Goal: Communication & Community: Share content

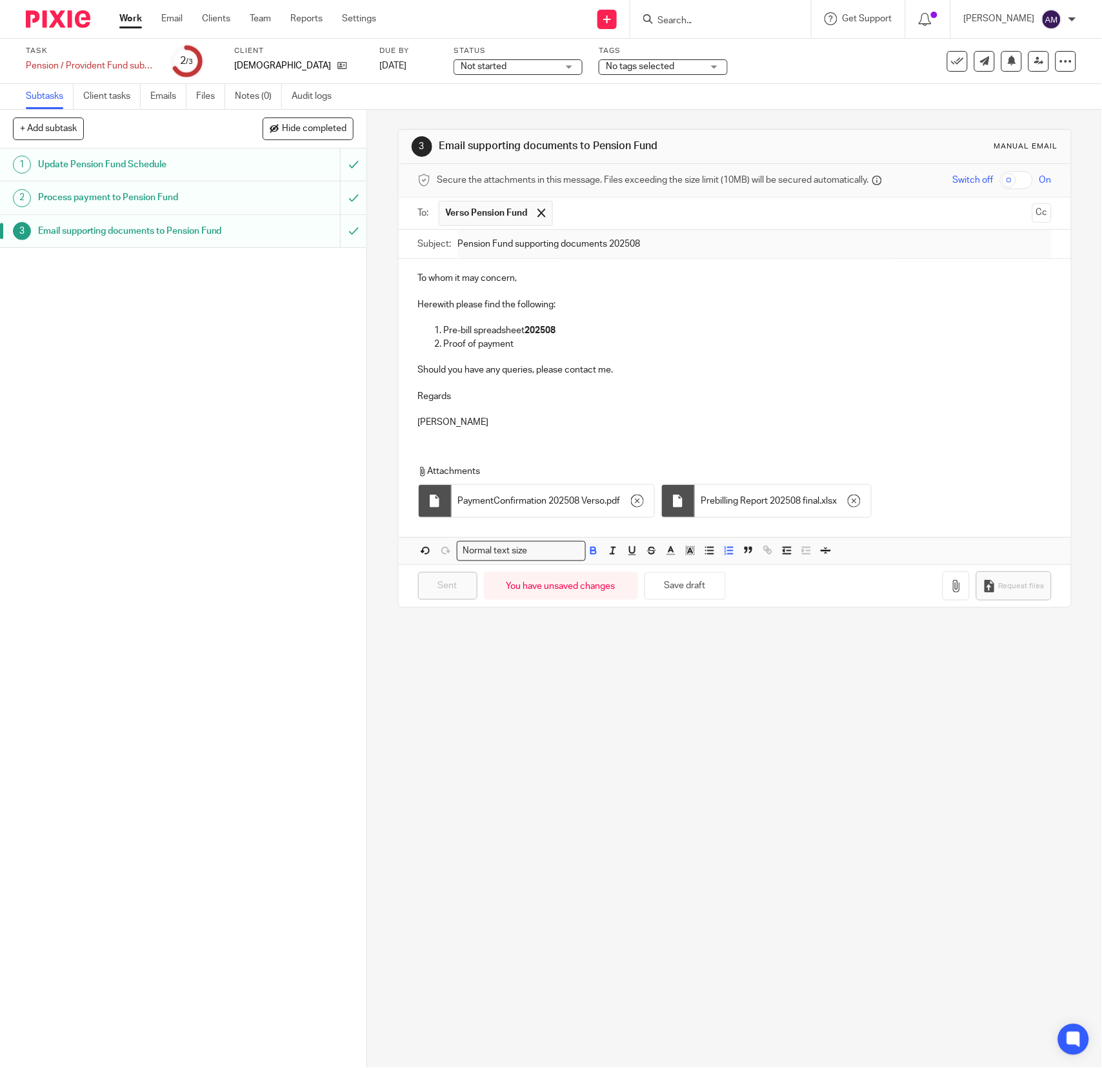
click at [133, 19] on link "Work" at bounding box center [130, 18] width 23 height 13
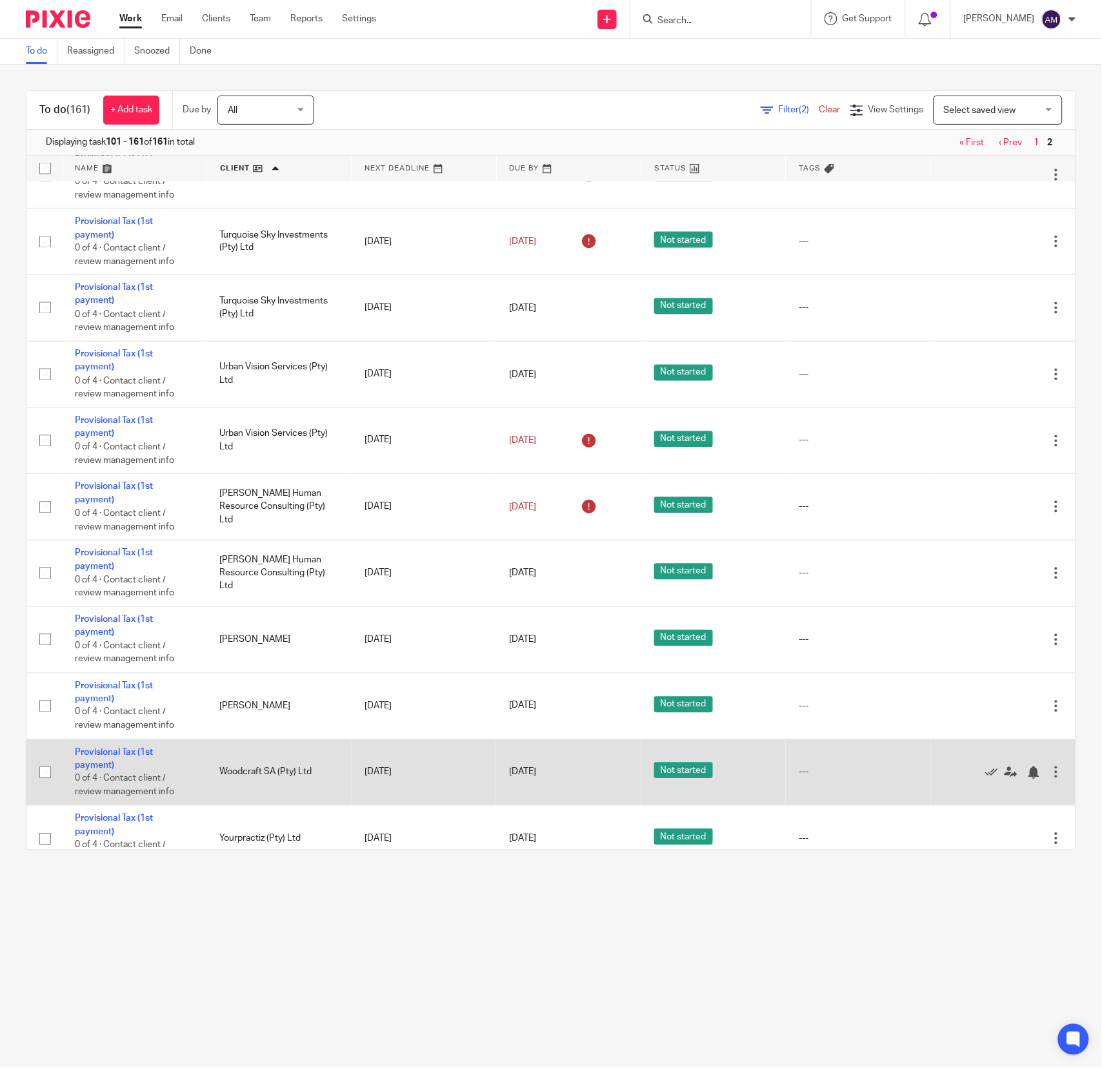
scroll to position [3489, 0]
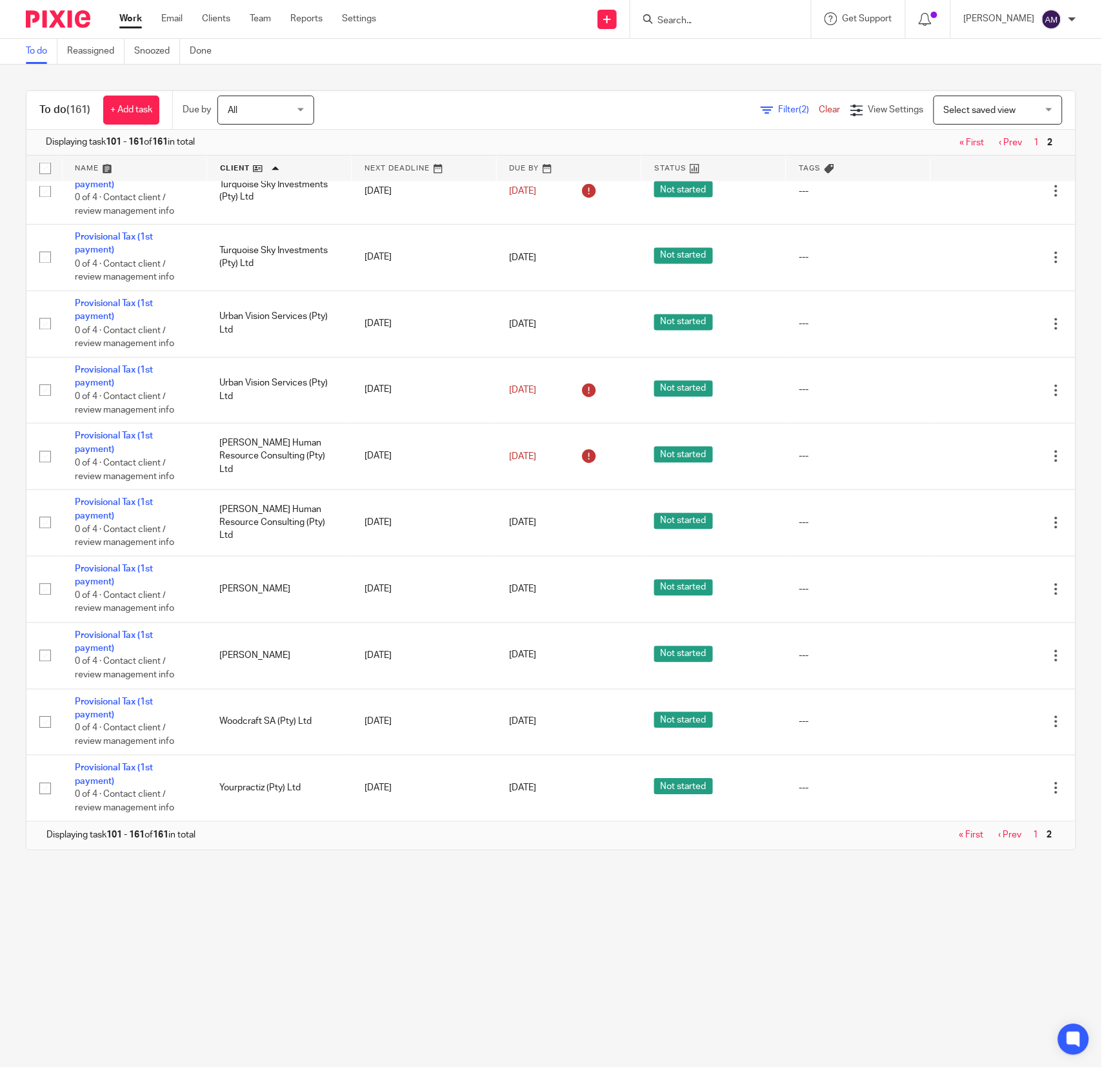
click at [960, 834] on link "« First" at bounding box center [972, 835] width 25 height 9
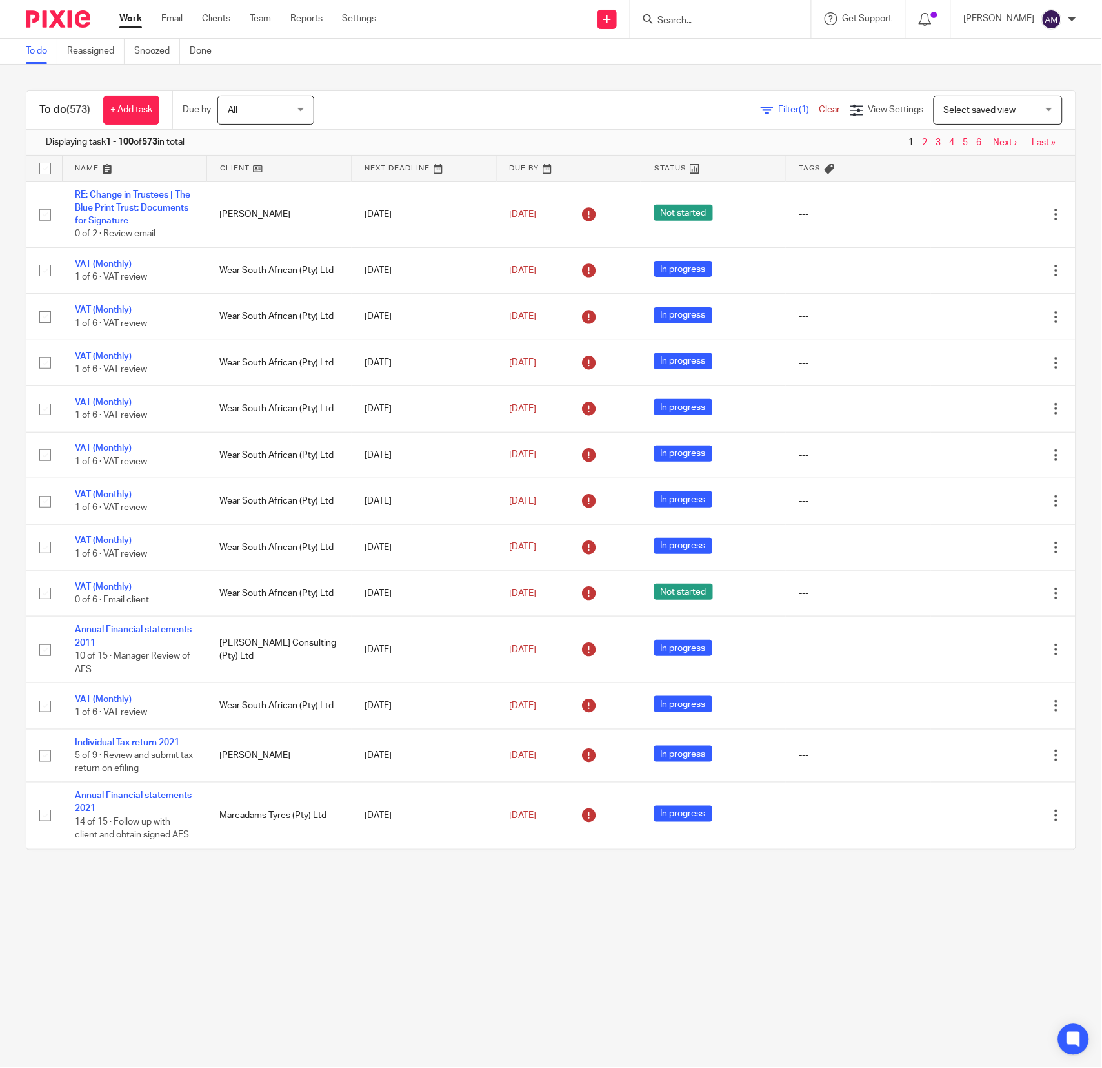
click at [779, 105] on span "Filter (1)" at bounding box center [799, 109] width 41 height 9
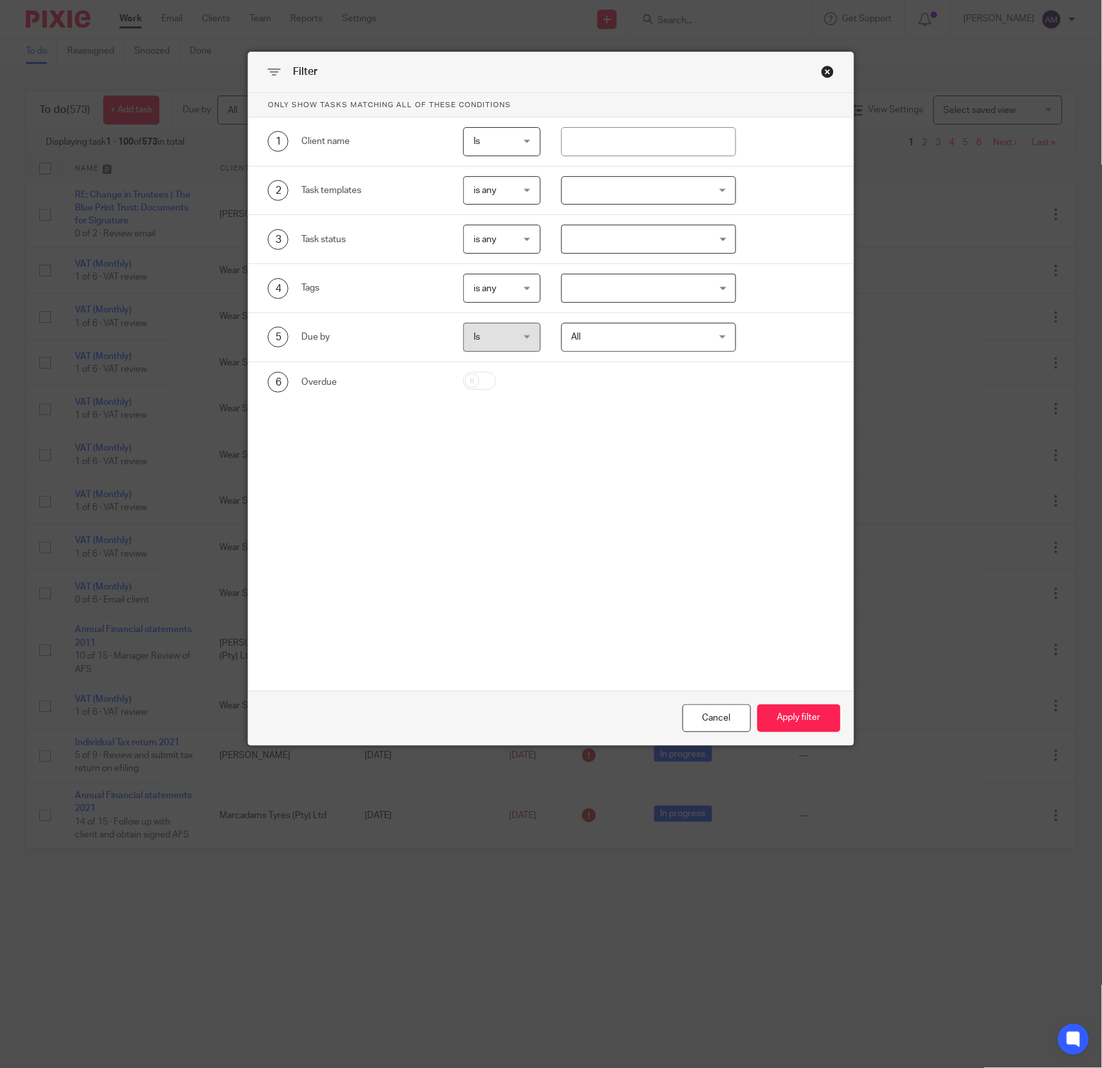
click at [708, 188] on div at bounding box center [650, 190] width 176 height 29
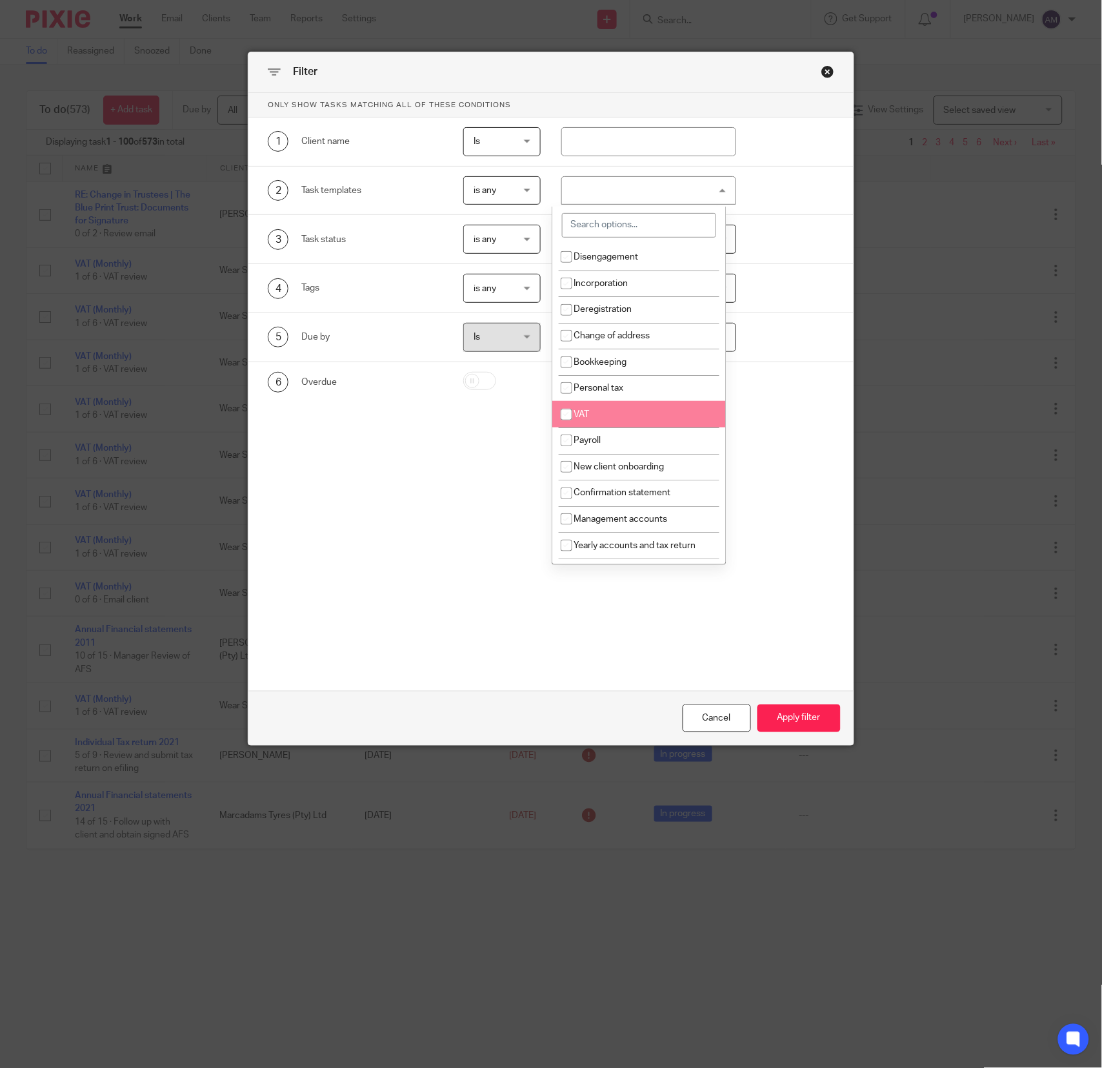
click at [601, 418] on li "VAT" at bounding box center [640, 414] width 174 height 26
checkbox input "true"
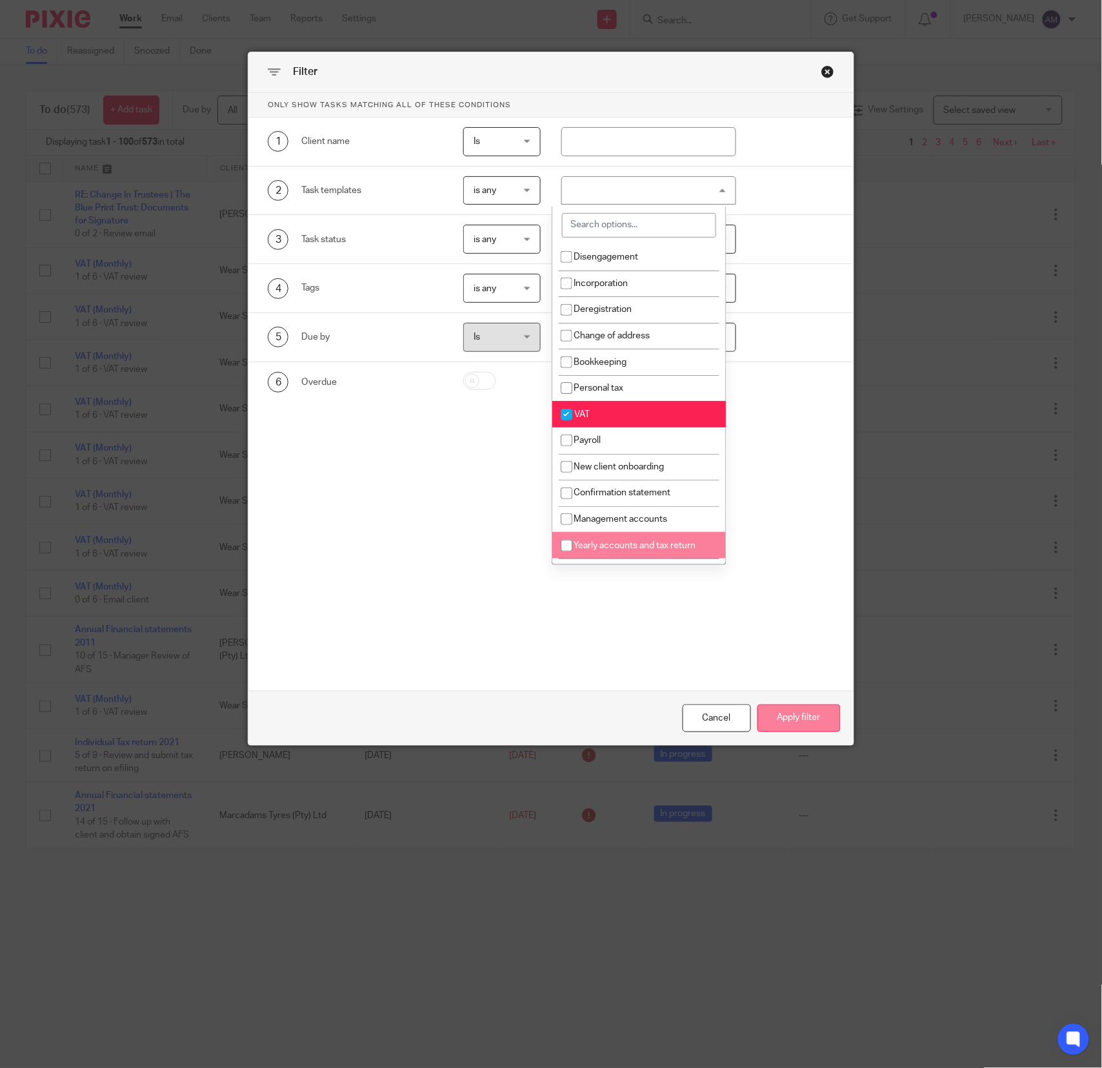
click at [780, 718] on button "Apply filter" at bounding box center [799, 718] width 83 height 28
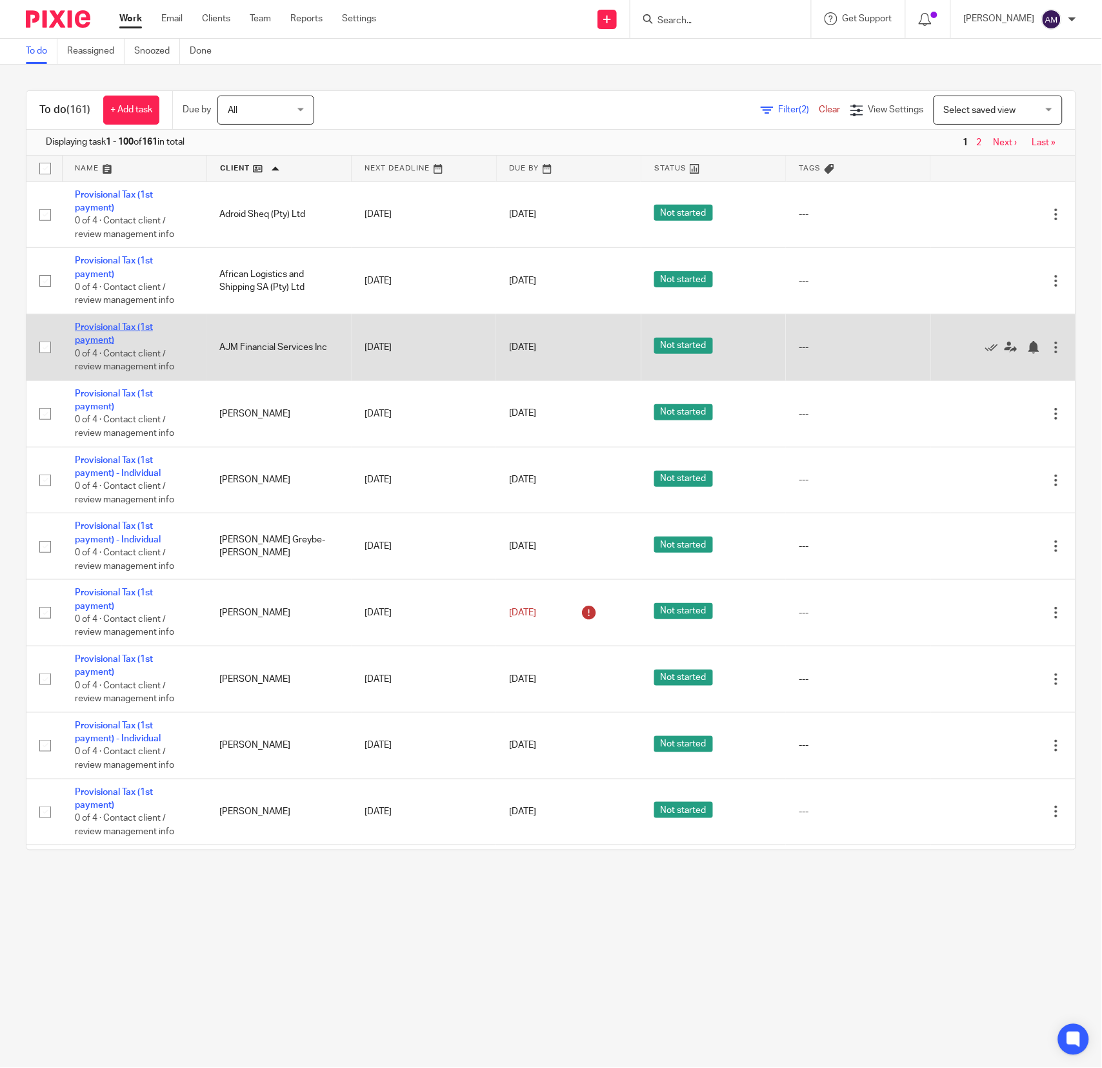
click at [90, 338] on link "Provisional Tax (1st payment)" at bounding box center [114, 334] width 78 height 22
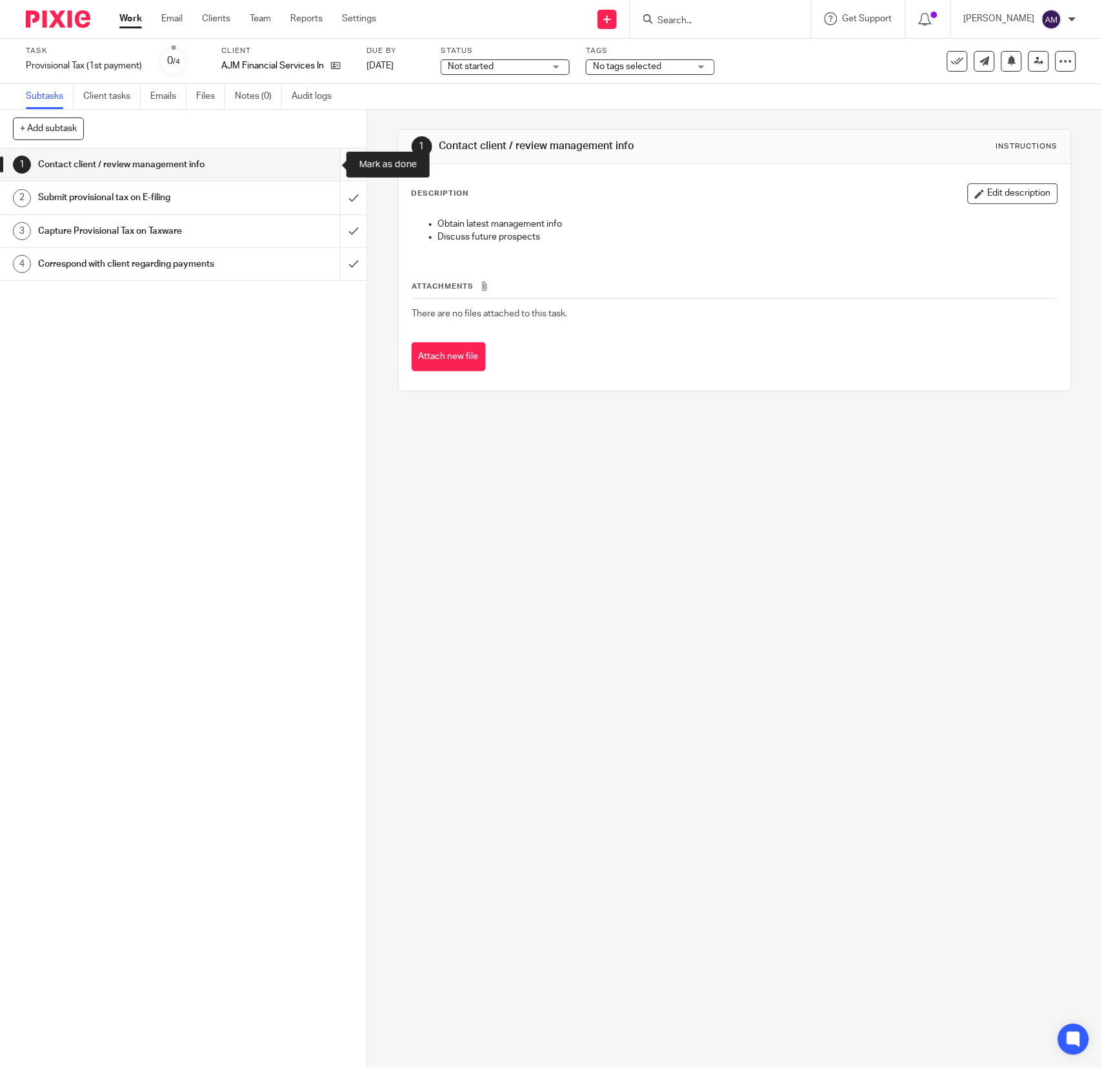
click at [328, 166] on input "submit" at bounding box center [183, 164] width 367 height 32
click at [326, 192] on input "submit" at bounding box center [183, 197] width 367 height 32
drag, startPoint x: 326, startPoint y: 227, endPoint x: 323, endPoint y: 245, distance: 19.0
click at [327, 227] on input "submit" at bounding box center [183, 231] width 367 height 32
click at [325, 264] on input "submit" at bounding box center [183, 264] width 367 height 32
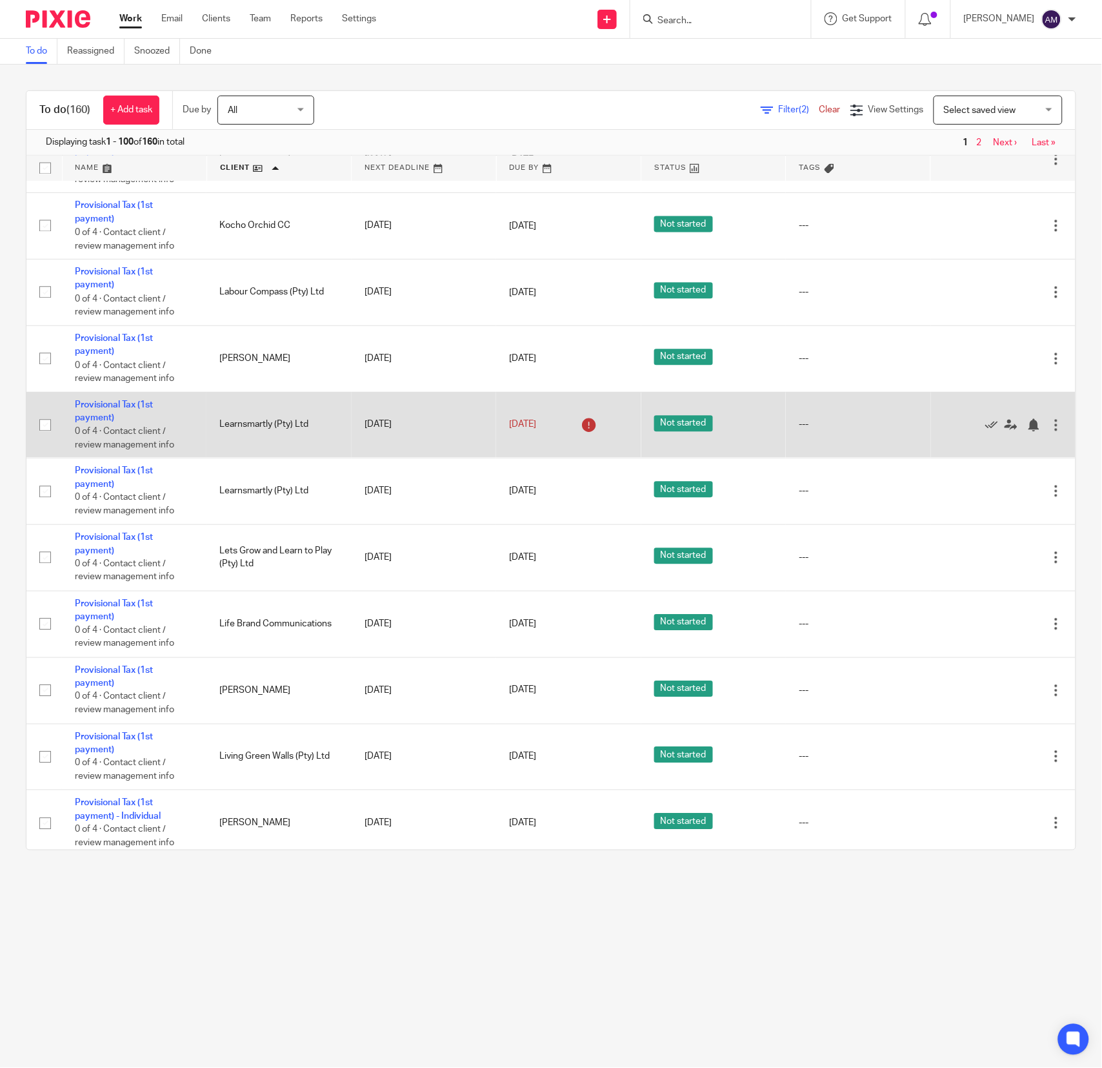
scroll to position [4906, 0]
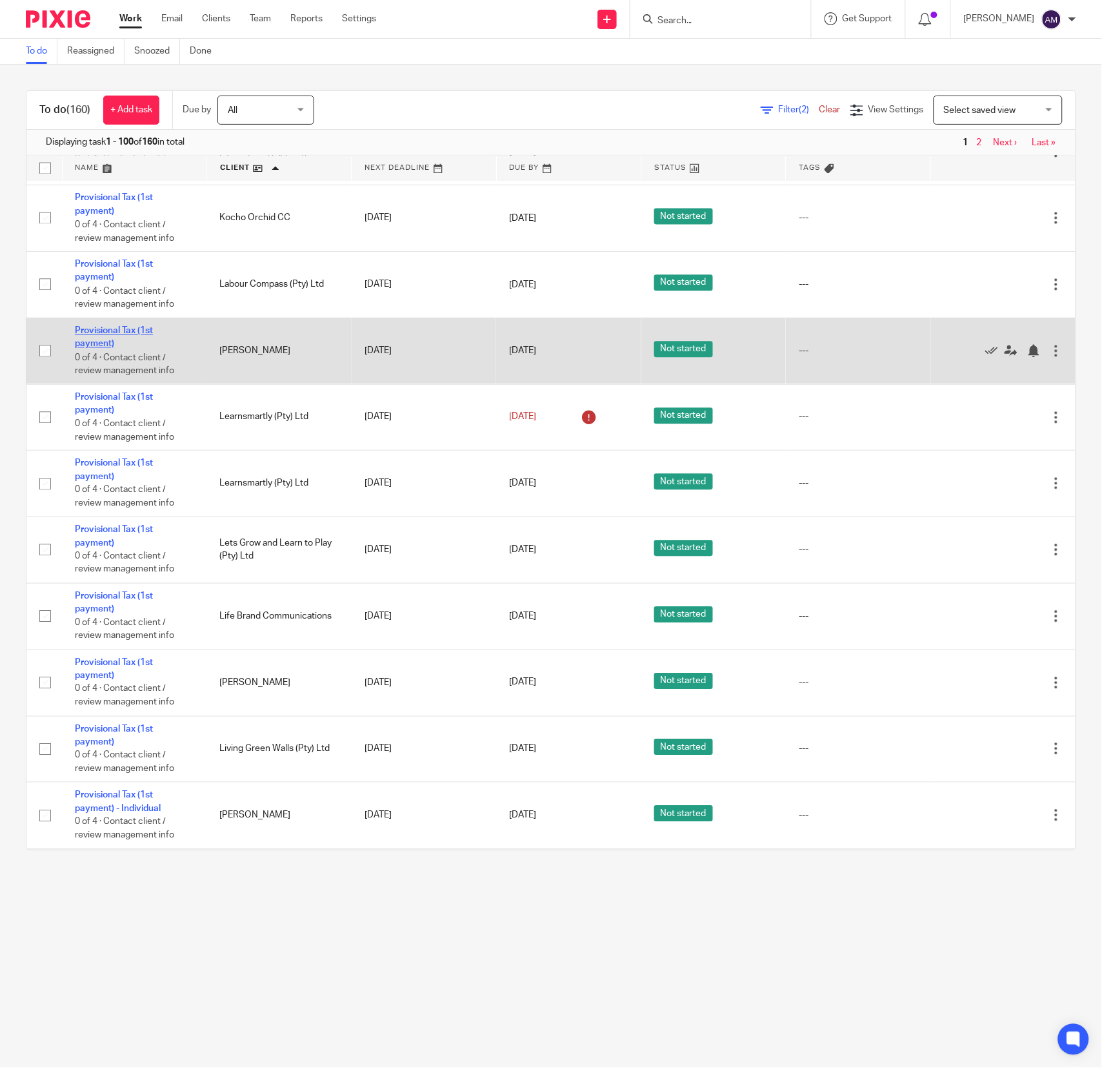
click at [121, 349] on link "Provisional Tax (1st payment)" at bounding box center [114, 338] width 78 height 22
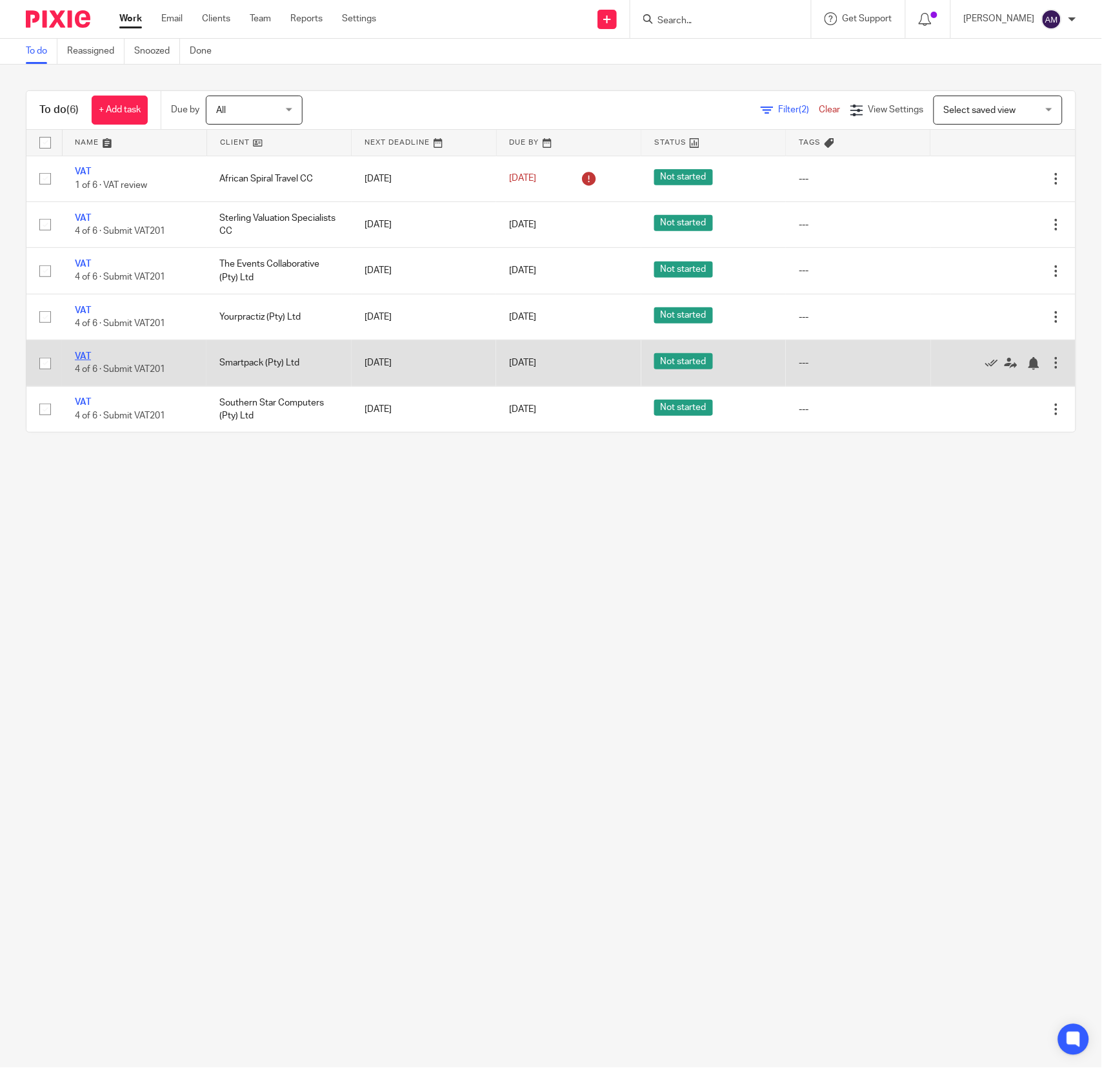
click at [85, 359] on link "VAT" at bounding box center [83, 356] width 16 height 9
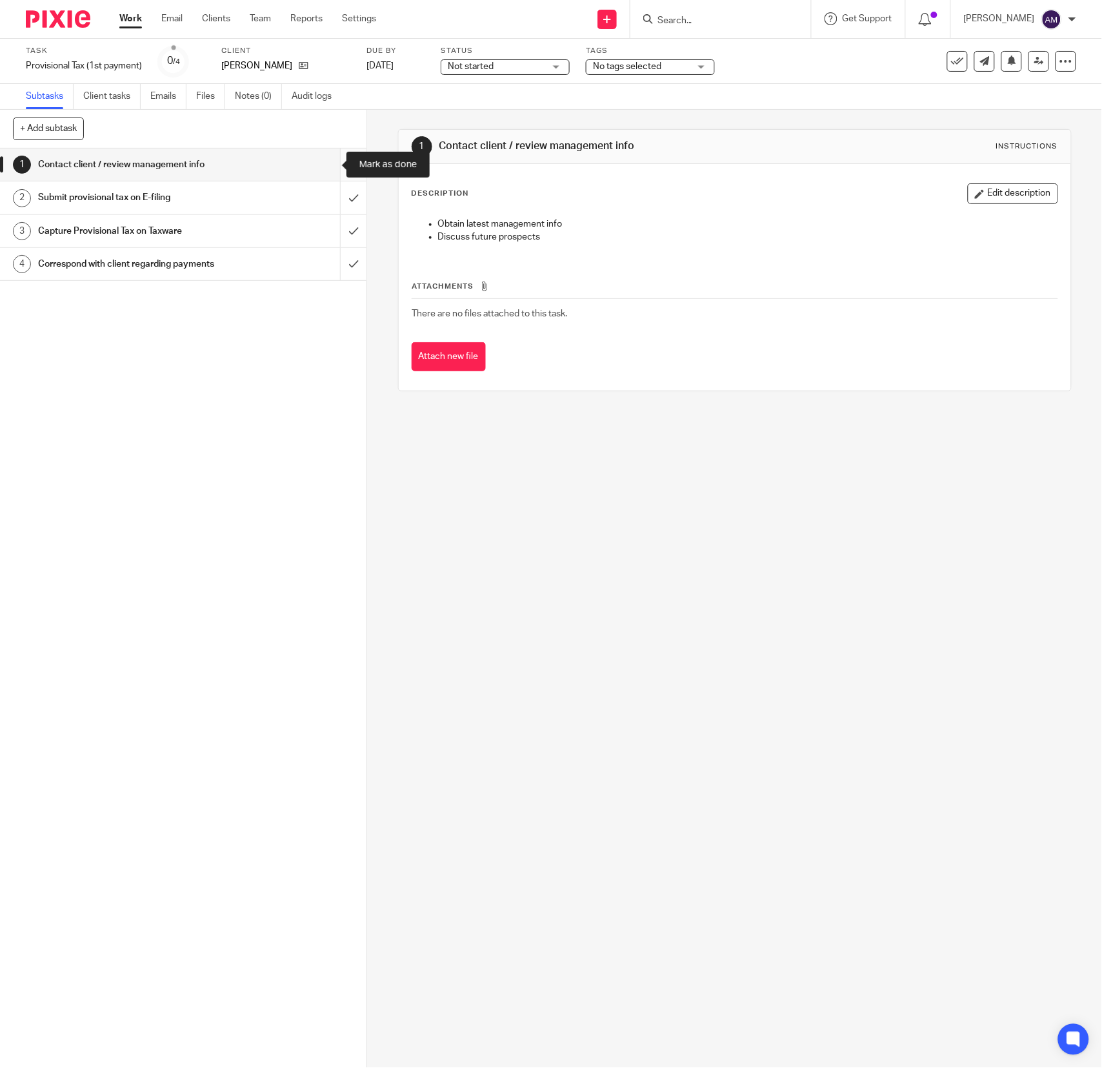
click at [325, 161] on input "submit" at bounding box center [183, 164] width 367 height 32
click at [324, 196] on input "submit" at bounding box center [183, 197] width 367 height 32
click at [326, 228] on input "submit" at bounding box center [183, 231] width 367 height 32
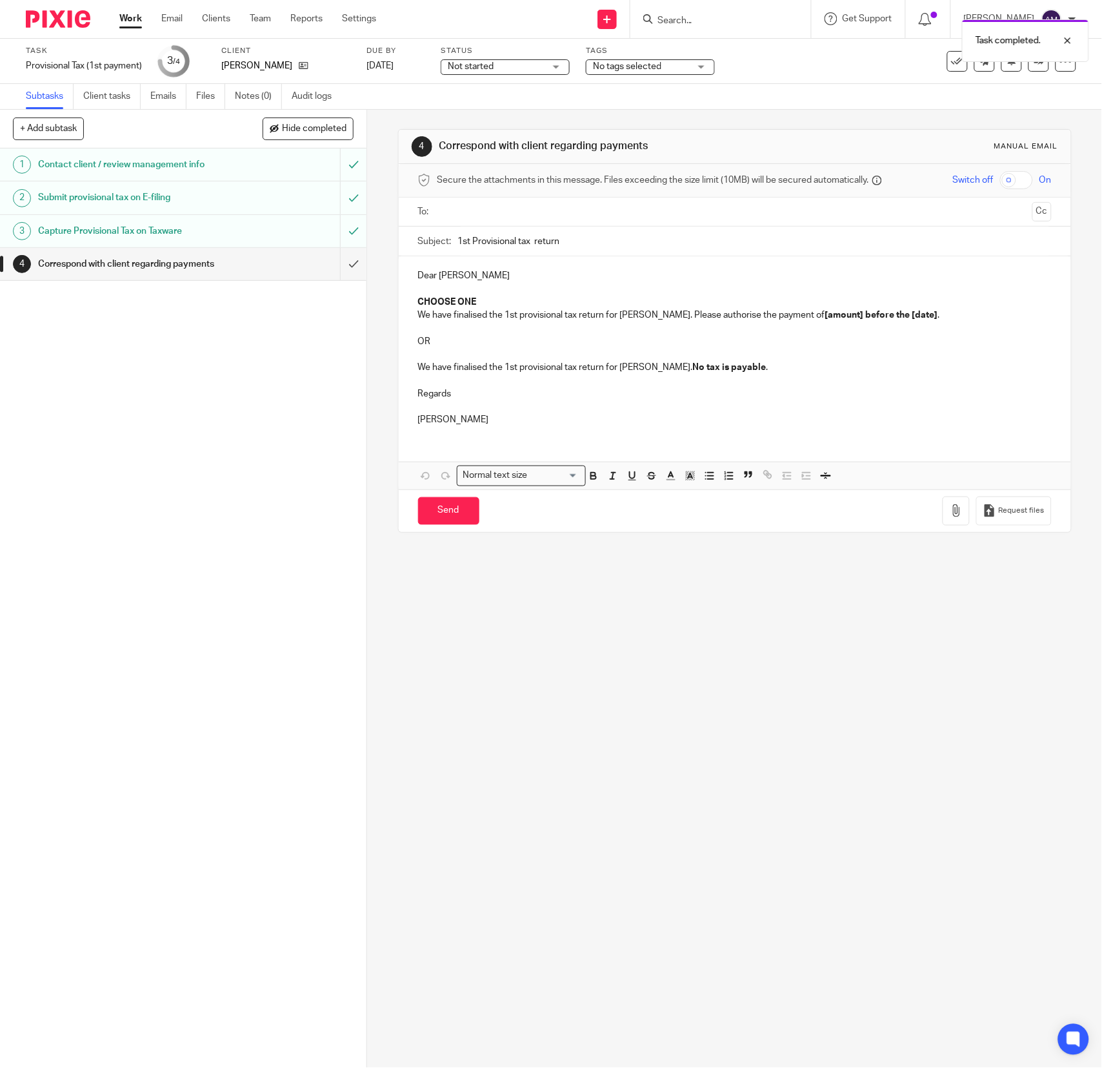
click at [555, 209] on input "text" at bounding box center [734, 212] width 585 height 15
click at [531, 216] on span at bounding box center [532, 212] width 8 height 8
click at [553, 212] on input "text" at bounding box center [734, 212] width 585 height 15
click at [577, 240] on input "1st Provisional tax return" at bounding box center [755, 244] width 594 height 29
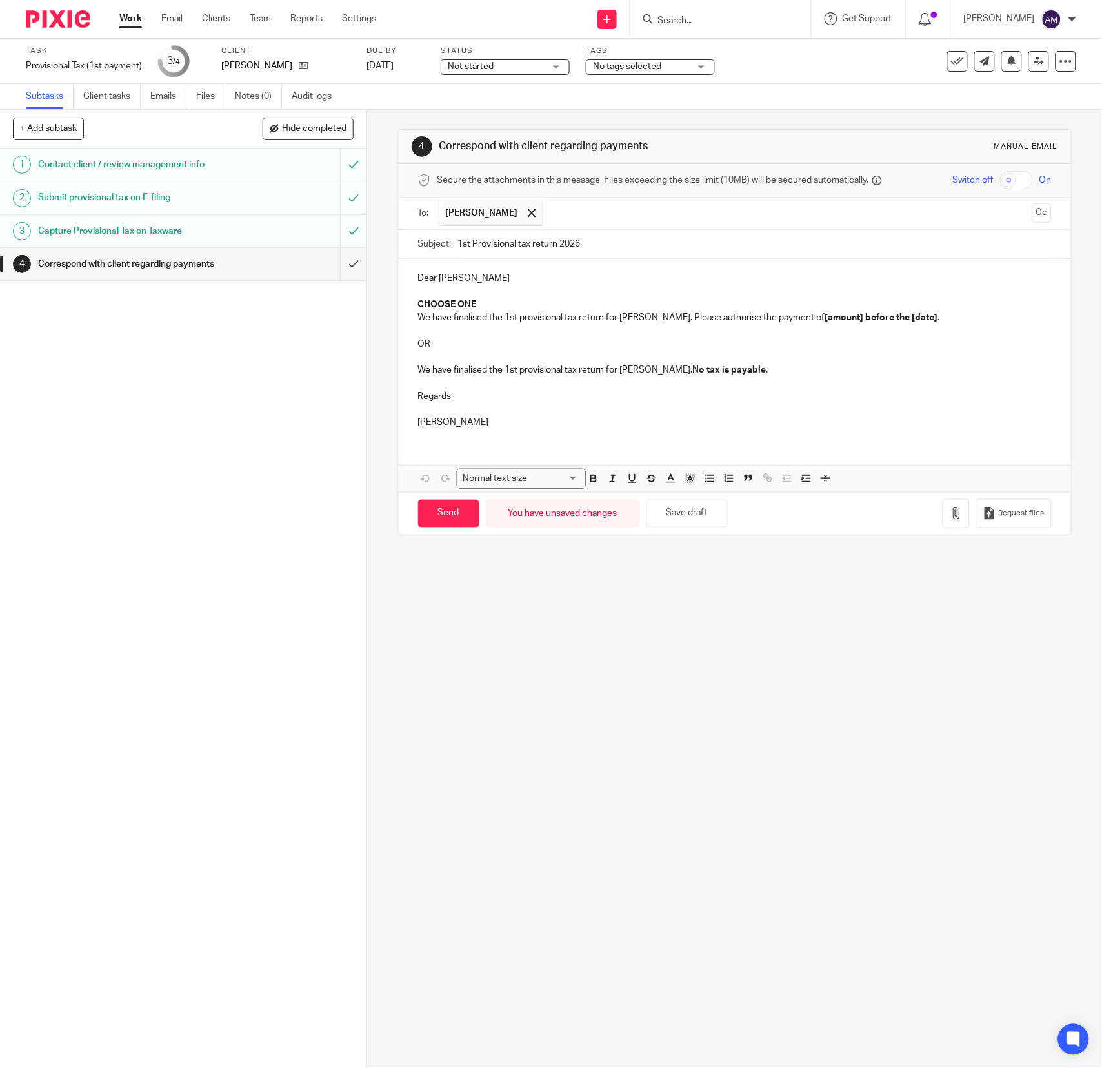
type input "1st Provisional tax return 2026"
drag, startPoint x: 411, startPoint y: 306, endPoint x: 498, endPoint y: 302, distance: 87.2
click at [498, 302] on p "CHOOSE ONE" at bounding box center [735, 304] width 634 height 13
drag, startPoint x: 484, startPoint y: 318, endPoint x: 494, endPoint y: 318, distance: 10.3
click at [494, 318] on p "We have finalised the 1st provisional tax return for Lana Martin. Please author…" at bounding box center [735, 317] width 634 height 13
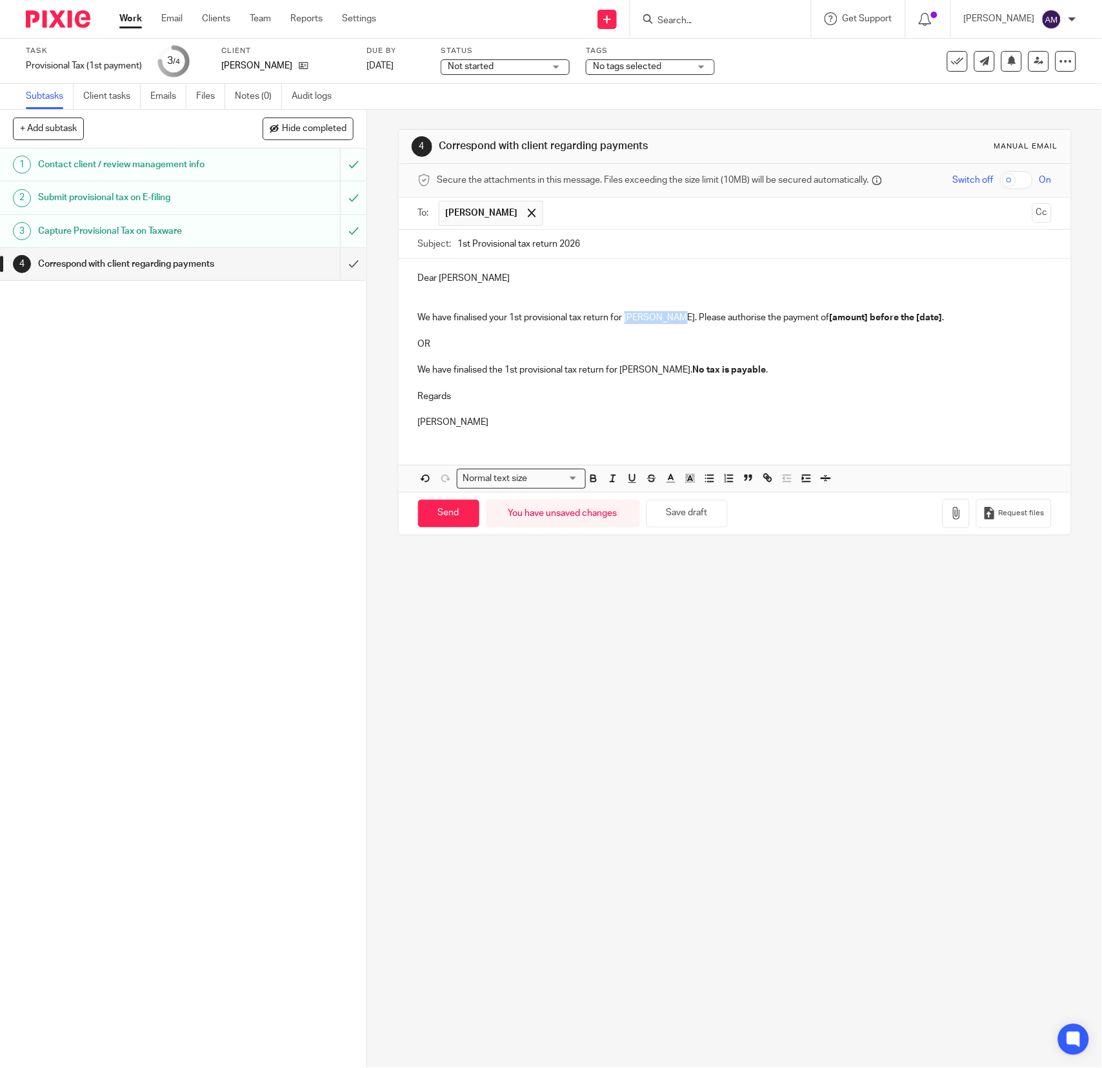
drag, startPoint x: 620, startPoint y: 320, endPoint x: 665, endPoint y: 321, distance: 45.2
click at [665, 321] on p "We have finalised your 1st provisional tax return for Lana Martin. Please autho…" at bounding box center [735, 317] width 634 height 13
drag, startPoint x: 644, startPoint y: 318, endPoint x: 726, endPoint y: 323, distance: 81.5
click at [726, 323] on p "We have finalised your 1st provisional tax return for 2026. Please authorise th…" at bounding box center [735, 317] width 634 height 13
click at [703, 319] on strong "[amount] before the [date]" at bounding box center [759, 317] width 113 height 9
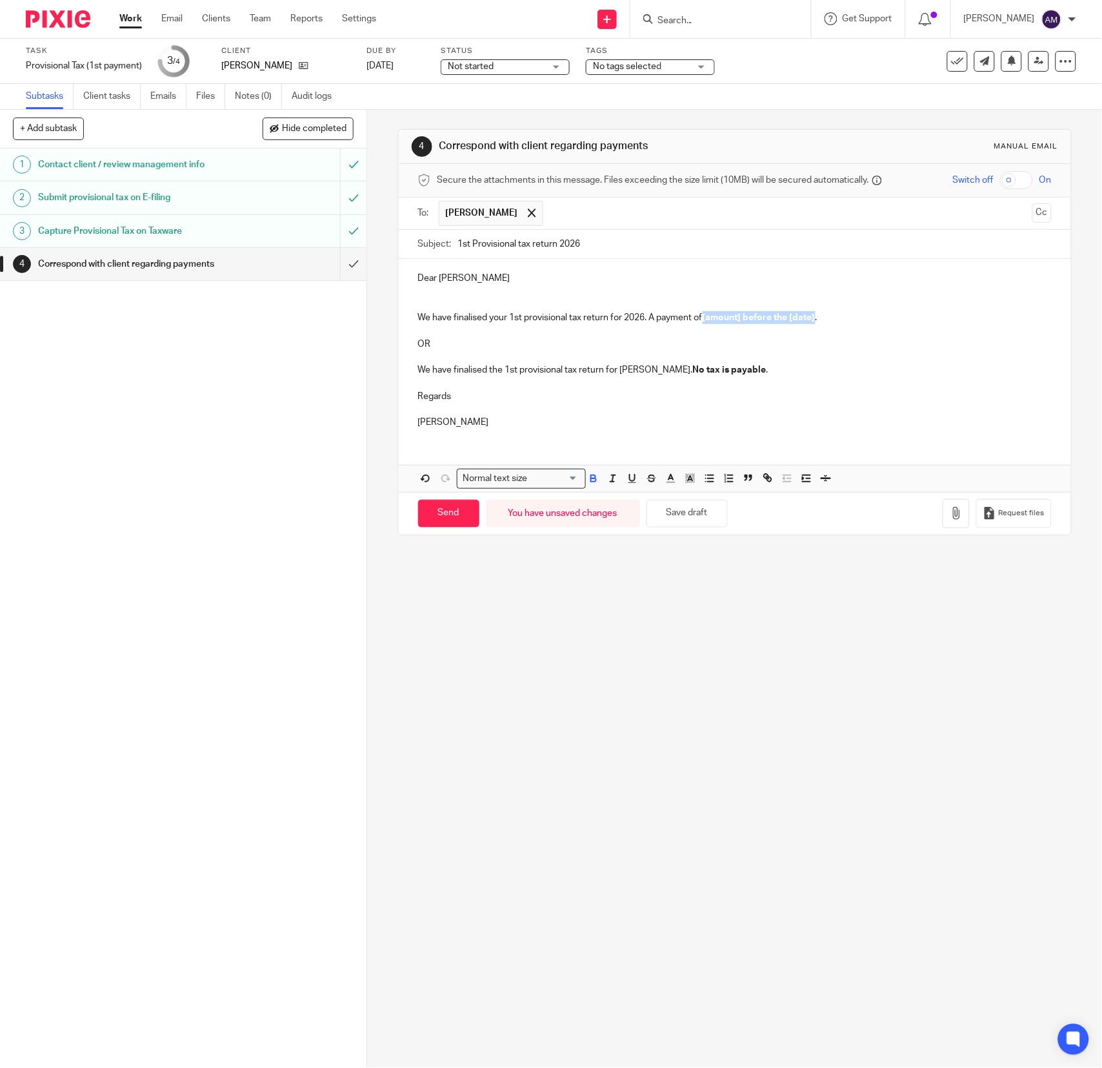
drag, startPoint x: 700, startPoint y: 321, endPoint x: 811, endPoint y: 320, distance: 111.7
click at [811, 320] on p "We have finalised your 1st provisional tax return for 2026. A payment of [amoun…" at bounding box center [735, 317] width 634 height 13
drag, startPoint x: 408, startPoint y: 330, endPoint x: 806, endPoint y: 380, distance: 401.3
click at [806, 380] on div "Dear Lana We have finalised your 1st provisional tax return for 2026. A payment…" at bounding box center [735, 348] width 673 height 179
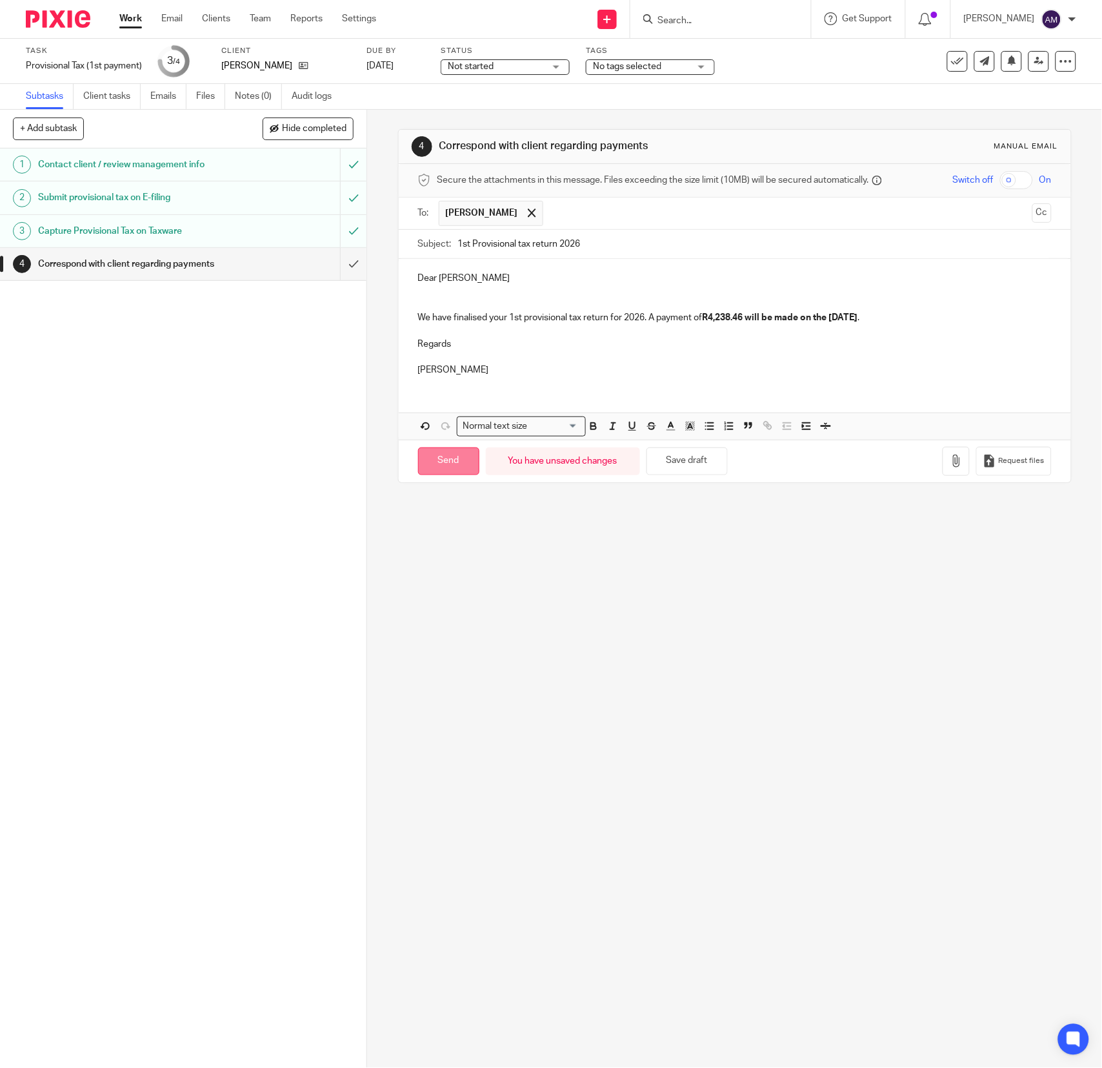
click at [445, 467] on input "Send" at bounding box center [448, 461] width 61 height 28
type input "Sent"
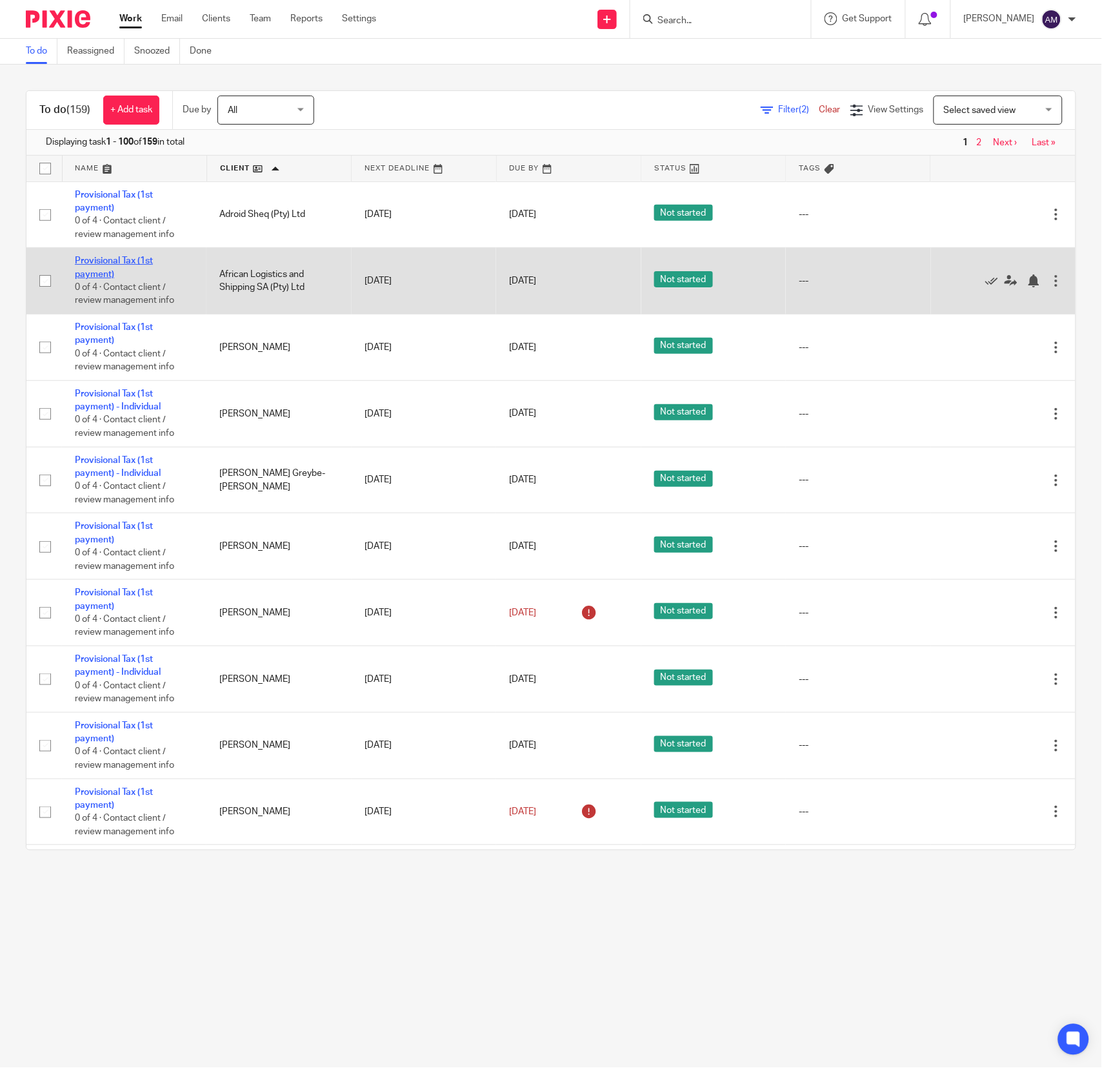
click at [103, 262] on link "Provisional Tax (1st payment)" at bounding box center [114, 267] width 78 height 22
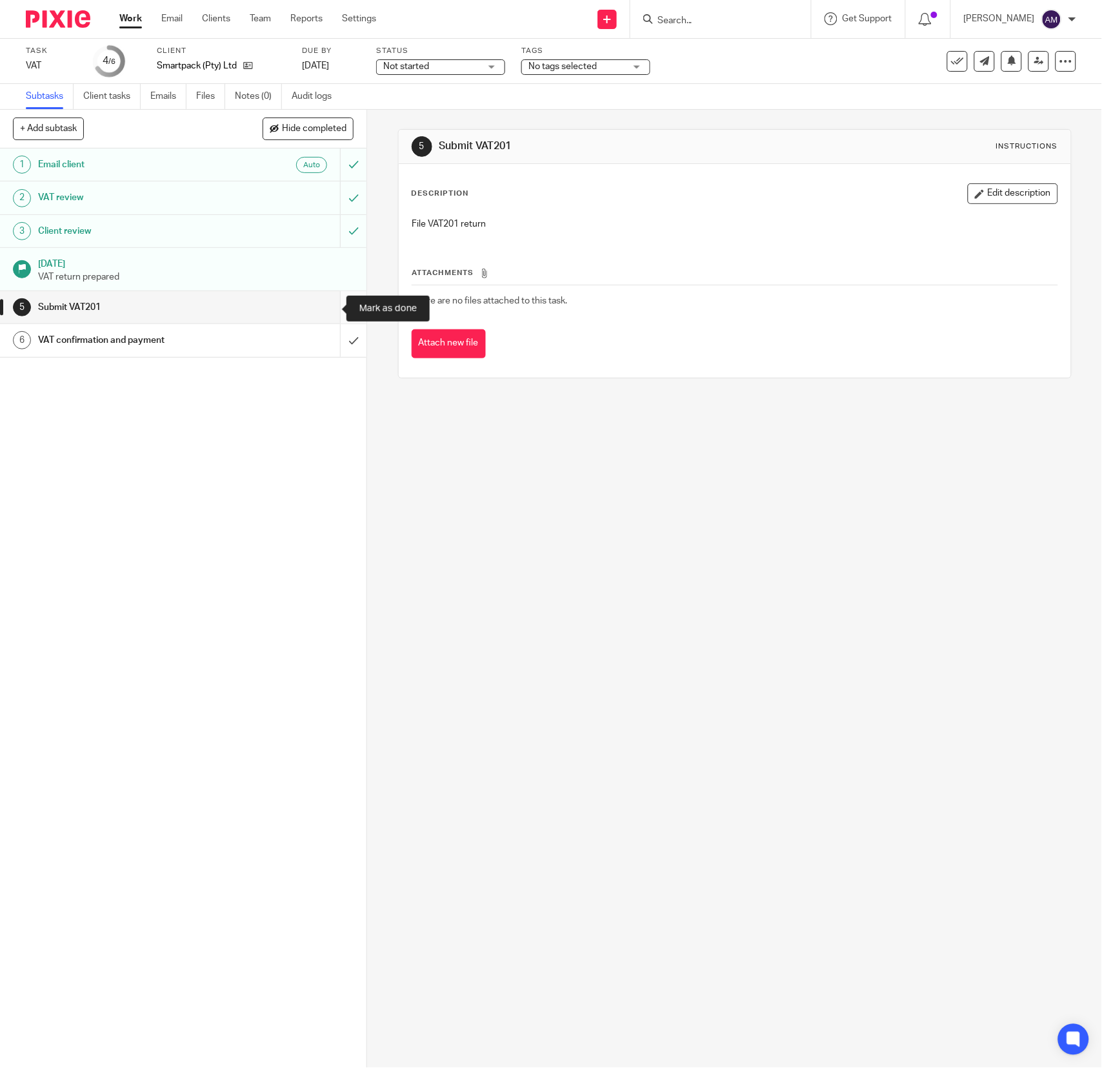
click at [324, 305] on input "submit" at bounding box center [183, 307] width 367 height 32
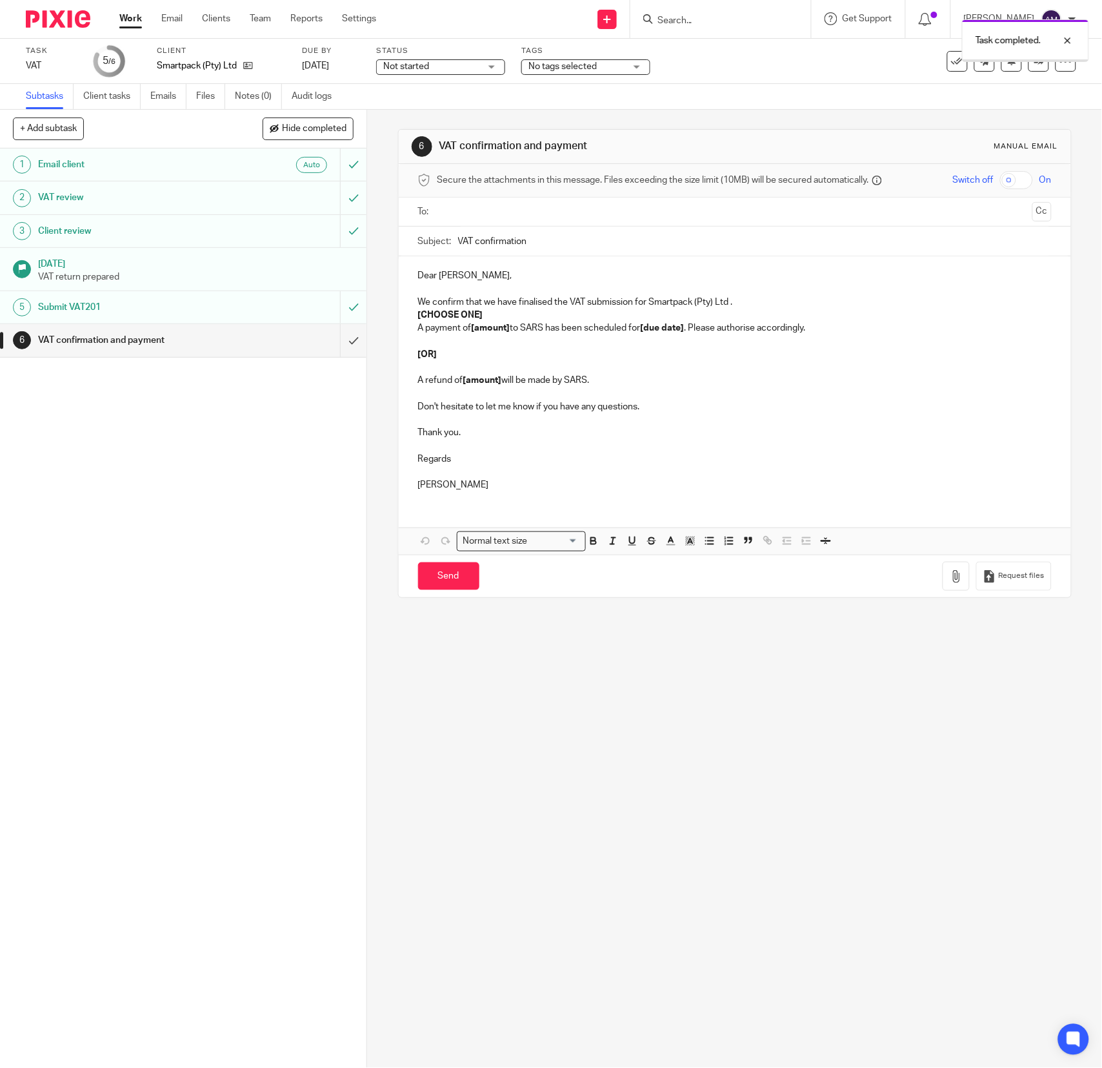
click at [527, 208] on input "text" at bounding box center [734, 212] width 585 height 15
click at [551, 252] on input "VAT confirmation" at bounding box center [755, 244] width 594 height 29
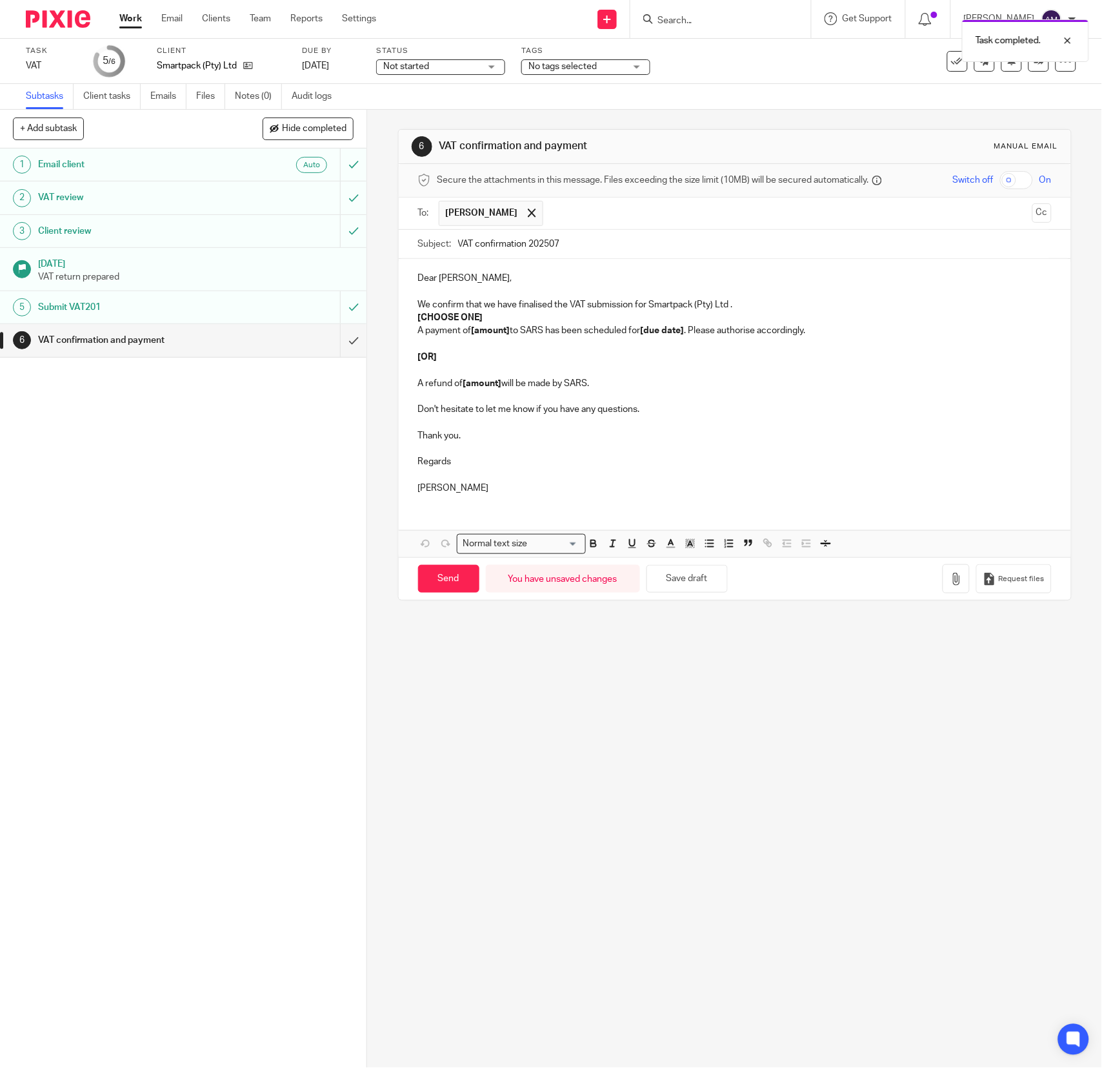
type input "VAT confirmation 202507"
drag, startPoint x: 409, startPoint y: 318, endPoint x: 486, endPoint y: 319, distance: 77.5
click at [486, 319] on div "Dear Julia, We confirm that we have finalised the VAT submission for Smartpack …" at bounding box center [735, 381] width 673 height 245
drag, startPoint x: 467, startPoint y: 333, endPoint x: 508, endPoint y: 334, distance: 41.3
click at [508, 334] on p "A payment of [amount] to SARS has been scheduled for [due date] . Please author…" at bounding box center [735, 330] width 634 height 13
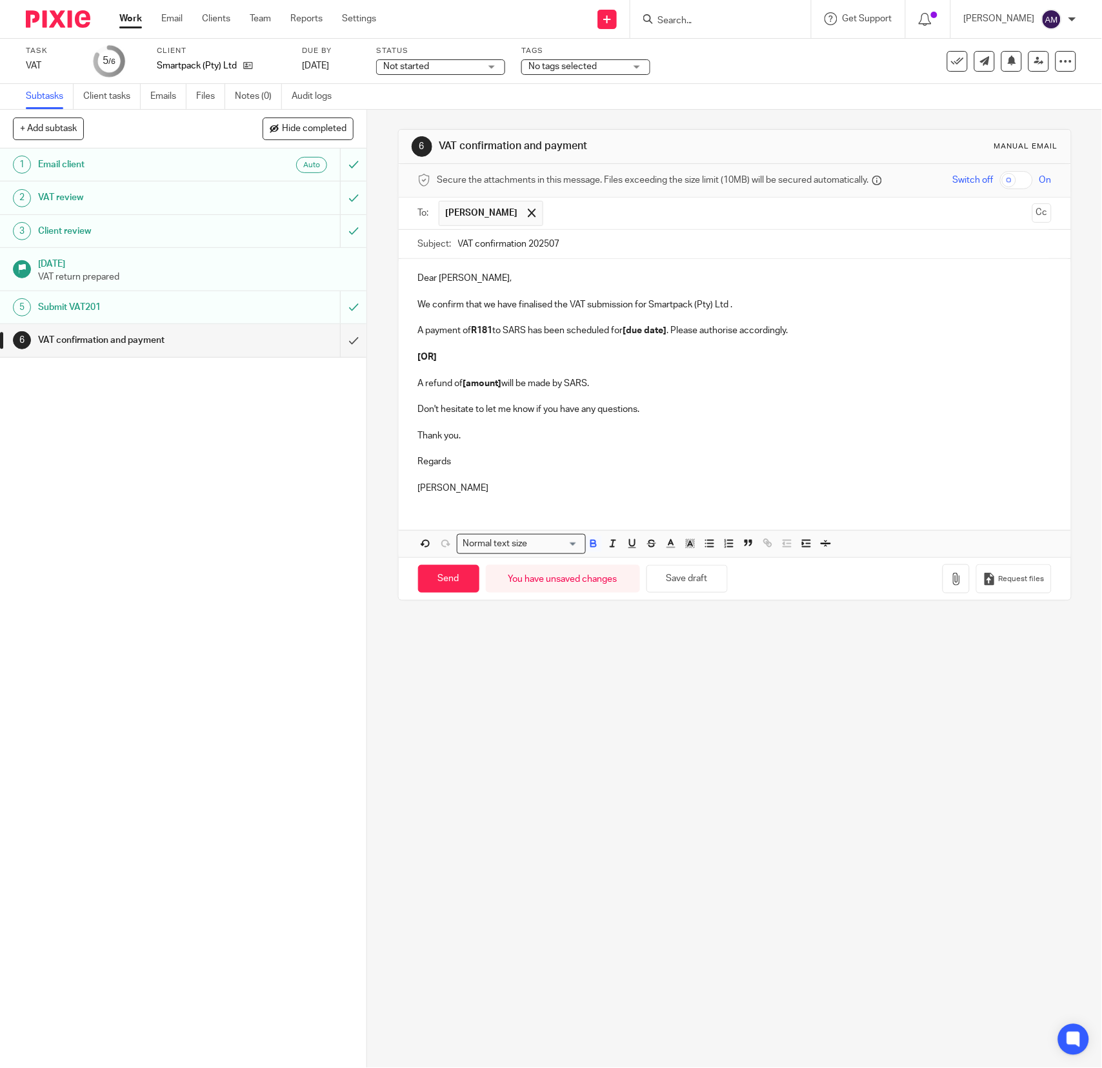
click at [488, 330] on p "A payment of R181 to SARS has been scheduled for [due date] . Please authorise …" at bounding box center [735, 330] width 634 height 13
drag, startPoint x: 655, startPoint y: 335, endPoint x: 697, endPoint y: 337, distance: 42.6
click at [697, 337] on p "A payment of R180,585.96 to SARS has been scheduled for [due date] . Please aut…" at bounding box center [735, 330] width 634 height 13
drag, startPoint x: 409, startPoint y: 345, endPoint x: 556, endPoint y: 399, distance: 157.2
click at [609, 393] on div "Dear Julia, We confirm that we have finalised the VAT submission for Smartpack …" at bounding box center [735, 381] width 673 height 245
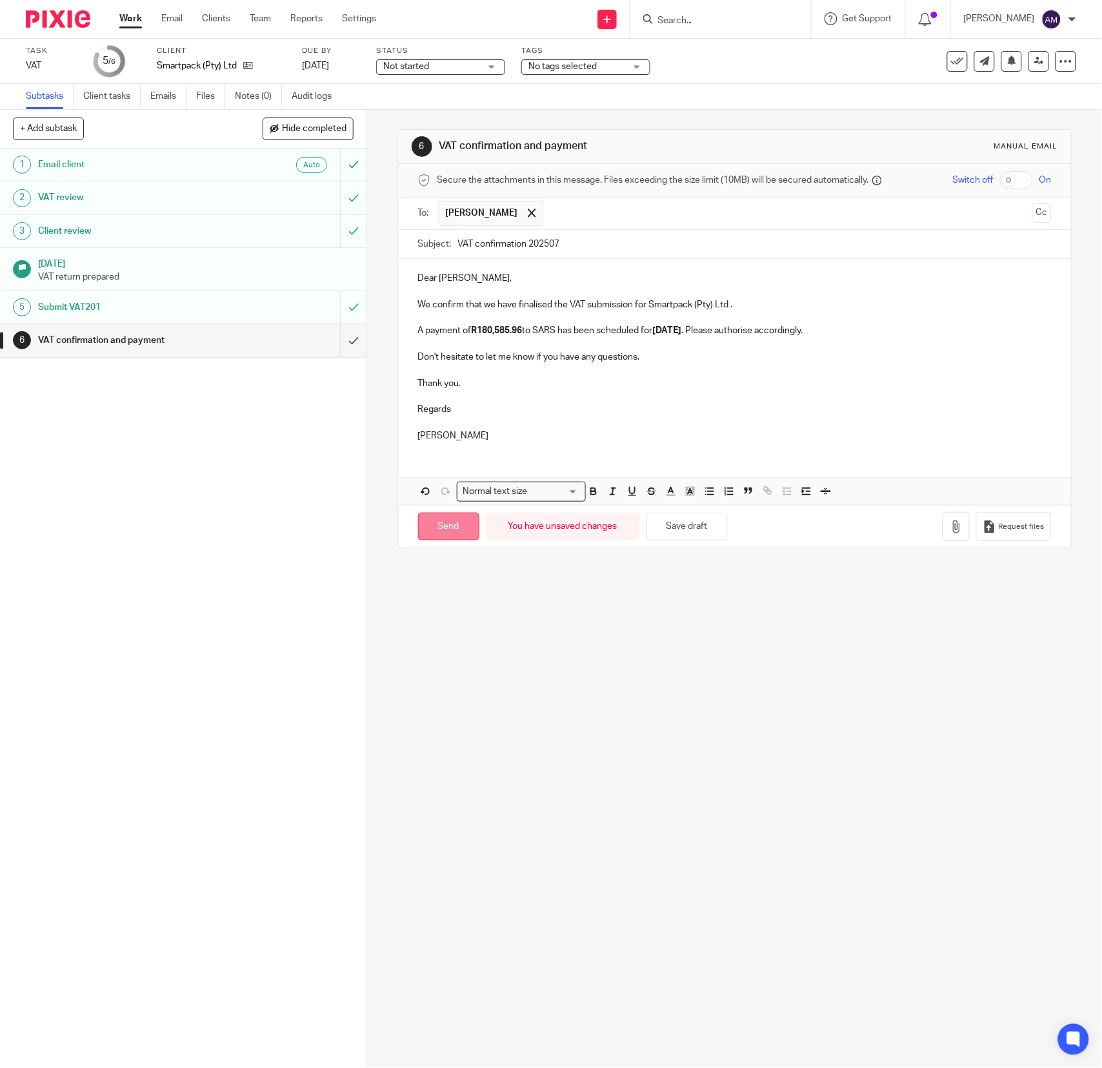
click at [452, 533] on input "Send" at bounding box center [448, 527] width 61 height 28
type input "Sent"
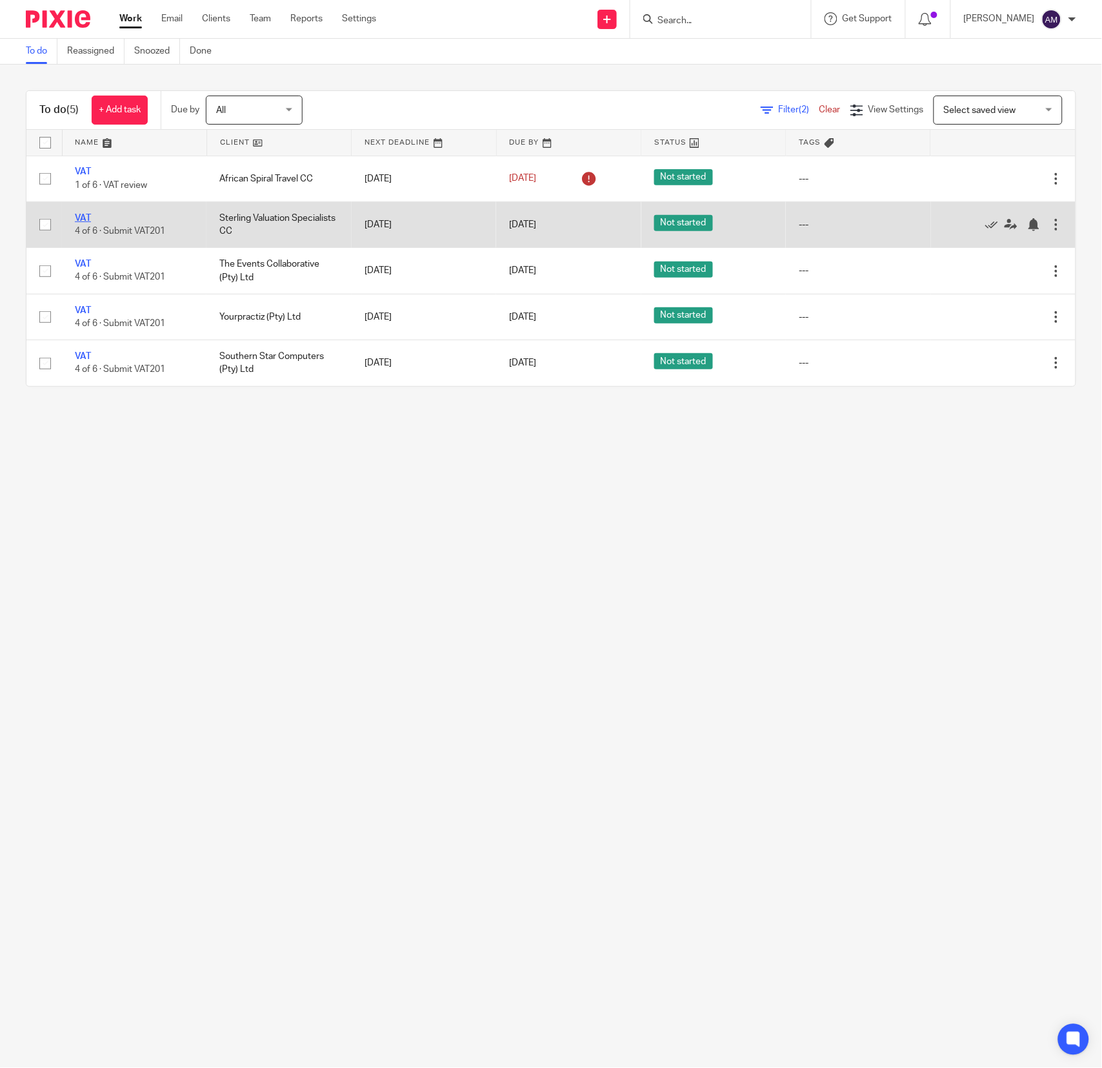
click at [83, 216] on link "VAT" at bounding box center [83, 218] width 16 height 9
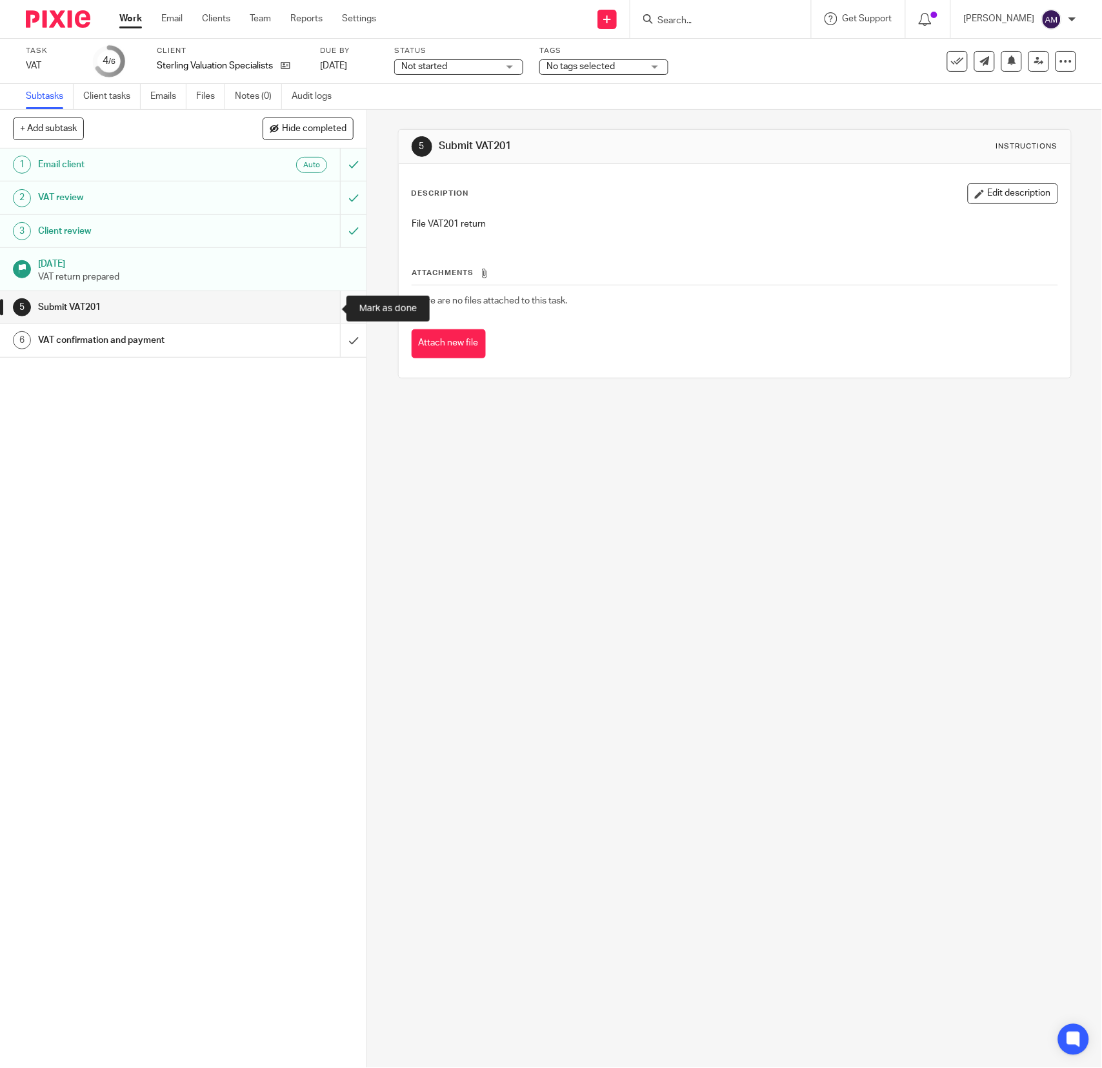
click at [324, 307] on input "submit" at bounding box center [183, 307] width 367 height 32
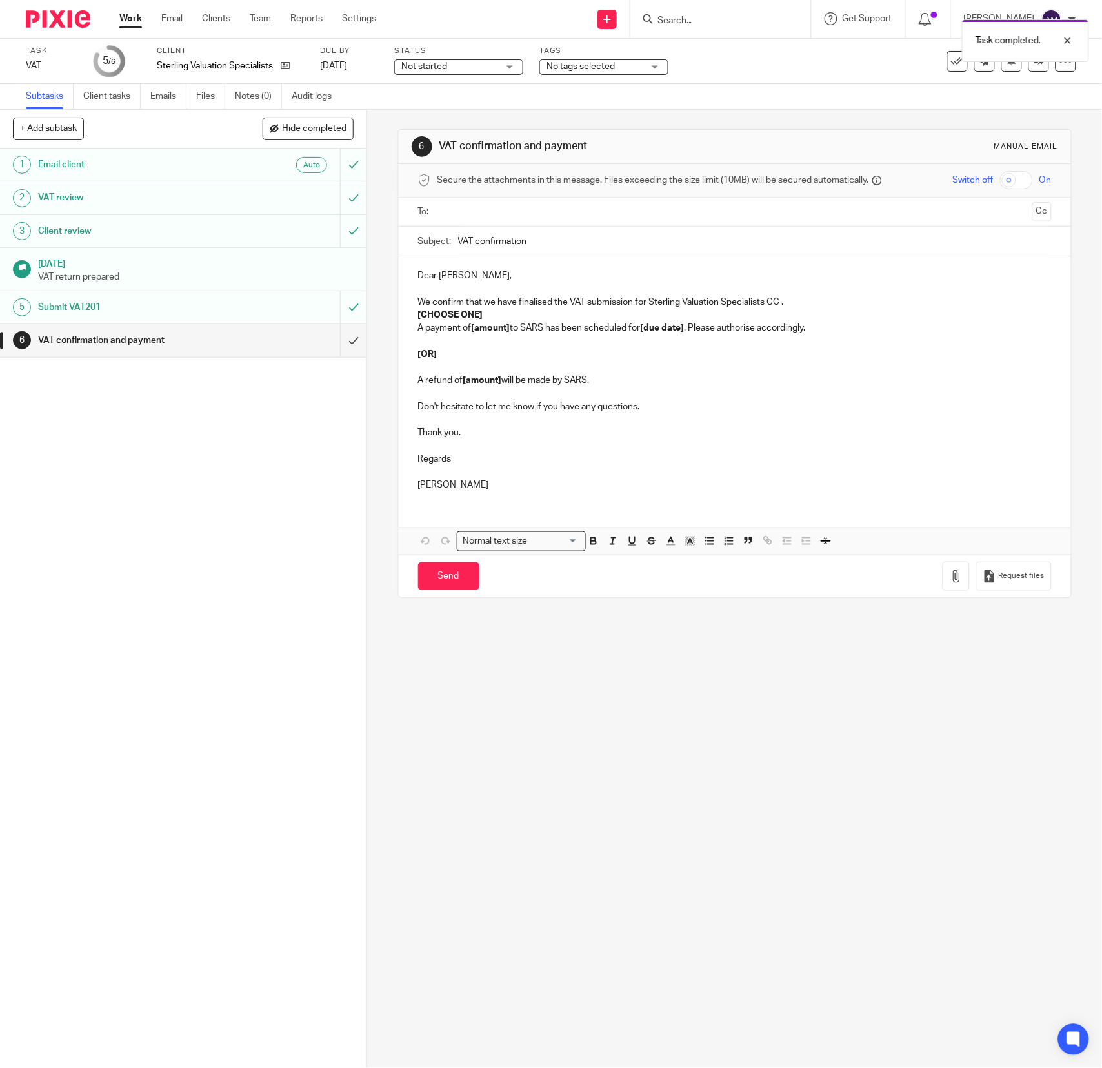
click at [481, 216] on input "text" at bounding box center [734, 212] width 585 height 15
click at [536, 241] on input "VAT confirmation" at bounding box center [755, 244] width 594 height 29
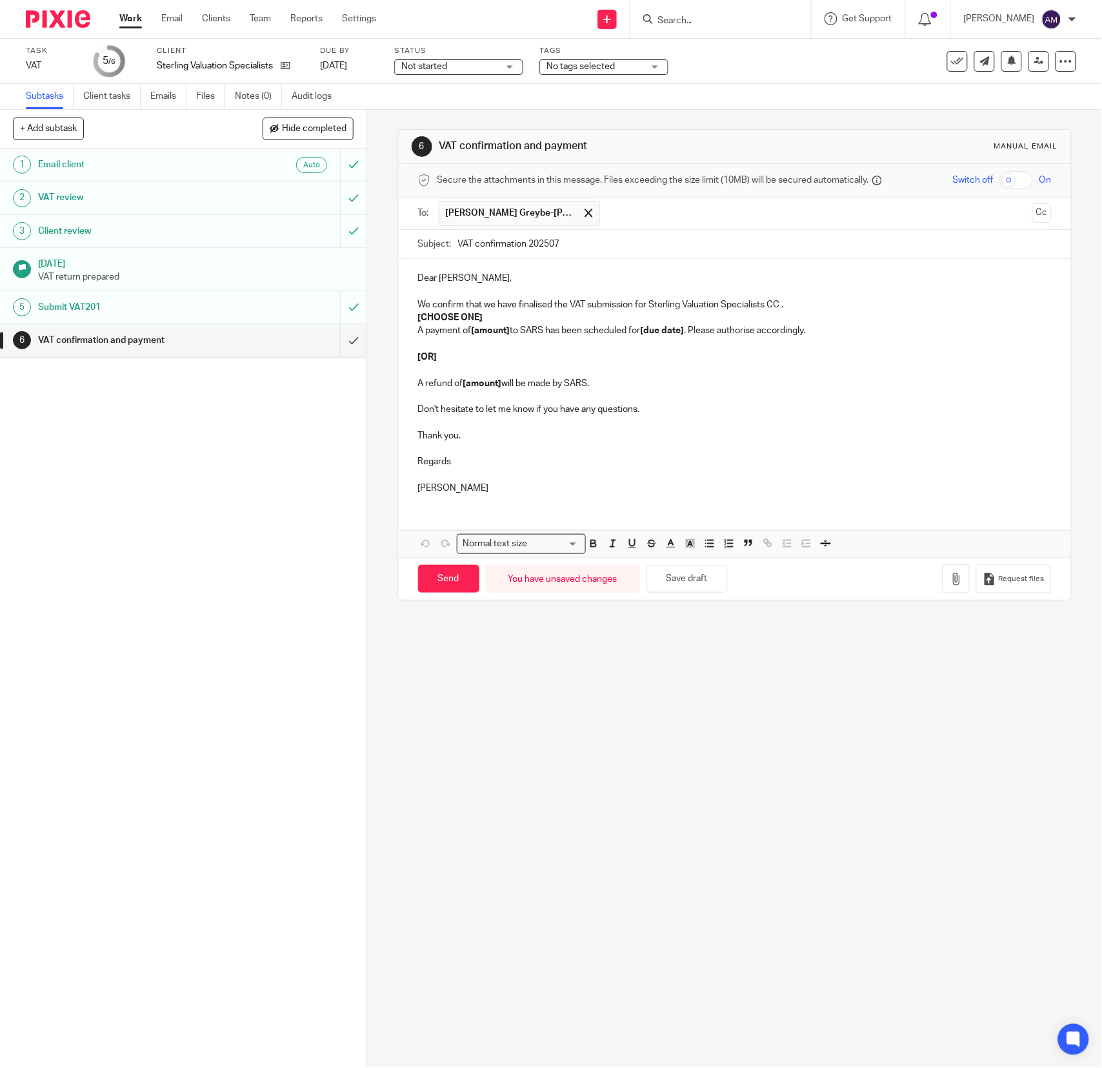
type input "VAT confirmation 202507"
drag, startPoint x: 409, startPoint y: 318, endPoint x: 501, endPoint y: 314, distance: 92.4
click at [501, 314] on div "Dear Ali Su, We confirm that we have finalised the VAT submission for Sterling …" at bounding box center [735, 381] width 673 height 245
drag, startPoint x: 467, startPoint y: 333, endPoint x: 505, endPoint y: 332, distance: 38.1
click at [505, 332] on p "A payment of [amount] to SARS has been scheduled for [due date] . Please author…" at bounding box center [735, 330] width 634 height 13
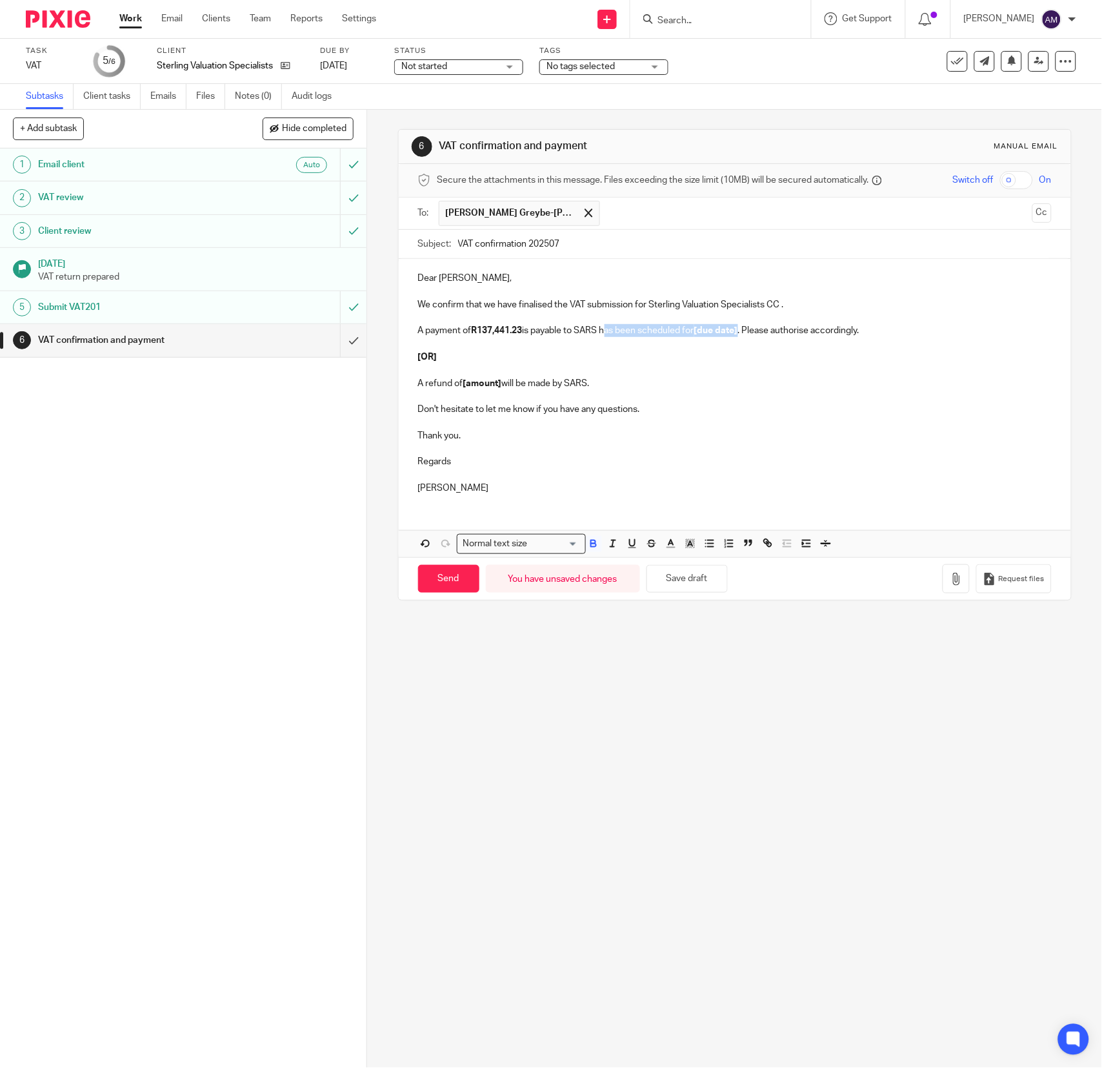
drag, startPoint x: 599, startPoint y: 332, endPoint x: 739, endPoint y: 332, distance: 140.1
click at [739, 332] on p "A payment of R137,441.23 is payable to SARS has been scheduled for [due date] .…" at bounding box center [735, 330] width 634 height 13
drag, startPoint x: 705, startPoint y: 330, endPoint x: 746, endPoint y: 333, distance: 41.4
click at [746, 333] on p "A payment of R137,441.23 is payable to SARS before 29/8/2025 . Please authorise…" at bounding box center [735, 330] width 634 height 13
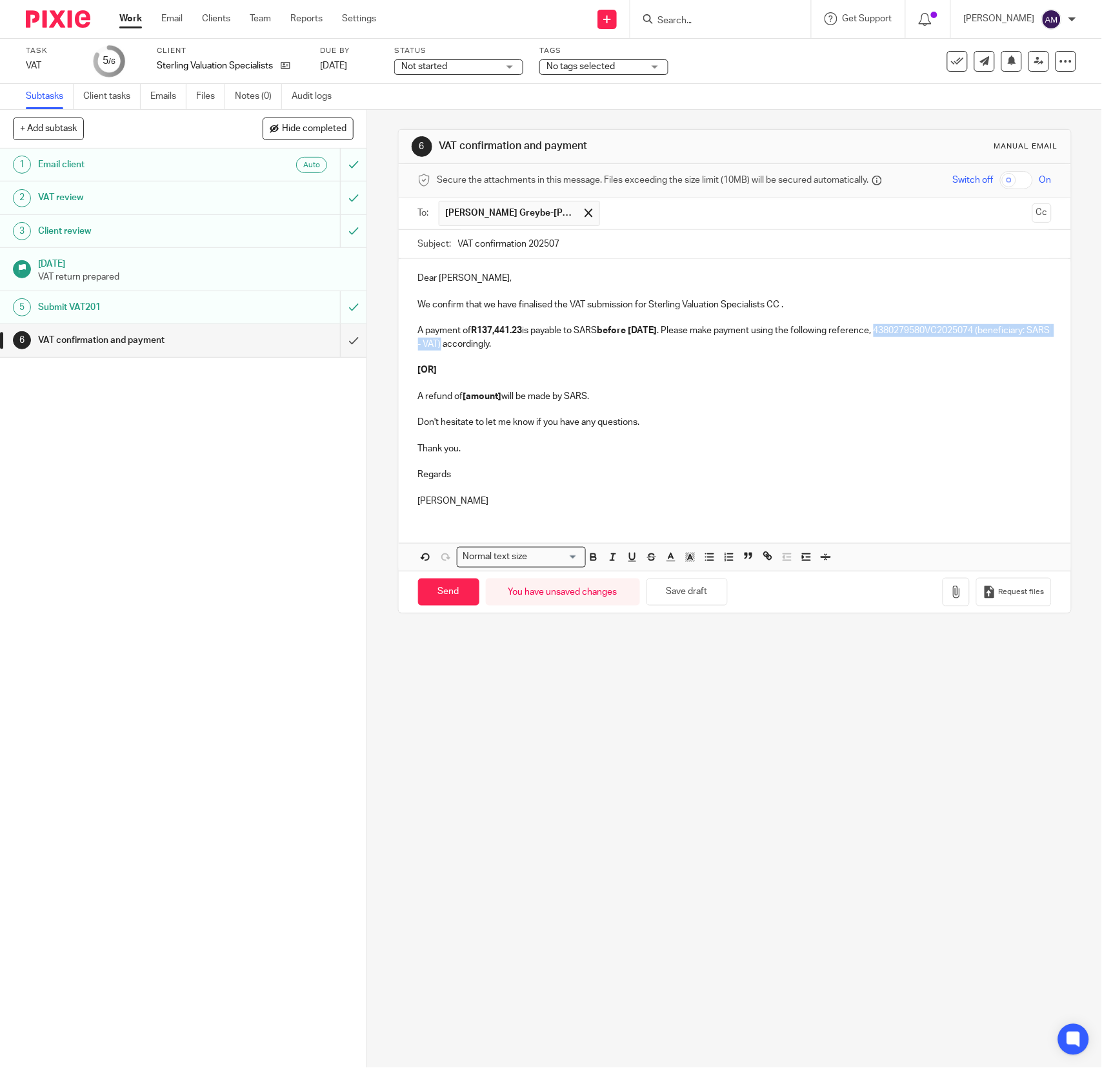
drag, startPoint x: 891, startPoint y: 331, endPoint x: 512, endPoint y: 345, distance: 379.1
click at [512, 345] on p "A payment of R137,441.23 is payable to SARS before 29/8/2025 . Please make paym…" at bounding box center [735, 337] width 634 height 26
drag, startPoint x: 409, startPoint y: 358, endPoint x: 622, endPoint y: 404, distance: 218.0
click at [613, 407] on div "Dear Ali Su, We confirm that we have finalised the VAT submission for Sterling …" at bounding box center [735, 388] width 673 height 258
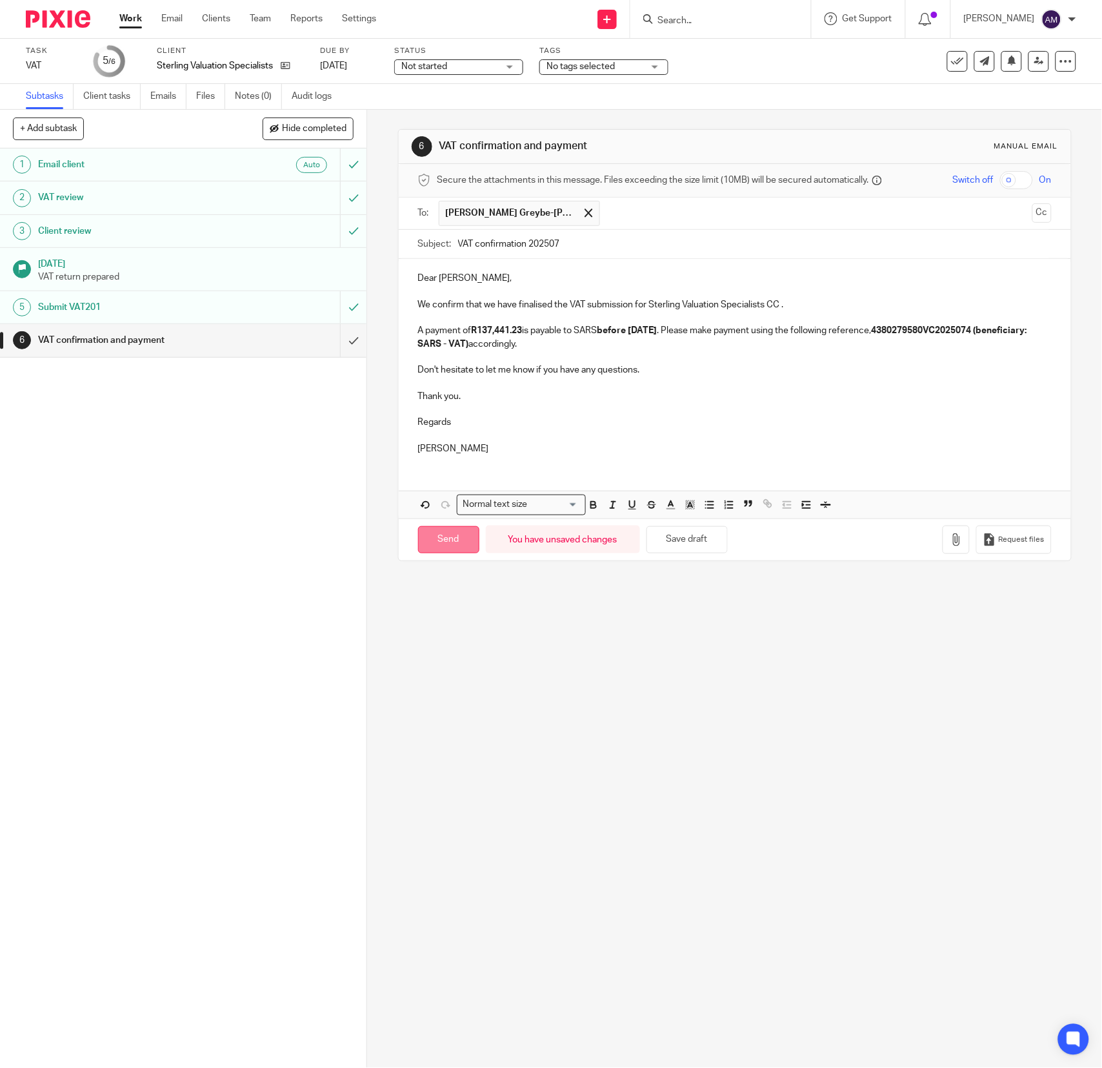
click at [448, 543] on input "Send" at bounding box center [448, 540] width 61 height 28
type input "Sent"
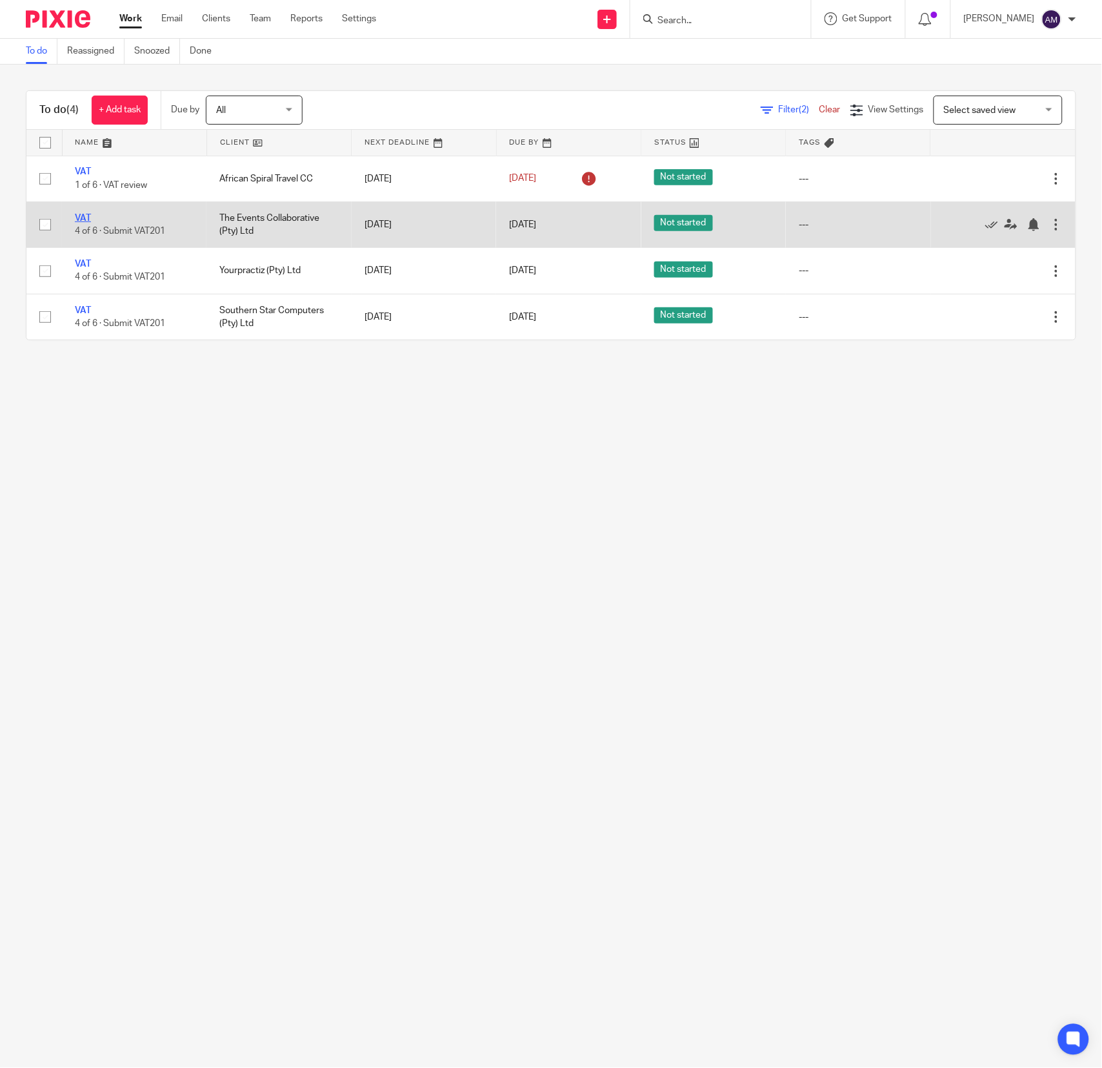
click at [83, 216] on link "VAT" at bounding box center [83, 218] width 16 height 9
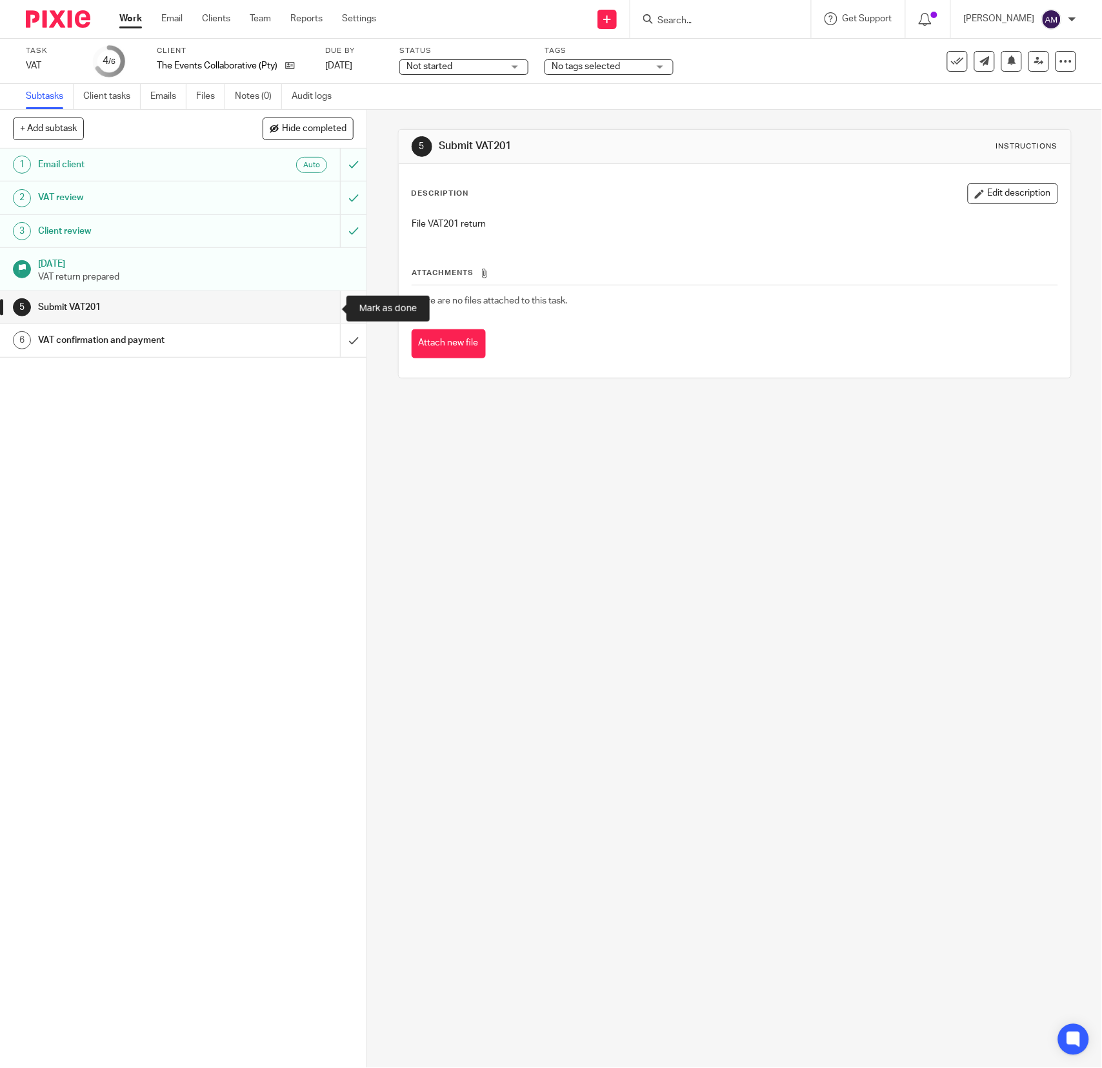
click at [323, 309] on input "submit" at bounding box center [183, 307] width 367 height 32
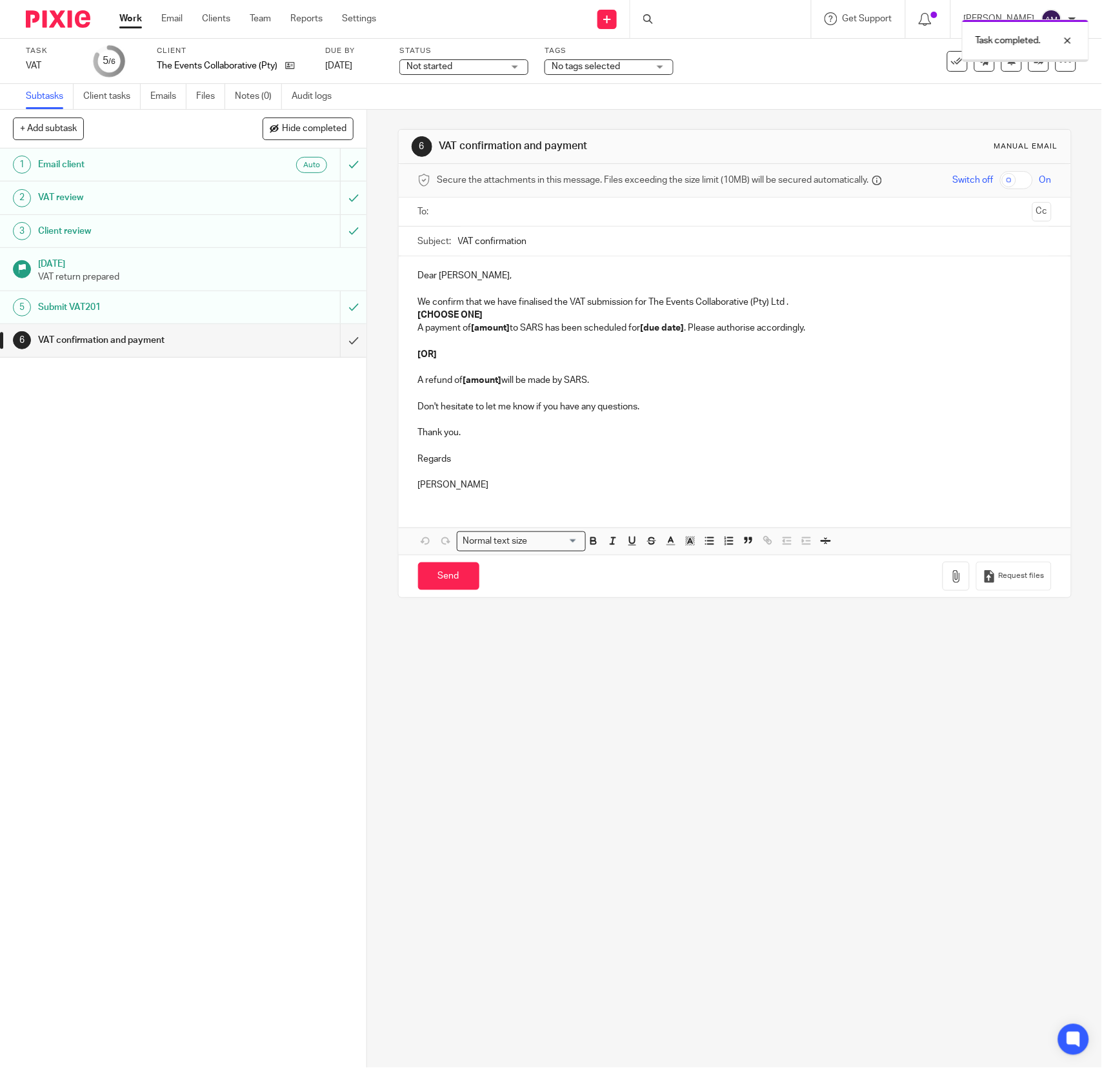
click at [492, 209] on input "text" at bounding box center [734, 212] width 585 height 15
click at [541, 243] on input "VAT confirmation" at bounding box center [755, 244] width 594 height 29
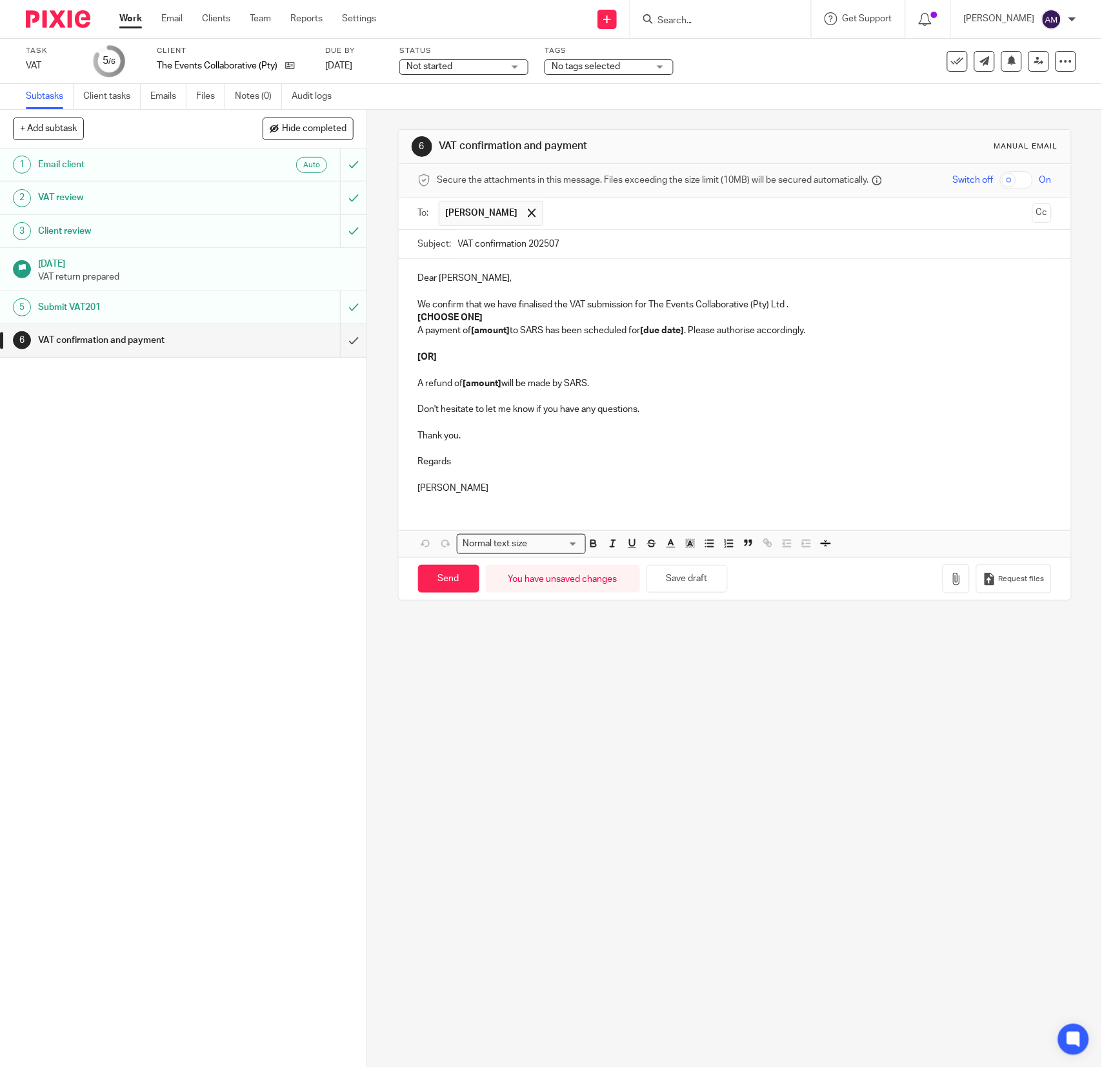
type input "VAT confirmation 202507"
drag, startPoint x: 410, startPoint y: 319, endPoint x: 479, endPoint y: 318, distance: 69.1
click at [479, 318] on p "[CHOOSE ONE]" at bounding box center [735, 317] width 634 height 13
drag, startPoint x: 467, startPoint y: 330, endPoint x: 505, endPoint y: 334, distance: 38.3
click at [505, 334] on p "A payment of [amount] to SARS has been scheduled for [due date] . Please author…" at bounding box center [735, 330] width 634 height 13
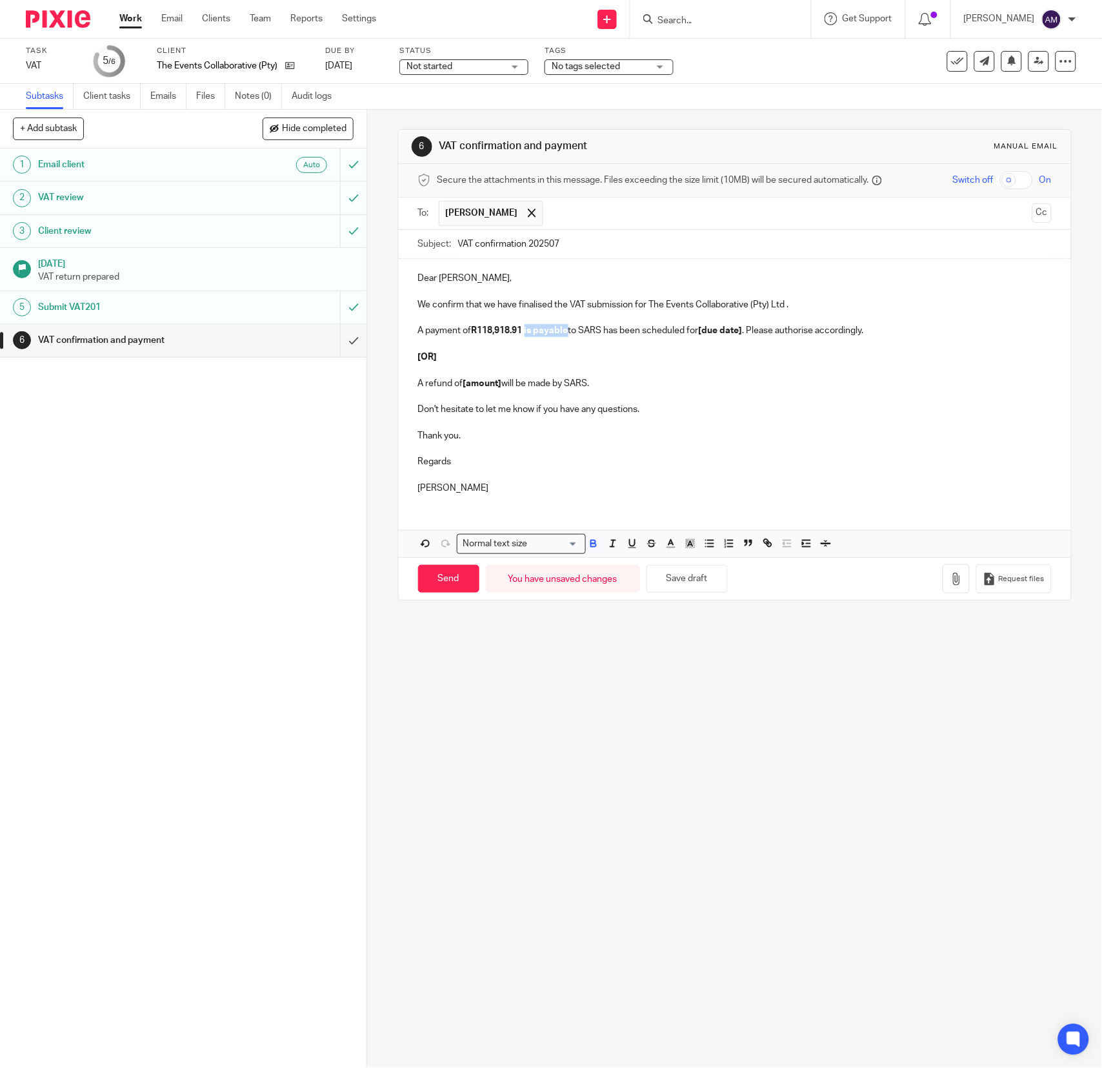
drag, startPoint x: 522, startPoint y: 332, endPoint x: 565, endPoint y: 340, distance: 43.9
click at [565, 337] on p "A payment of R118,918.91 is payable to SARS has been scheduled for [due date] .…" at bounding box center [735, 330] width 634 height 13
drag, startPoint x: 600, startPoint y: 330, endPoint x: 739, endPoint y: 335, distance: 139.5
click at [739, 335] on p "A payment of R118,918.91 is payable to SARS has been scheduled for [due date] .…" at bounding box center [735, 330] width 634 height 13
drag, startPoint x: 706, startPoint y: 330, endPoint x: 796, endPoint y: 331, distance: 89.7
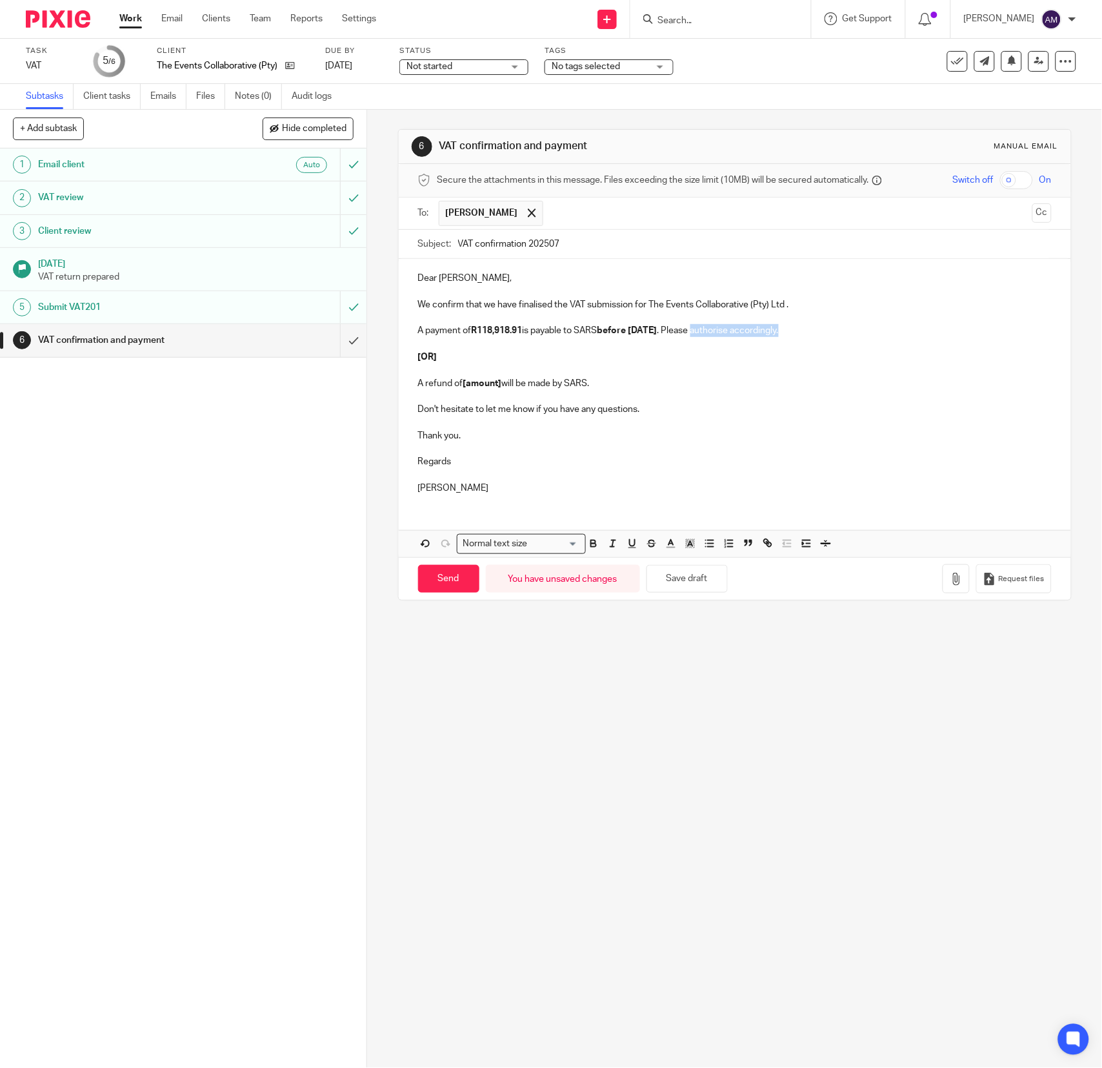
click at [796, 331] on p "A payment of R118,918.91 is payable to SARS before 29/8/2025 . Please authorise…" at bounding box center [735, 330] width 634 height 13
drag, startPoint x: 411, startPoint y: 340, endPoint x: 429, endPoint y: 362, distance: 28.4
click at [429, 362] on div "Dear Alison, We confirm that we have finalised the VAT submission for The Event…" at bounding box center [735, 381] width 673 height 245
click at [448, 350] on p at bounding box center [735, 344] width 634 height 13
drag, startPoint x: 411, startPoint y: 341, endPoint x: 648, endPoint y: 391, distance: 242.7
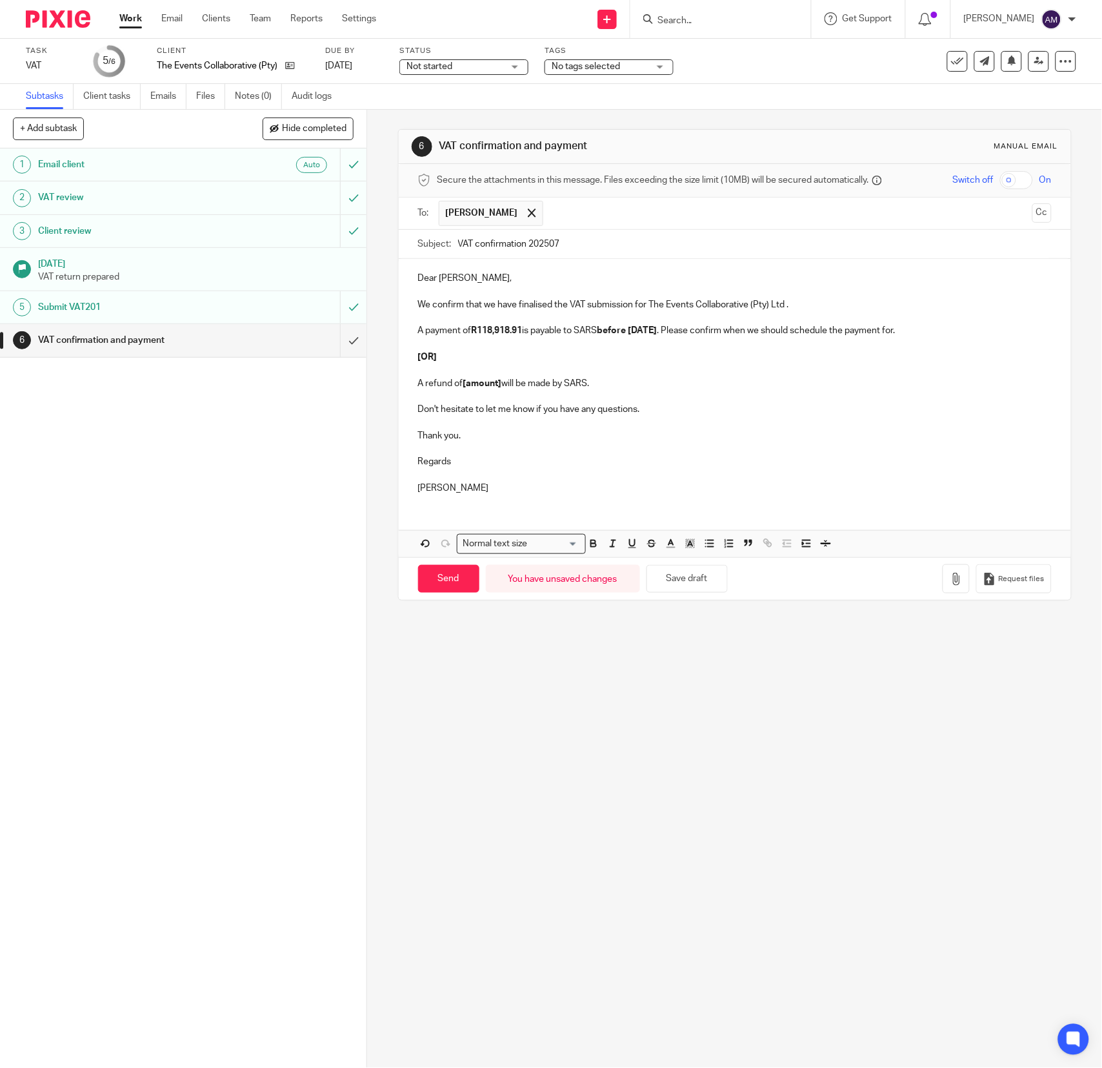
click at [648, 391] on div "Dear Alison, We confirm that we have finalised the VAT submission for The Event…" at bounding box center [735, 381] width 673 height 245
drag, startPoint x: 616, startPoint y: 391, endPoint x: 417, endPoint y: 341, distance: 205.5
click at [417, 341] on div "Dear Alison, We confirm that we have finalised the VAT submission for The Event…" at bounding box center [735, 381] width 673 height 245
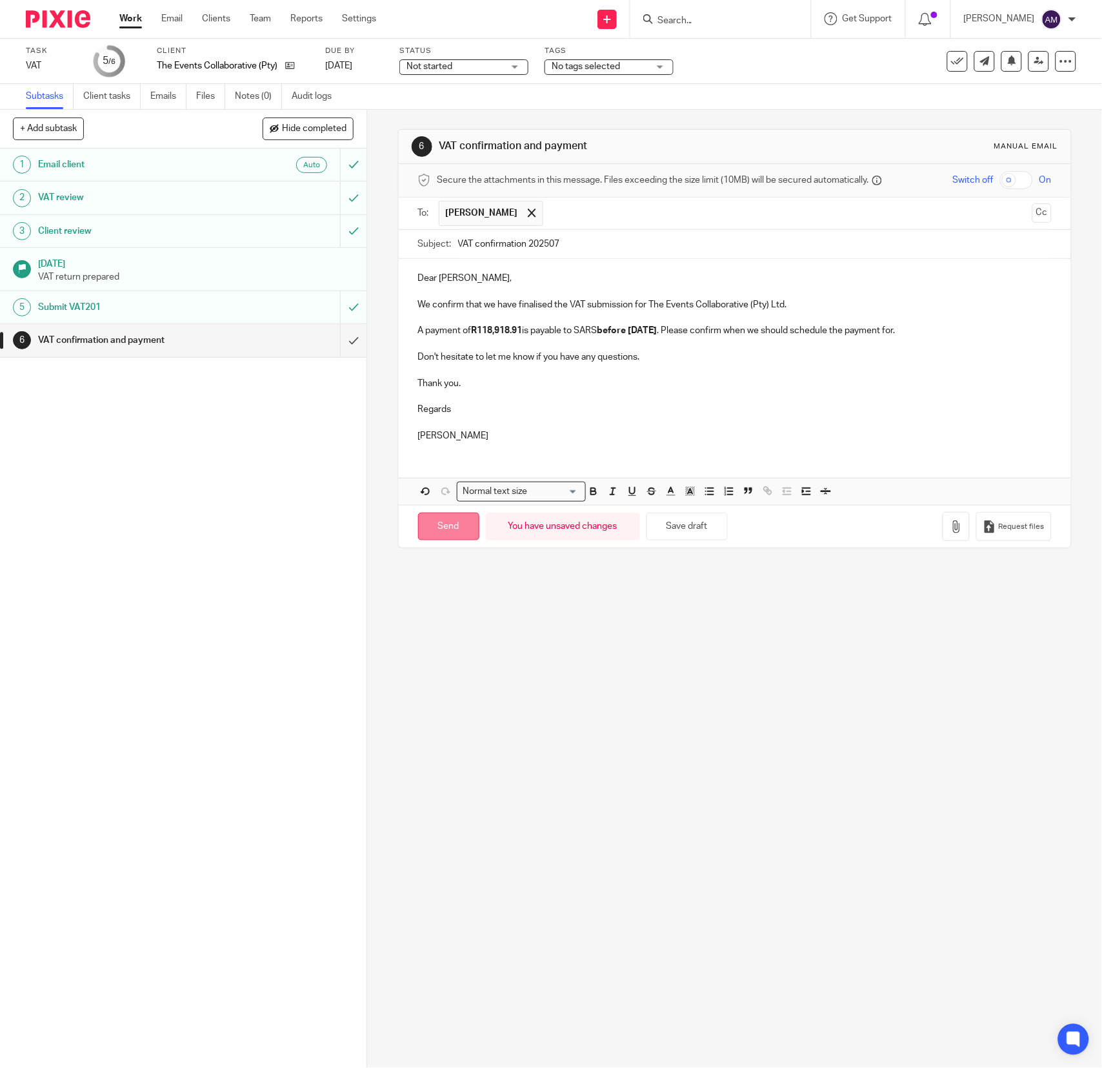
click at [440, 536] on input "Send" at bounding box center [448, 527] width 61 height 28
type input "Sent"
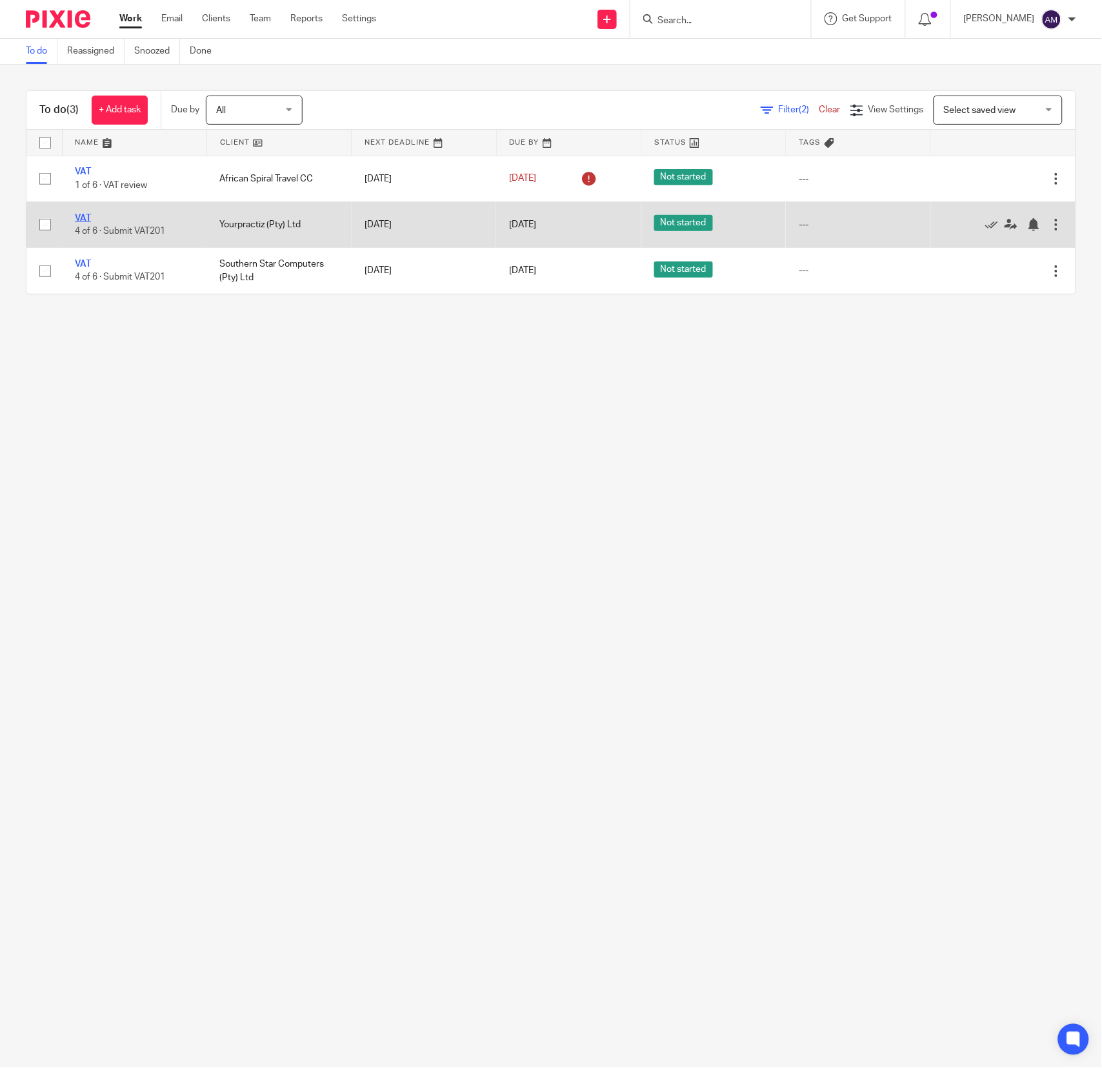
click at [85, 216] on link "VAT" at bounding box center [83, 218] width 16 height 9
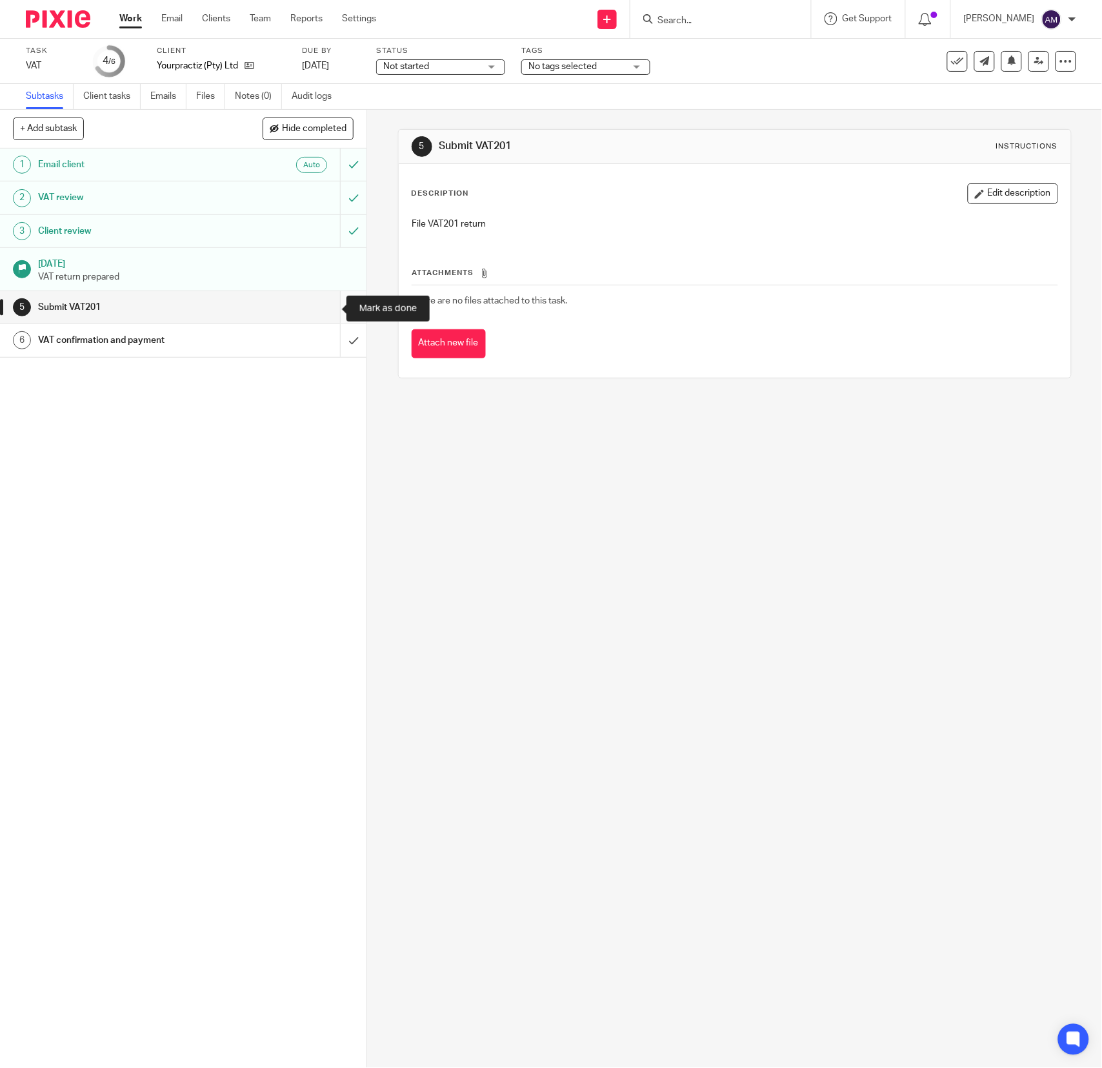
click at [332, 309] on input "submit" at bounding box center [183, 307] width 367 height 32
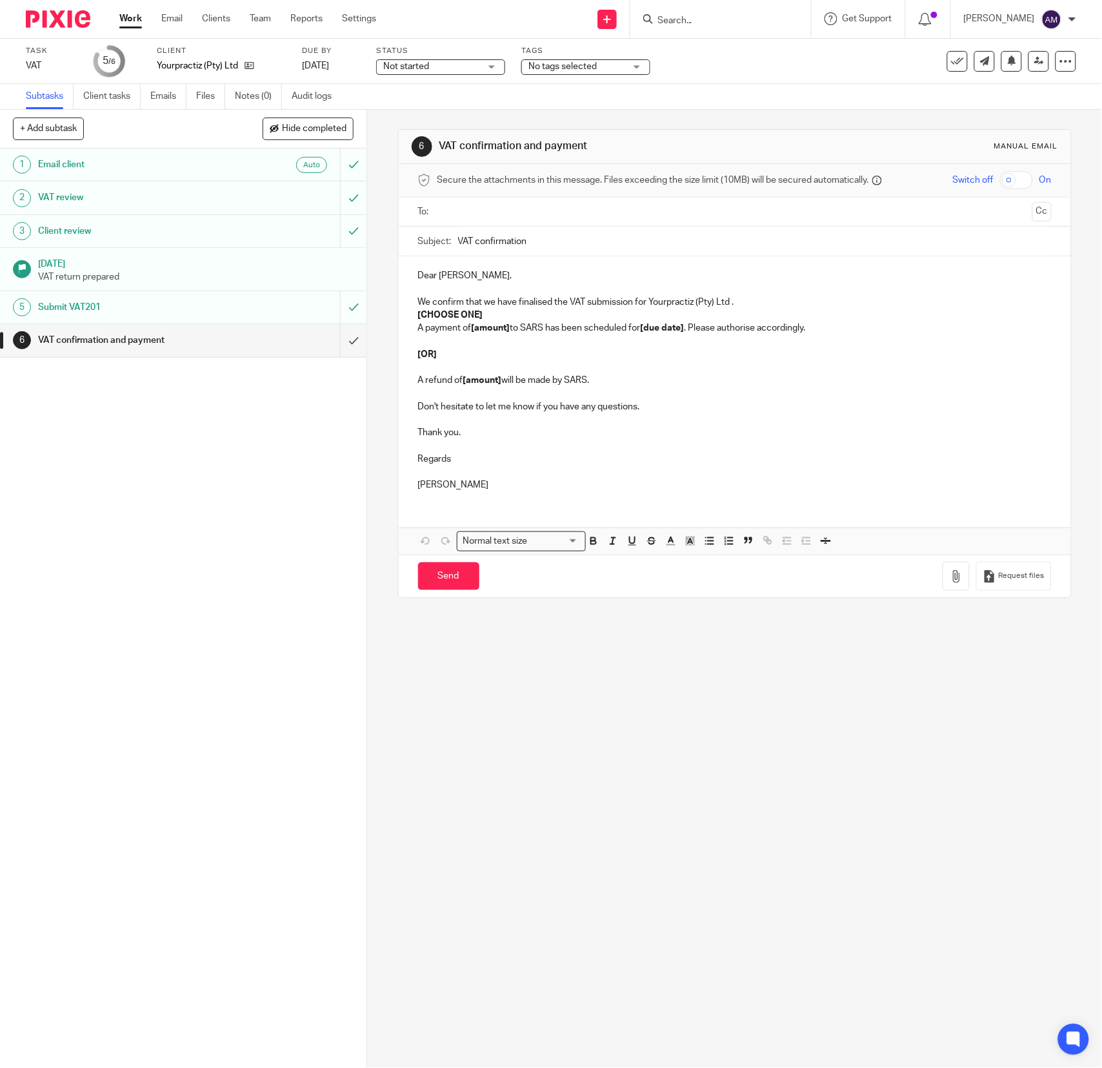
click at [500, 210] on input "text" at bounding box center [734, 212] width 585 height 15
click at [580, 216] on input "text" at bounding box center [788, 213] width 477 height 25
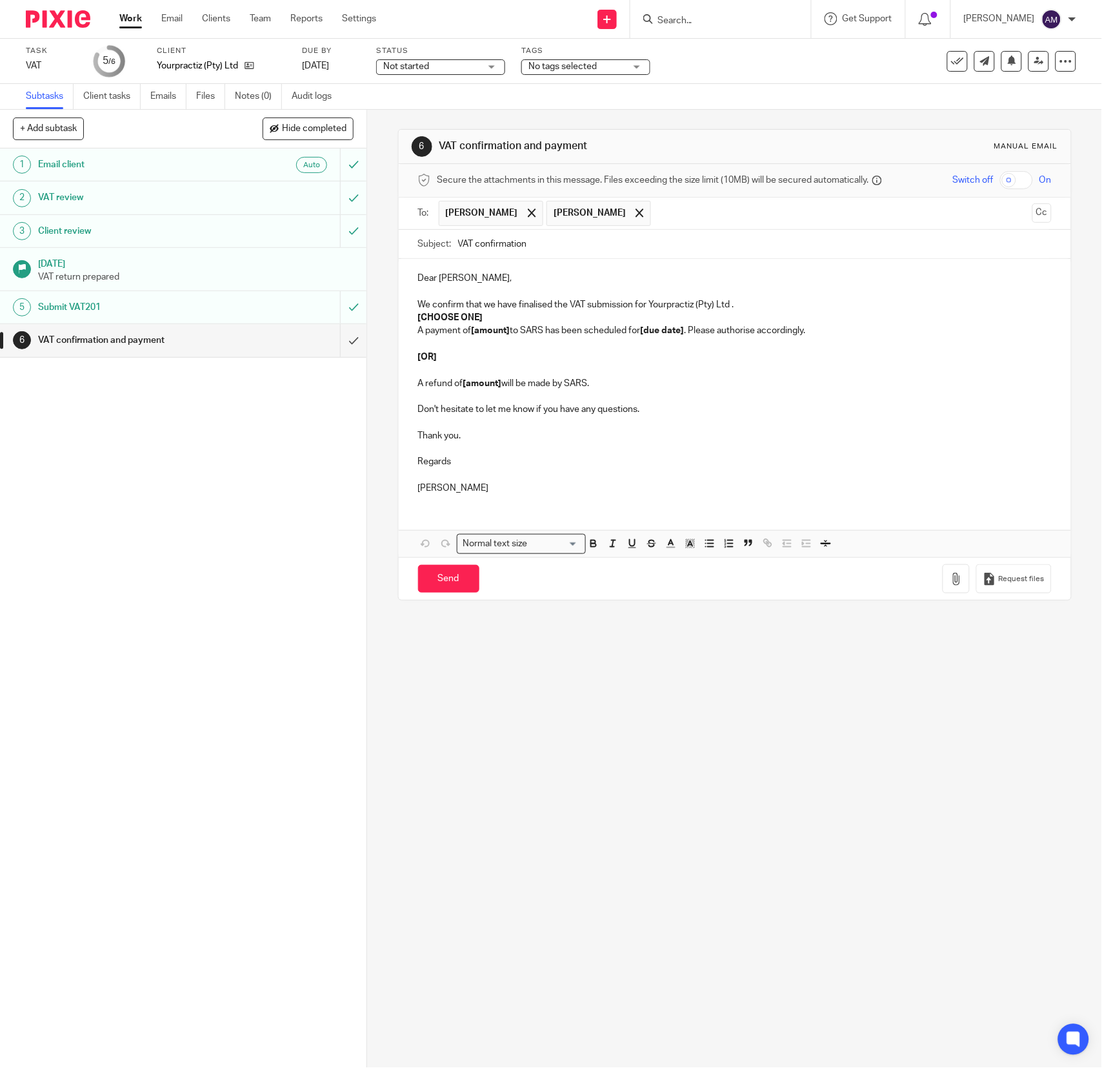
click at [596, 241] on input "VAT confirmation" at bounding box center [755, 244] width 594 height 29
type input "VAT confirmation 202507"
drag, startPoint x: 409, startPoint y: 320, endPoint x: 503, endPoint y: 323, distance: 94.9
click at [503, 323] on div "Dear Rashaad, We confirm that we have finalised the VAT submission for Yourprac…" at bounding box center [735, 381] width 673 height 245
drag, startPoint x: 467, startPoint y: 333, endPoint x: 505, endPoint y: 333, distance: 37.4
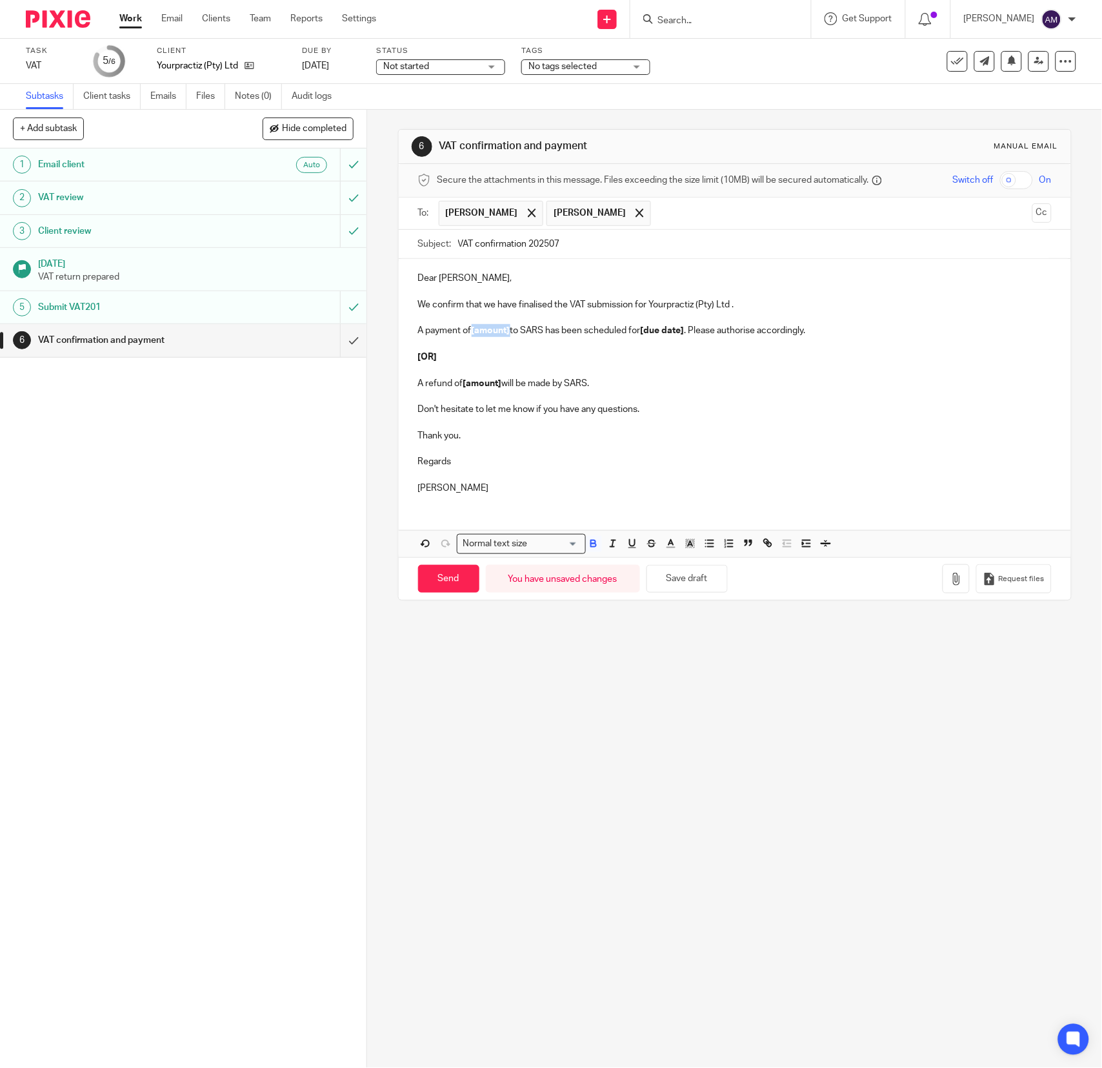
click at [505, 333] on p "A payment of [amount] to SARS has been scheduled for [due date] . Please author…" at bounding box center [735, 330] width 634 height 13
drag, startPoint x: 649, startPoint y: 330, endPoint x: 692, endPoint y: 332, distance: 42.6
click at [692, 332] on p "A payment of R26,299.15 to SARS has been scheduled for [due date] . Please auth…" at bounding box center [735, 330] width 634 height 13
drag, startPoint x: 412, startPoint y: 345, endPoint x: 617, endPoint y: 391, distance: 210.5
click at [617, 391] on div "Dear Rashaad, We confirm that we have finalised the VAT submission for Yourprac…" at bounding box center [735, 381] width 673 height 245
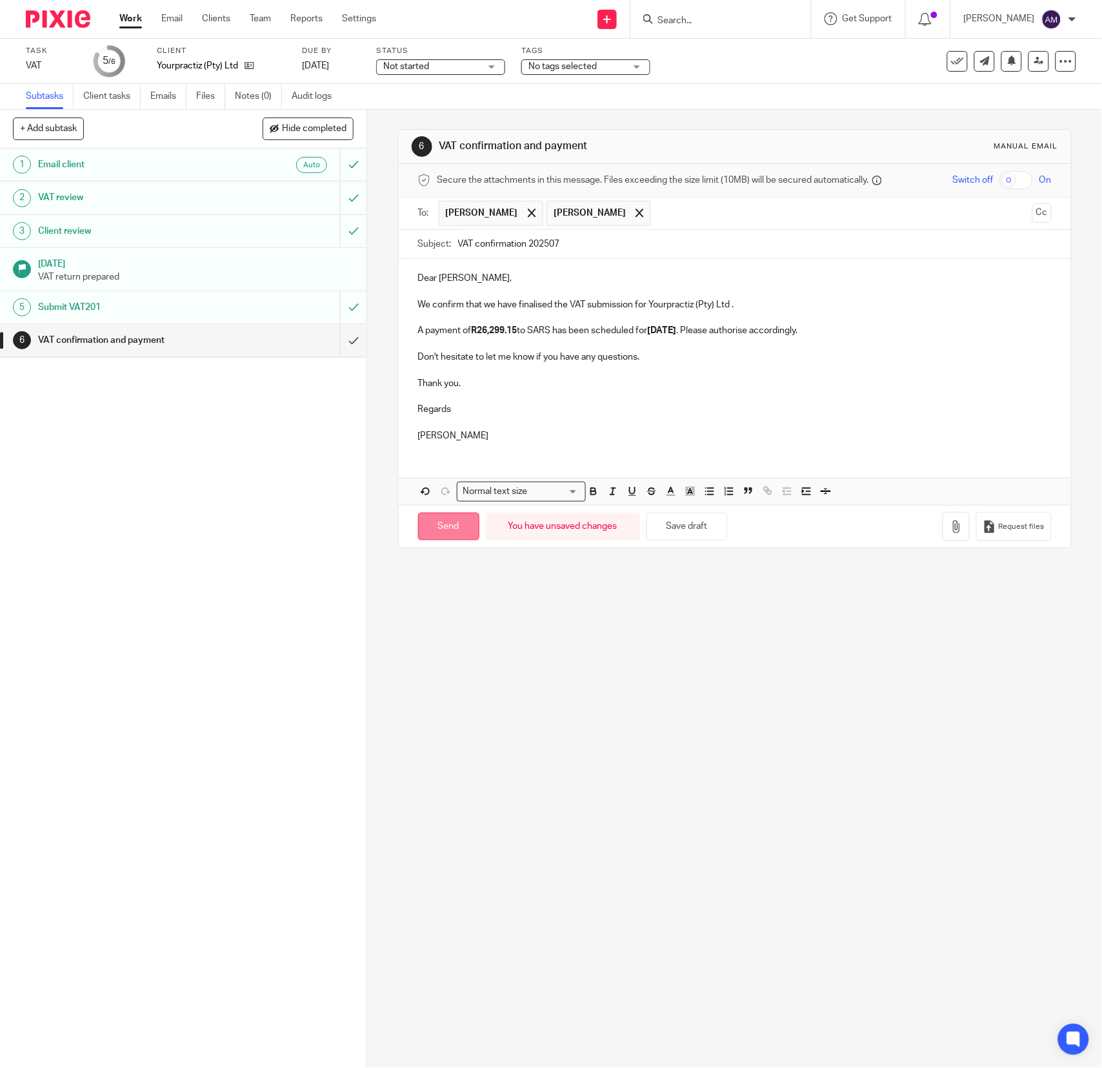
click at [434, 534] on input "Send" at bounding box center [448, 527] width 61 height 28
type input "Sent"
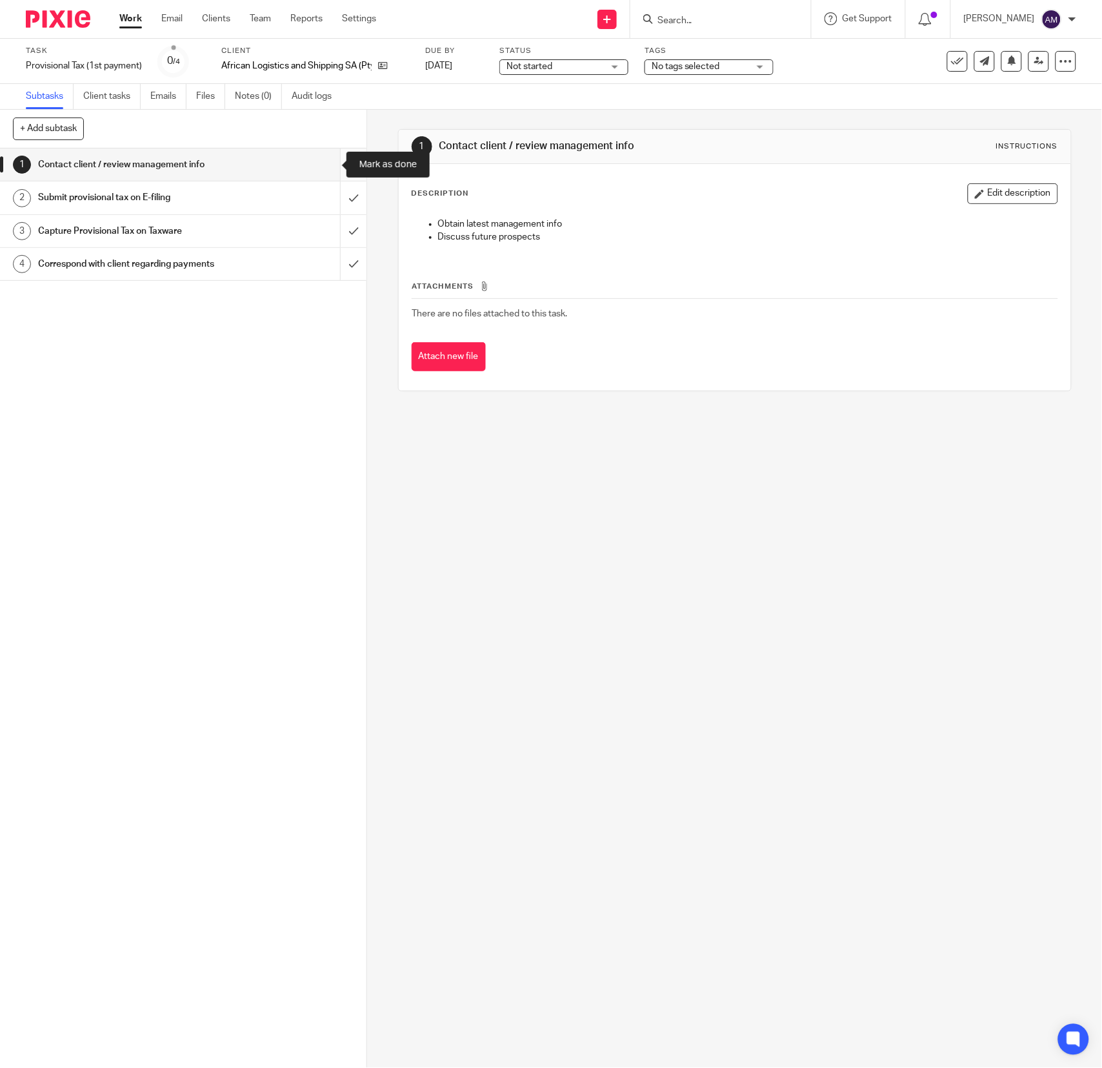
click at [331, 164] on input "submit" at bounding box center [183, 164] width 367 height 32
click at [325, 201] on input "submit" at bounding box center [183, 197] width 367 height 32
click at [324, 233] on input "submit" at bounding box center [183, 231] width 367 height 32
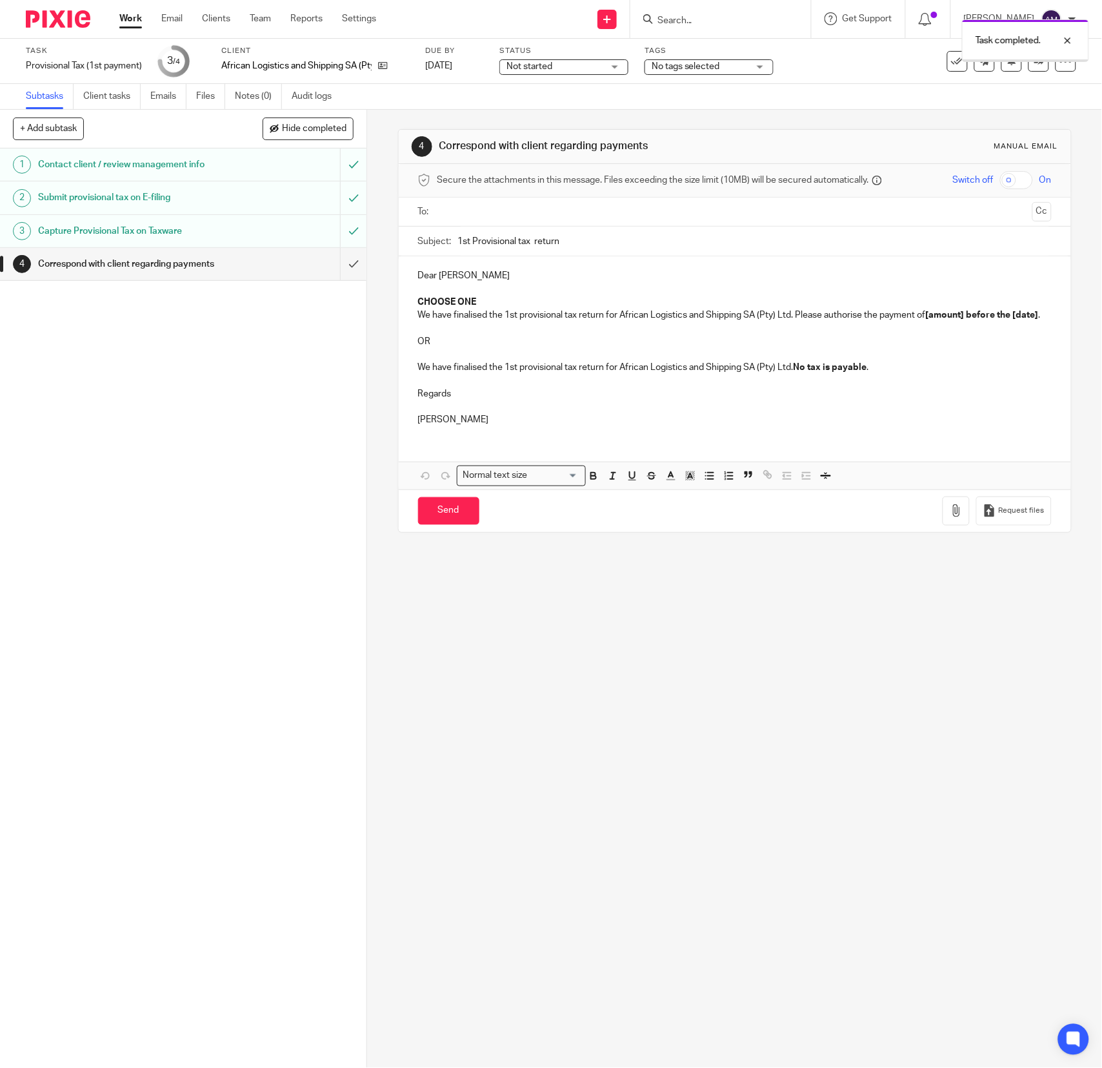
click at [563, 208] on input "text" at bounding box center [734, 212] width 585 height 15
click at [551, 244] on input "1st Provisional tax return" at bounding box center [755, 244] width 594 height 29
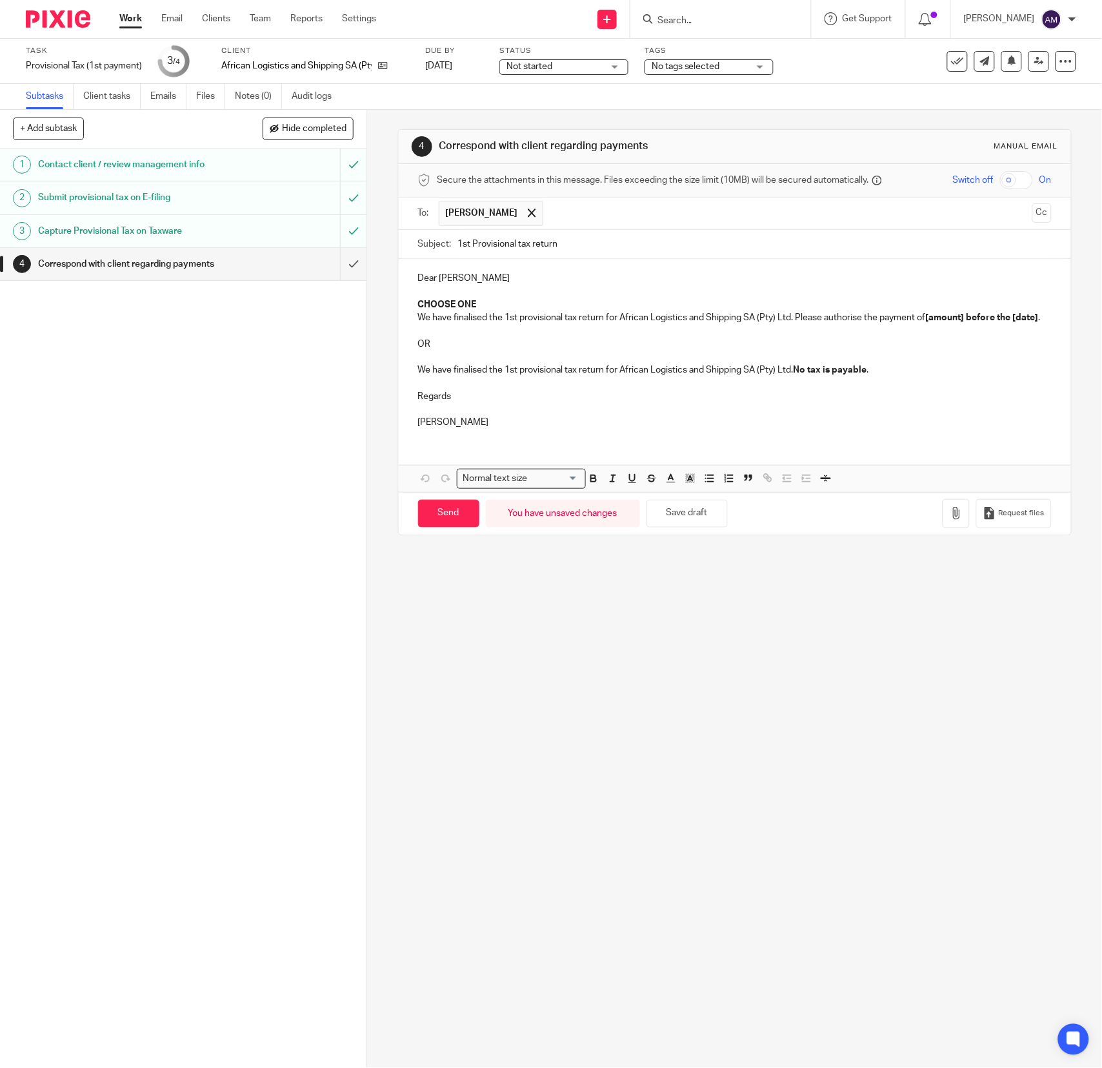
click at [611, 208] on input "text" at bounding box center [788, 213] width 477 height 25
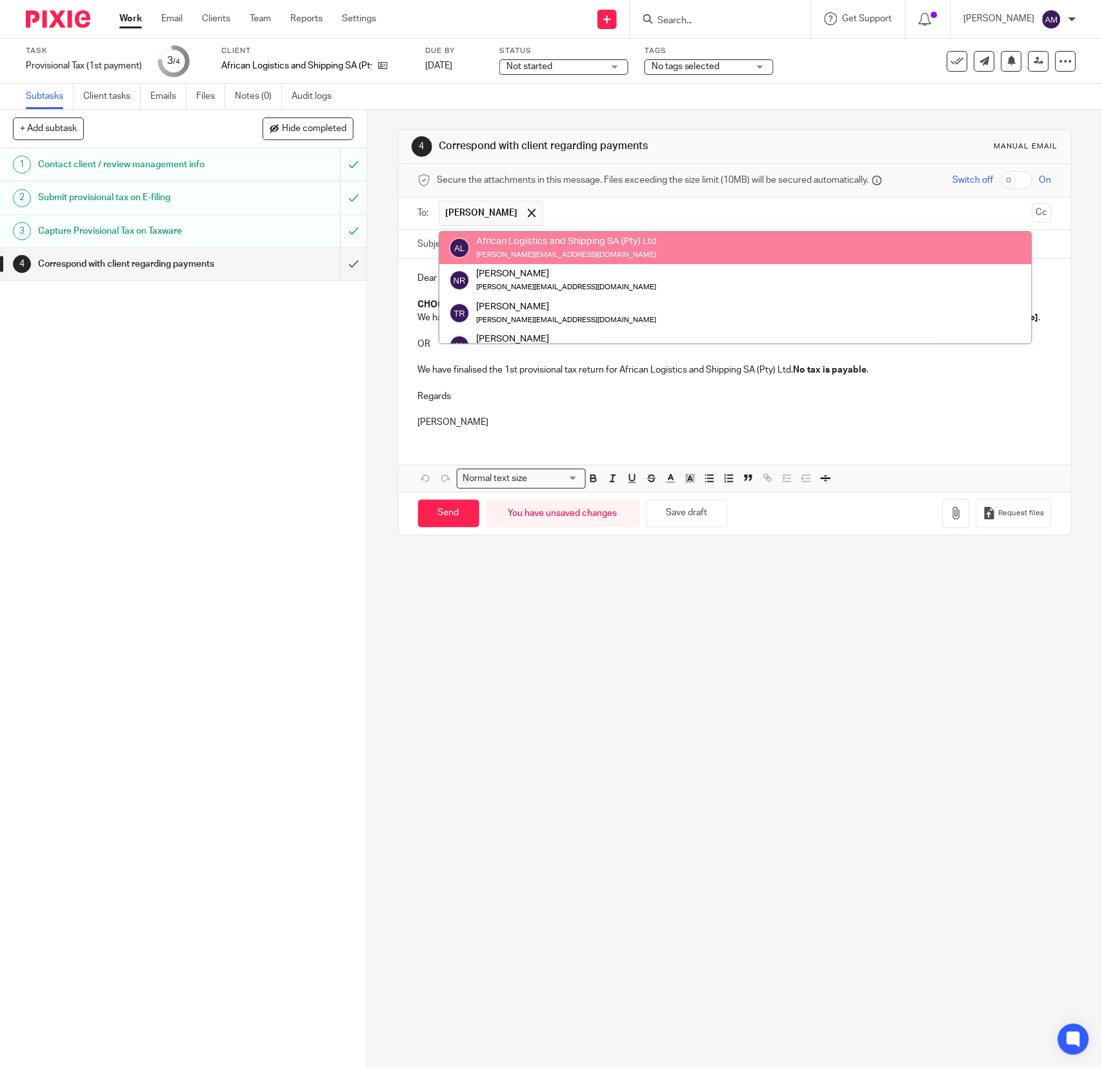
click at [888, 139] on div "4 Correspond with client regarding payments Manual email" at bounding box center [735, 146] width 647 height 21
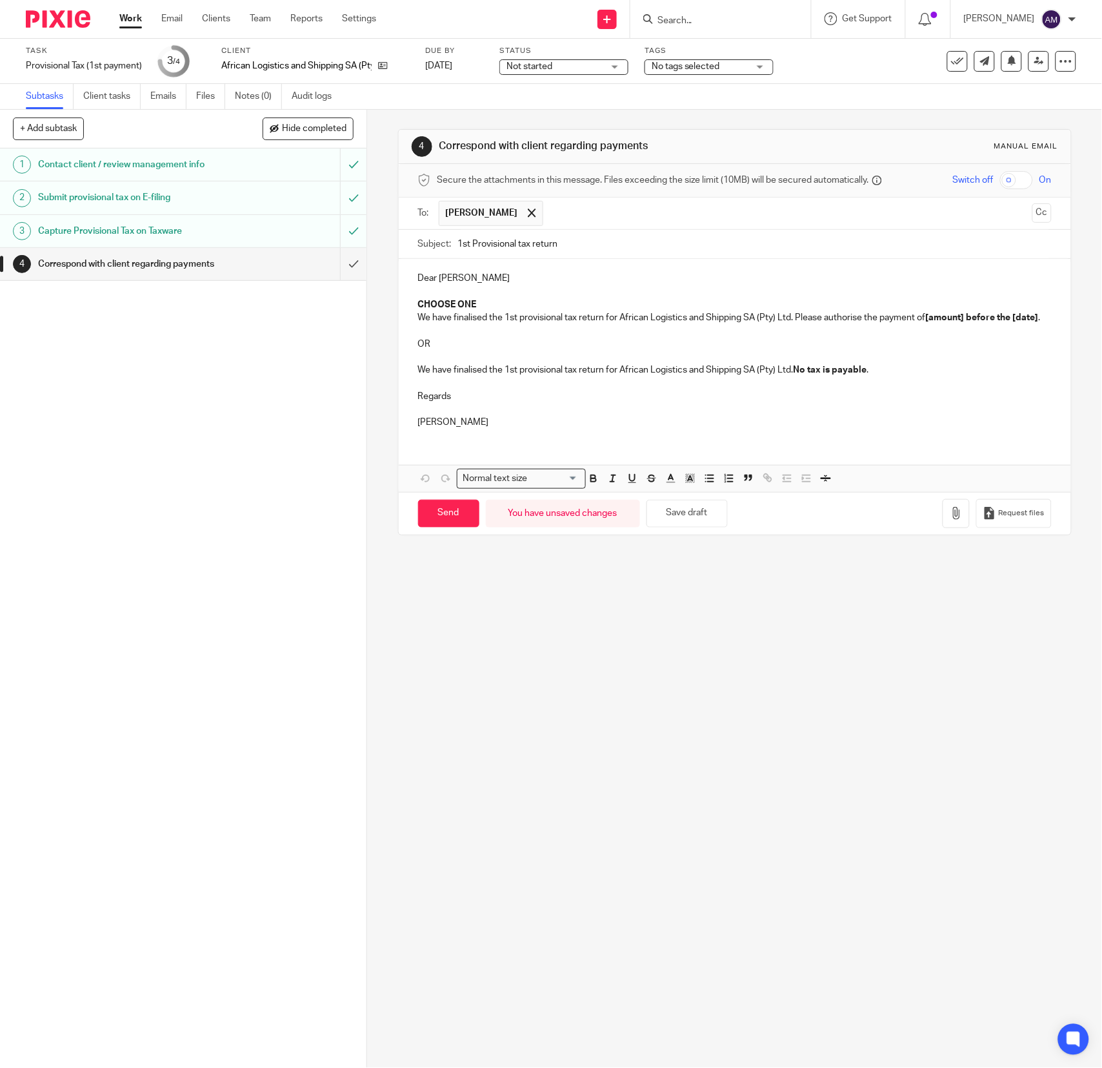
click at [682, 247] on input "1st Provisional tax return" at bounding box center [755, 244] width 594 height 29
type input "1st Provisional tax return 2026"
drag, startPoint x: 408, startPoint y: 304, endPoint x: 431, endPoint y: 364, distance: 64.4
click at [431, 364] on div "Dear Gail CHOOSE ONE We have finalised the 1st provisional tax return for Afric…" at bounding box center [735, 348] width 673 height 179
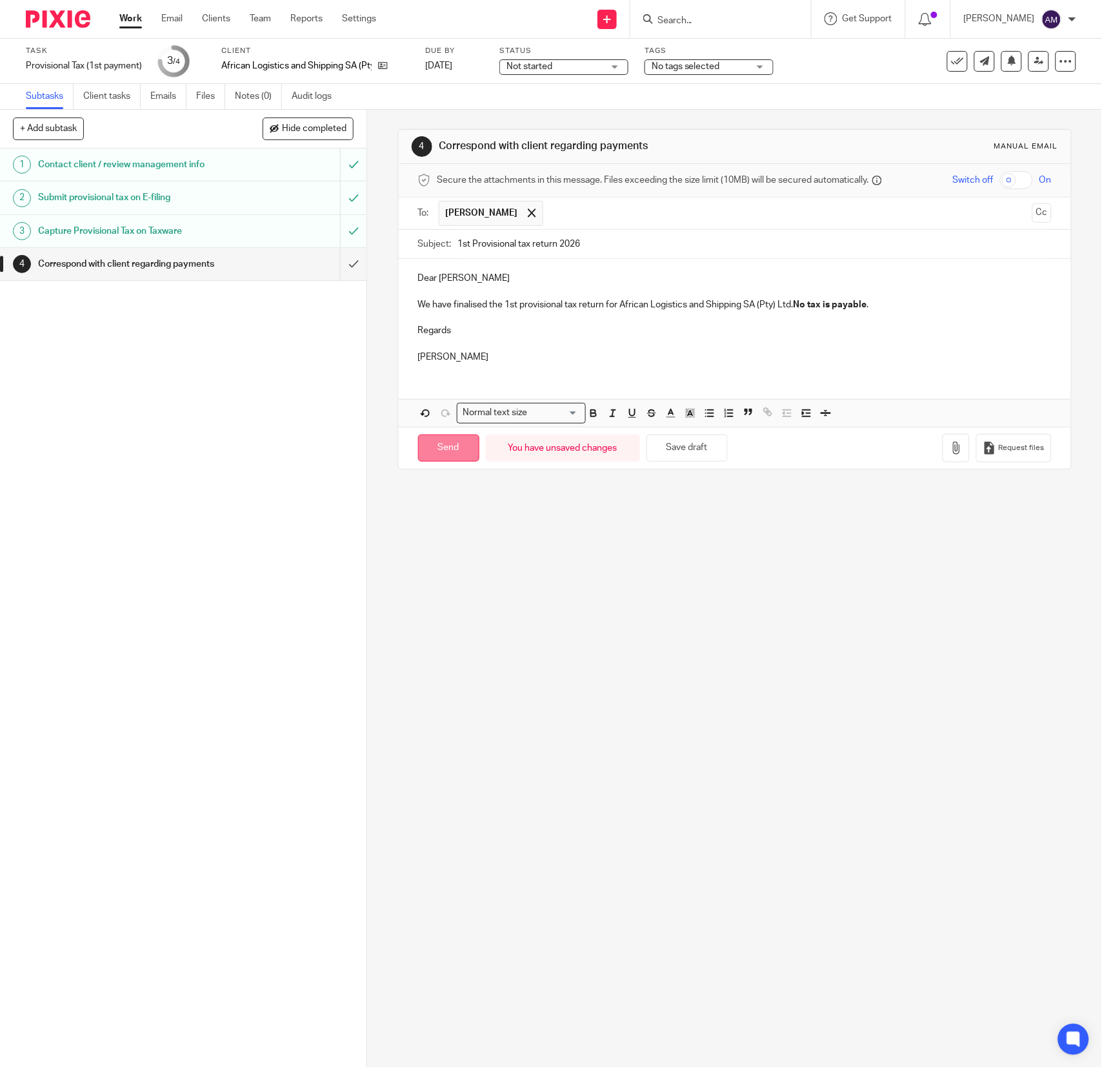
click at [445, 460] on input "Send" at bounding box center [448, 448] width 61 height 28
type input "Sent"
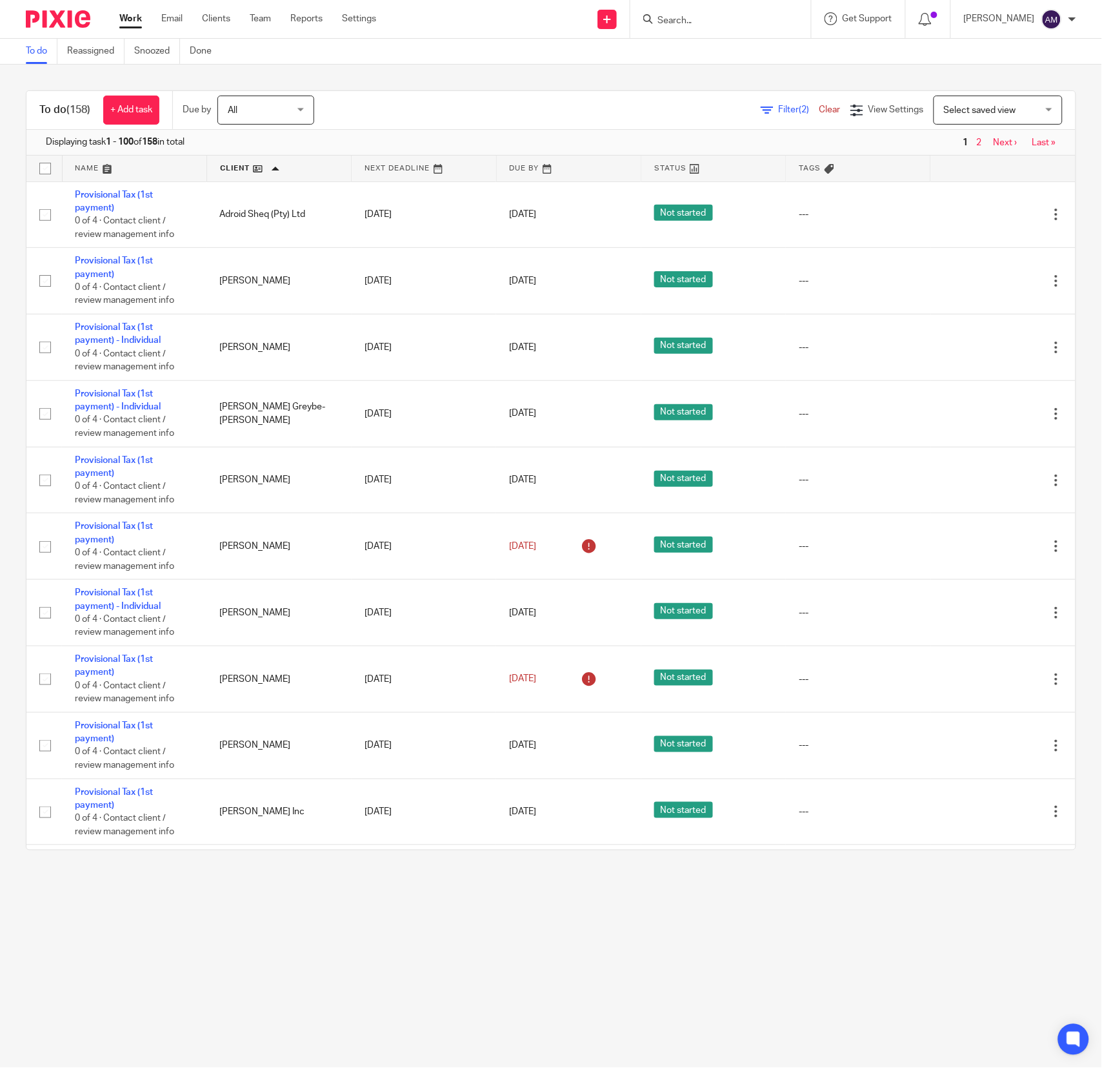
click at [779, 105] on span "Filter (2)" at bounding box center [799, 109] width 41 height 9
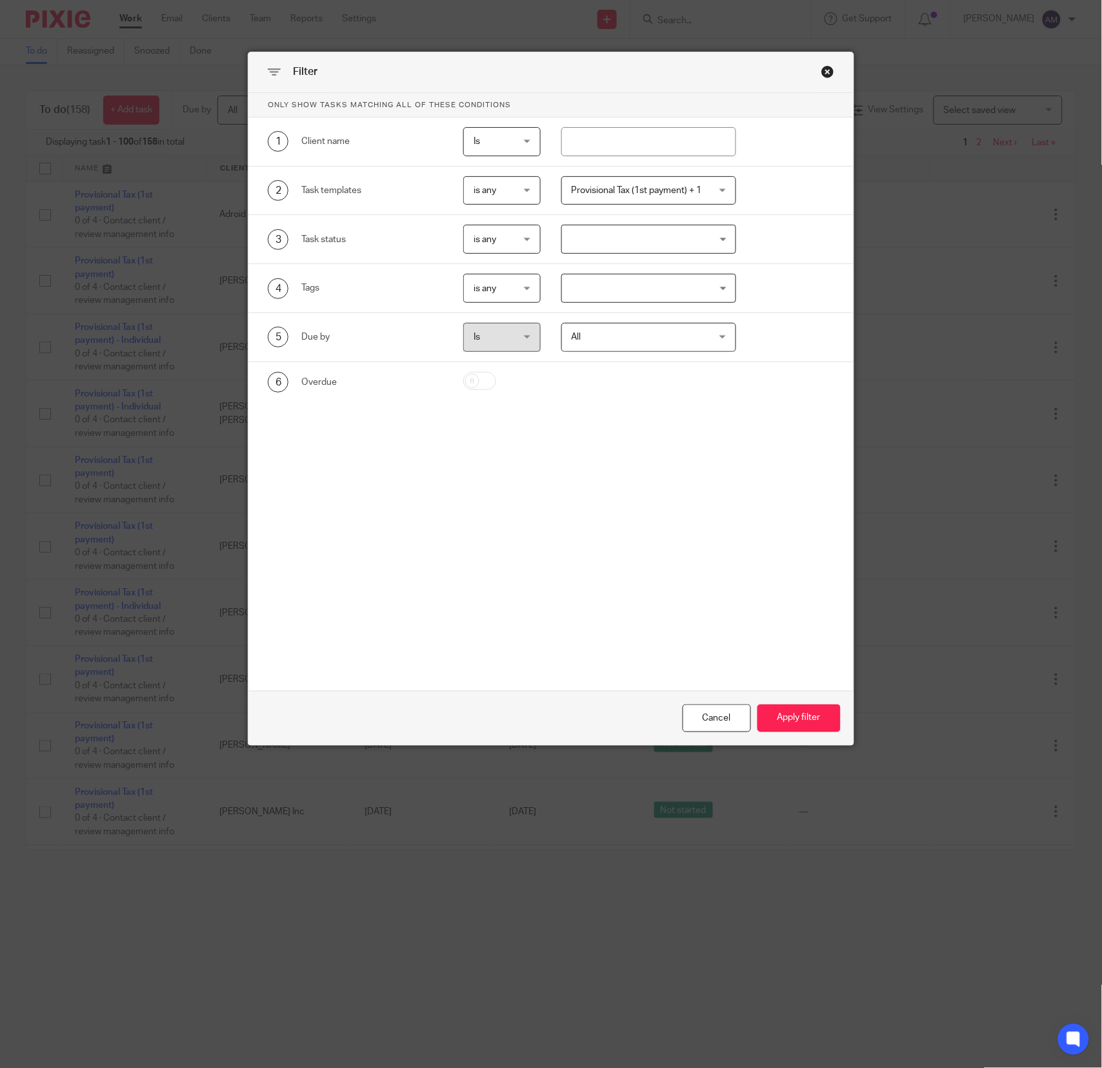
click at [519, 289] on div "is any is any" at bounding box center [501, 288] width 77 height 29
click at [584, 289] on input "Search for option" at bounding box center [646, 288] width 166 height 23
click at [637, 463] on div "Only show tasks matching all of these conditions 1 Client name Is Is Is Is not …" at bounding box center [551, 320] width 605 height 454
drag, startPoint x: 709, startPoint y: 741, endPoint x: 704, endPoint y: 727, distance: 15.1
click at [704, 739] on div "Cancel Apply filter" at bounding box center [551, 718] width 605 height 54
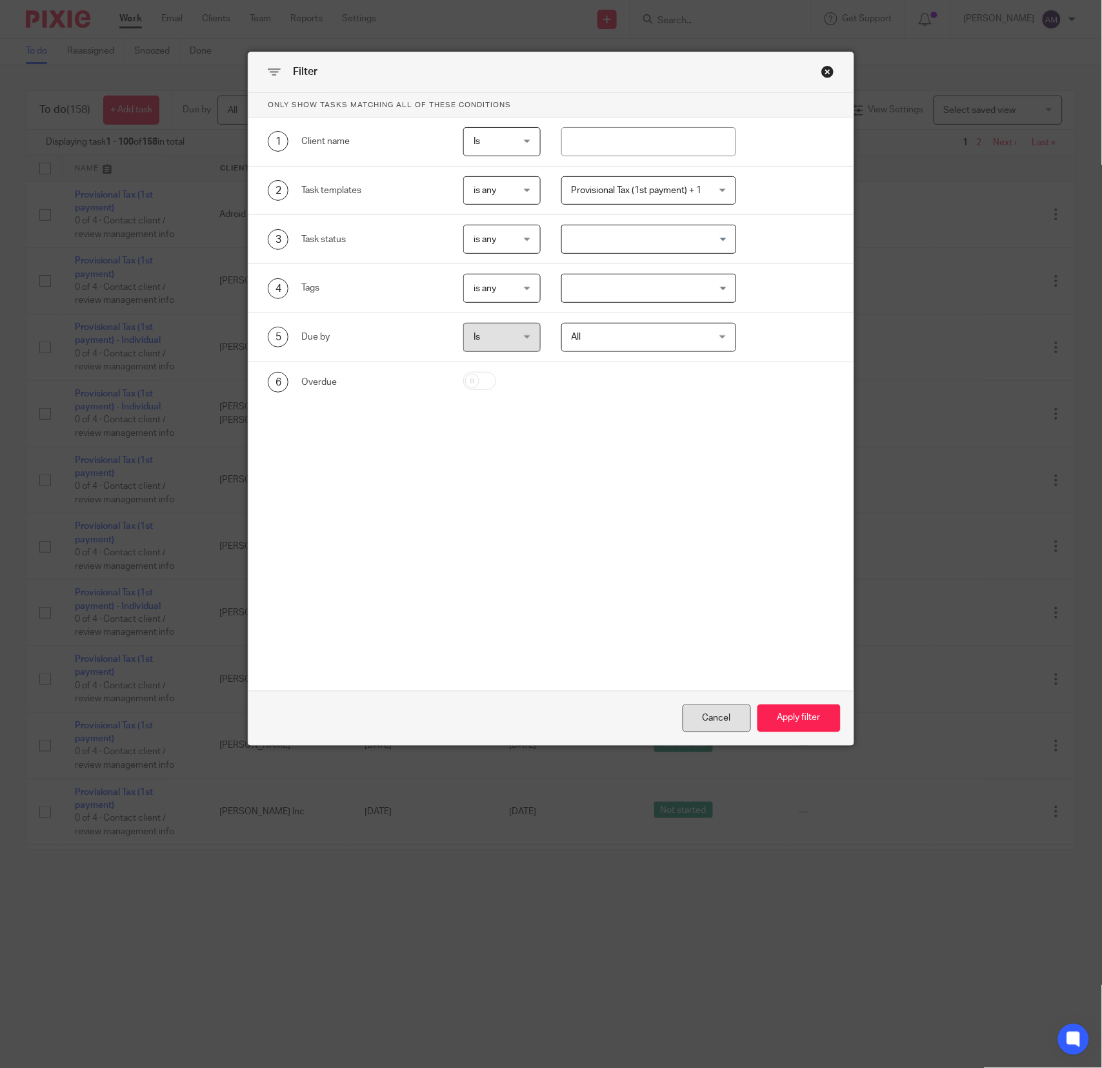
click at [706, 717] on div "Cancel" at bounding box center [717, 718] width 68 height 28
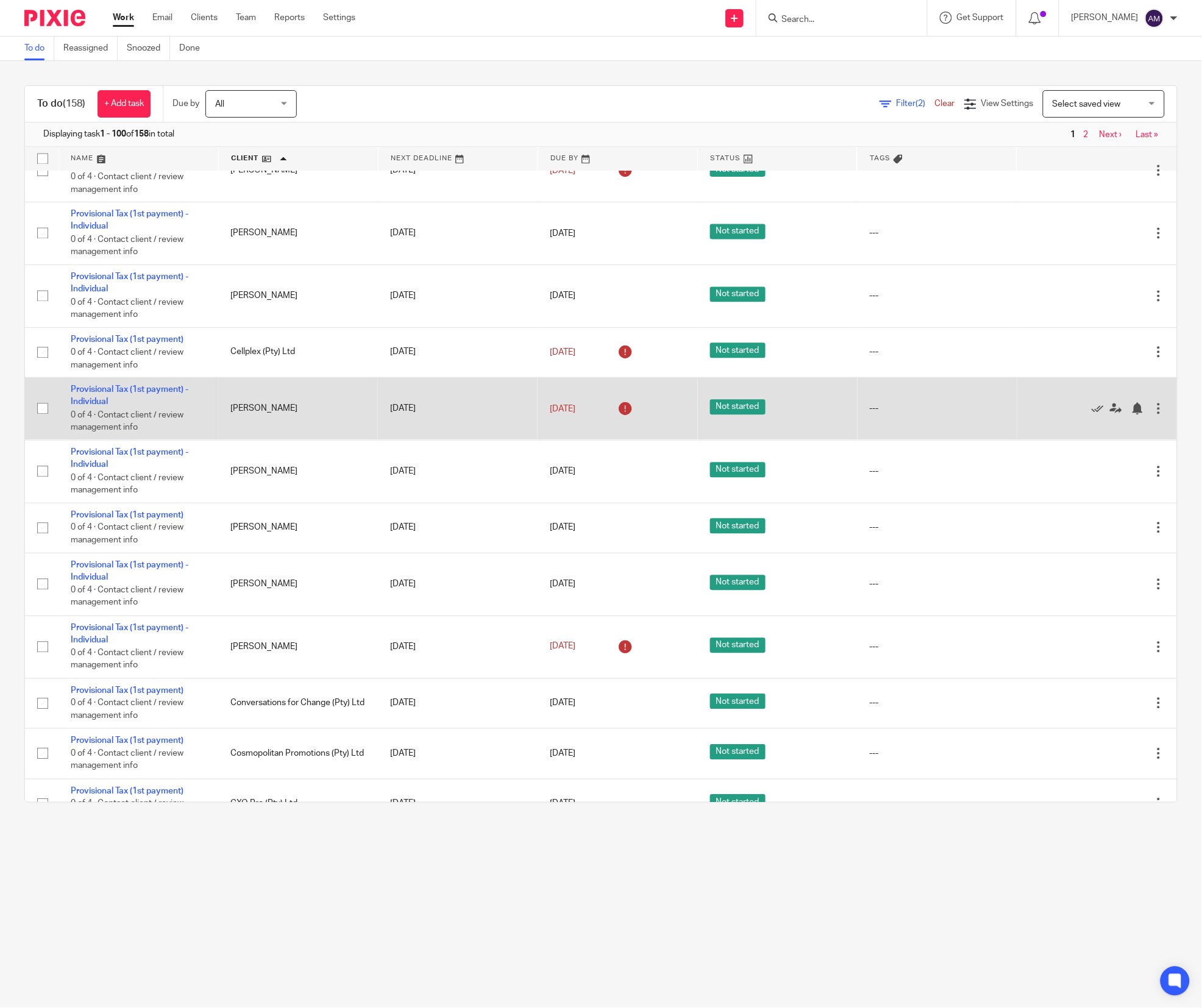
scroll to position [563, 0]
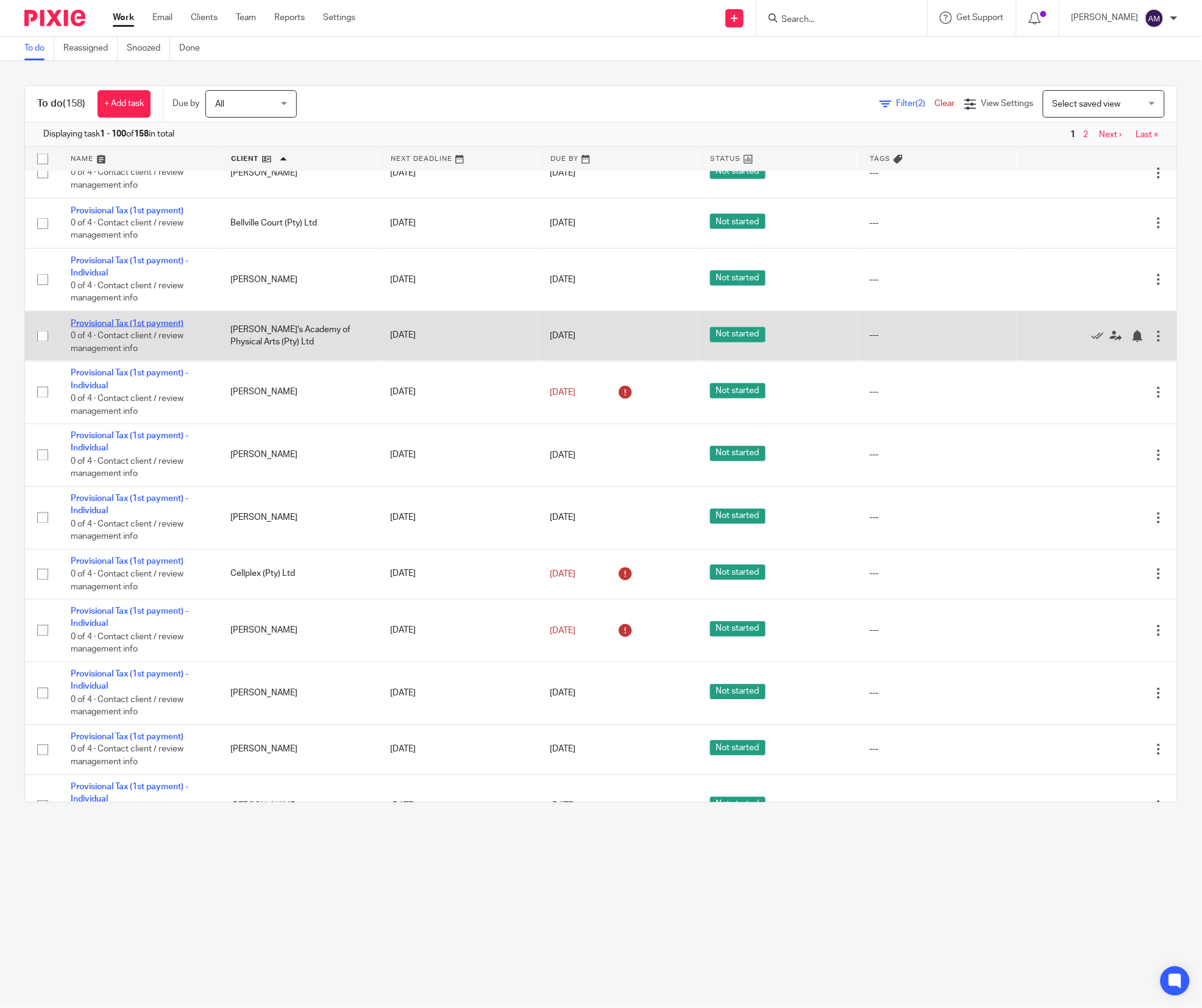
click at [101, 328] on link "Provisional Tax (1st payment)" at bounding box center [127, 323] width 112 height 8
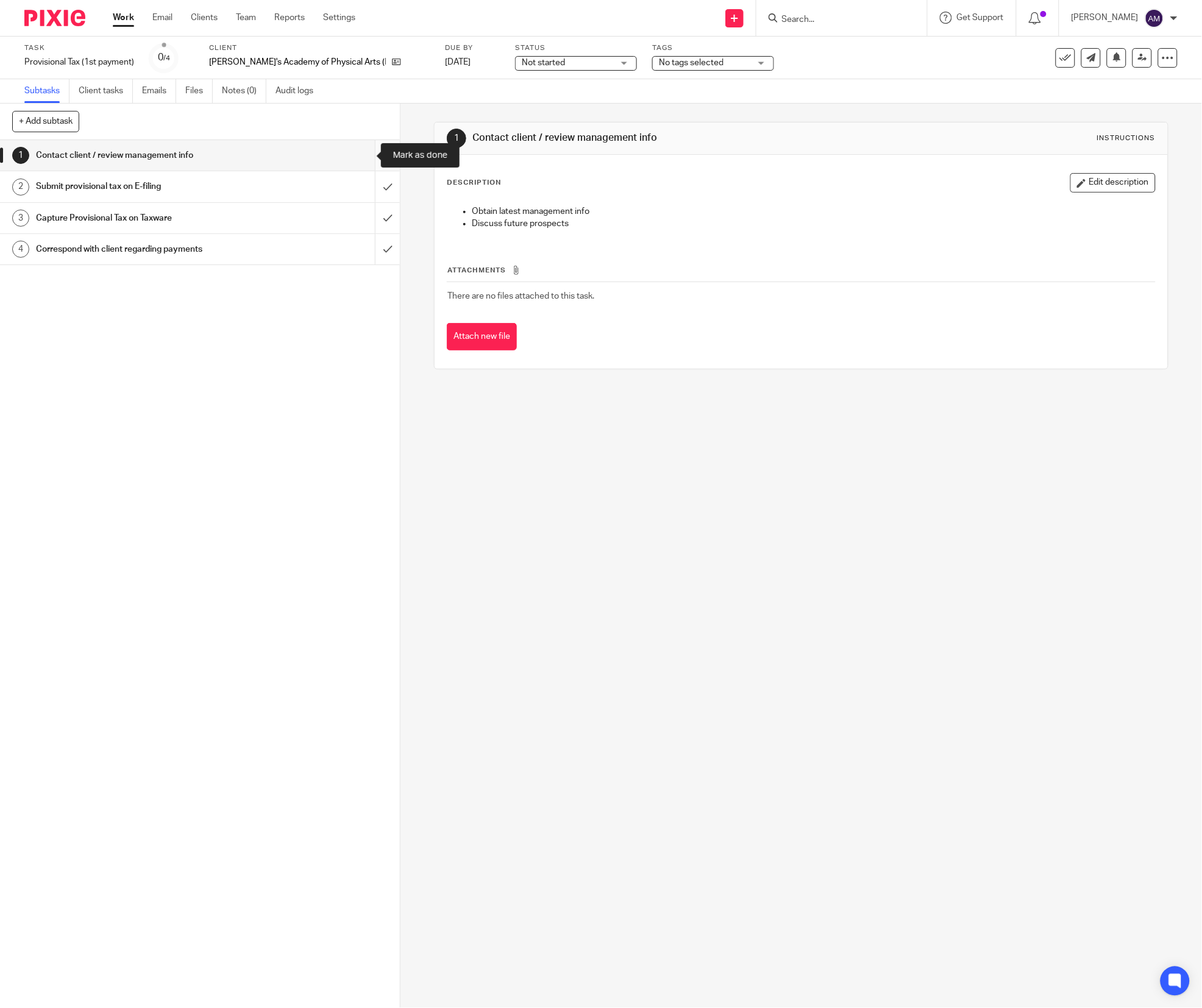
click at [362, 157] on input "submit" at bounding box center [199, 155] width 399 height 30
click at [359, 184] on input "submit" at bounding box center [199, 186] width 399 height 30
click at [362, 212] on input "submit" at bounding box center [199, 218] width 399 height 30
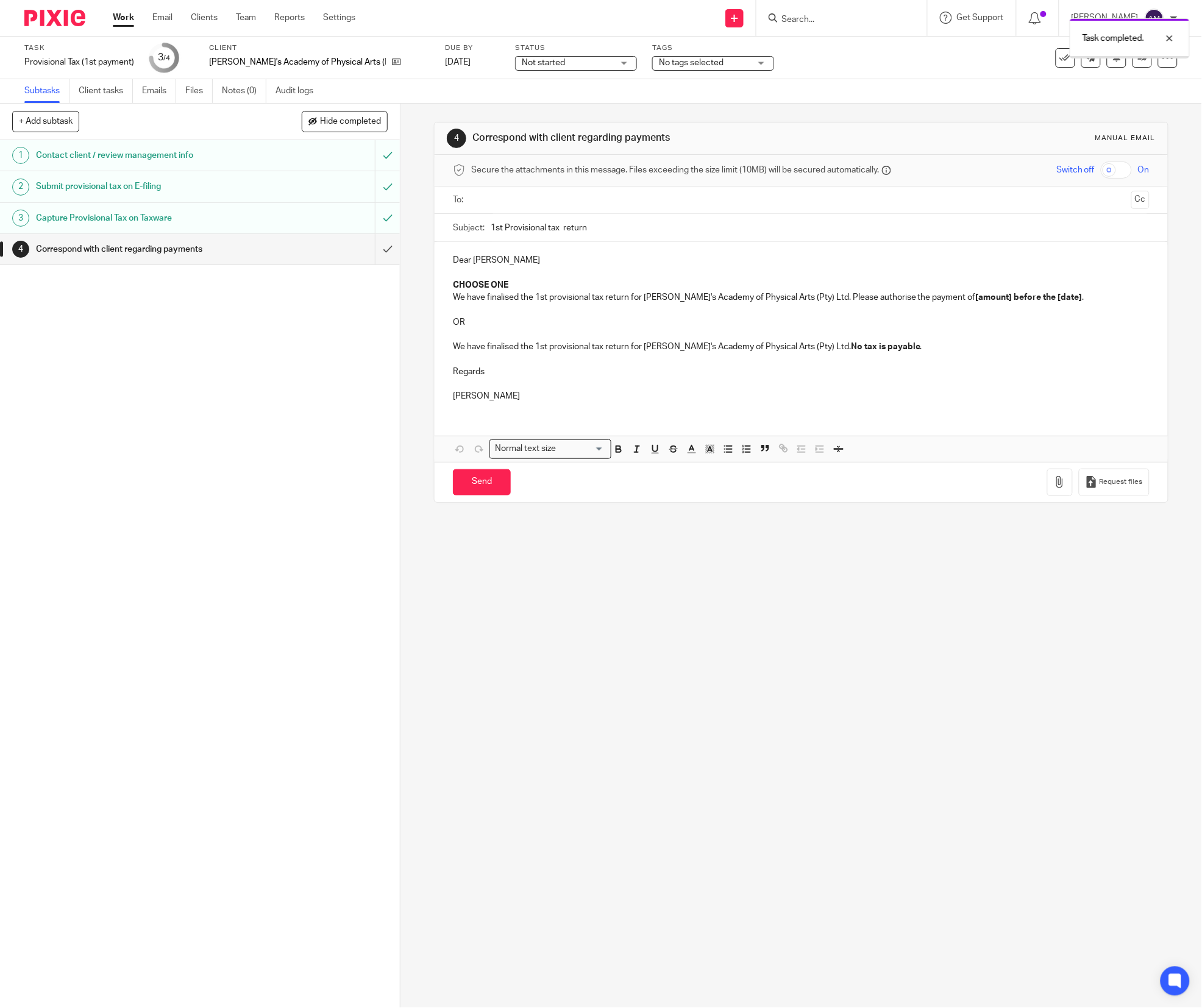
click at [551, 197] on input "text" at bounding box center [800, 200] width 651 height 14
click at [603, 231] on input "1st Provisional tax return" at bounding box center [821, 230] width 659 height 27
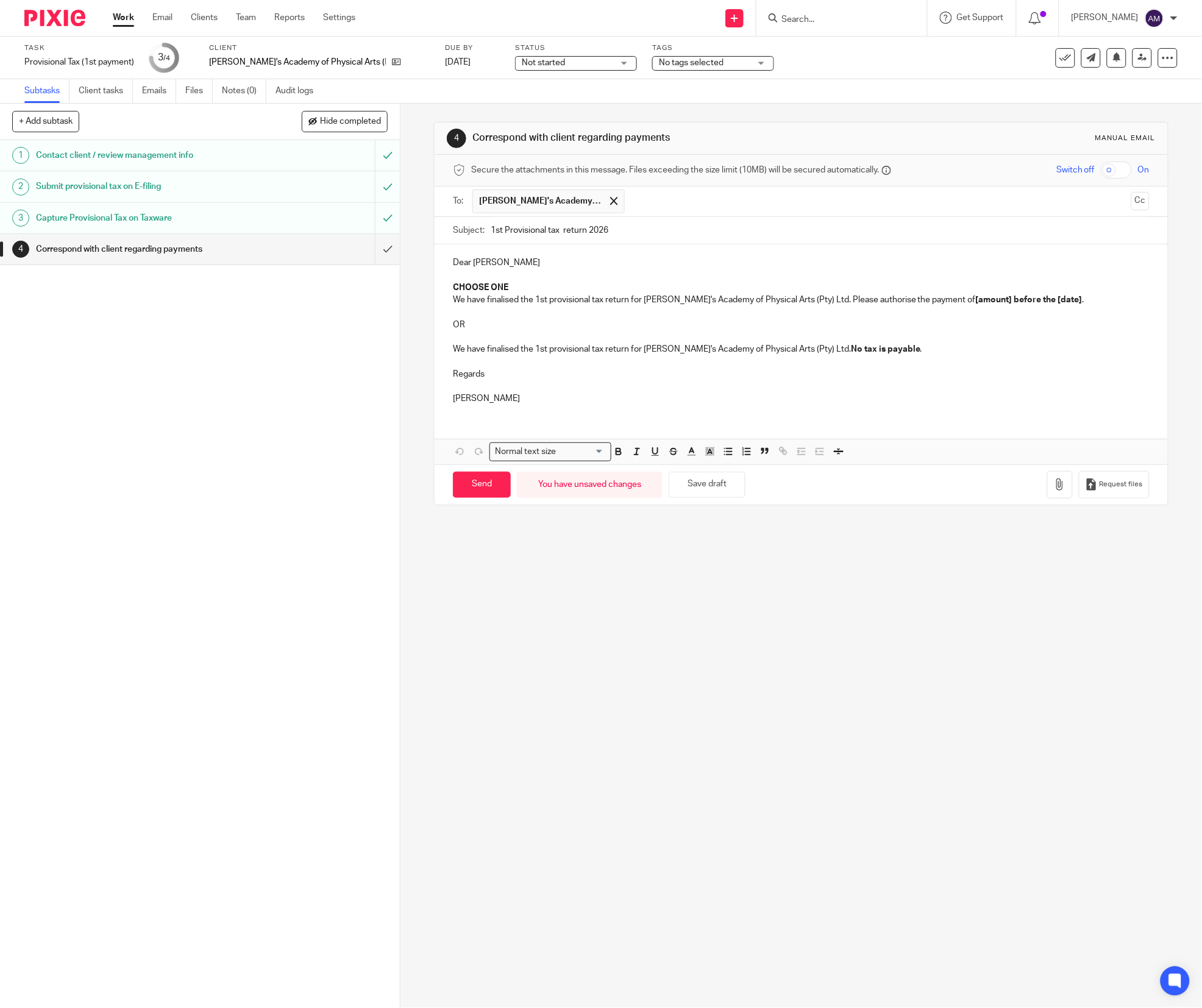
click at [558, 231] on input "1st Provisional tax return 2026" at bounding box center [821, 230] width 659 height 27
type input "1st Provisional tax eturn 2026"
drag, startPoint x: 444, startPoint y: 277, endPoint x: 461, endPoint y: 326, distance: 51.9
click at [461, 326] on div "Dear Bruce Nicholas CHOOSE ONE We have finalised the 1st provisional tax return…" at bounding box center [801, 328] width 733 height 169
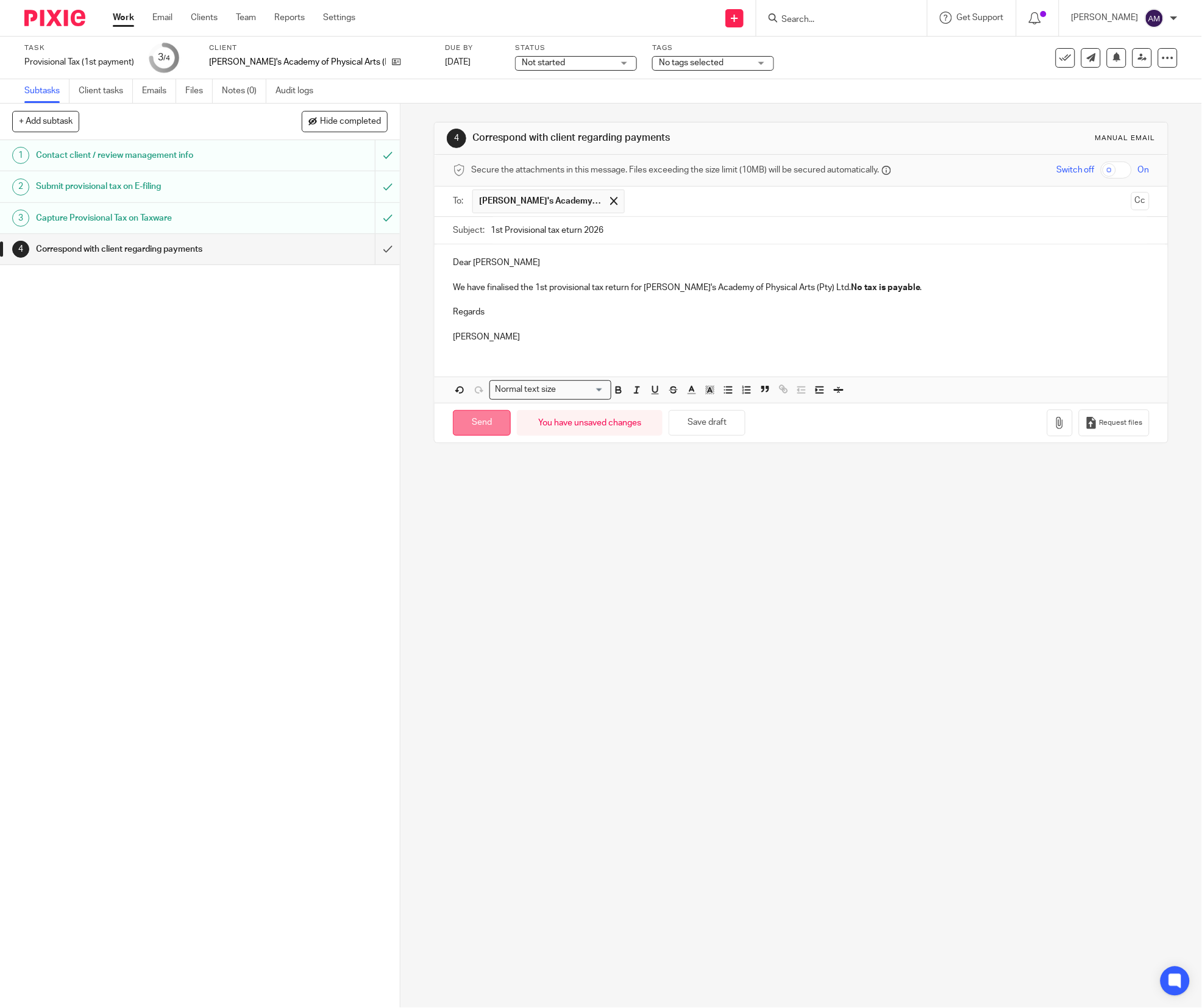
click at [487, 431] on input "Send" at bounding box center [482, 423] width 58 height 26
type input "Sent"
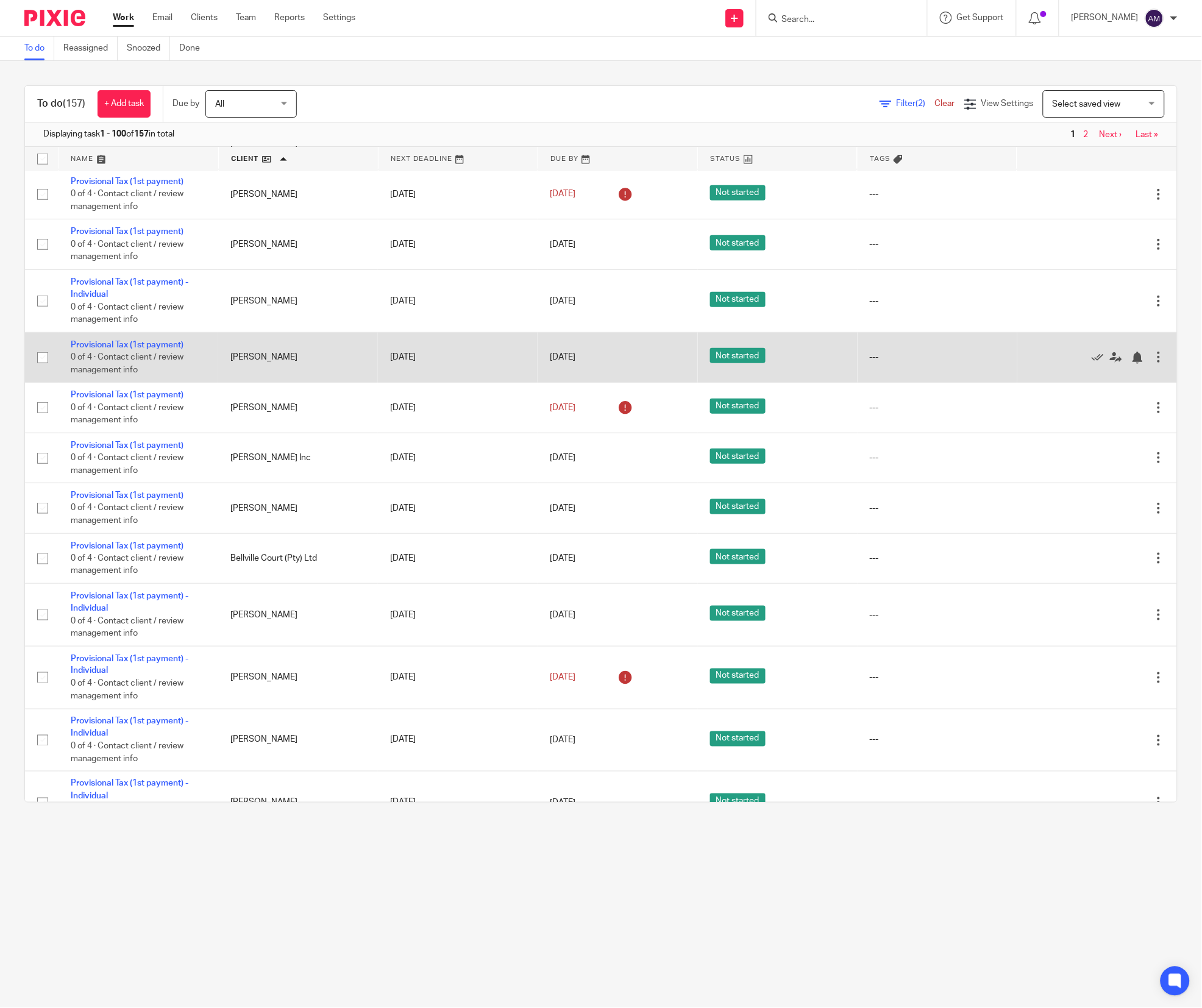
scroll to position [244, 0]
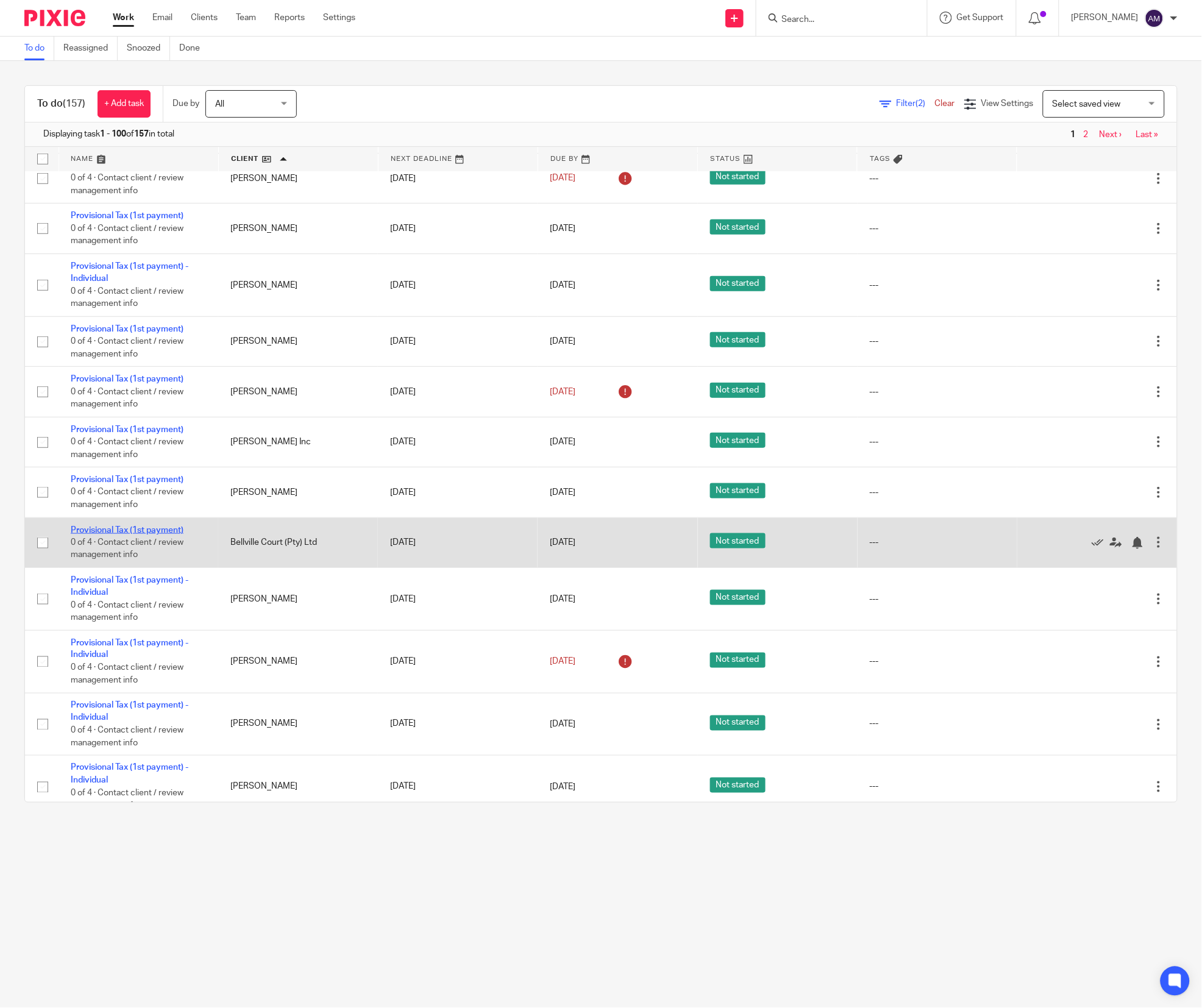
click at [123, 534] on link "Provisional Tax (1st payment)" at bounding box center [127, 529] width 112 height 8
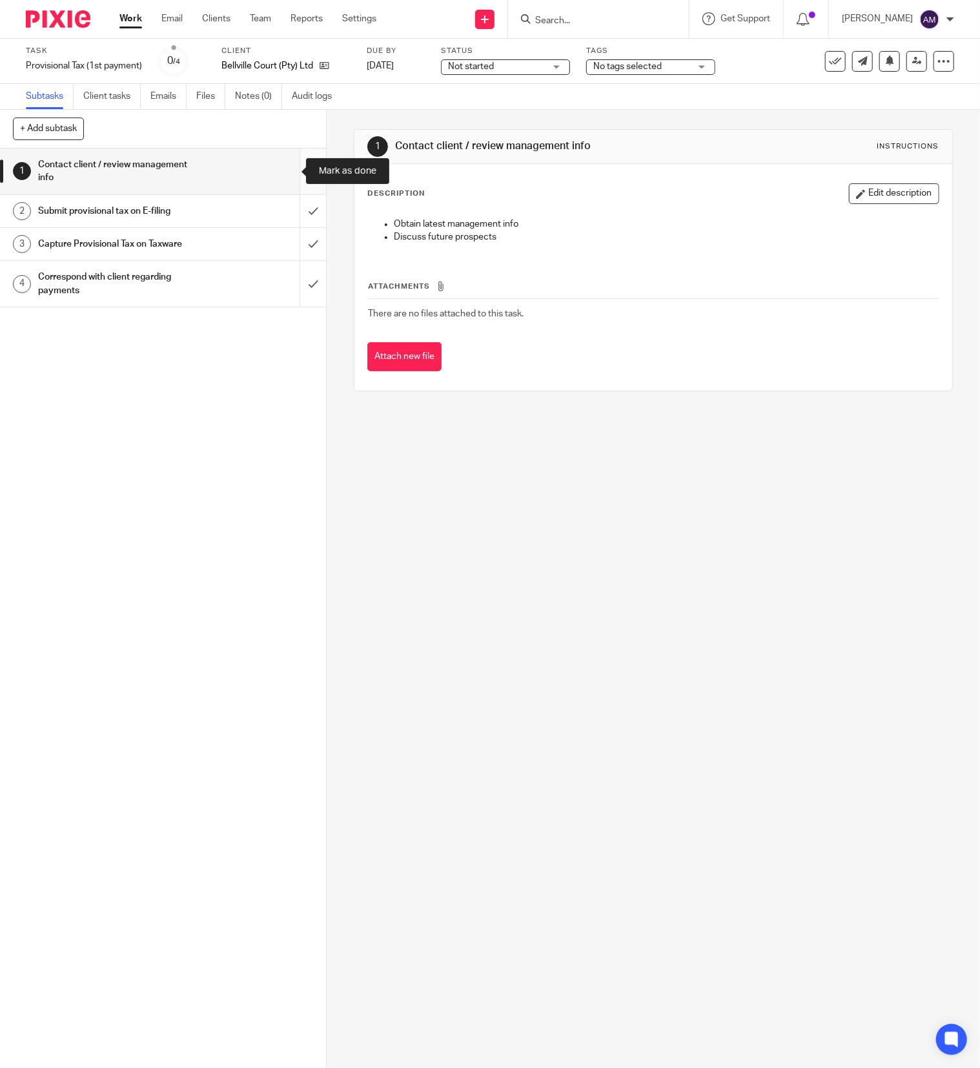
click at [284, 166] on input "submit" at bounding box center [163, 171] width 326 height 46
click at [290, 214] on input "submit" at bounding box center [163, 211] width 326 height 32
click at [286, 241] on input "submit" at bounding box center [163, 244] width 326 height 32
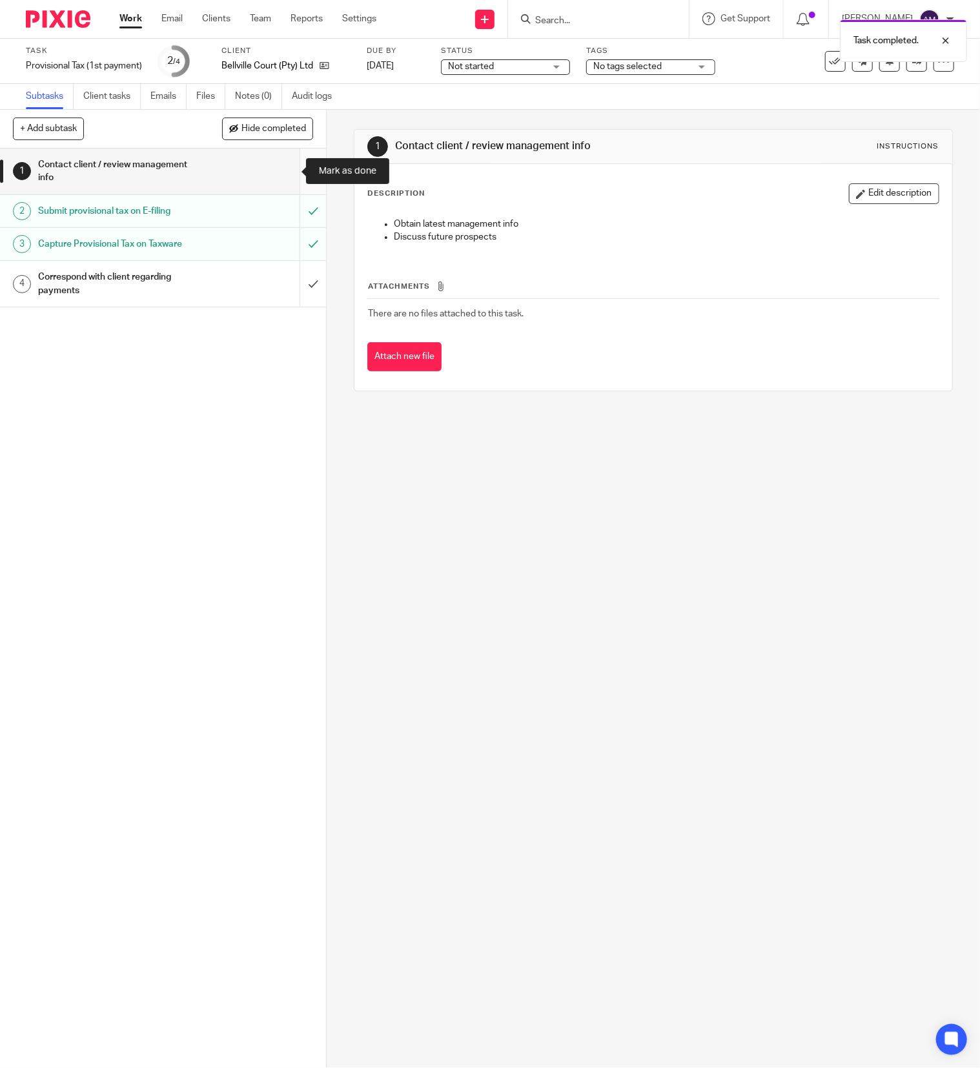
click at [284, 164] on input "submit" at bounding box center [163, 171] width 326 height 46
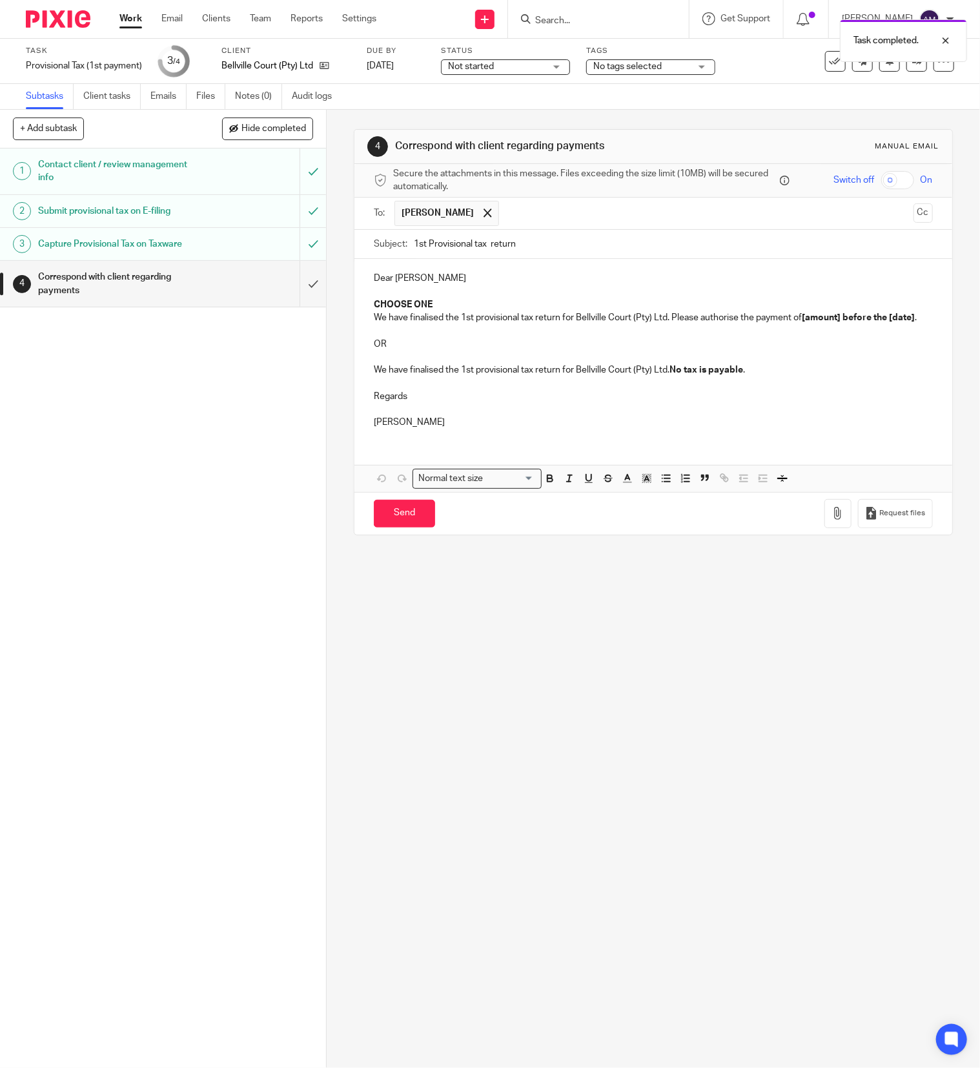
click at [482, 245] on input "1st Provisional tax return" at bounding box center [673, 244] width 519 height 29
click at [538, 247] on input "1st Provisional ta return" at bounding box center [673, 244] width 519 height 29
type input "1st Provisional tax return 2026"
drag, startPoint x: 365, startPoint y: 304, endPoint x: 443, endPoint y: 300, distance: 77.6
click at [443, 300] on div "Dear [PERSON_NAME] CHOOSE ONE We have finalised the 1st provisional tax return …" at bounding box center [653, 348] width 598 height 179
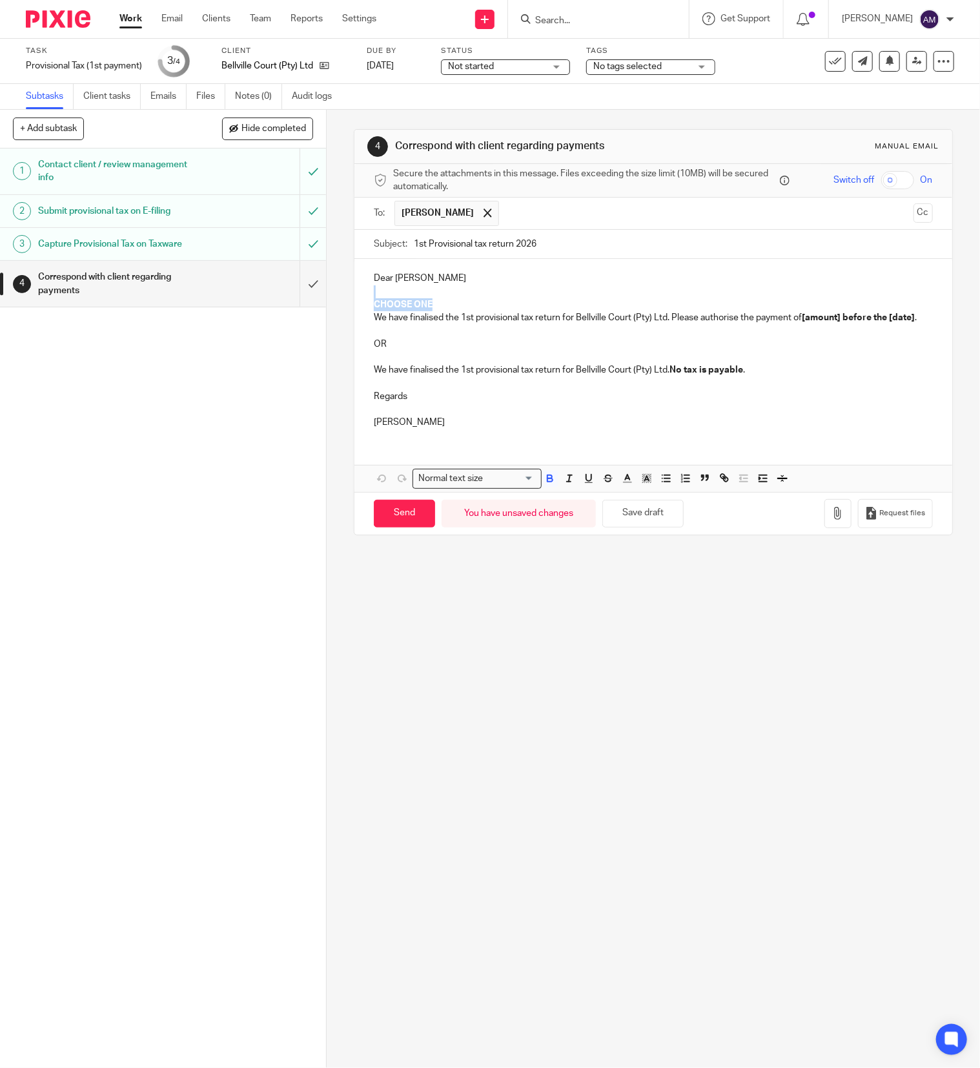
drag, startPoint x: 436, startPoint y: 311, endPoint x: 340, endPoint y: 301, distance: 96.7
click at [340, 301] on div "4 Correspond with client regarding payments Manual email Secure the attachments…" at bounding box center [653, 589] width 653 height 958
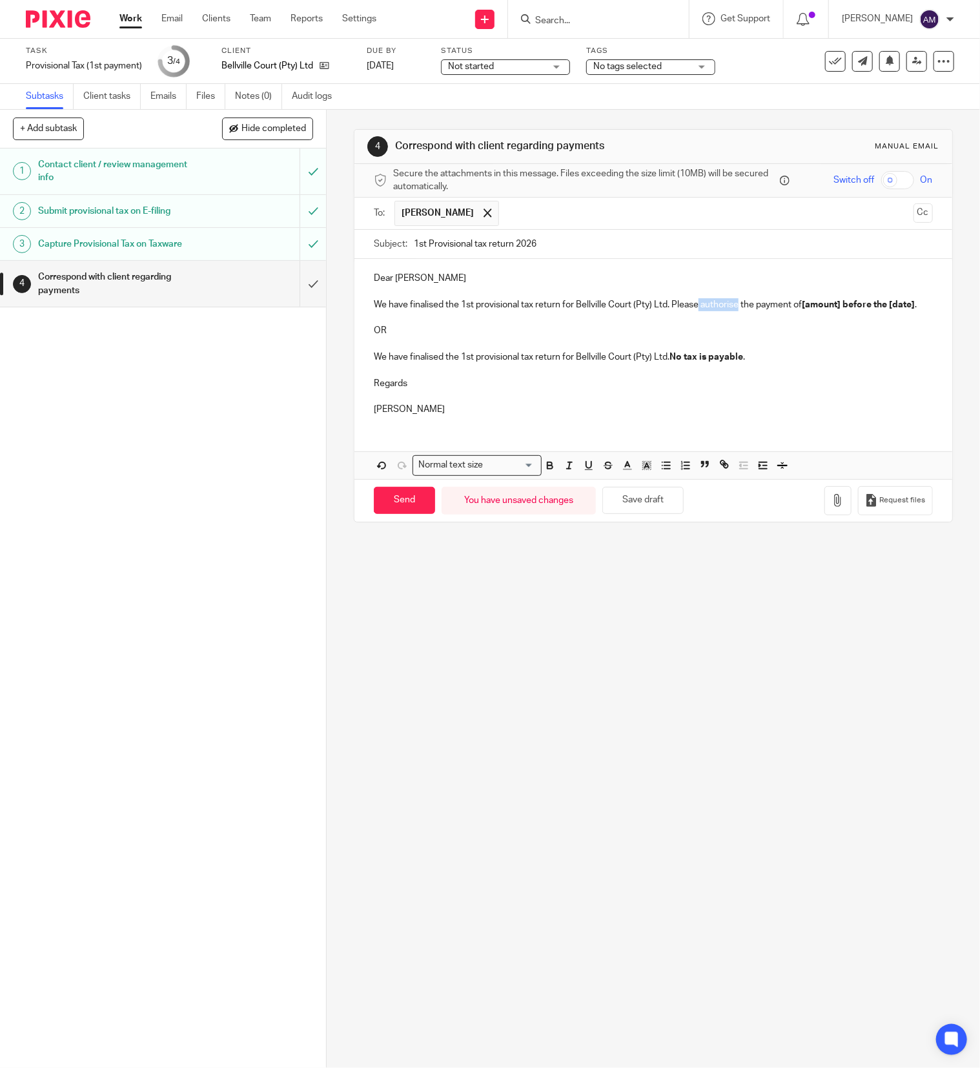
drag, startPoint x: 693, startPoint y: 306, endPoint x: 730, endPoint y: 309, distance: 37.6
click at [730, 309] on p "We have finalised the 1st provisional tax return for Bellville Court (Pty) Ltd.…" at bounding box center [653, 304] width 559 height 13
drag, startPoint x: 782, startPoint y: 309, endPoint x: 820, endPoint y: 310, distance: 37.5
click at [820, 309] on strong "[amount] before the [date]" at bounding box center [842, 304] width 113 height 9
drag, startPoint x: 367, startPoint y: 321, endPoint x: 391, endPoint y: 319, distance: 24.6
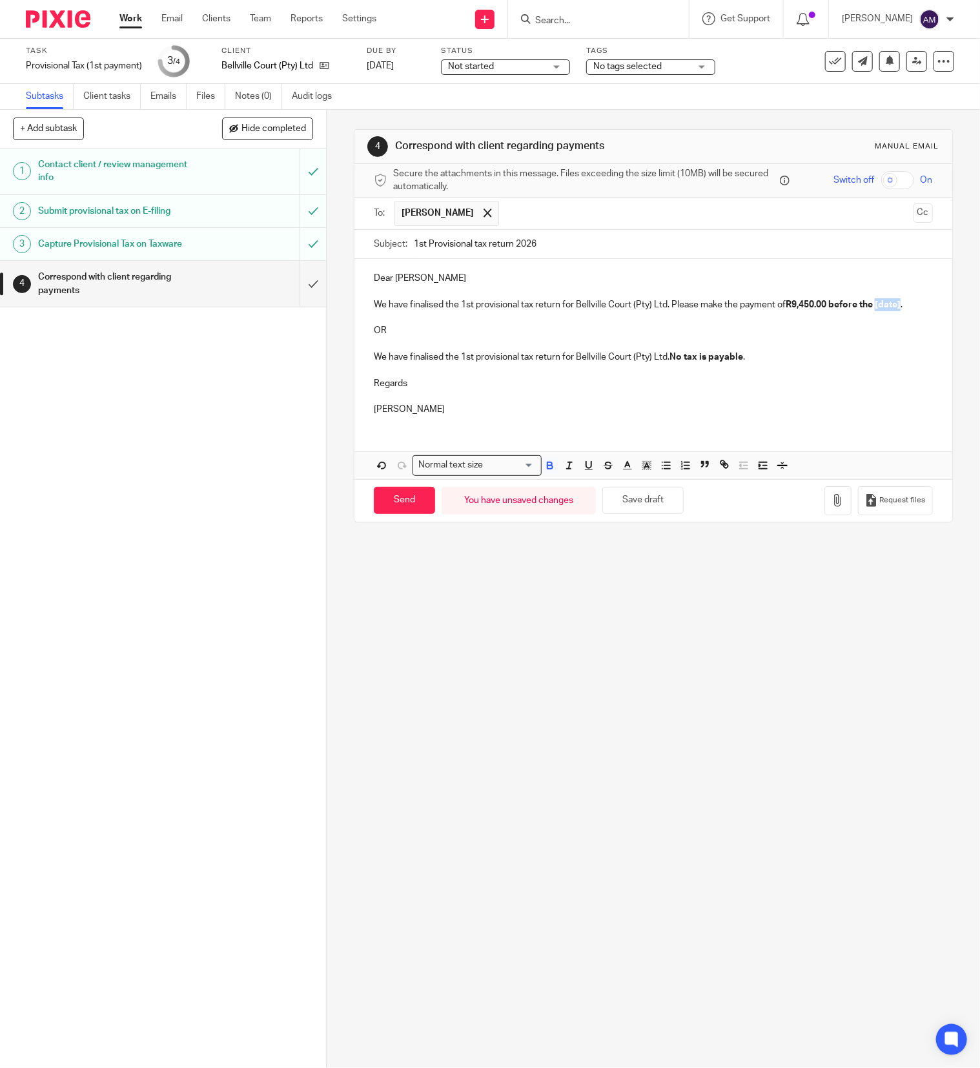
click at [391, 311] on p "We have finalised the 1st provisional tax return for Bellville Court (Pty) Ltd.…" at bounding box center [653, 304] width 559 height 13
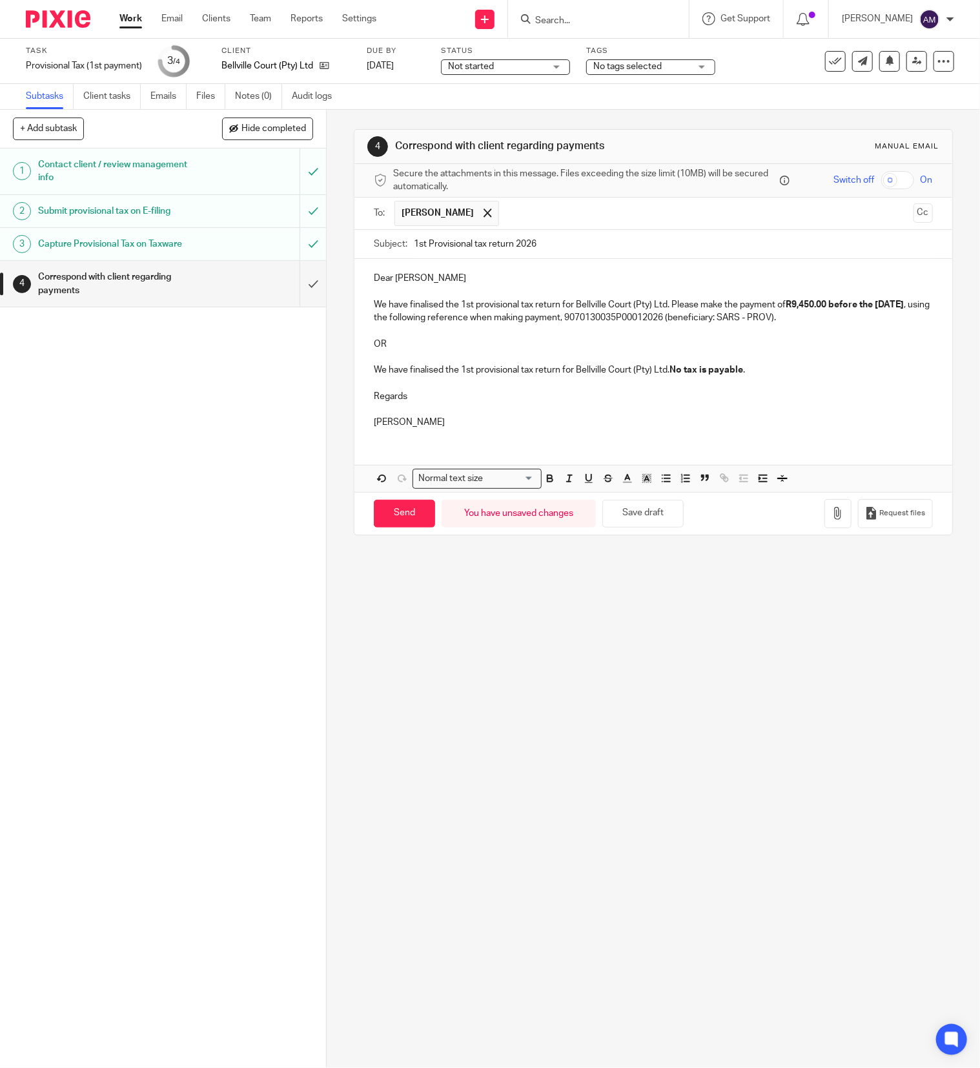
click at [632, 323] on p "We have finalised the 1st provisional tax return for Bellville Court (Pty) Ltd.…" at bounding box center [653, 311] width 559 height 26
drag, startPoint x: 629, startPoint y: 319, endPoint x: 839, endPoint y: 323, distance: 210.5
click at [839, 323] on p "We have finalised the 1st provisional tax return for Bellville Court (Pty) Ltd.…" at bounding box center [653, 311] width 559 height 26
click at [769, 359] on p at bounding box center [653, 356] width 559 height 13
drag, startPoint x: 361, startPoint y: 332, endPoint x: 753, endPoint y: 378, distance: 393.8
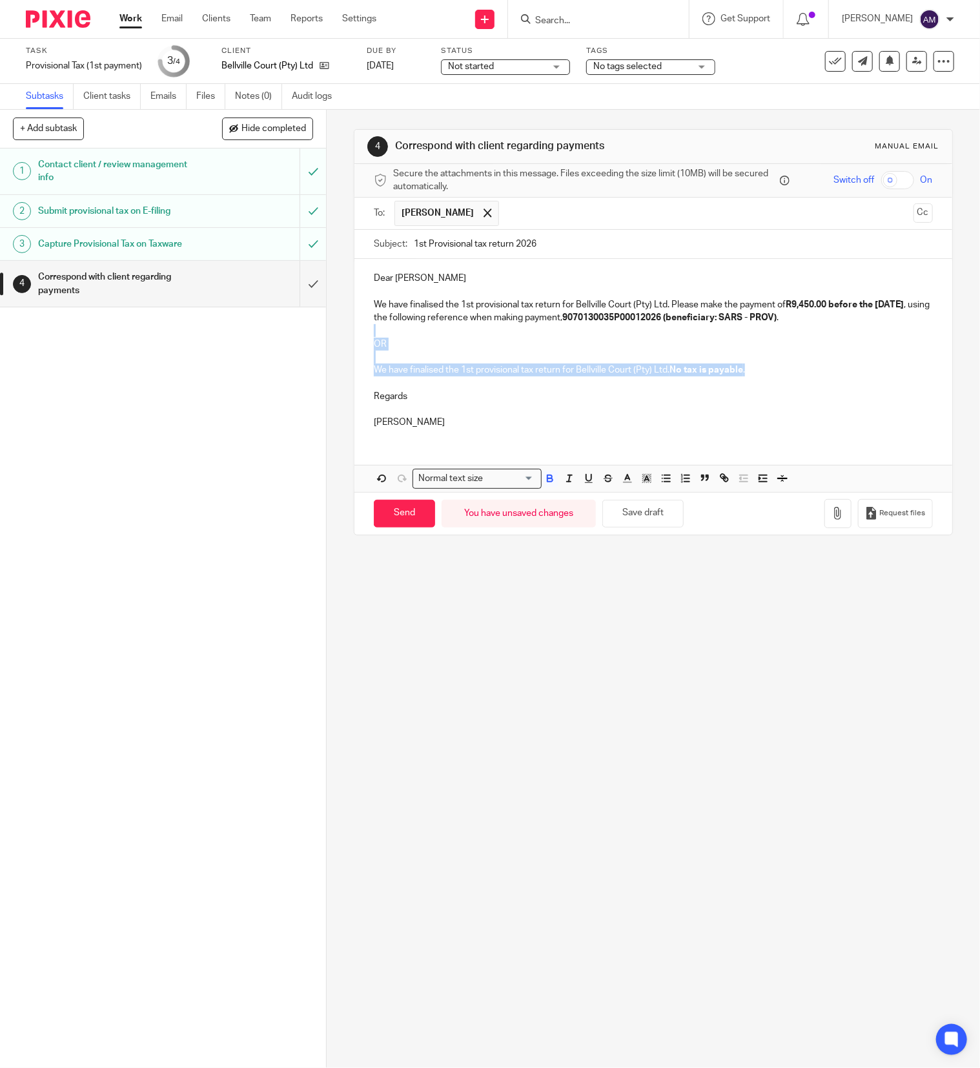
click at [753, 378] on div "Dear Rowland We have finalised the 1st provisional tax return for Bellville Cou…" at bounding box center [653, 348] width 598 height 179
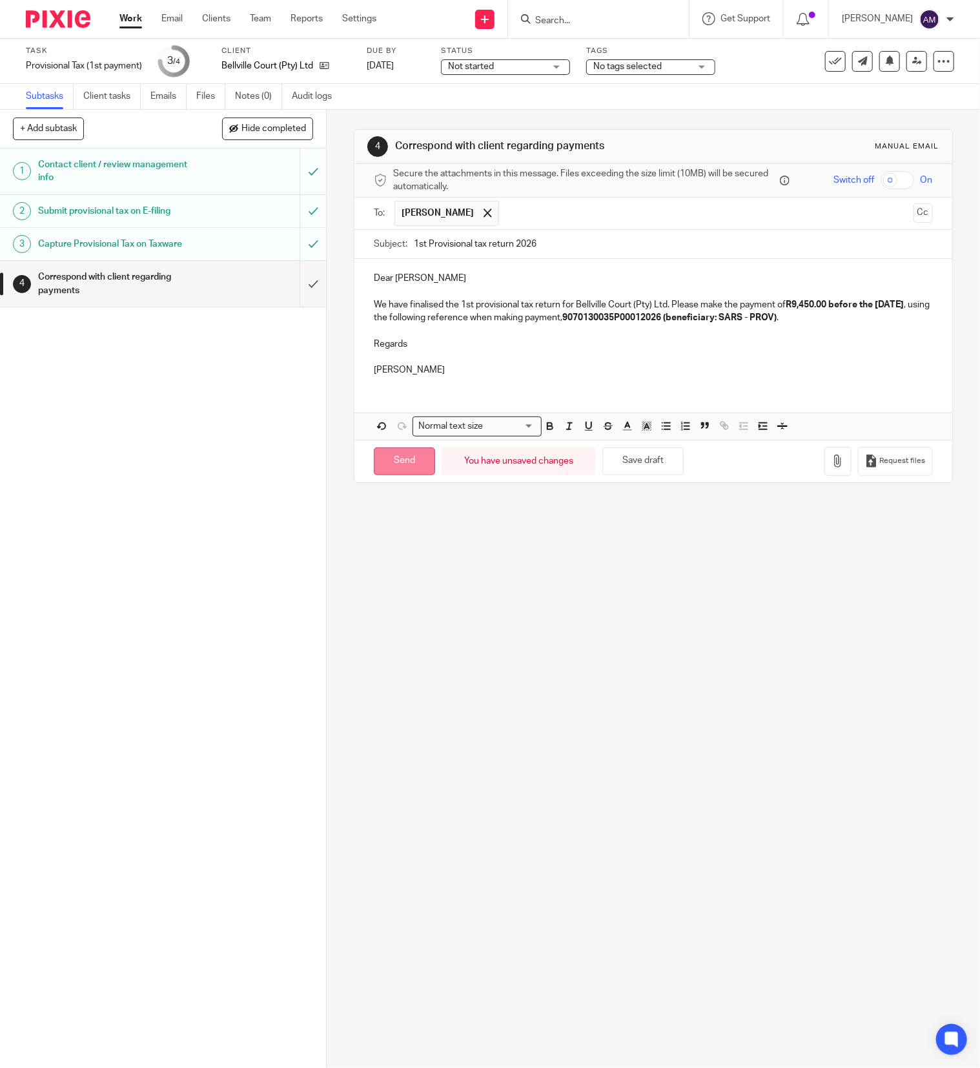
click at [400, 467] on input "Send" at bounding box center [404, 461] width 61 height 28
type input "Sent"
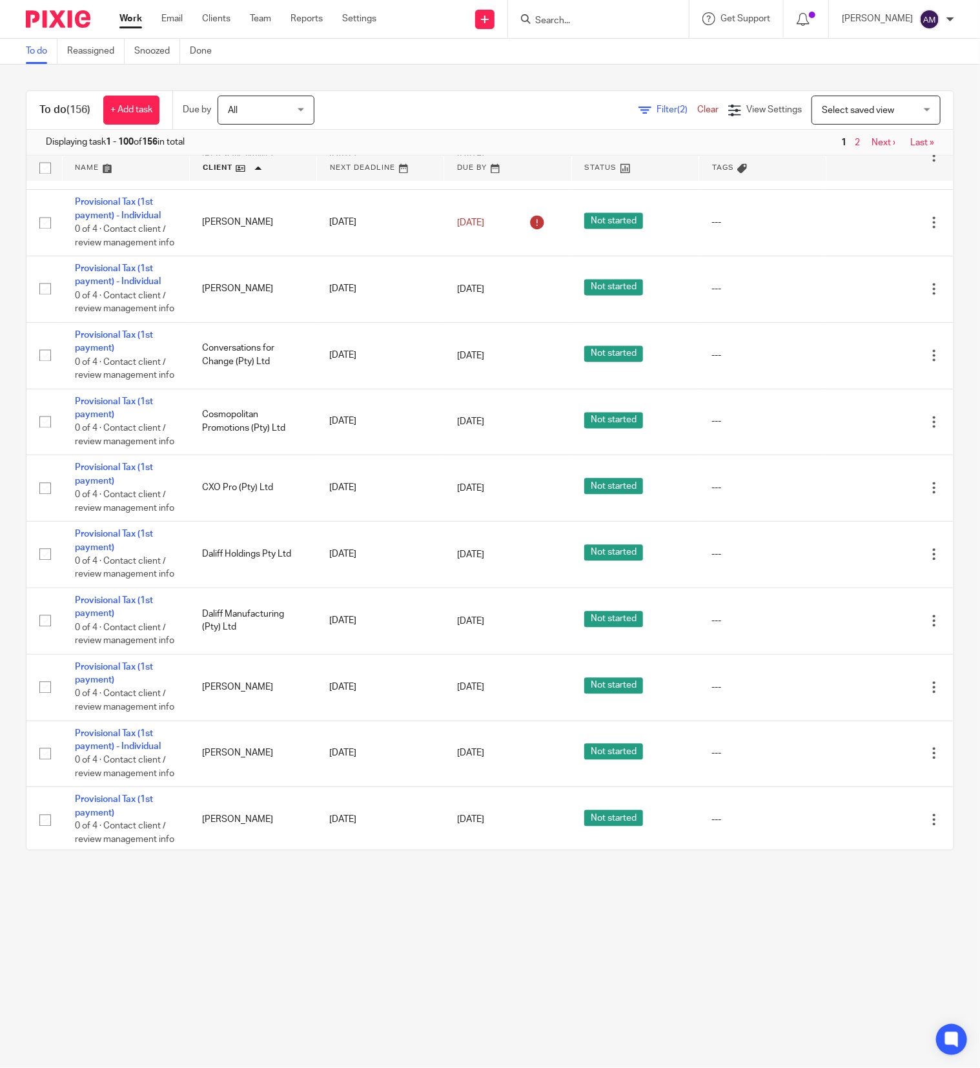
scroll to position [1678, 0]
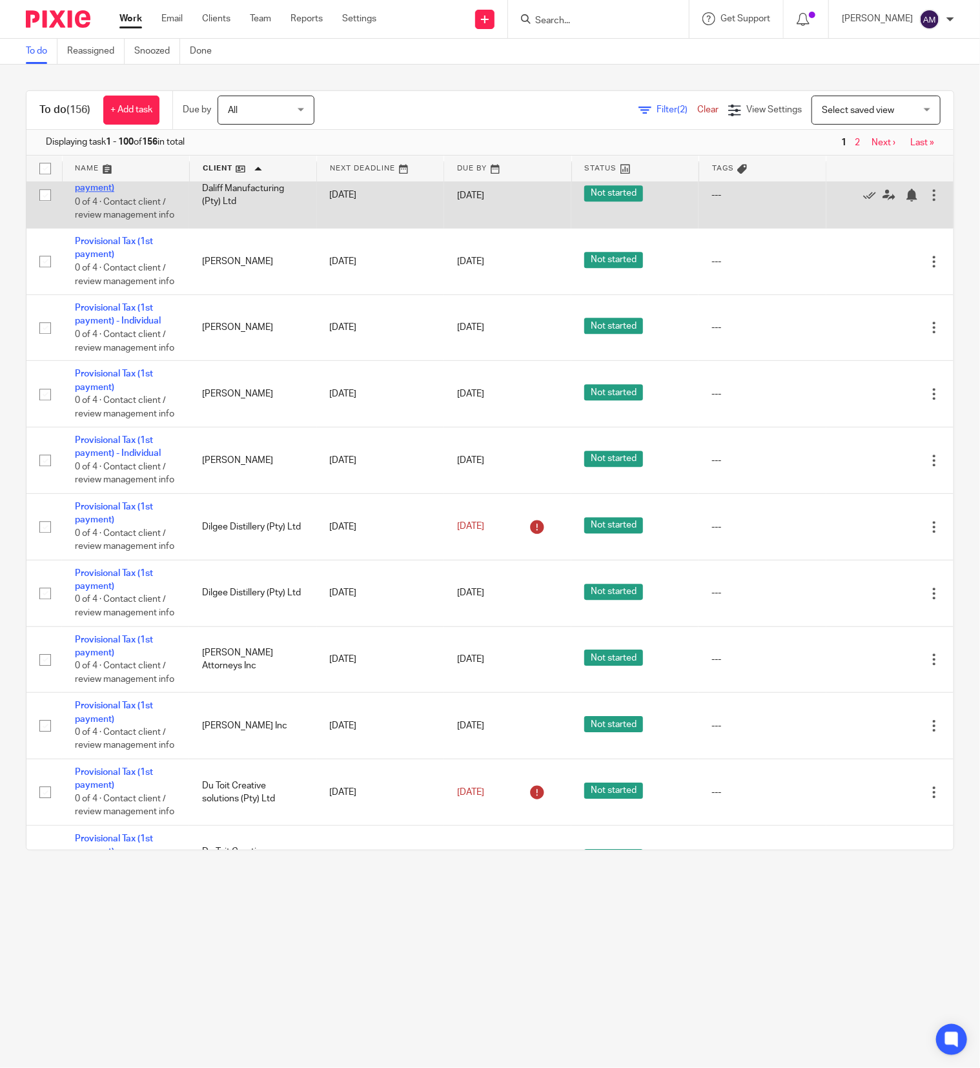
click at [116, 192] on link "Provisional Tax (1st payment)" at bounding box center [114, 181] width 78 height 22
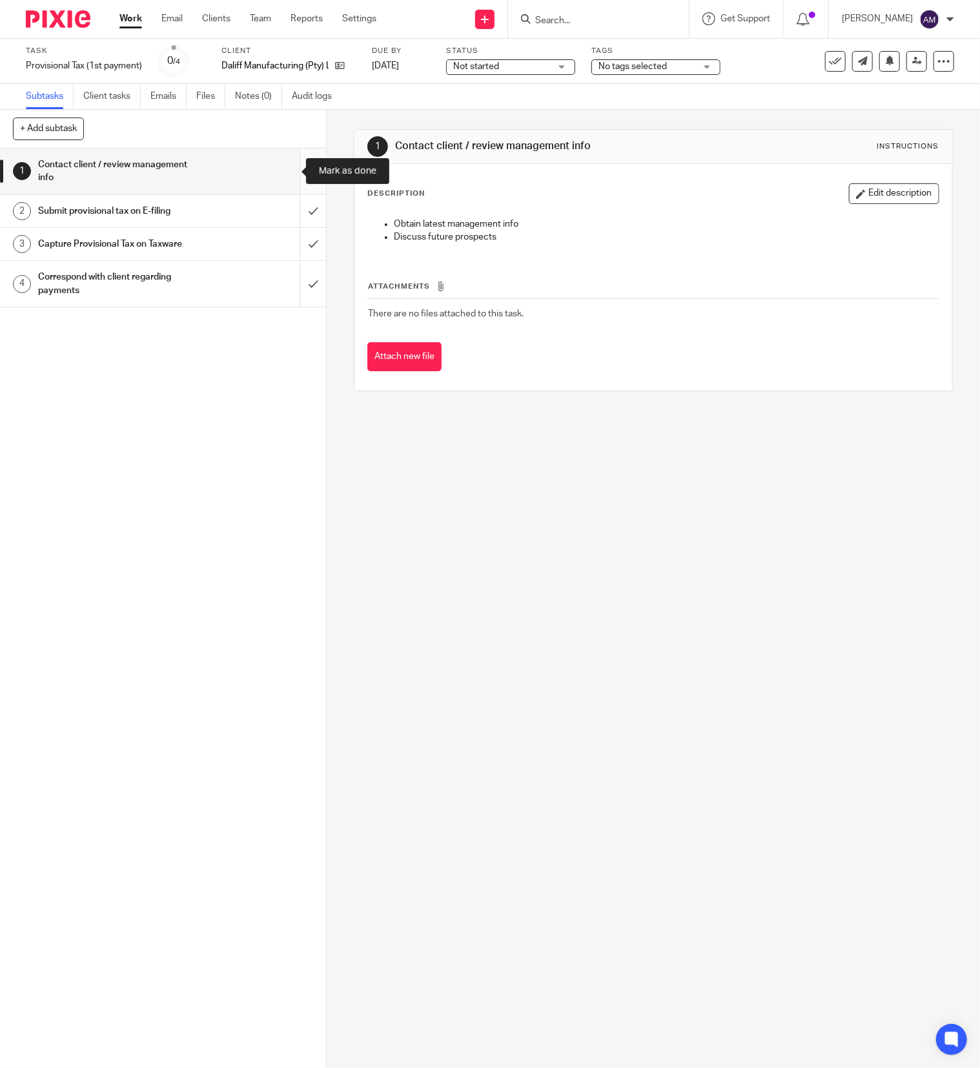
click at [286, 172] on input "submit" at bounding box center [163, 171] width 326 height 46
click at [288, 214] on input "submit" at bounding box center [163, 211] width 326 height 32
click at [286, 242] on input "submit" at bounding box center [163, 244] width 326 height 32
click at [279, 171] on input "submit" at bounding box center [163, 171] width 326 height 46
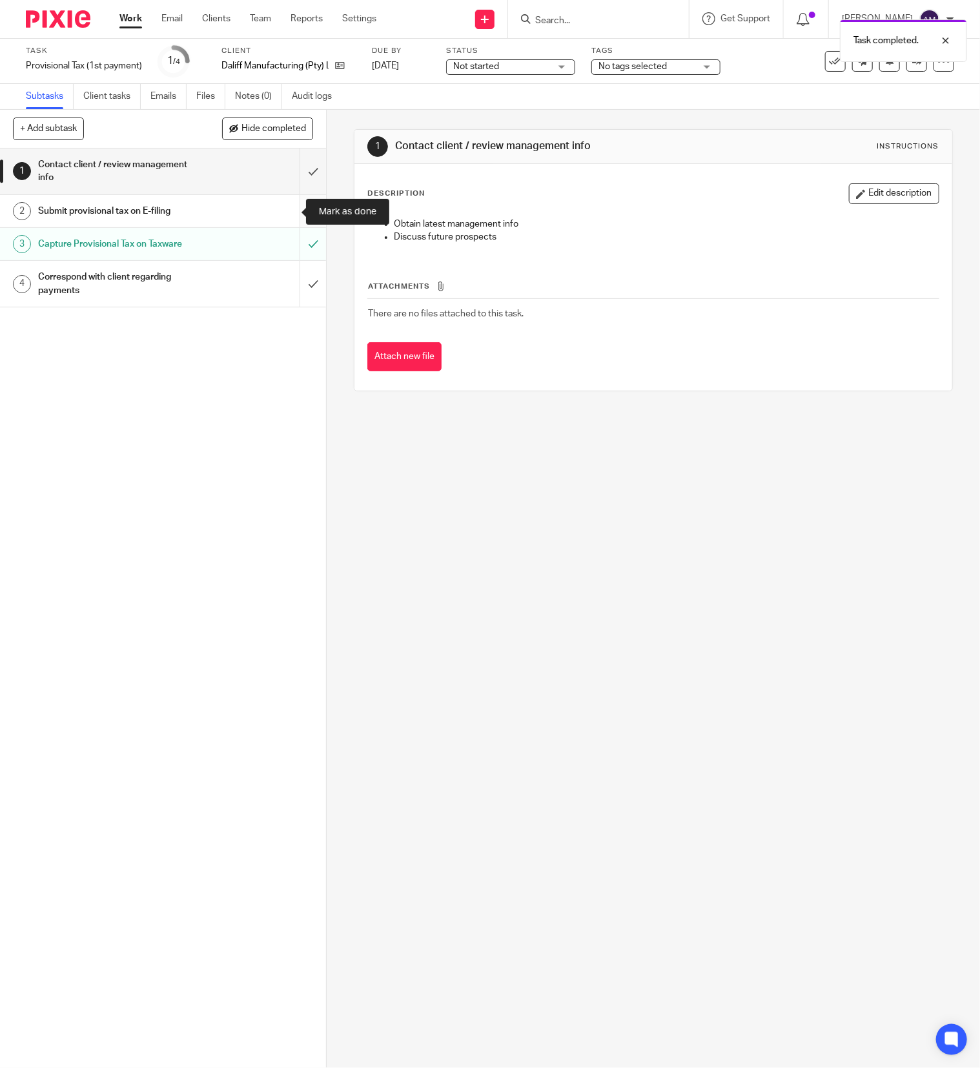
click at [292, 211] on input "submit" at bounding box center [163, 211] width 326 height 32
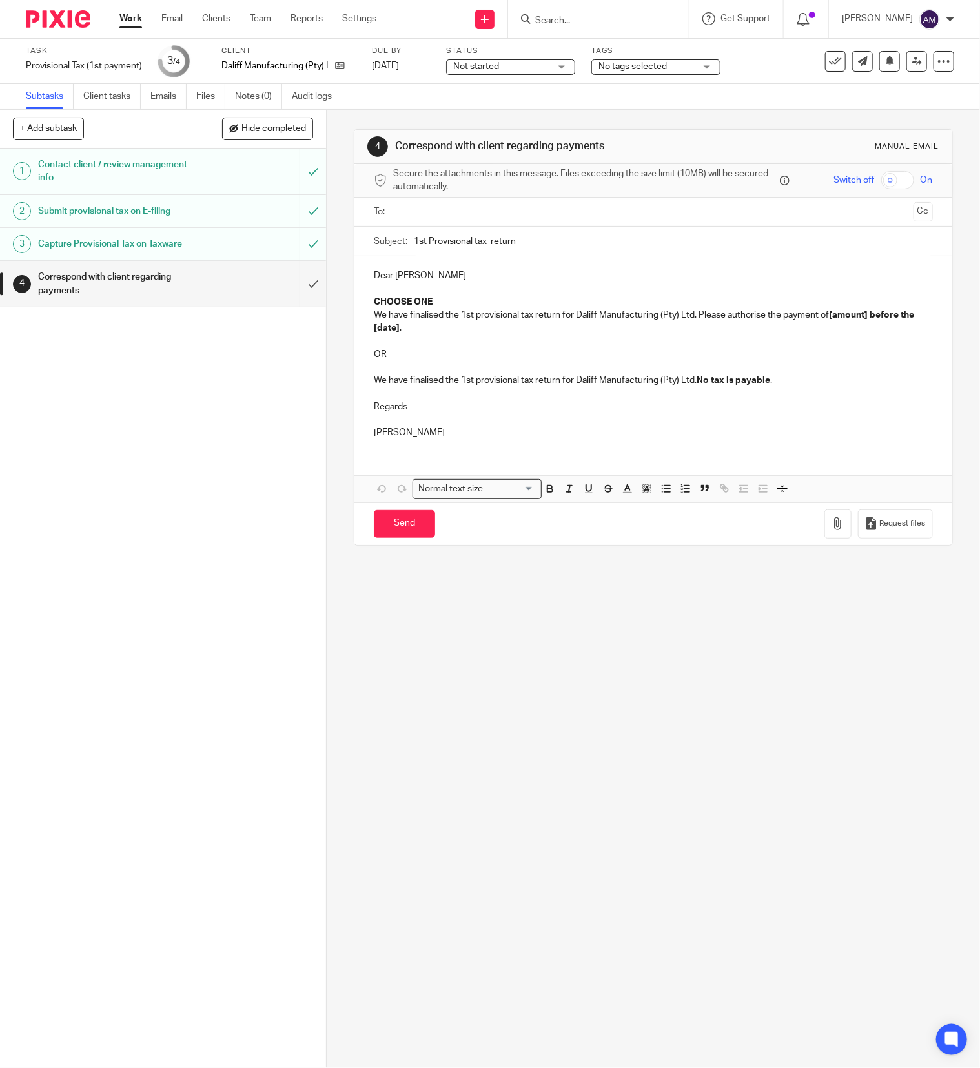
click at [545, 210] on input "text" at bounding box center [653, 212] width 510 height 15
click at [544, 247] on input "1st Provisional tax return" at bounding box center [673, 244] width 519 height 29
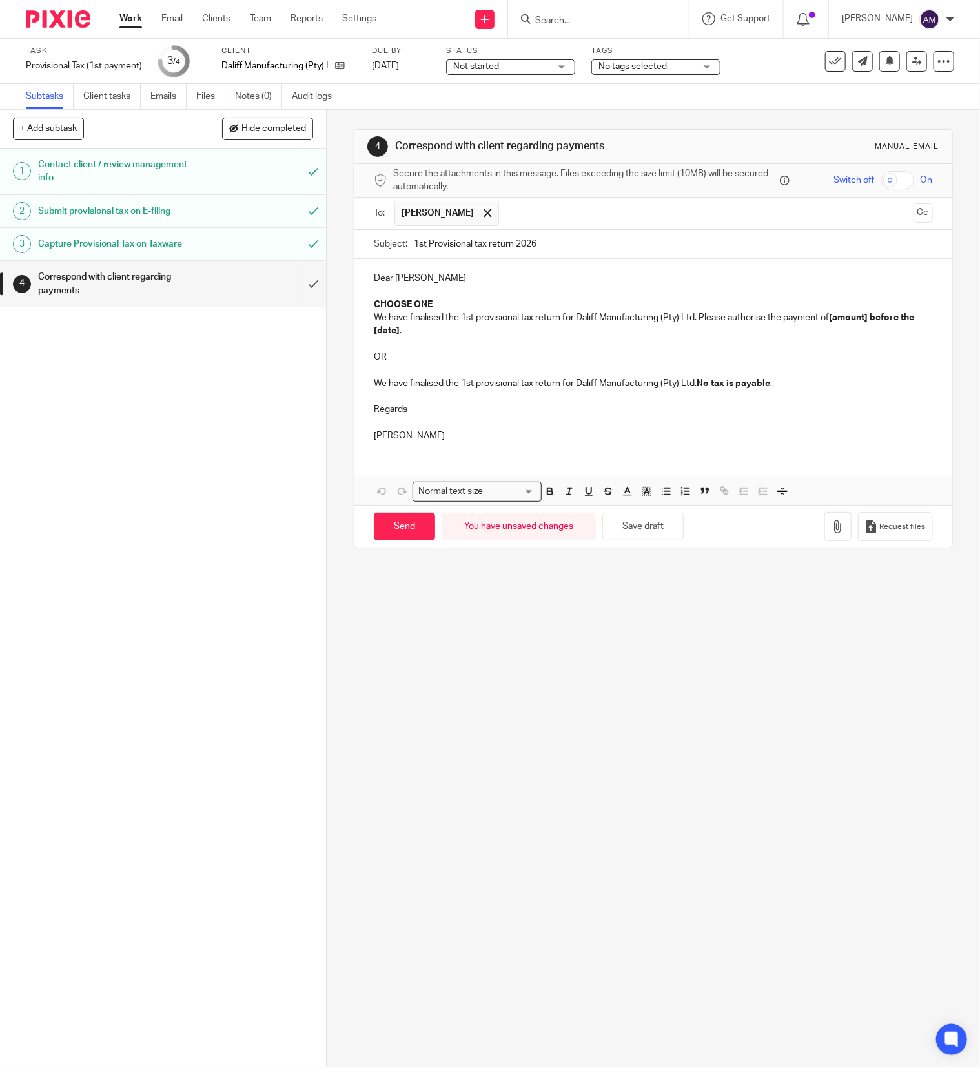
type input "1st Provisional tax return 2026"
drag, startPoint x: 364, startPoint y: 302, endPoint x: 431, endPoint y: 303, distance: 66.5
click at [431, 303] on div "Dear Rowland CHOOSE ONE We have finalised the 1st provisional tax return for Da…" at bounding box center [653, 355] width 598 height 192
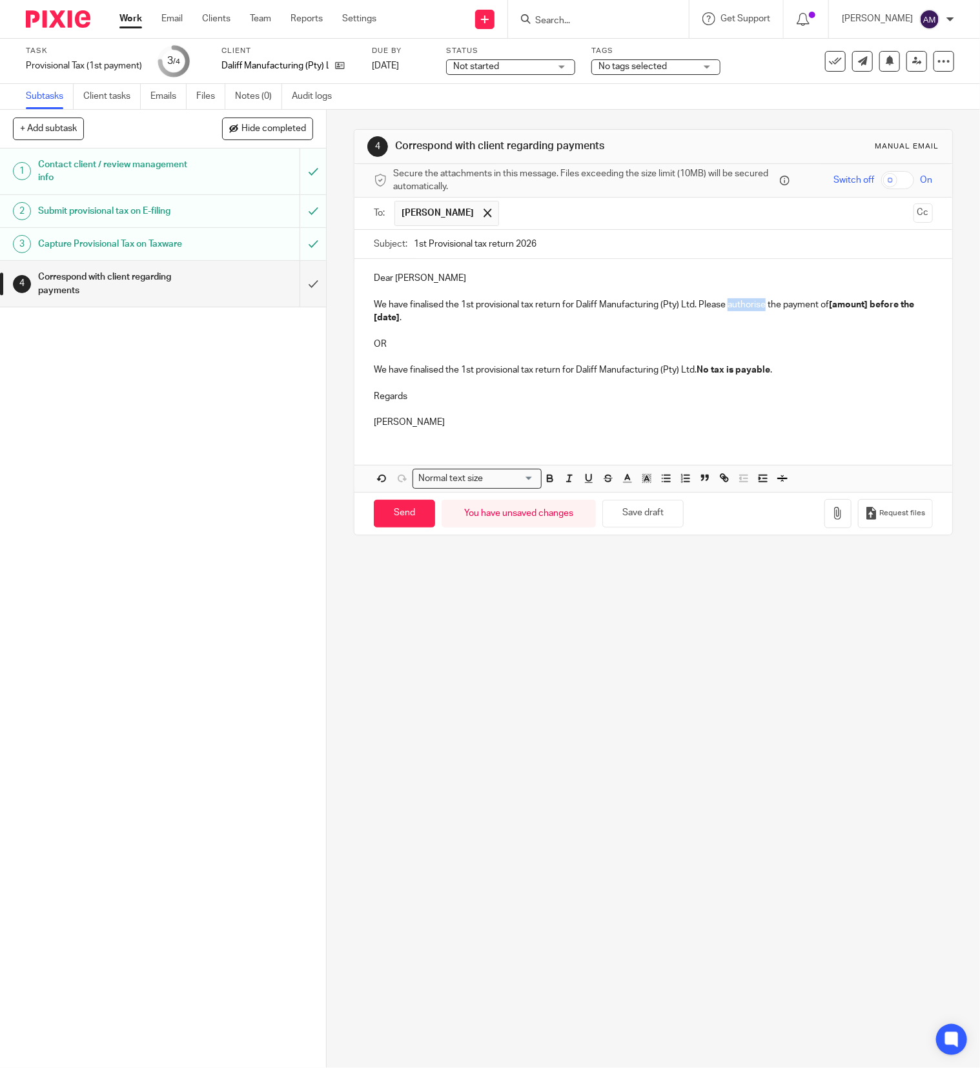
drag, startPoint x: 720, startPoint y: 304, endPoint x: 758, endPoint y: 303, distance: 37.4
click at [758, 303] on p "We have finalised the 1st provisional tax return for Daliff Manufacturing (Pty)…" at bounding box center [653, 311] width 559 height 26
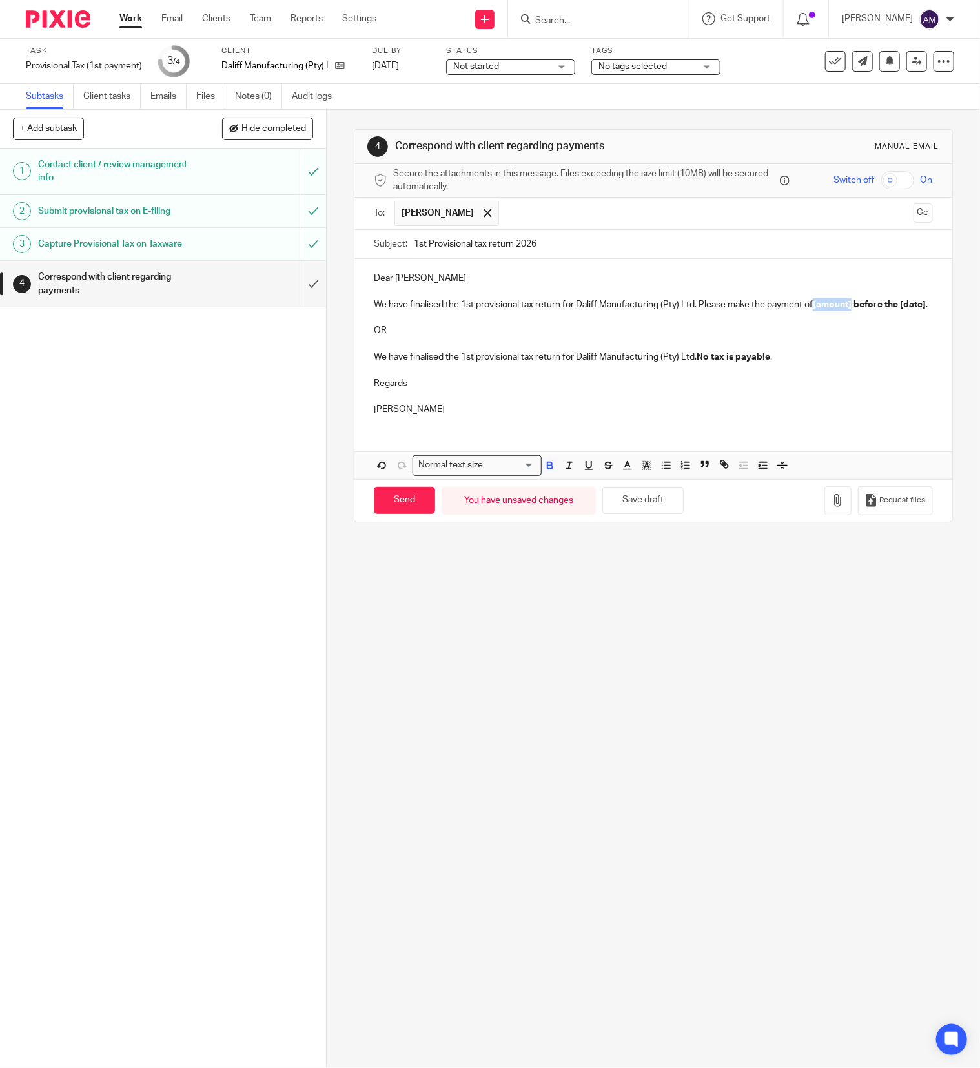
drag, startPoint x: 808, startPoint y: 309, endPoint x: 846, endPoint y: 309, distance: 37.4
click at [846, 309] on strong "[amount] before the [date]" at bounding box center [869, 304] width 113 height 9
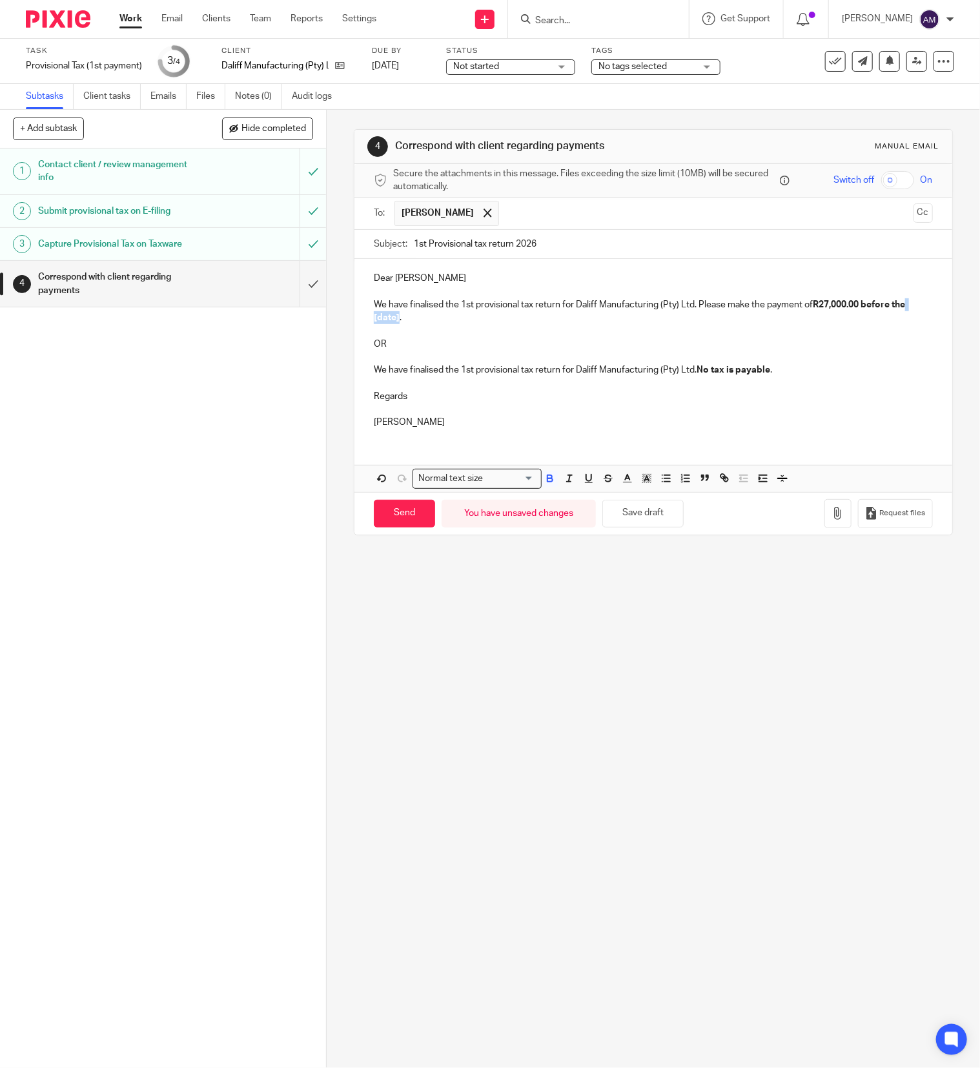
drag, startPoint x: 381, startPoint y: 321, endPoint x: 405, endPoint y: 323, distance: 24.6
click at [405, 322] on strong "R27,000.00 before the [date]" at bounding box center [640, 311] width 533 height 22
drag, startPoint x: 661, startPoint y: 320, endPoint x: 863, endPoint y: 325, distance: 202.1
click at [870, 325] on p "We have finalised the 1st provisional tax return for Daliff Manufacturing (Pty)…" at bounding box center [653, 311] width 559 height 26
drag, startPoint x: 370, startPoint y: 331, endPoint x: 762, endPoint y: 388, distance: 395.3
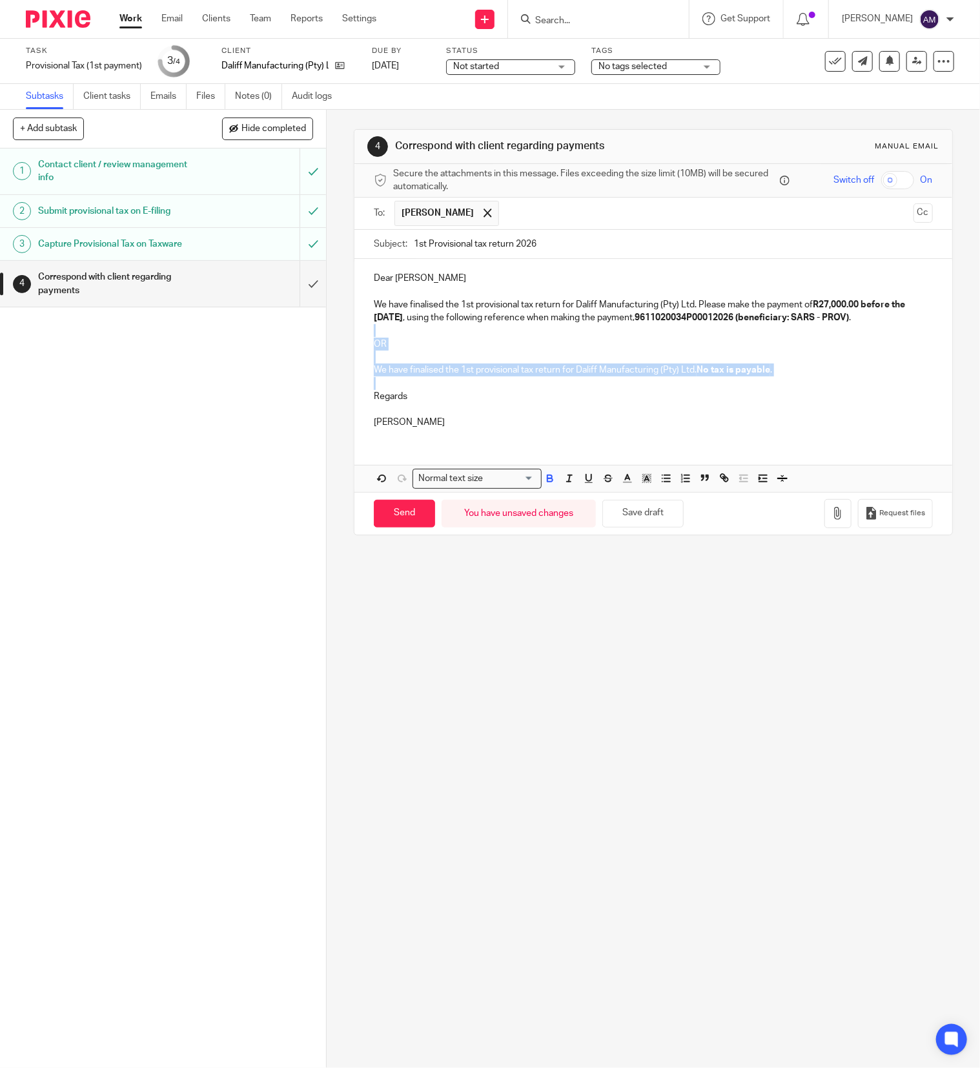
click at [762, 388] on div "Dear Rowland We have finalised the 1st provisional tax return for Daliff Manufa…" at bounding box center [653, 348] width 598 height 179
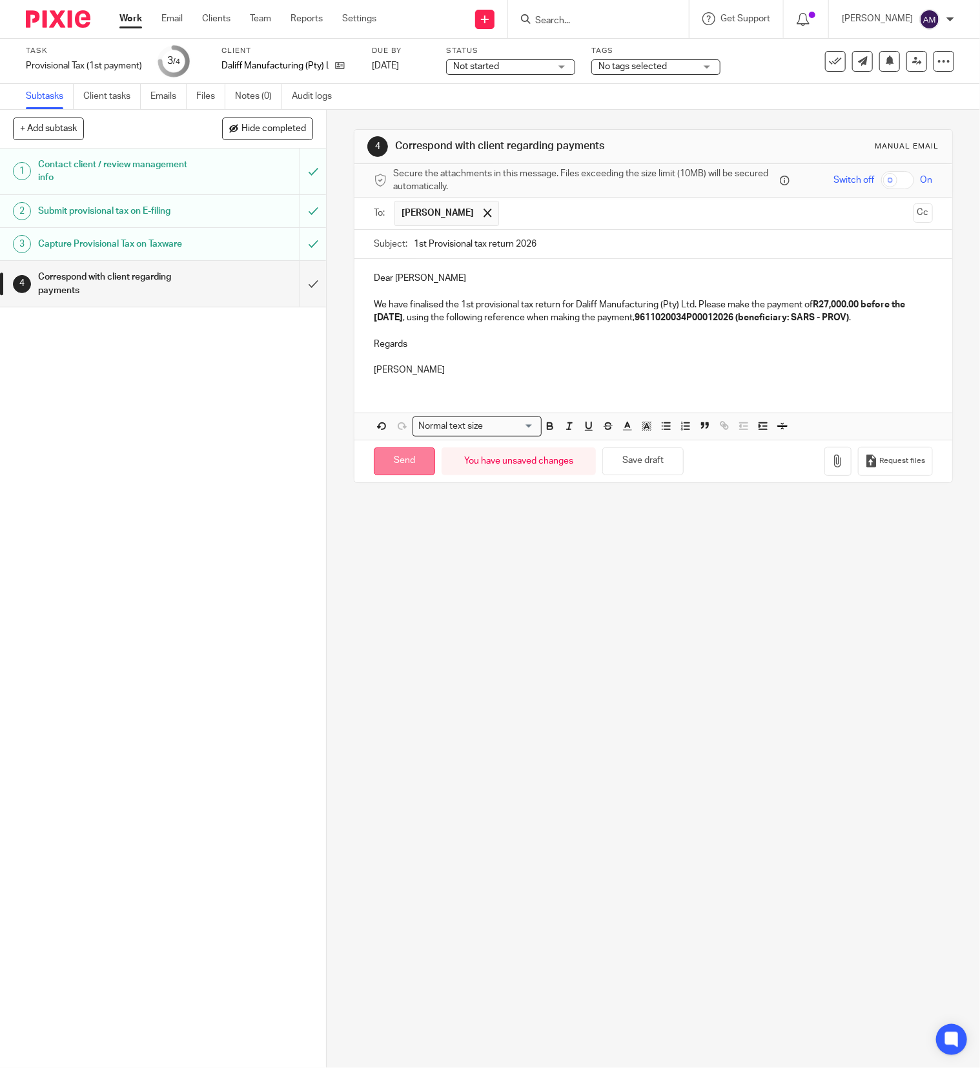
click at [401, 463] on input "Send" at bounding box center [404, 461] width 61 height 28
type input "Sent"
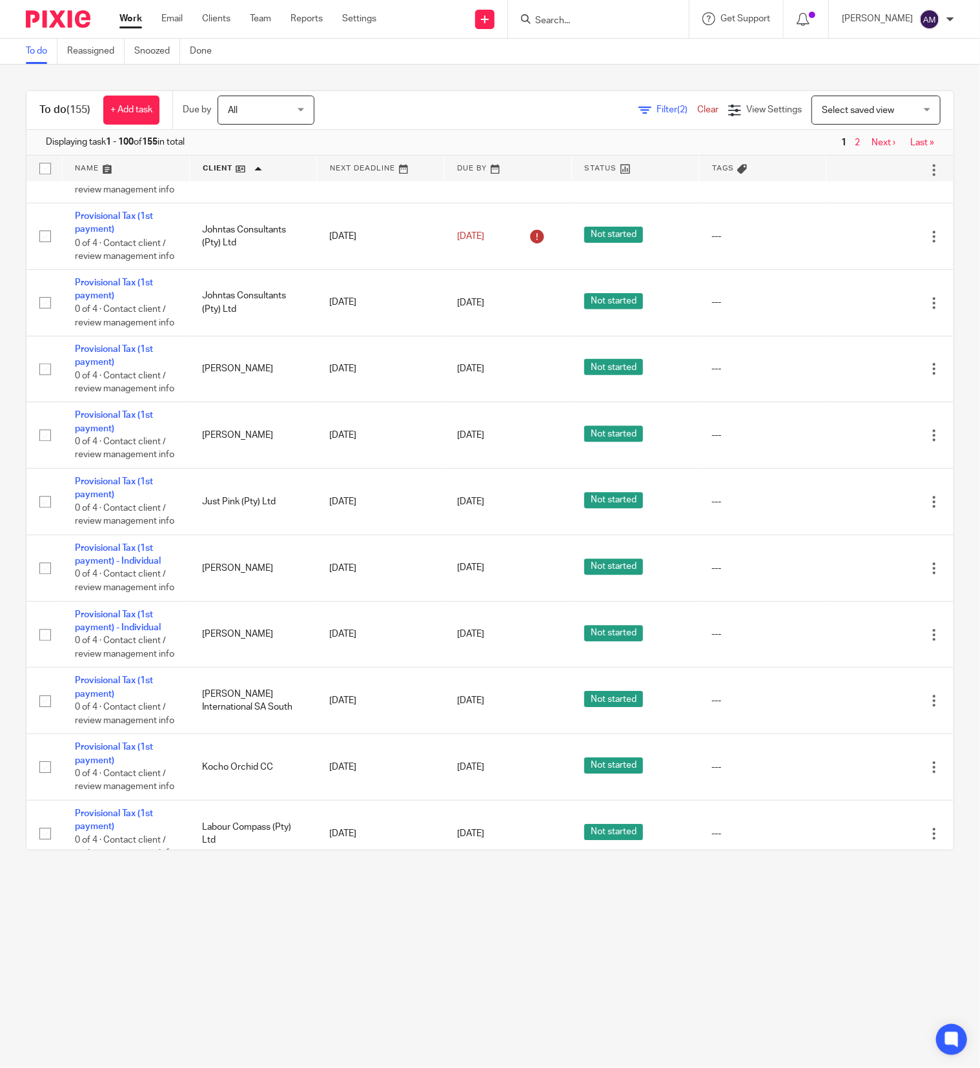
scroll to position [4131, 0]
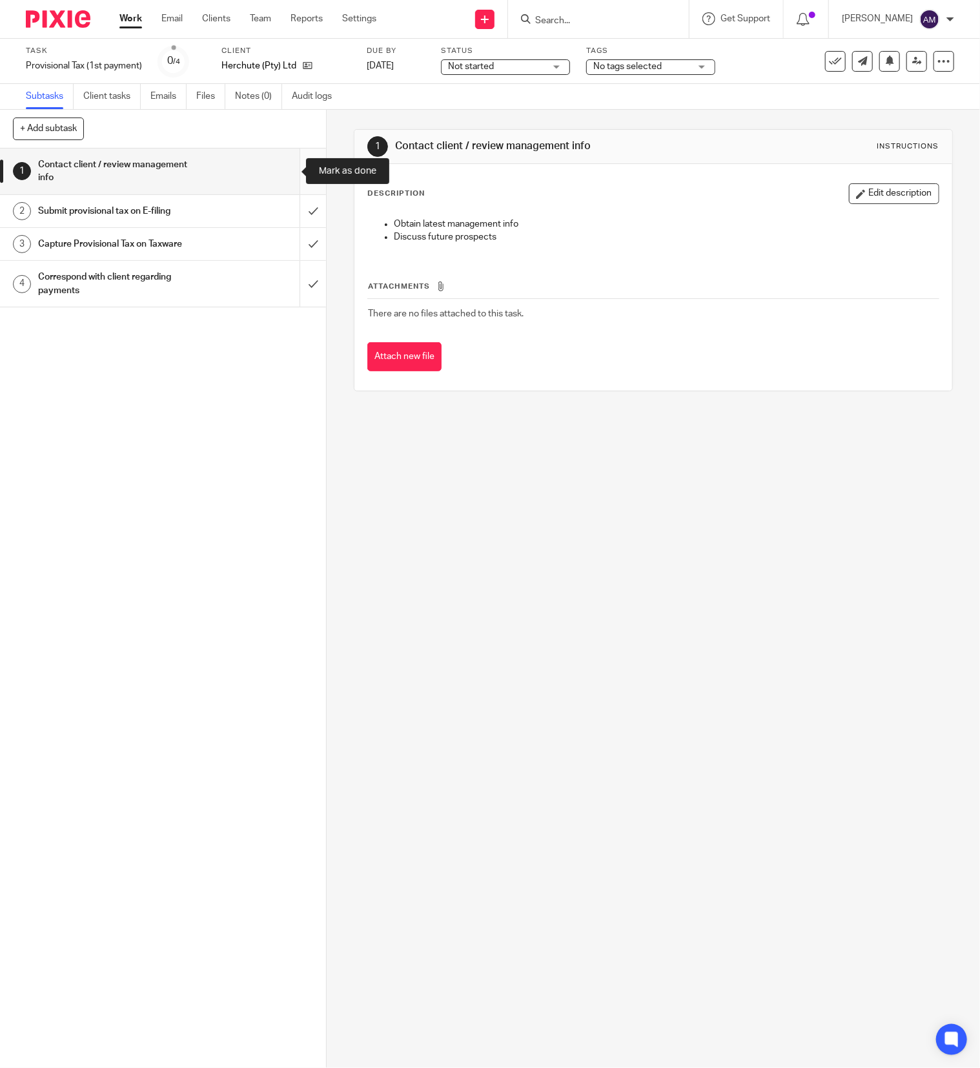
click at [290, 173] on input "submit" at bounding box center [163, 171] width 326 height 46
click at [287, 214] on input "submit" at bounding box center [163, 211] width 326 height 32
click at [287, 240] on input "submit" at bounding box center [163, 244] width 326 height 32
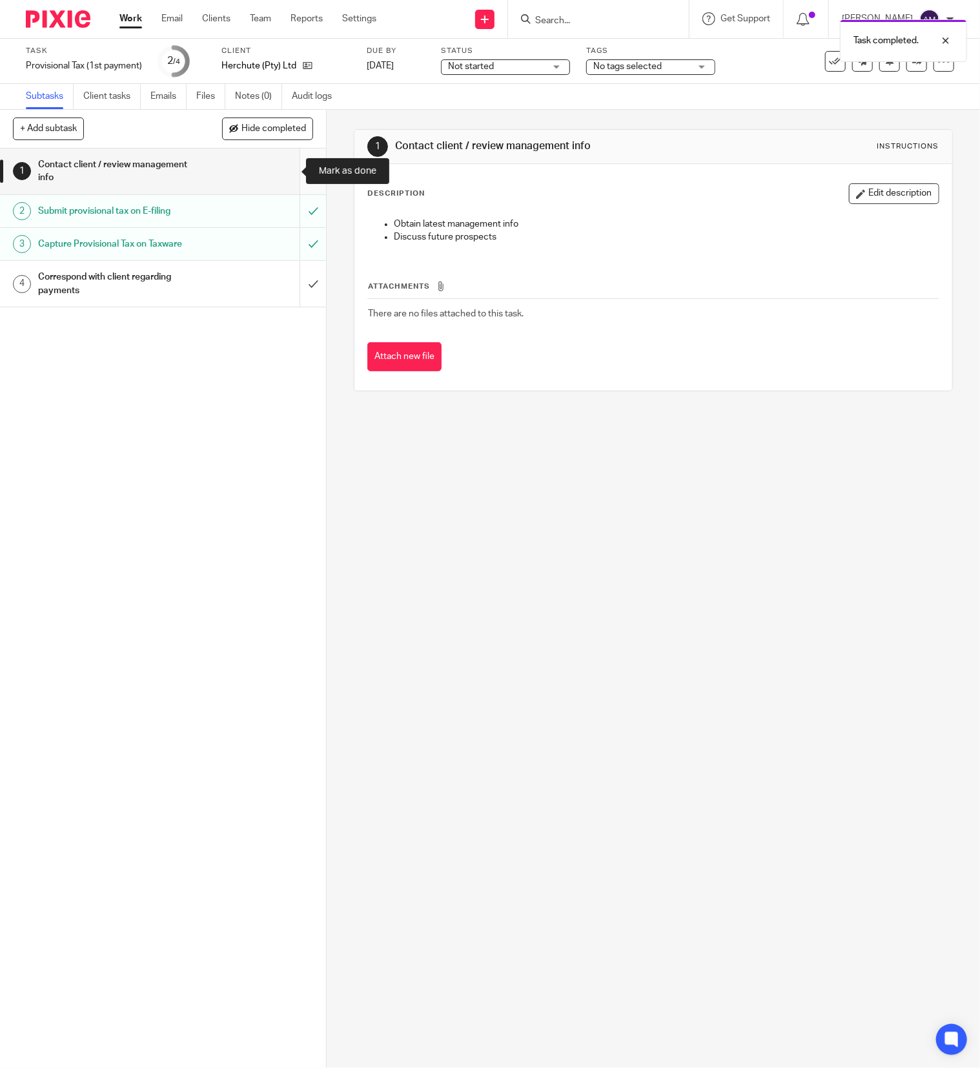
click at [283, 167] on input "submit" at bounding box center [163, 171] width 326 height 46
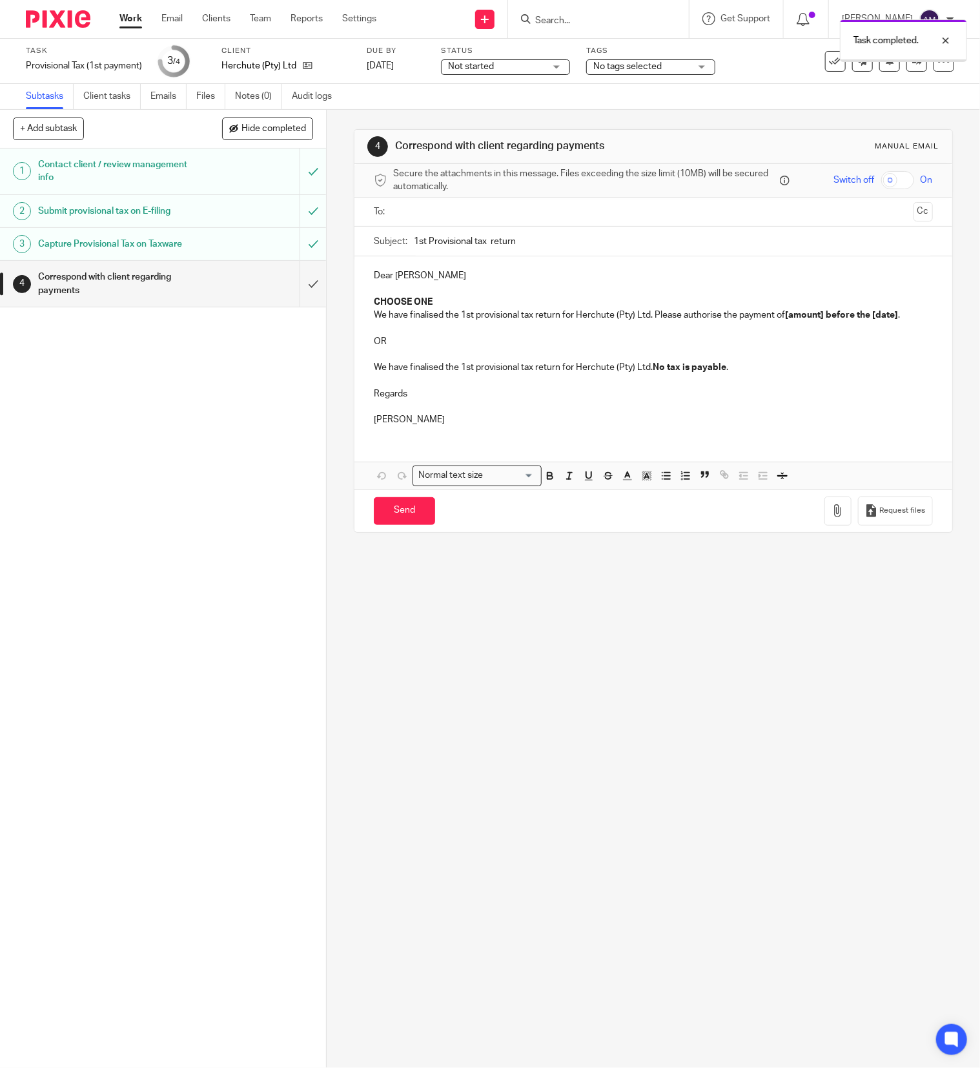
click at [484, 209] on input "text" at bounding box center [653, 212] width 510 height 15
click at [480, 244] on input "1st Provisional tax return" at bounding box center [673, 244] width 519 height 29
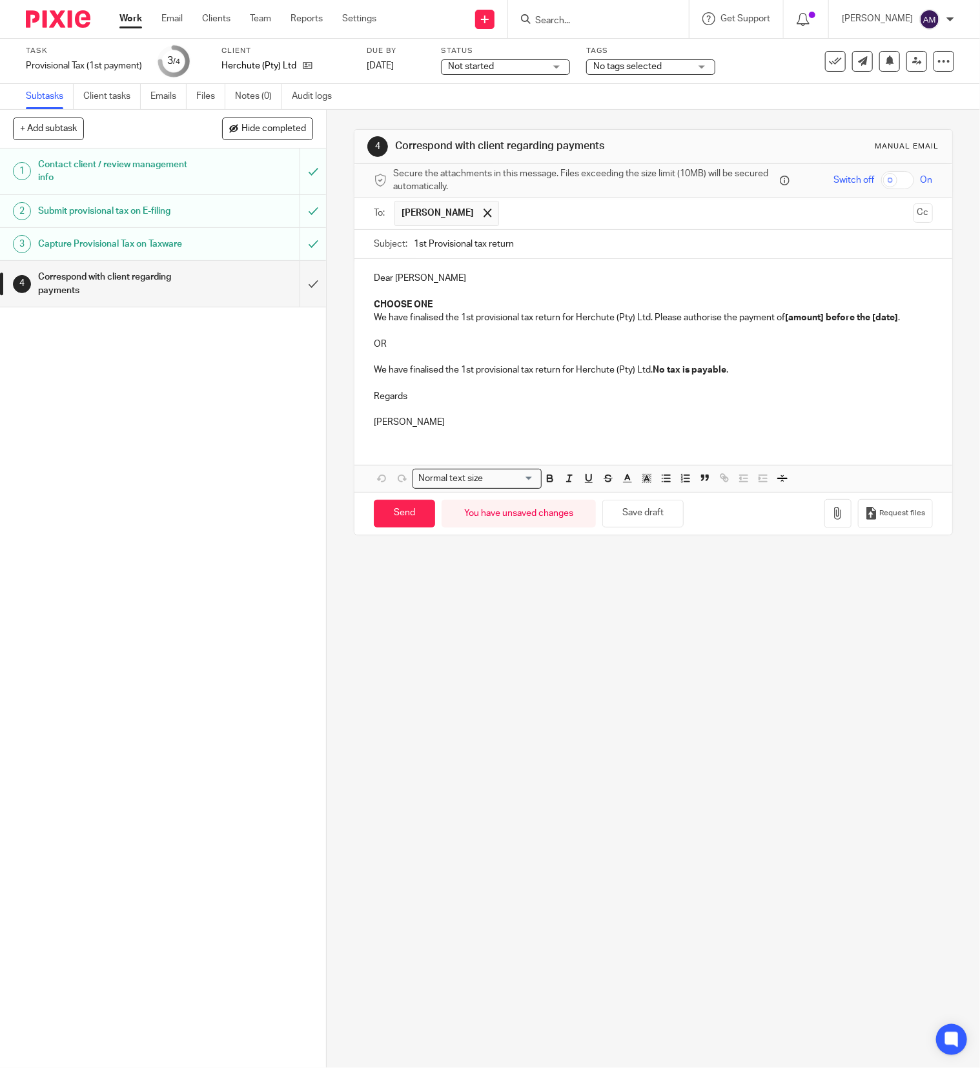
click at [531, 249] on input "1st Provisional tax return" at bounding box center [673, 244] width 519 height 29
type input "1st Provisional tax return 2026"
drag, startPoint x: 365, startPoint y: 309, endPoint x: 439, endPoint y: 301, distance: 74.1
click at [439, 301] on p "CHOOSE ONE" at bounding box center [653, 304] width 559 height 13
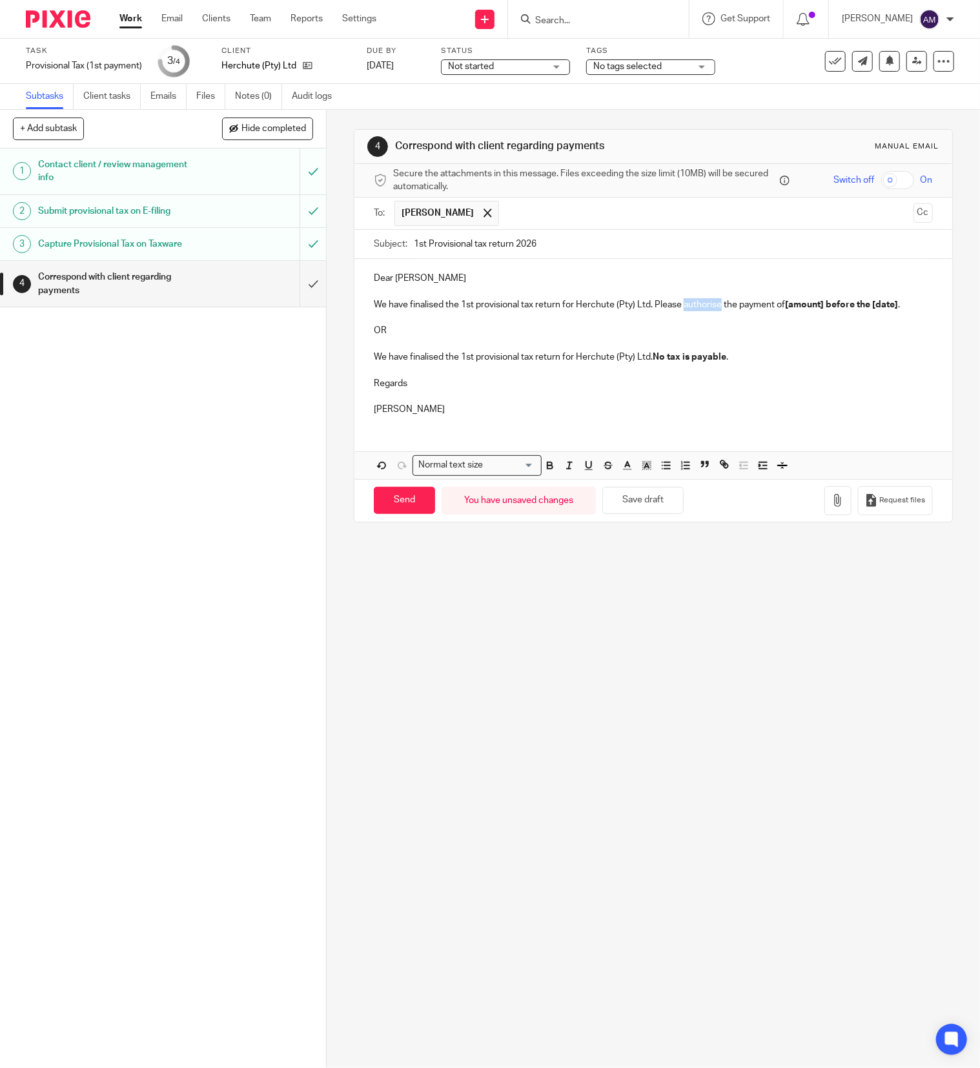
drag, startPoint x: 677, startPoint y: 303, endPoint x: 713, endPoint y: 306, distance: 35.6
click at [713, 306] on p "We have finalised the 1st provisional tax return for Herchute (Pty) Ltd. Please…" at bounding box center [653, 304] width 559 height 13
drag, startPoint x: 765, startPoint y: 305, endPoint x: 802, endPoint y: 309, distance: 37.6
click at [802, 309] on strong "[amount] before the [date]" at bounding box center [825, 304] width 113 height 9
drag, startPoint x: 859, startPoint y: 307, endPoint x: 884, endPoint y: 309, distance: 24.6
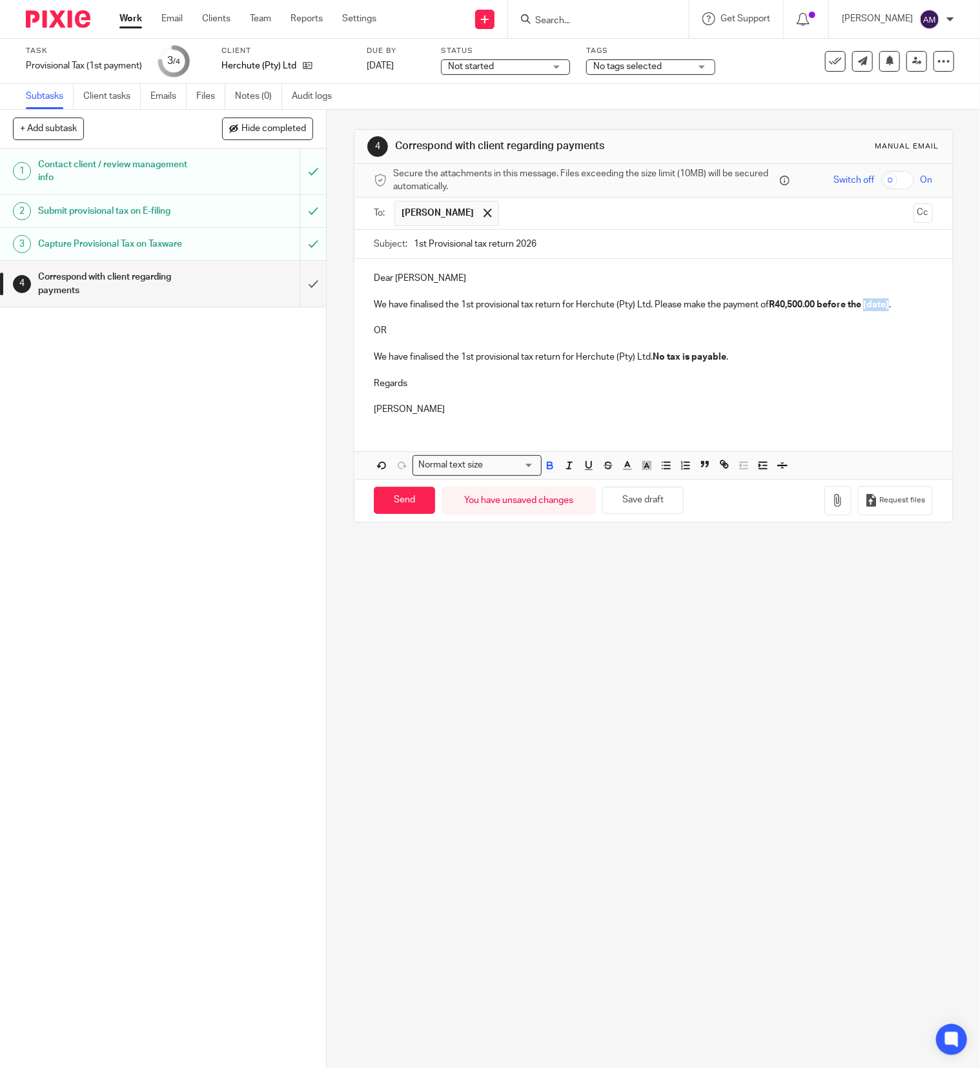
click at [884, 309] on p "We have finalised the 1st provisional tax return for Herchute (Pty) Ltd. Please…" at bounding box center [653, 304] width 559 height 13
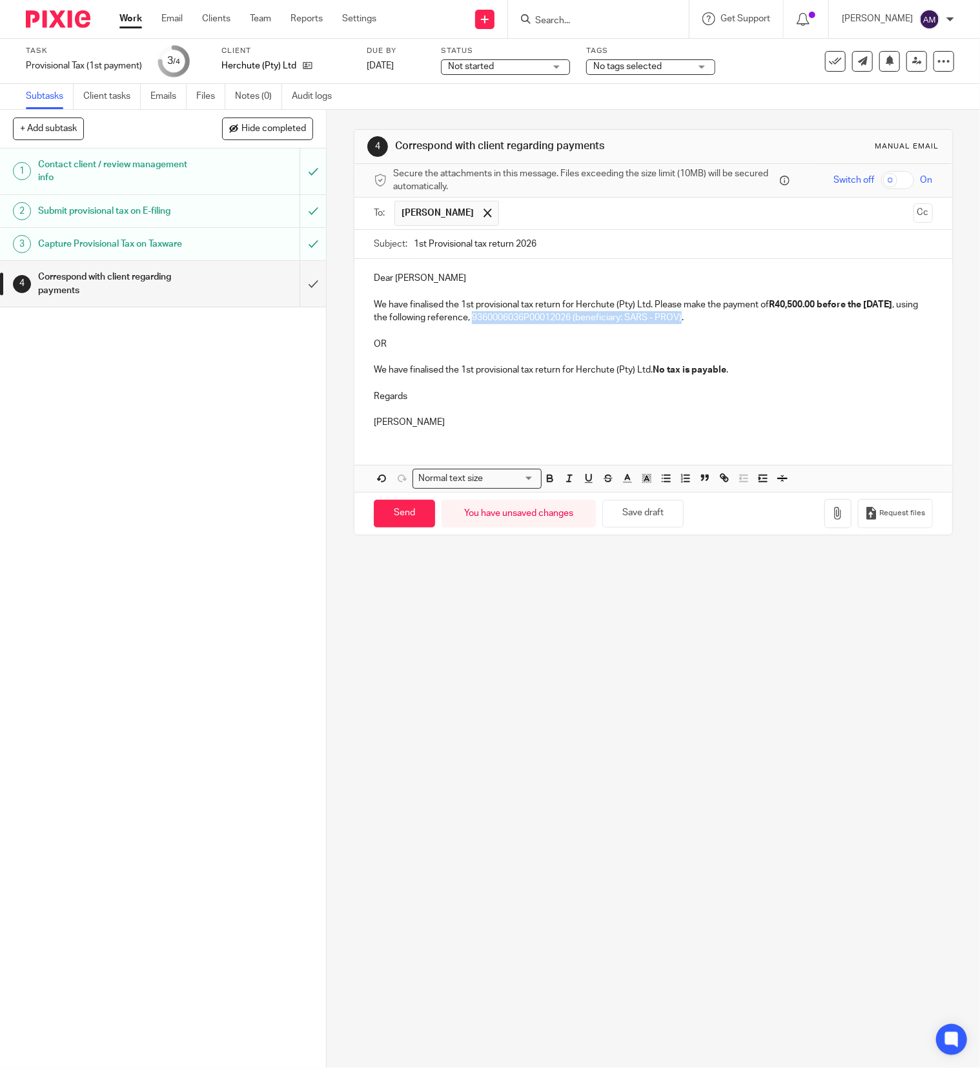
drag, startPoint x: 537, startPoint y: 321, endPoint x: 746, endPoint y: 325, distance: 209.2
click at [746, 325] on p "We have finalised the 1st provisional tax return for Herchute (Pty) Ltd. Please…" at bounding box center [653, 311] width 559 height 26
drag, startPoint x: 360, startPoint y: 330, endPoint x: 728, endPoint y: 381, distance: 371.4
click at [728, 381] on div "Dear Rowland We have finalised the 1st provisional tax return for Herchute (Pty…" at bounding box center [653, 348] width 598 height 179
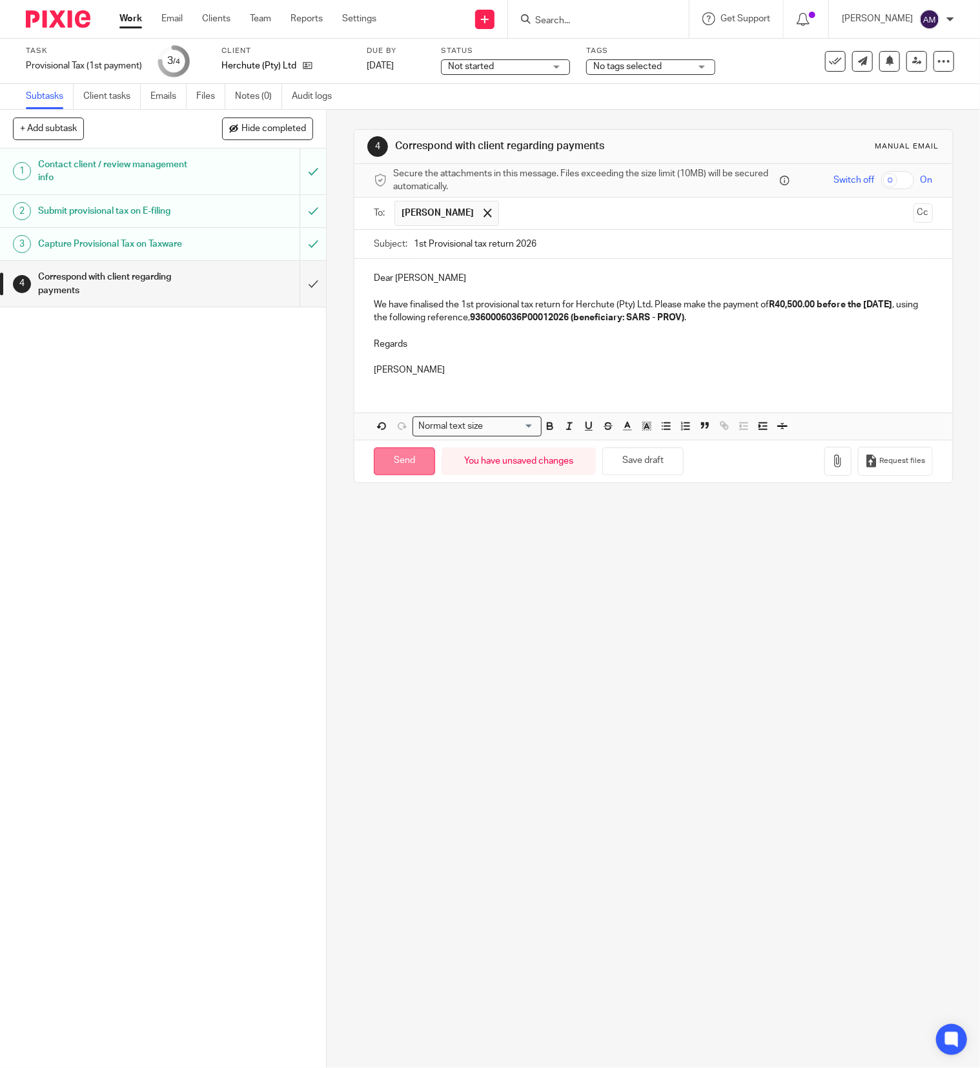
click at [410, 461] on input "Send" at bounding box center [404, 461] width 61 height 28
type input "Sent"
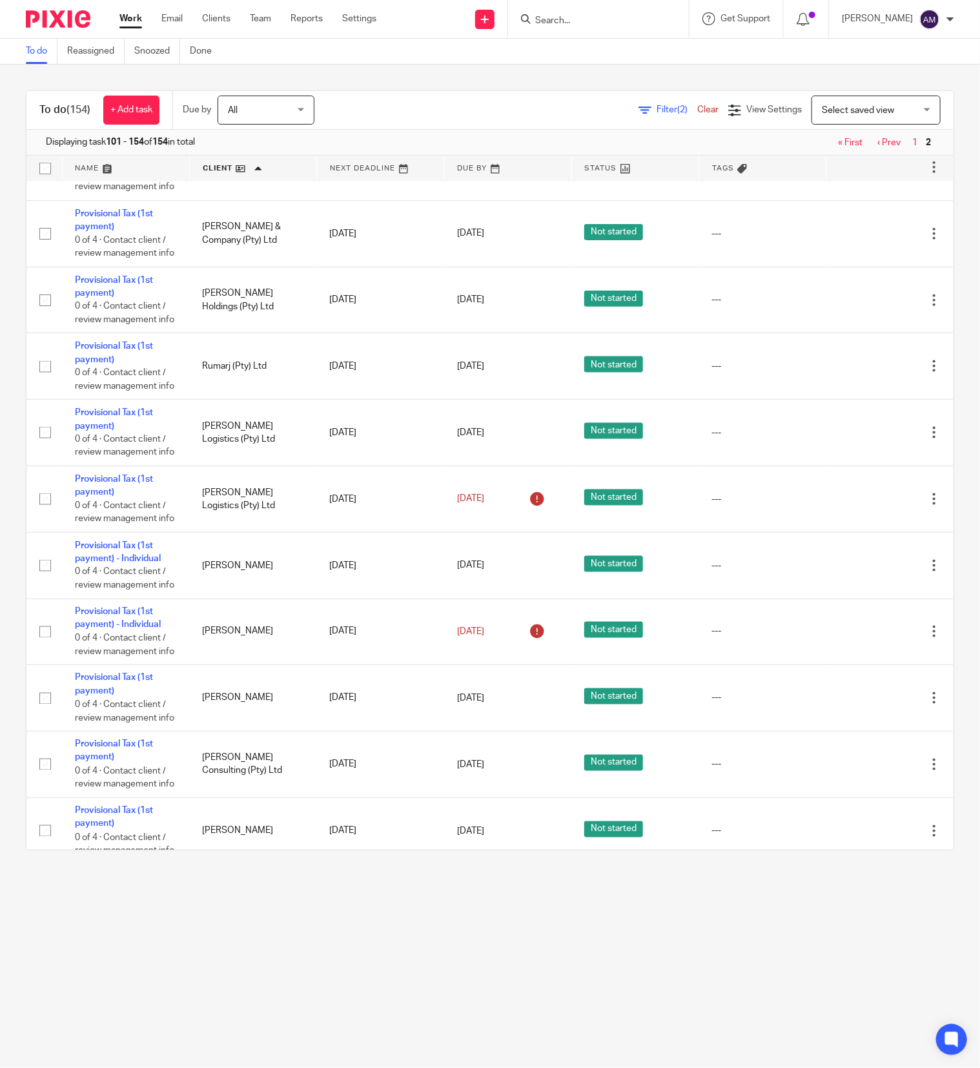
scroll to position [775, 0]
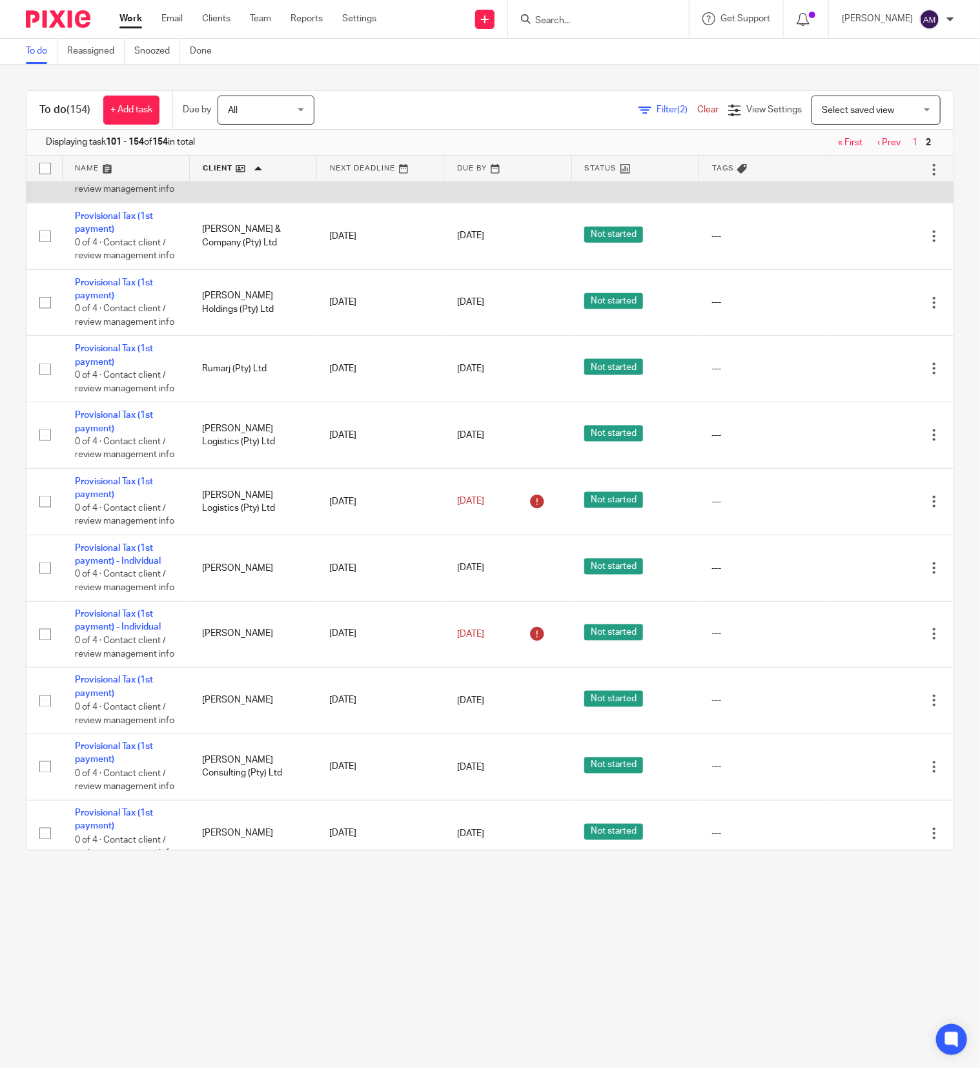
click at [99, 167] on link "Provisional Tax (1st payment)" at bounding box center [114, 156] width 78 height 22
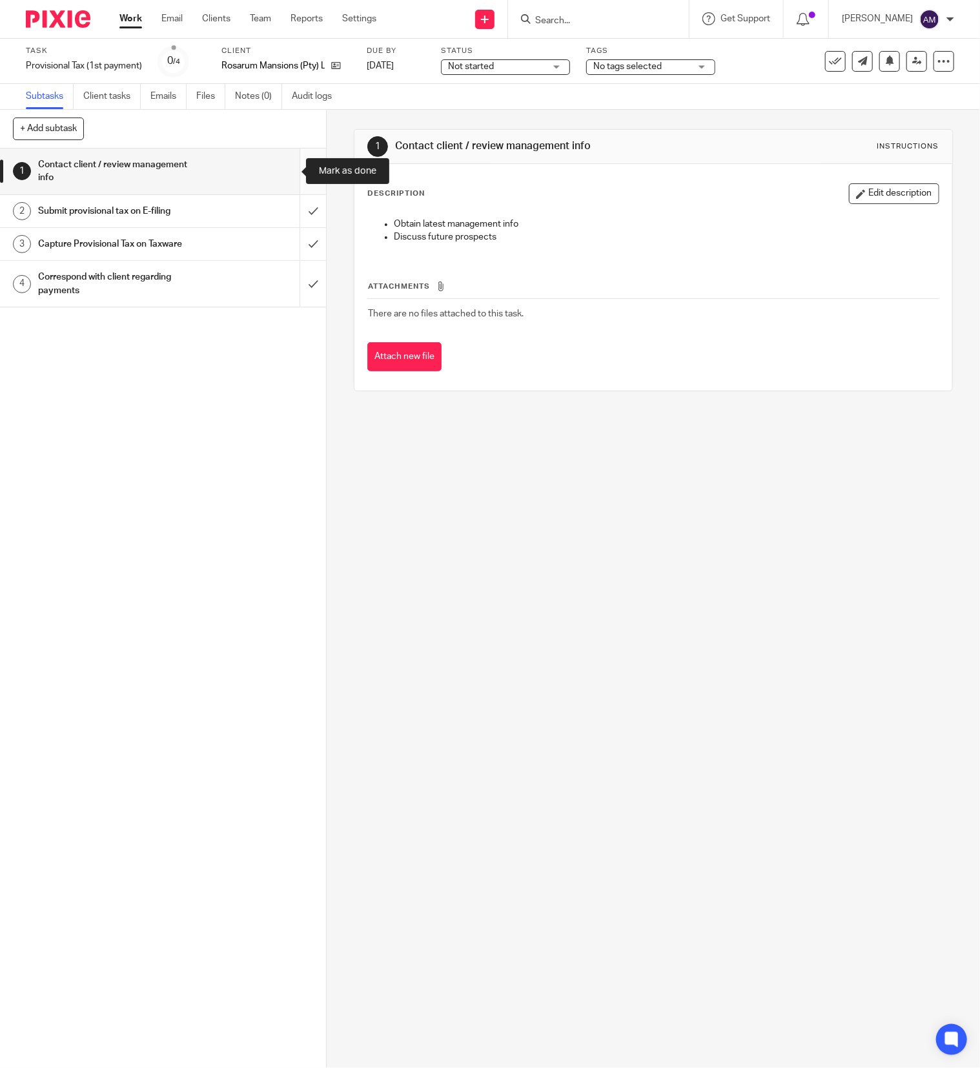
click at [284, 174] on input "submit" at bounding box center [163, 171] width 326 height 46
click at [285, 208] on input "submit" at bounding box center [163, 211] width 326 height 32
click at [286, 239] on input "submit" at bounding box center [163, 244] width 326 height 32
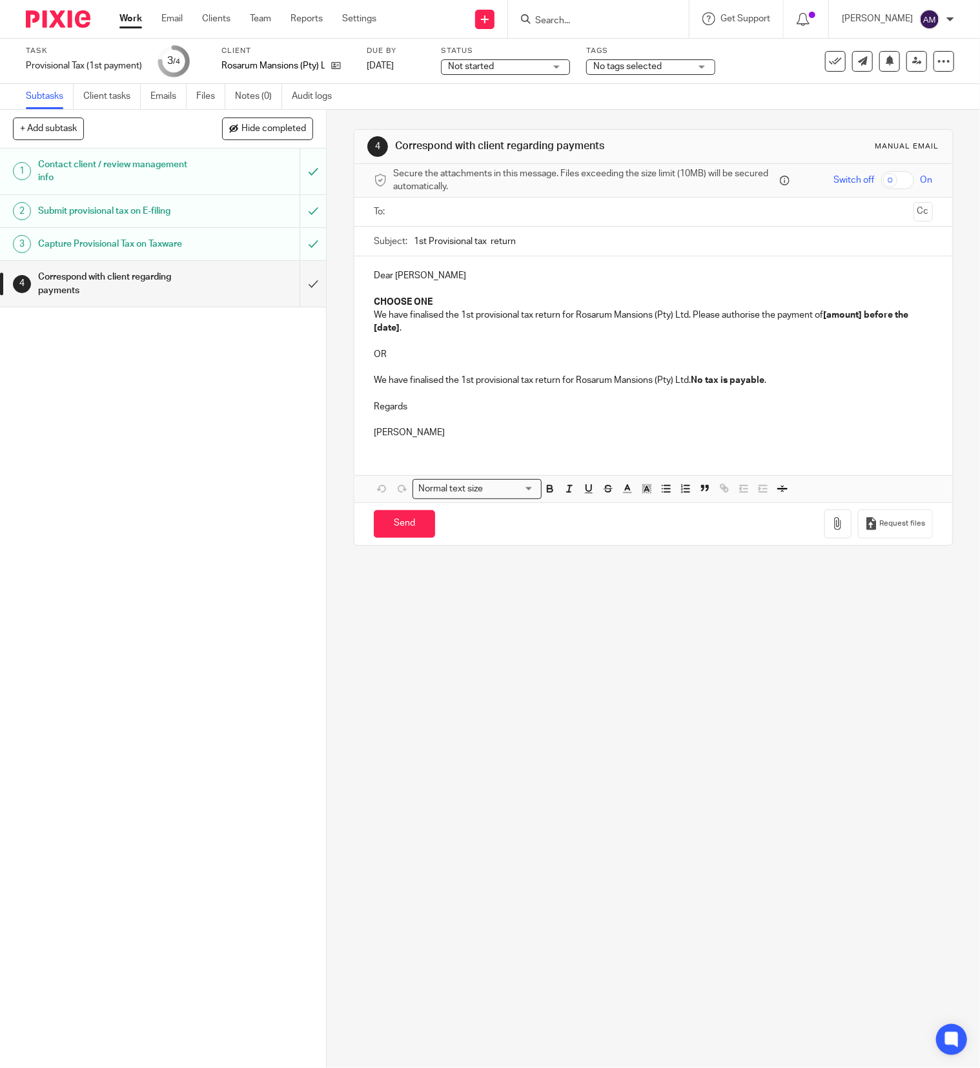
click at [431, 218] on input "text" at bounding box center [653, 212] width 510 height 15
click at [478, 245] on input "1st Provisional tax return" at bounding box center [673, 244] width 519 height 29
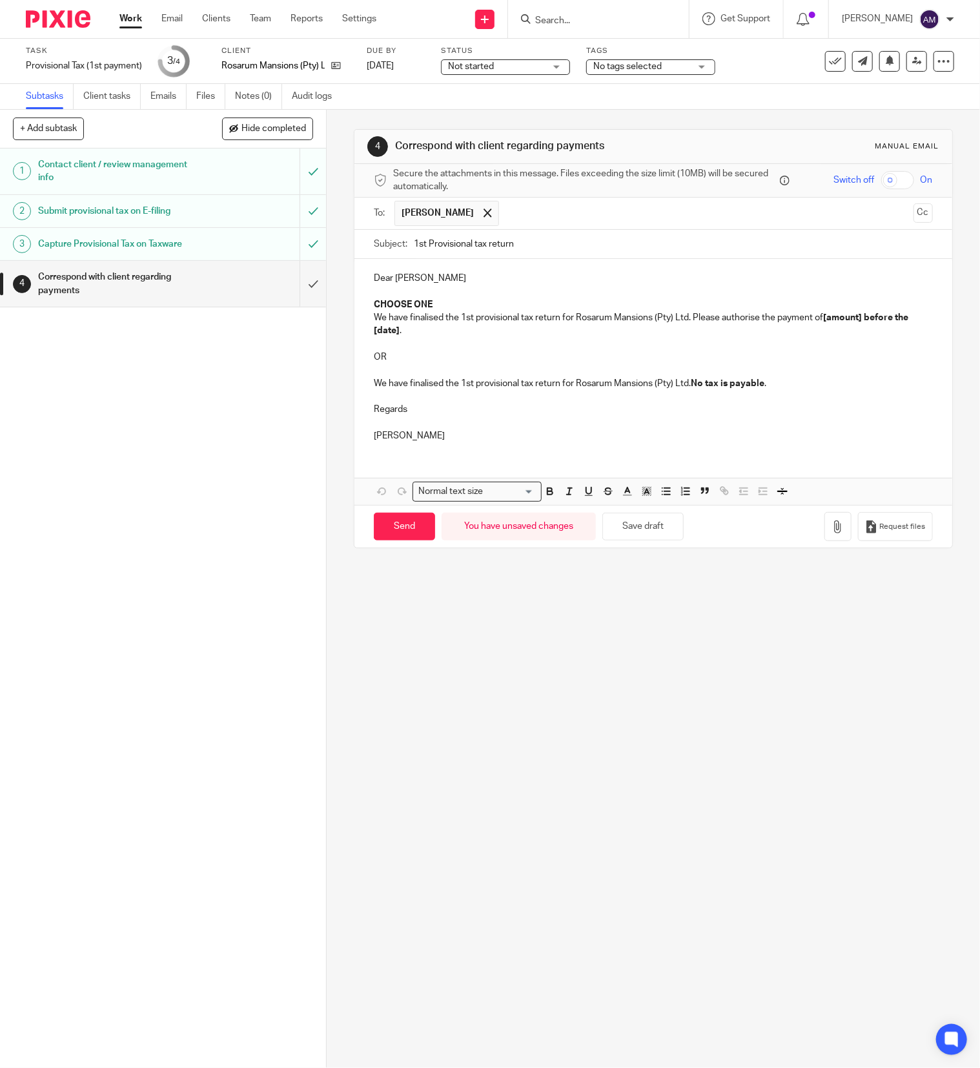
click at [534, 245] on input "1st Provisional tax return" at bounding box center [673, 244] width 519 height 29
type input "1st Provisional tax return 2026"
drag, startPoint x: 365, startPoint y: 305, endPoint x: 449, endPoint y: 304, distance: 83.9
click at [449, 304] on div "Dear Rowland CHOOSE ONE We have finalised the 1st provisional tax return for Ro…" at bounding box center [653, 355] width 598 height 192
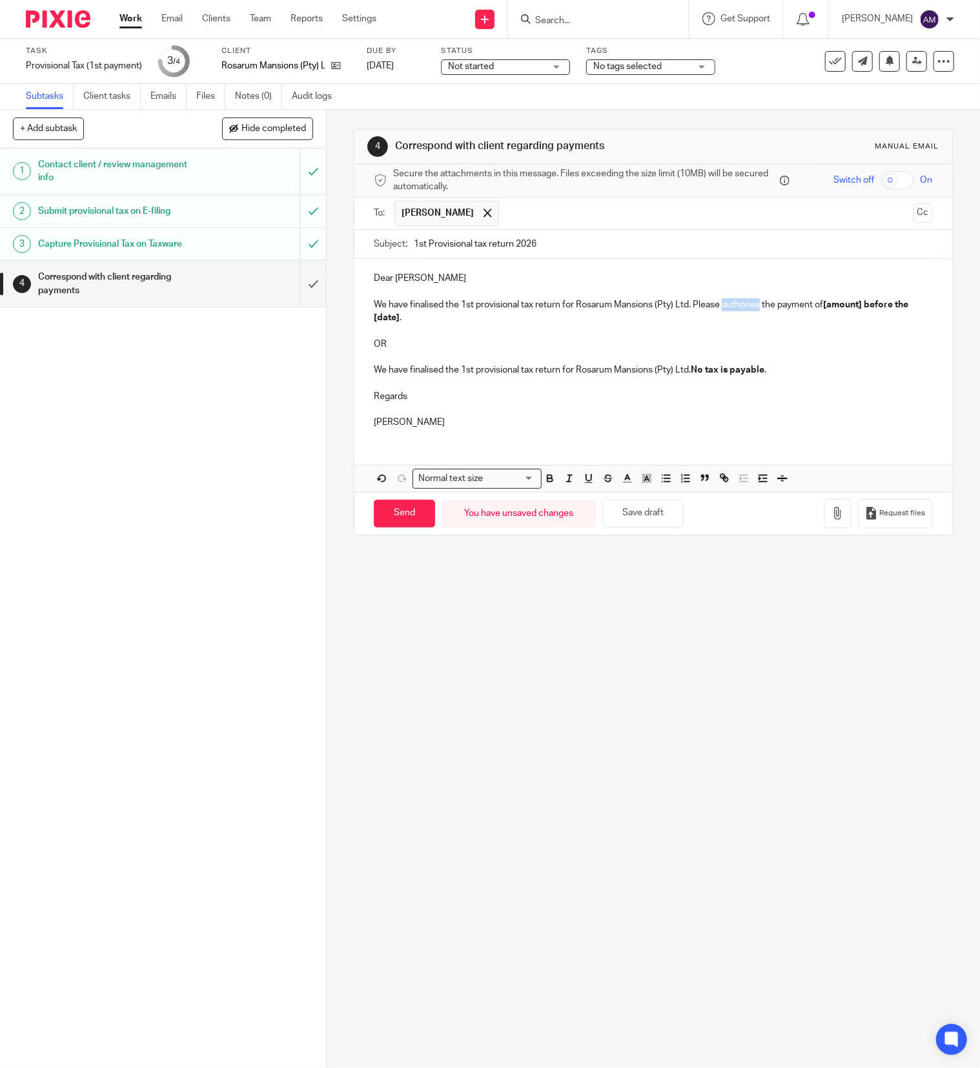
drag, startPoint x: 716, startPoint y: 304, endPoint x: 753, endPoint y: 304, distance: 36.1
click at [753, 304] on p "We have finalised the 1st provisional tax return for Rosarum Mansions (Pty) Ltd…" at bounding box center [653, 311] width 559 height 26
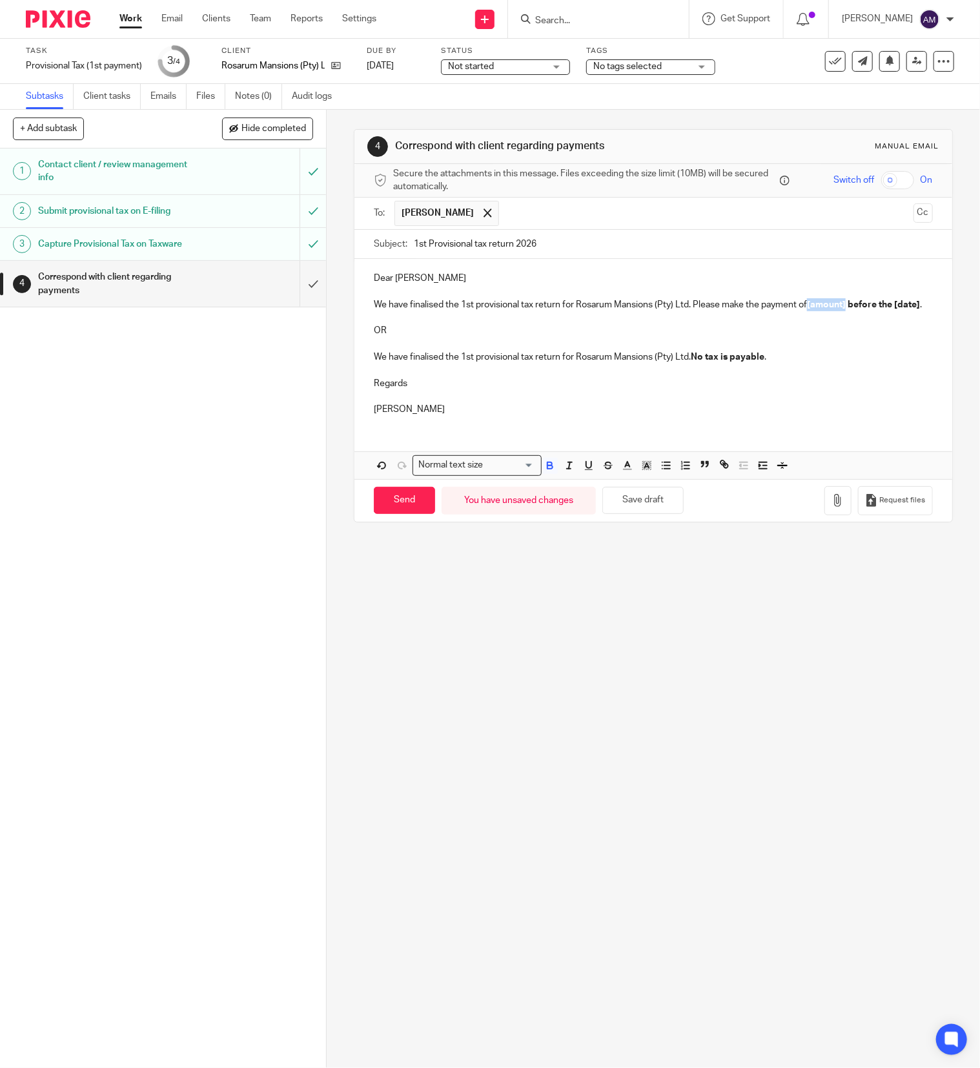
drag, startPoint x: 804, startPoint y: 304, endPoint x: 840, endPoint y: 309, distance: 36.4
click at [840, 309] on strong "[amount] before the [date]" at bounding box center [863, 304] width 113 height 9
drag, startPoint x: 382, startPoint y: 321, endPoint x: 411, endPoint y: 321, distance: 28.4
click at [411, 311] on p "We have finalised the 1st provisional tax return for Rosarum Mansions (Pty) Ltd…" at bounding box center [653, 304] width 559 height 13
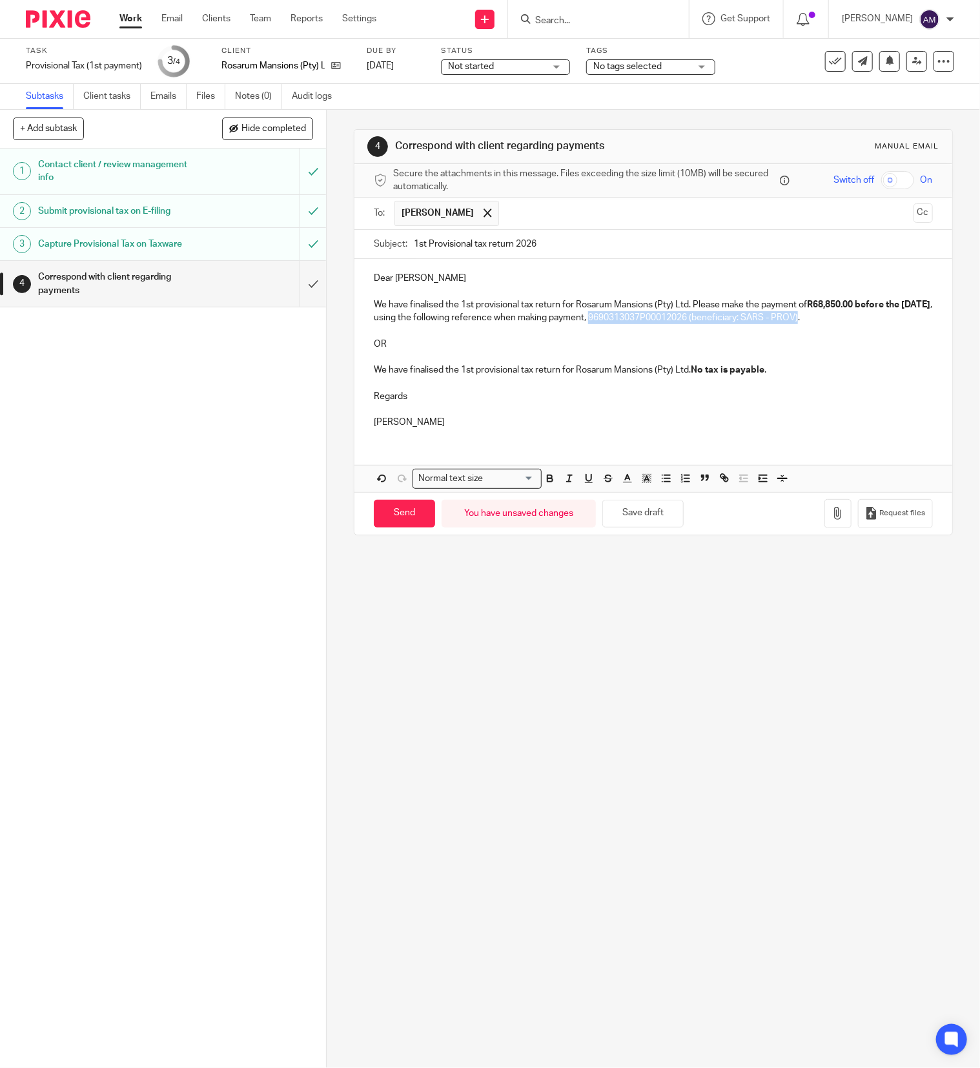
drag, startPoint x: 644, startPoint y: 319, endPoint x: 856, endPoint y: 324, distance: 211.8
click at [856, 324] on p "We have finalised the 1st provisional tax return for Rosarum Mansions (Pty) Ltd…" at bounding box center [653, 311] width 559 height 26
drag, startPoint x: 365, startPoint y: 331, endPoint x: 823, endPoint y: 383, distance: 460.6
click at [823, 383] on div "Dear Rowland We have finalised the 1st provisional tax return for Rosarum Mansi…" at bounding box center [653, 348] width 598 height 179
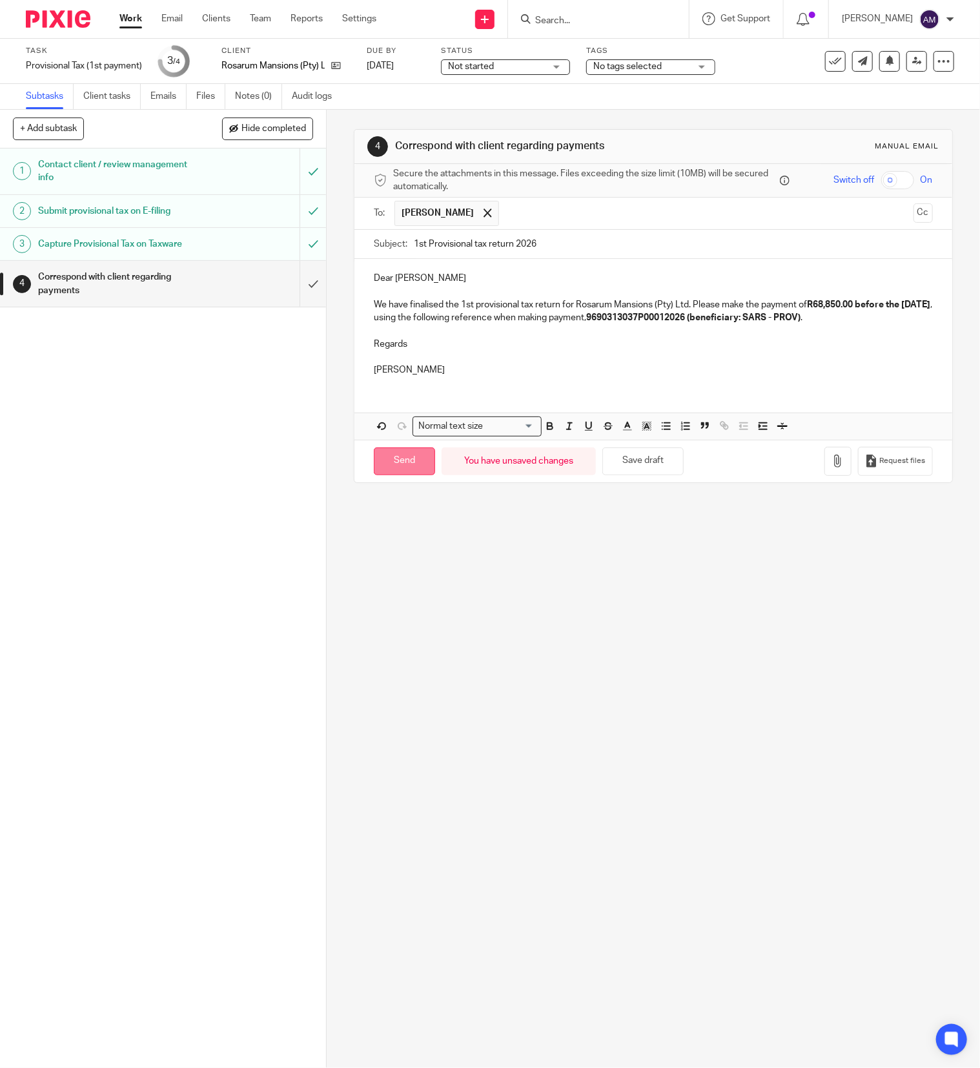
click at [400, 466] on input "Send" at bounding box center [404, 461] width 61 height 28
type input "Sent"
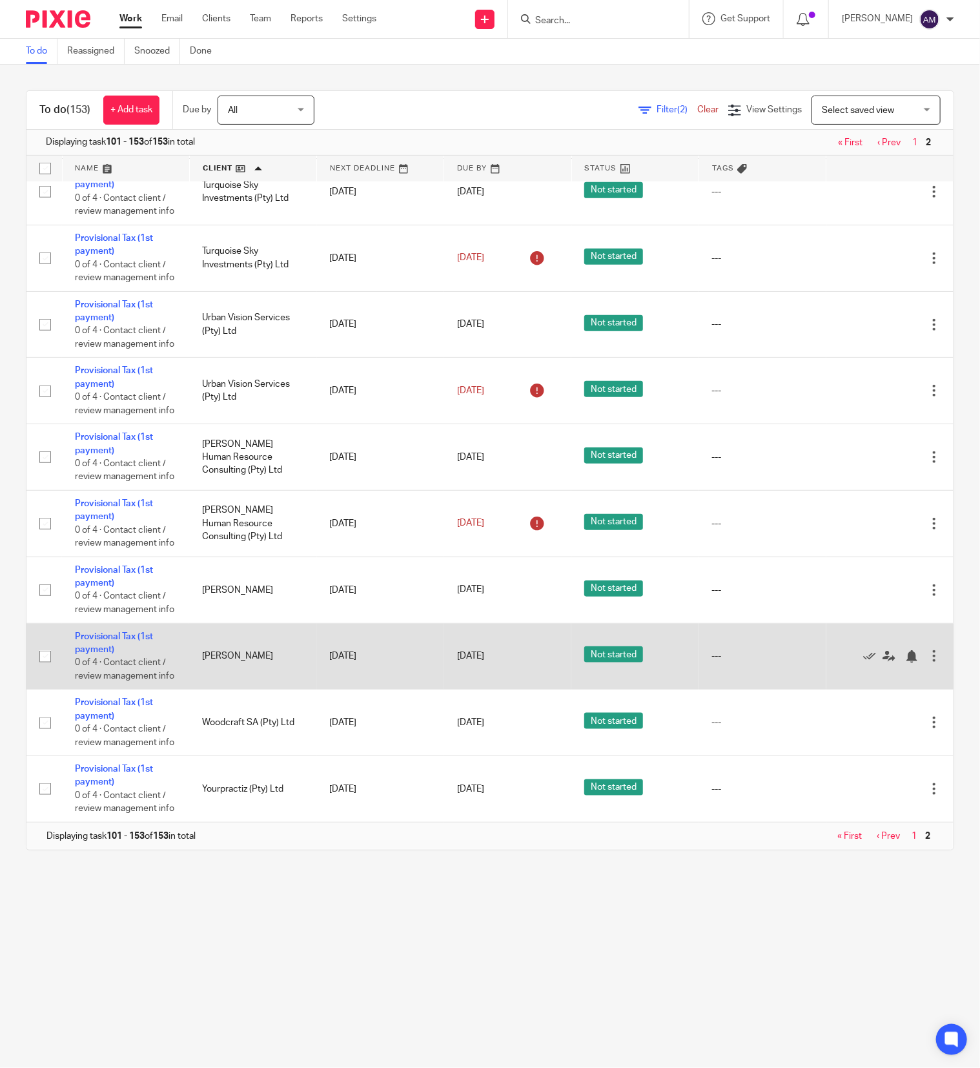
scroll to position [3677, 0]
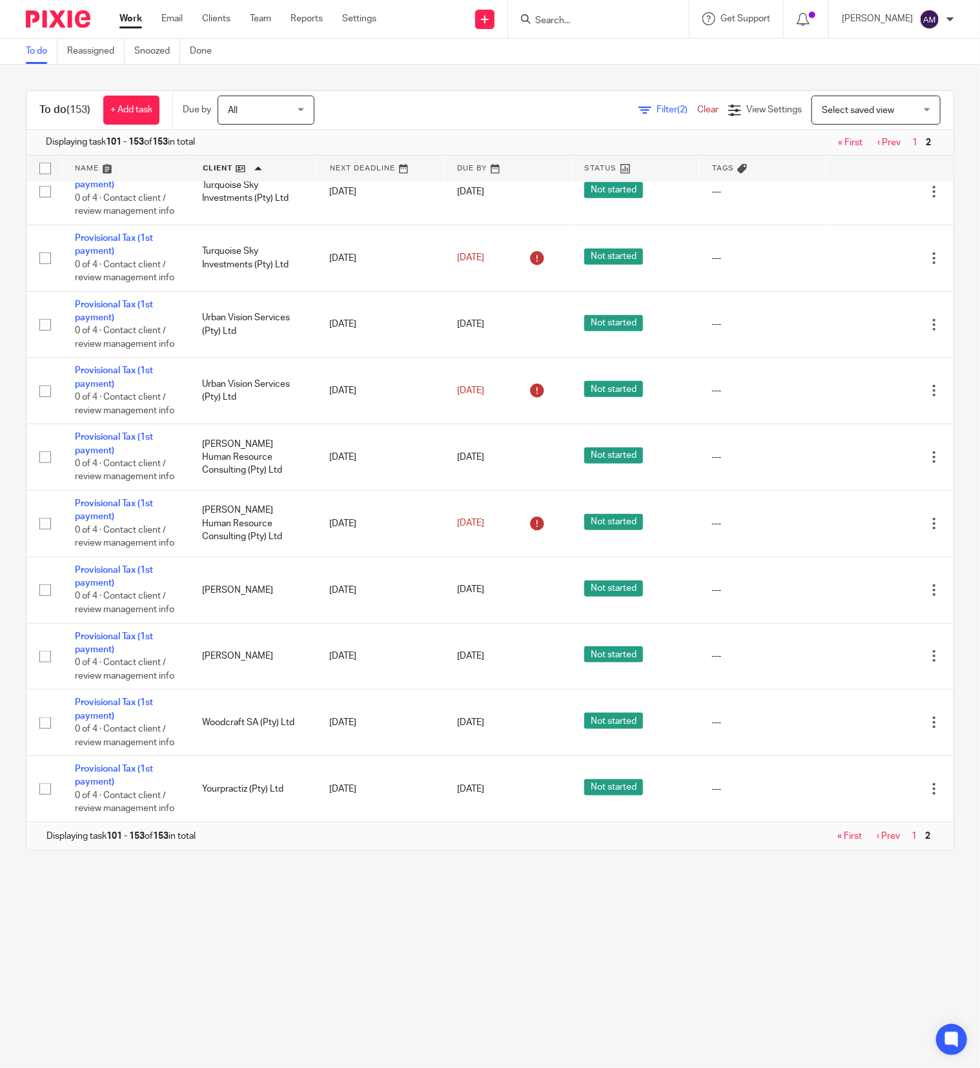
click at [837, 832] on link "« First" at bounding box center [849, 835] width 25 height 9
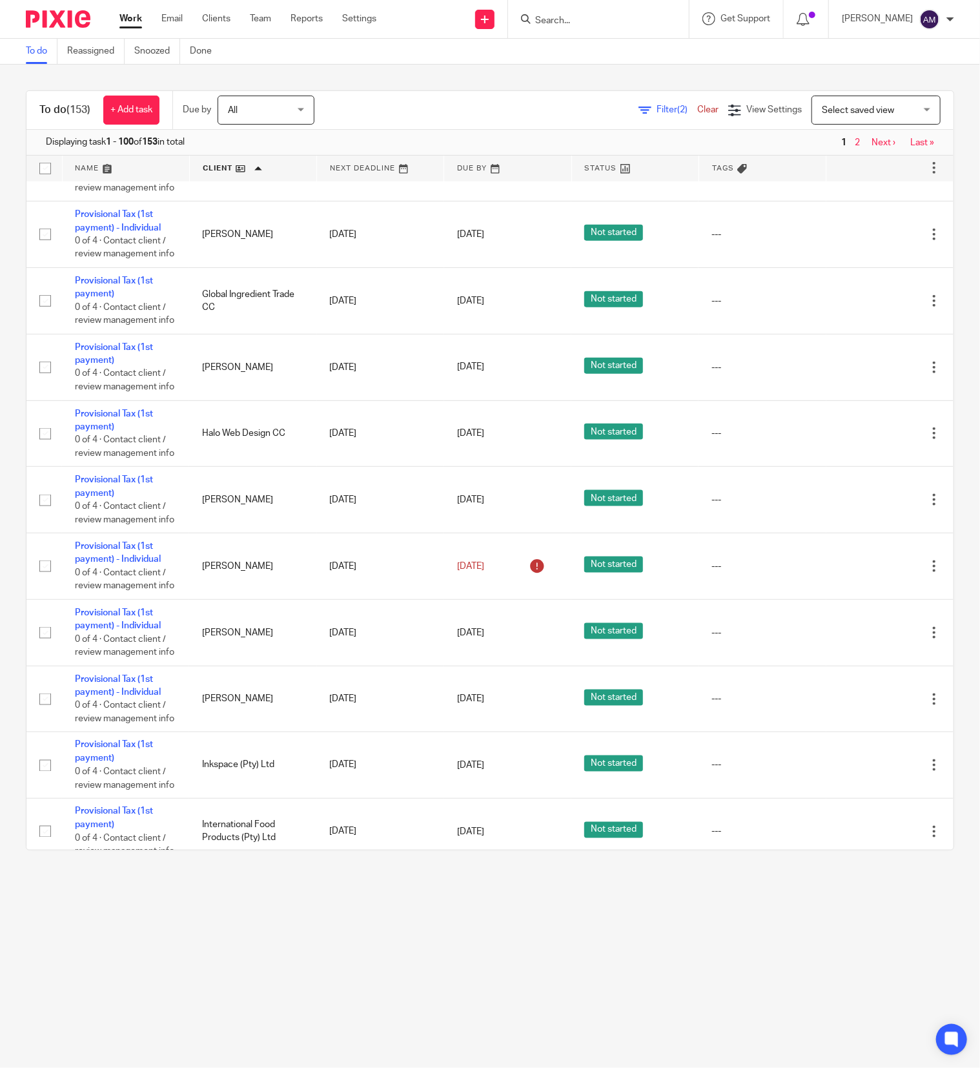
scroll to position [2969, 0]
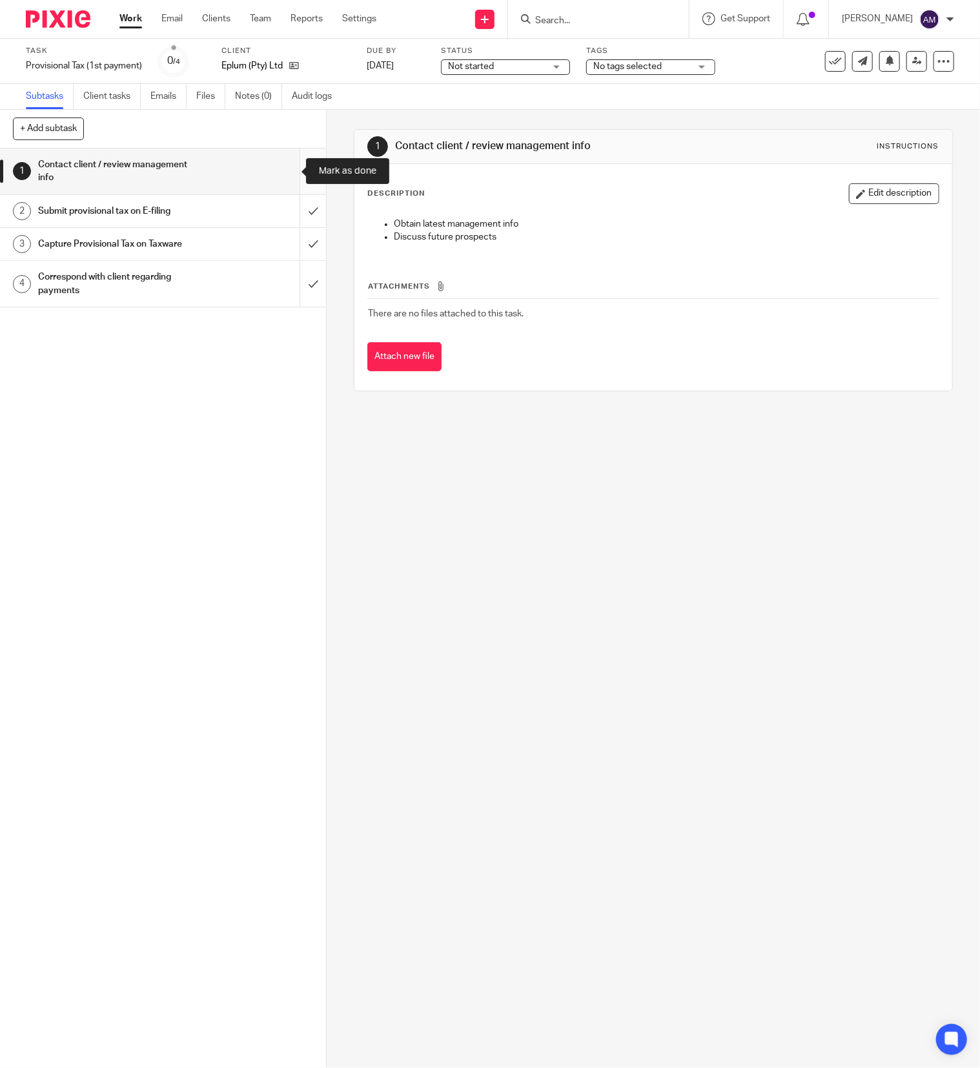
click at [286, 173] on input "submit" at bounding box center [163, 171] width 326 height 46
click at [285, 208] on input "submit" at bounding box center [163, 211] width 326 height 32
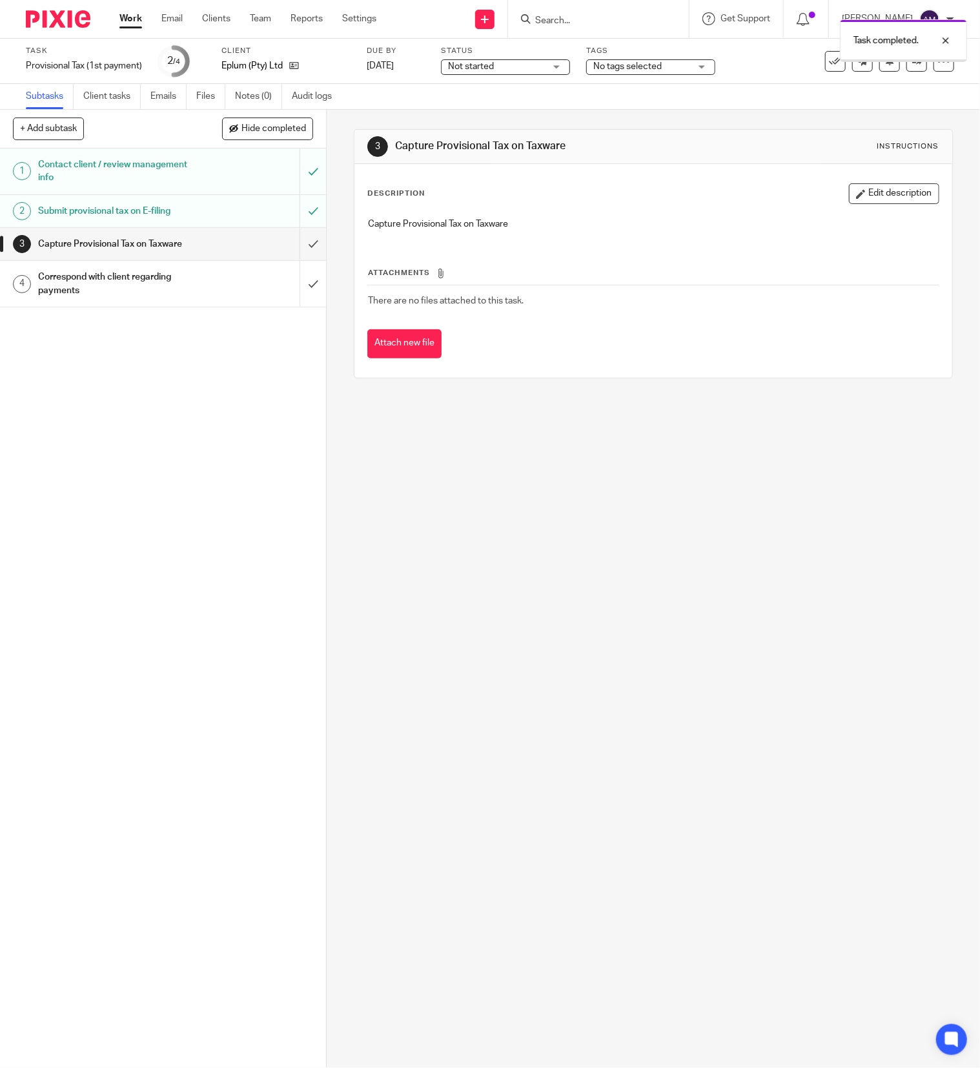
click at [287, 243] on input "submit" at bounding box center [163, 244] width 326 height 32
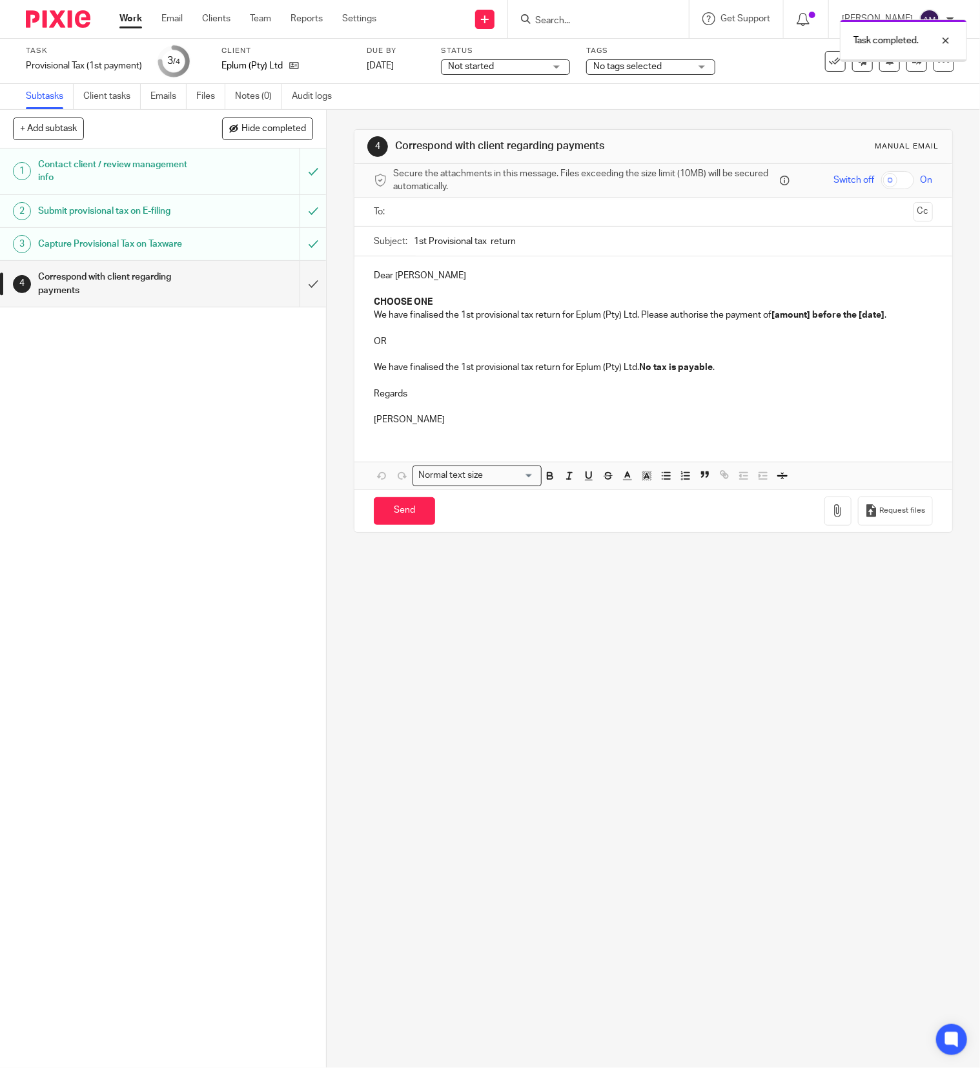
click at [472, 207] on input "text" at bounding box center [653, 212] width 510 height 15
click at [483, 240] on input "1st Provisional tax return" at bounding box center [673, 244] width 519 height 29
click at [534, 237] on input "1st Provisional tax return" at bounding box center [673, 244] width 519 height 29
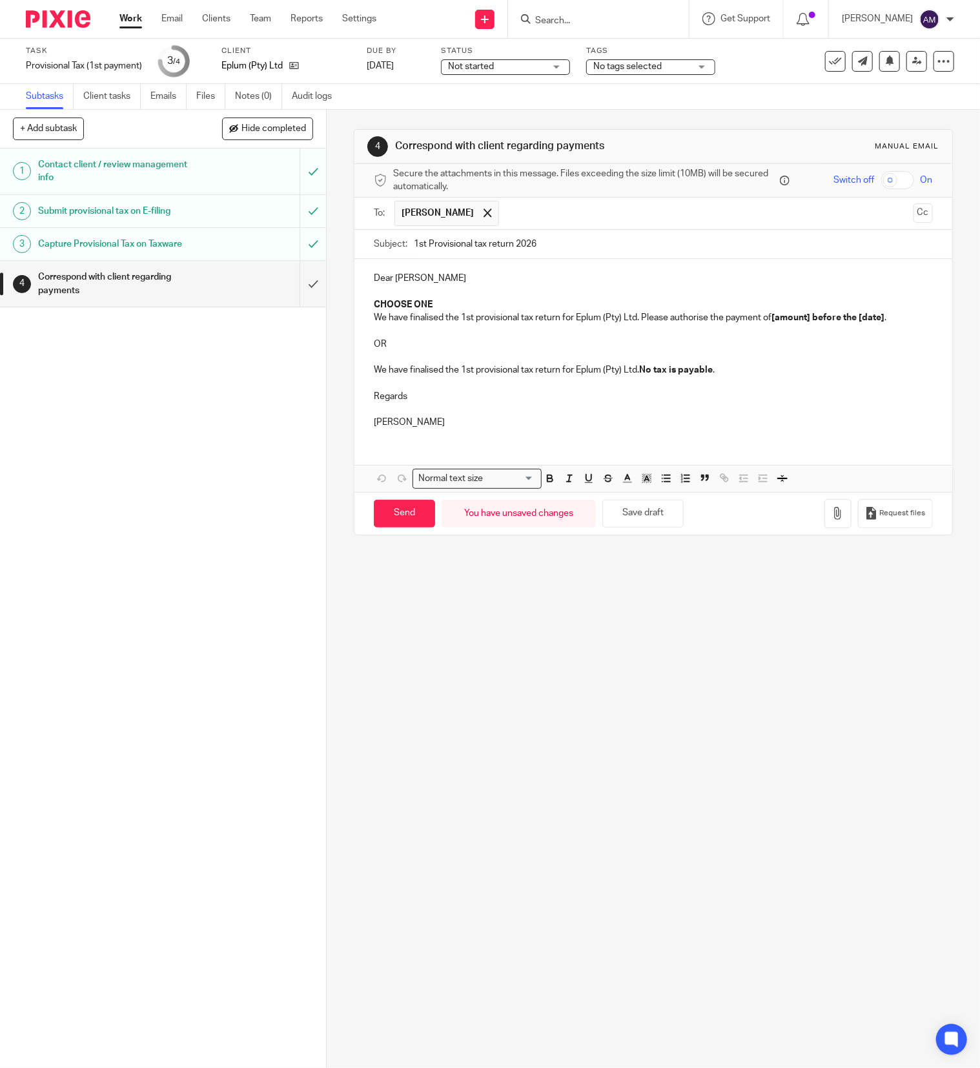
type input "1st Provisional tax return 2026"
drag, startPoint x: 363, startPoint y: 304, endPoint x: 450, endPoint y: 306, distance: 86.5
click at [450, 306] on div "Dear Rowland CHOOSE ONE We have finalised the 1st provisional tax return for Ep…" at bounding box center [653, 348] width 598 height 179
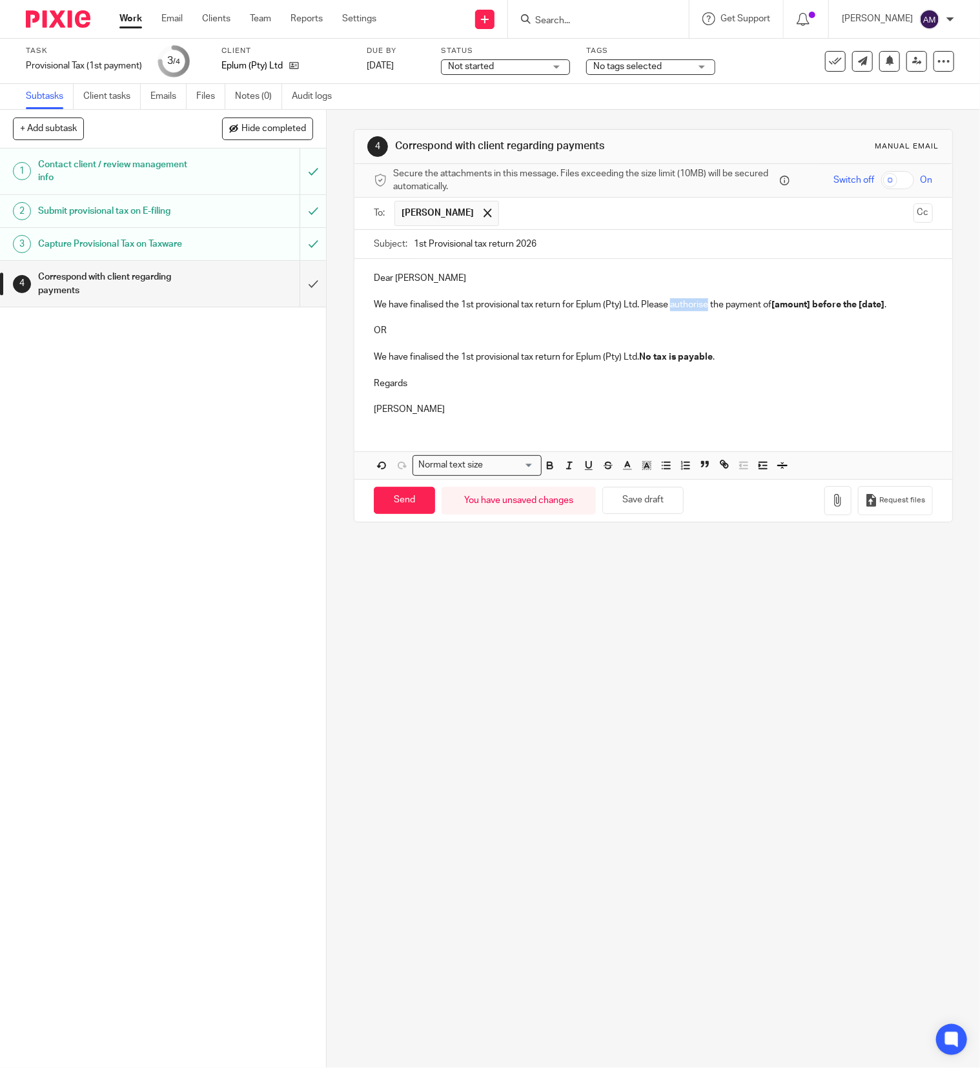
drag, startPoint x: 665, startPoint y: 303, endPoint x: 700, endPoint y: 305, distance: 34.9
click at [700, 305] on p "We have finalised the 1st provisional tax return for Eplum (Pty) Ltd. Please au…" at bounding box center [653, 304] width 559 height 13
drag, startPoint x: 751, startPoint y: 307, endPoint x: 792, endPoint y: 307, distance: 40.7
click at [792, 307] on strong "[amount] before the [date]" at bounding box center [811, 304] width 113 height 9
drag, startPoint x: 847, startPoint y: 307, endPoint x: 873, endPoint y: 307, distance: 25.8
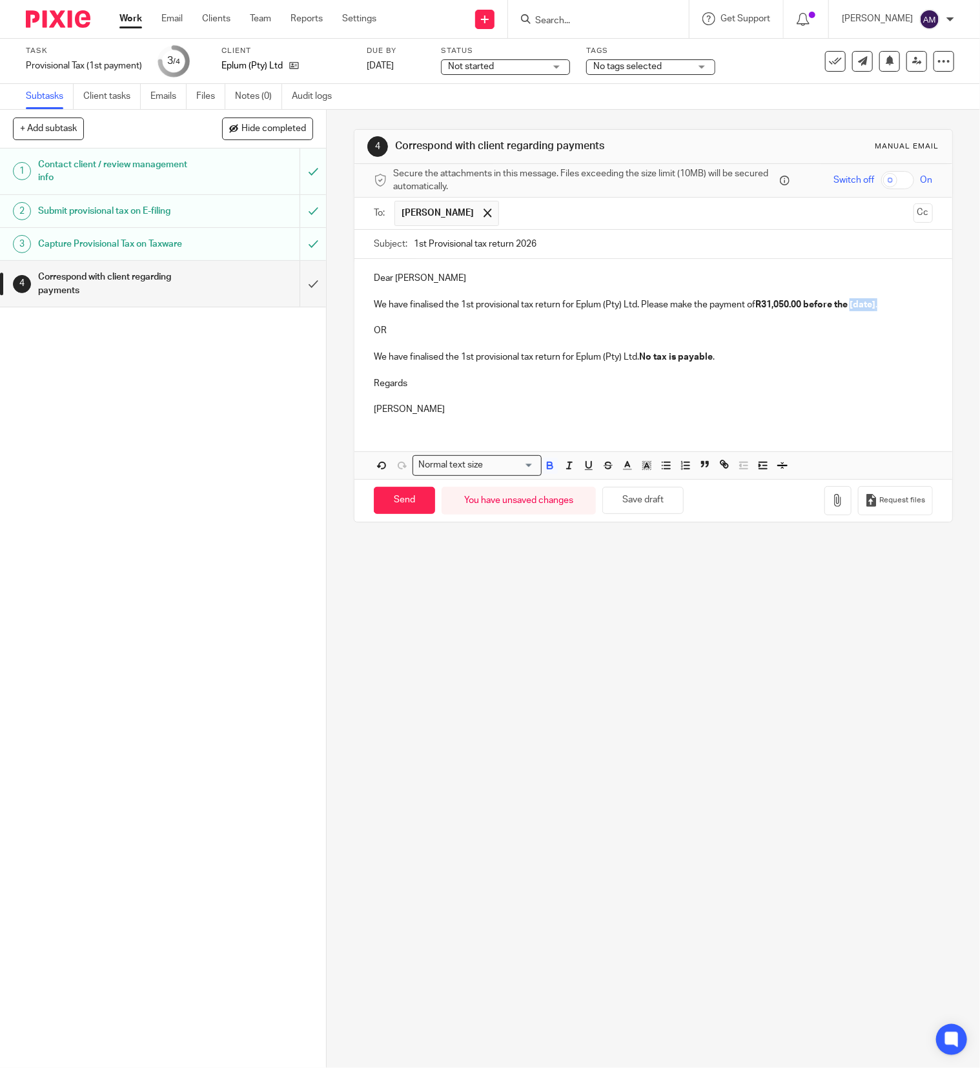
click at [873, 307] on p "We have finalised the 1st provisional tax return for Eplum (Pty) Ltd. Please ma…" at bounding box center [653, 304] width 559 height 13
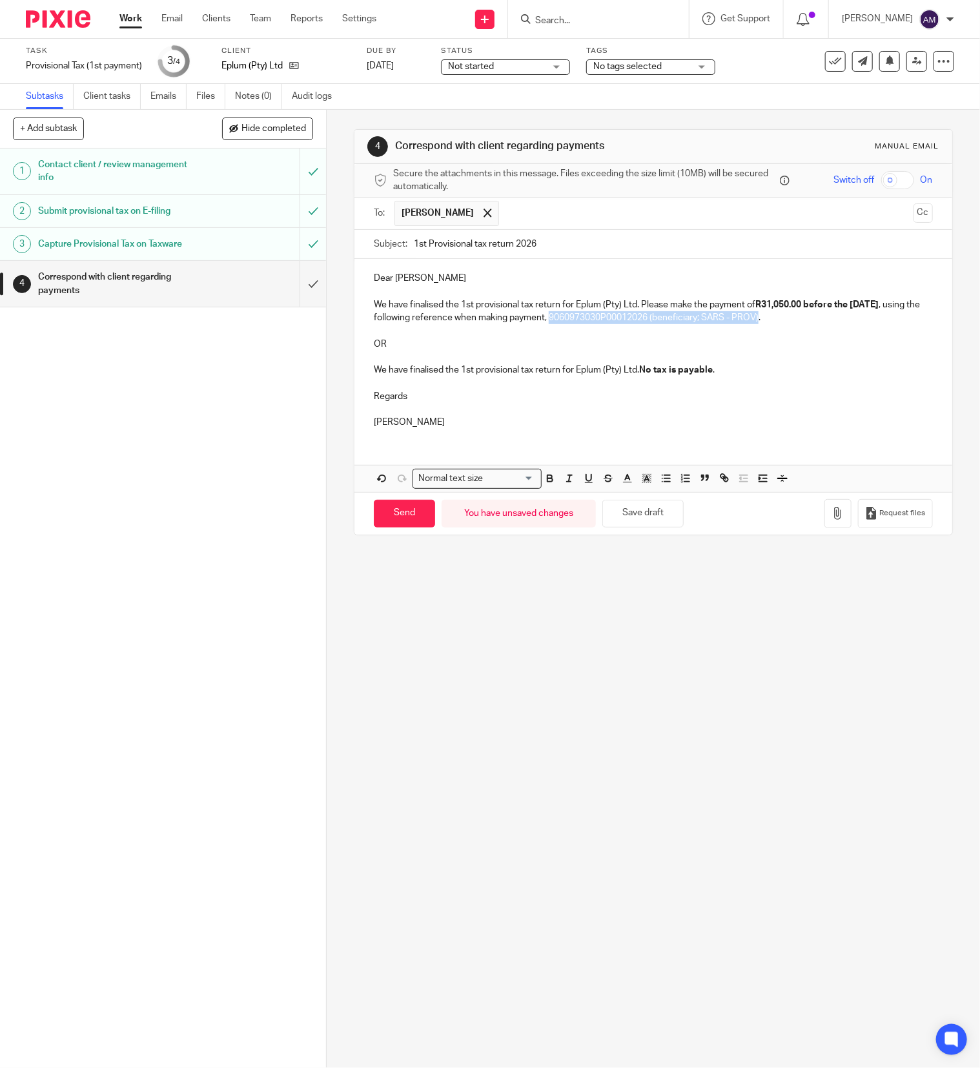
drag, startPoint x: 582, startPoint y: 320, endPoint x: 793, endPoint y: 325, distance: 210.5
click at [793, 325] on p "We have finalised the 1st provisional tax return for Eplum (Pty) Ltd. Please ma…" at bounding box center [653, 311] width 559 height 26
drag, startPoint x: 367, startPoint y: 331, endPoint x: 742, endPoint y: 383, distance: 379.3
click at [742, 383] on div "Dear Rowland We have finalised the 1st provisional tax return for Eplum (Pty) L…" at bounding box center [653, 348] width 598 height 179
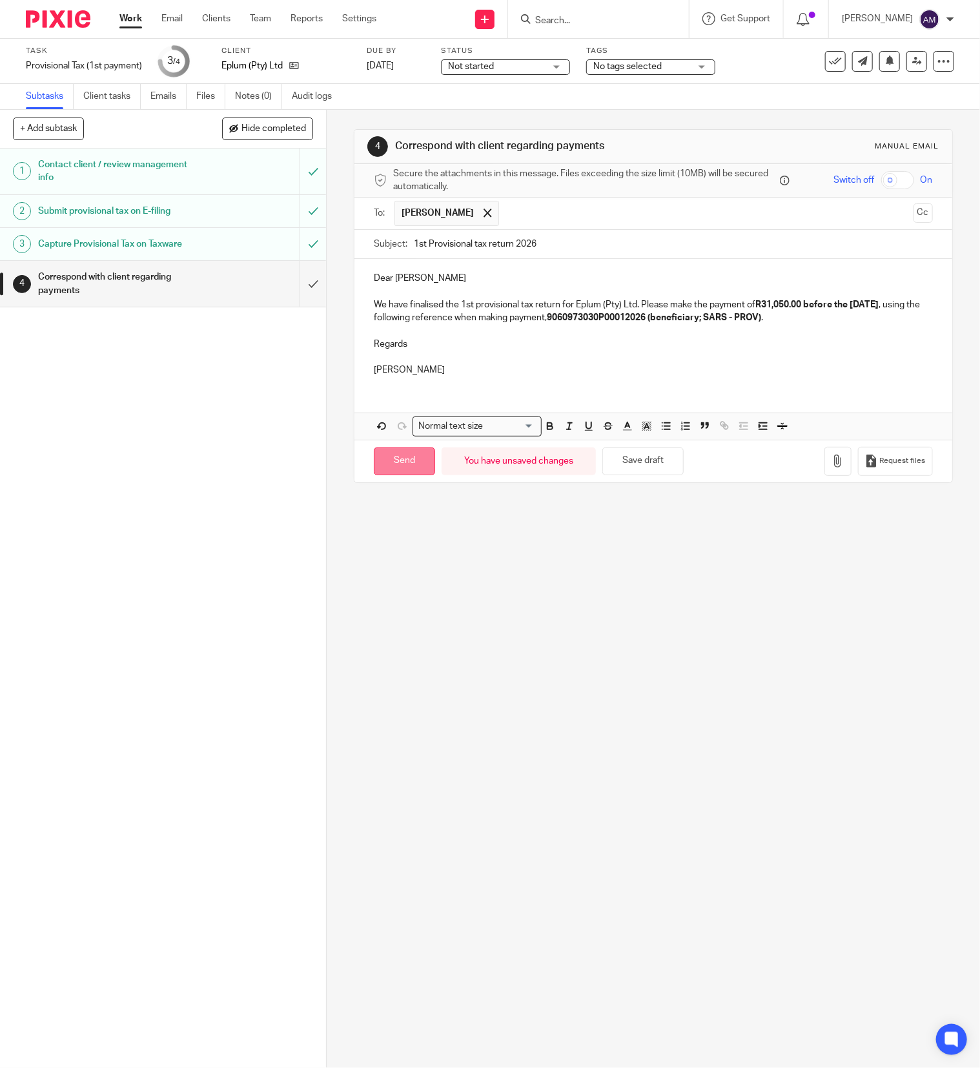
click at [411, 471] on input "Send" at bounding box center [404, 461] width 61 height 28
type input "Sent"
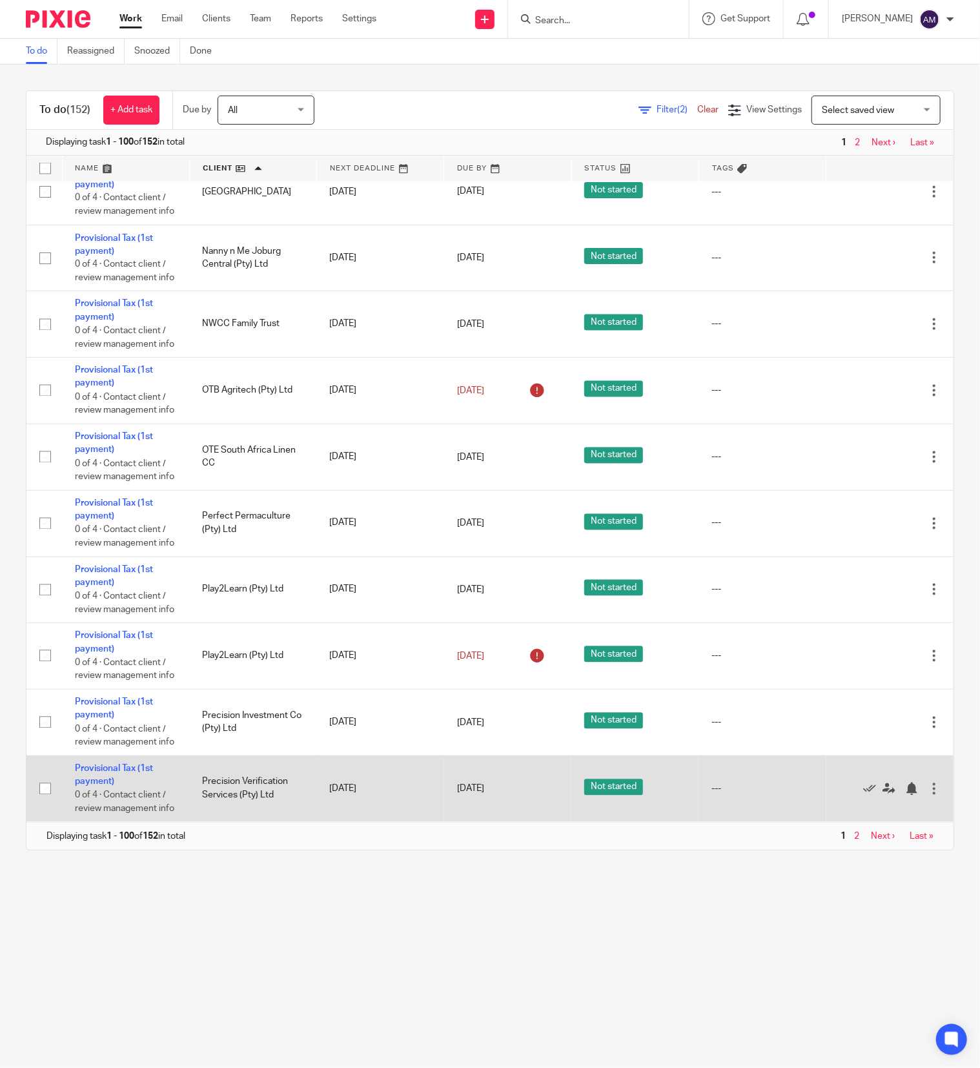
scroll to position [7505, 0]
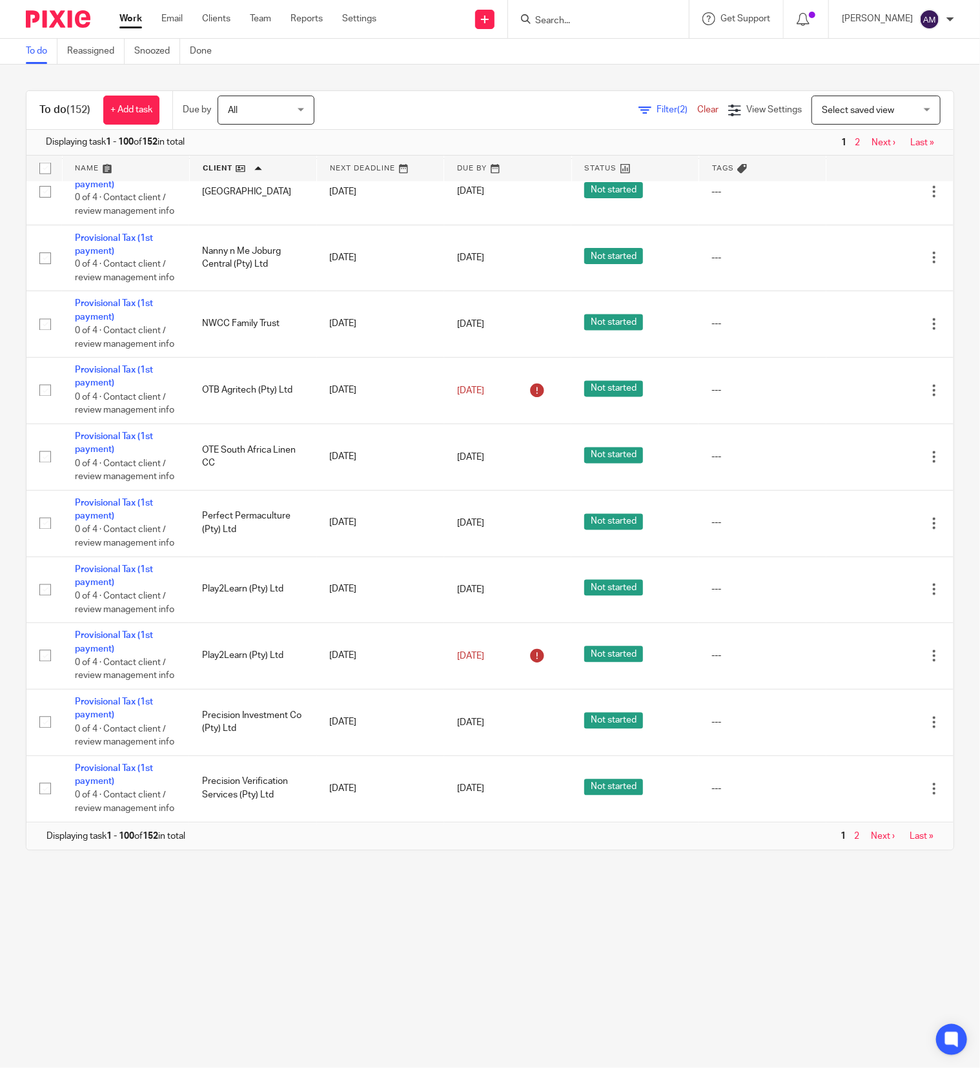
click at [871, 837] on link "Next ›" at bounding box center [883, 835] width 24 height 9
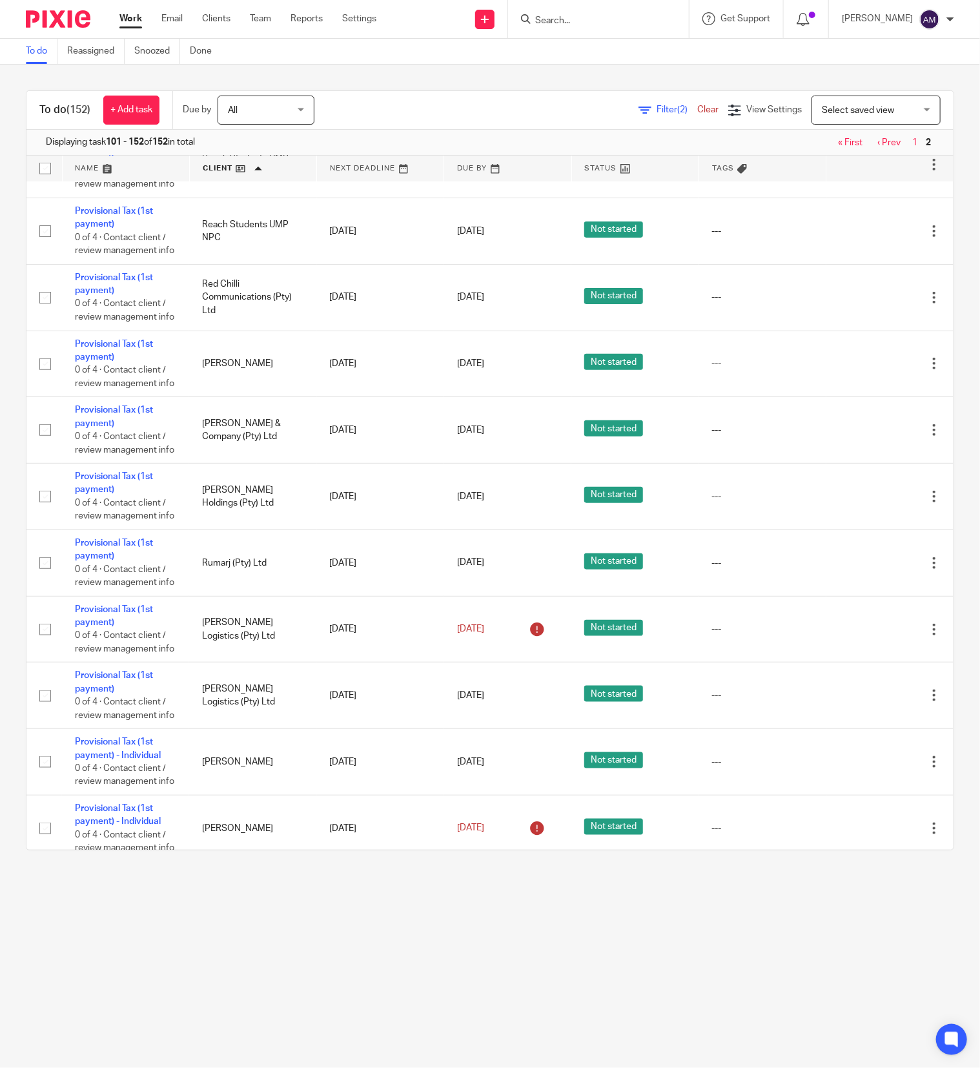
scroll to position [516, 0]
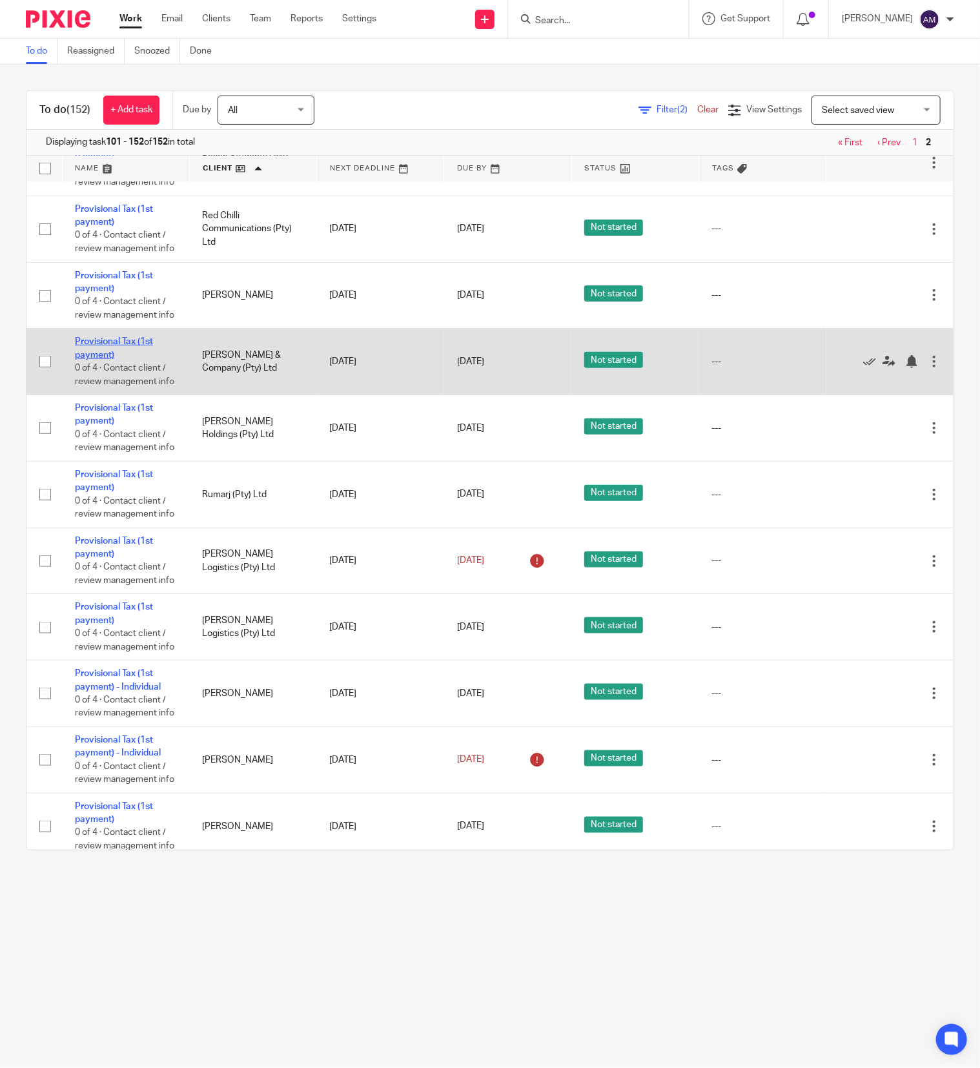
click at [127, 359] on link "Provisional Tax (1st payment)" at bounding box center [114, 348] width 78 height 22
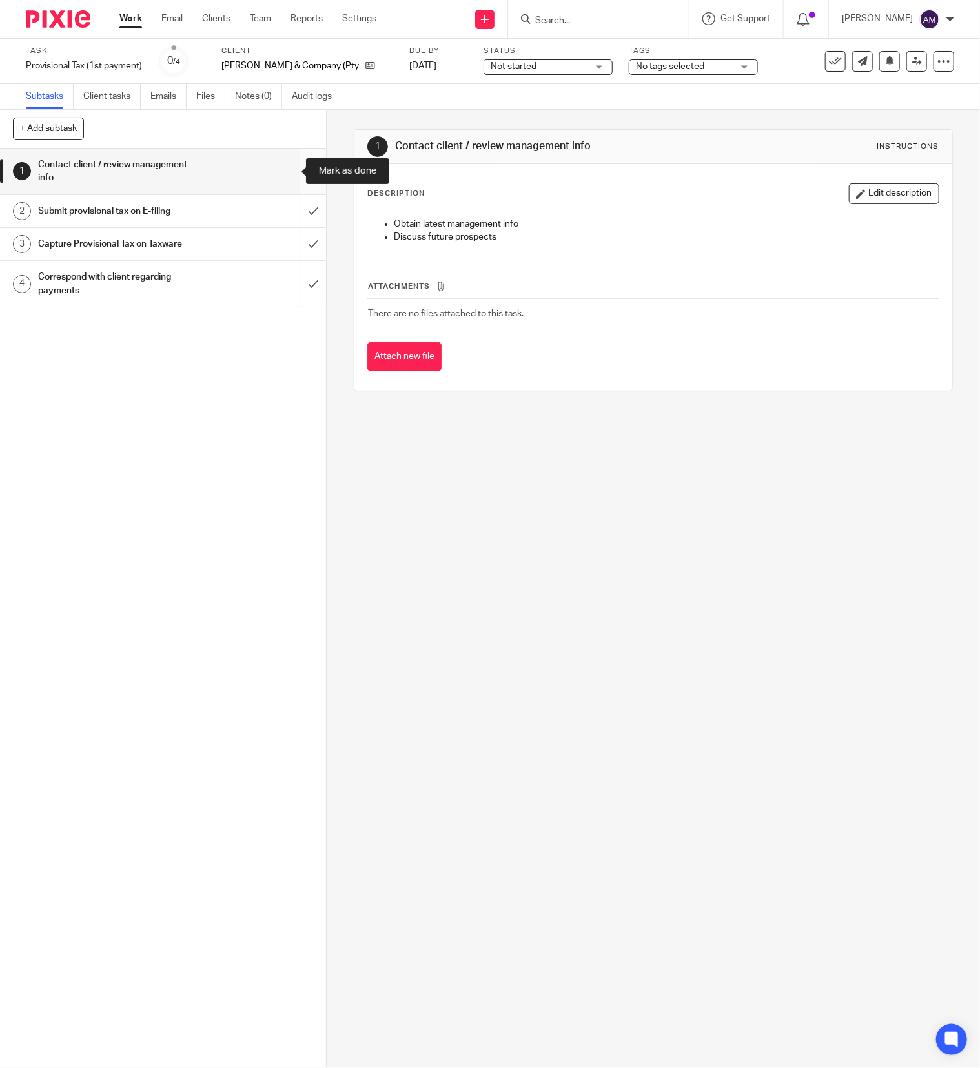
click at [281, 171] on input "submit" at bounding box center [163, 171] width 326 height 46
click at [281, 216] on input "submit" at bounding box center [163, 211] width 326 height 32
click at [281, 238] on input "submit" at bounding box center [163, 244] width 326 height 32
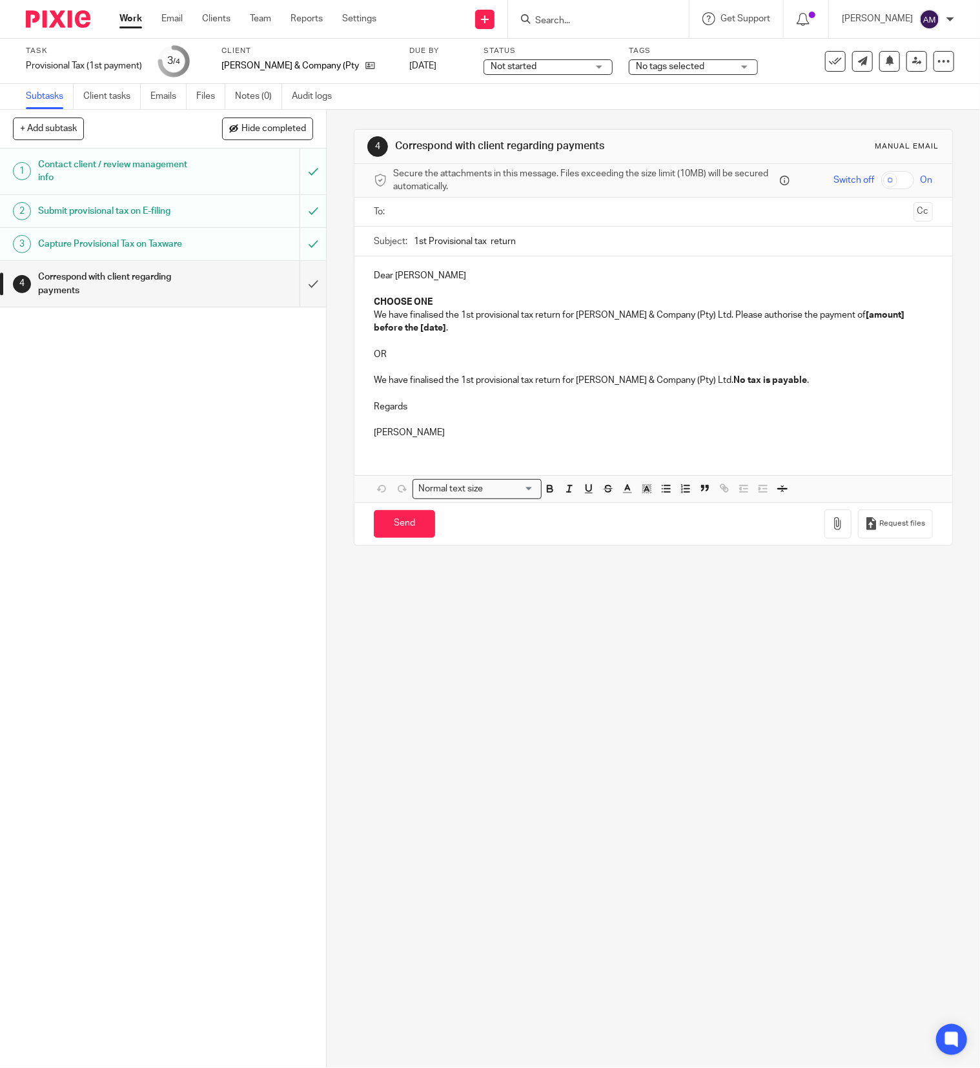
click at [487, 210] on input "text" at bounding box center [653, 212] width 510 height 15
click at [480, 243] on input "1st Provisional tax return" at bounding box center [673, 244] width 519 height 29
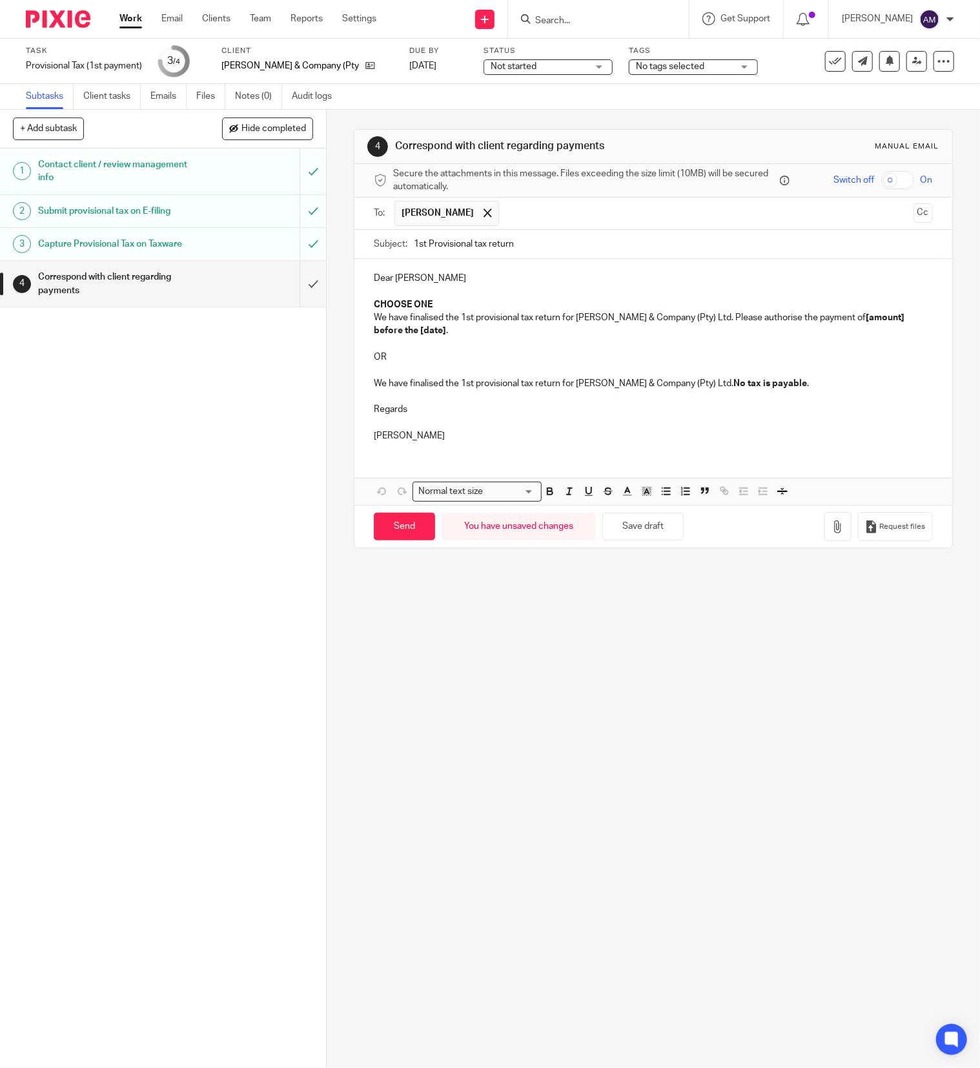
click at [534, 239] on input "1st Provisional tax return" at bounding box center [673, 244] width 519 height 29
type input "1st Provisional tax return 2026"
drag, startPoint x: 363, startPoint y: 298, endPoint x: 436, endPoint y: 303, distance: 72.5
click at [436, 303] on div "Dear Rowland CHOOSE ONE We have finalised the 1st provisional tax return for Ro…" at bounding box center [653, 355] width 598 height 192
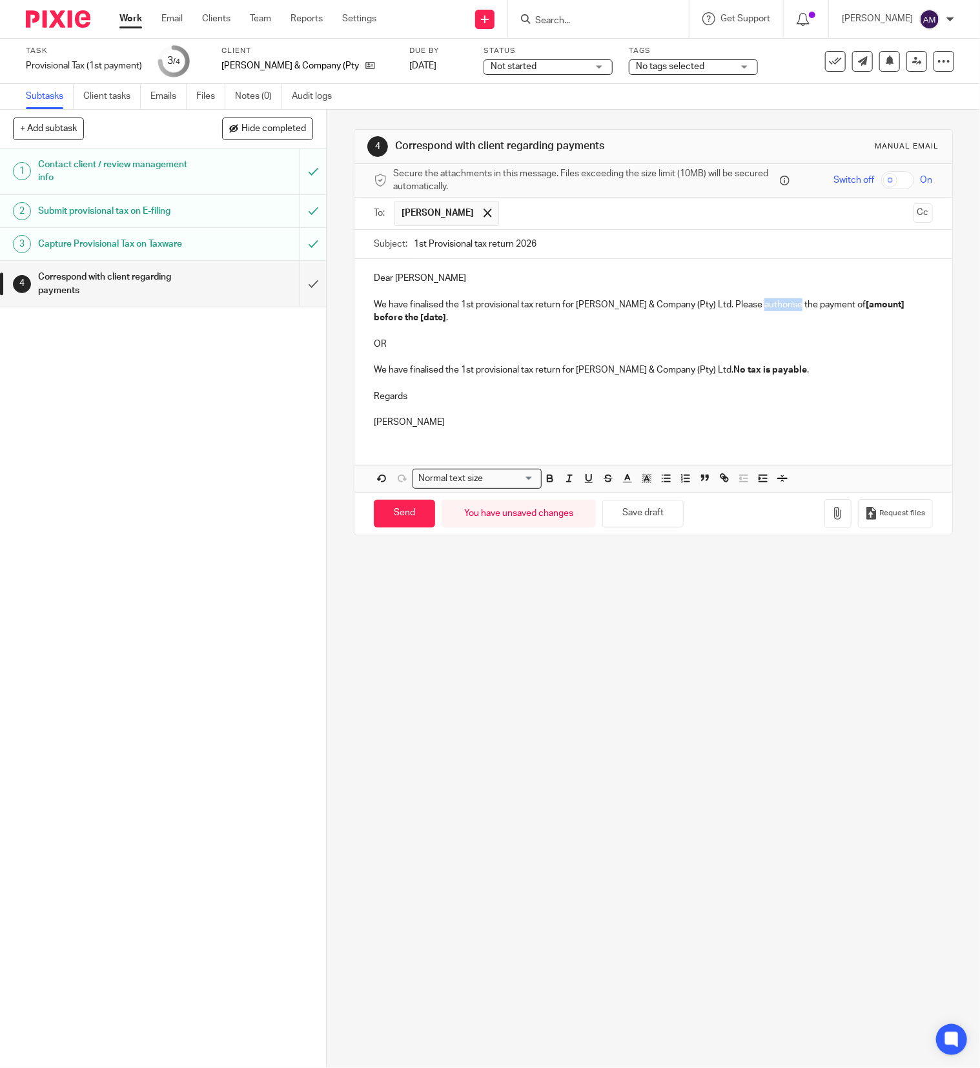
drag, startPoint x: 749, startPoint y: 304, endPoint x: 785, endPoint y: 305, distance: 36.2
click at [785, 305] on p "We have finalised the 1st provisional tax return for Rowland Chute & Company (P…" at bounding box center [653, 311] width 559 height 26
drag, startPoint x: 835, startPoint y: 306, endPoint x: 875, endPoint y: 309, distance: 39.5
click at [875, 309] on strong "[amount] before the [date]" at bounding box center [647, 311] width 547 height 22
drag, startPoint x: 413, startPoint y: 321, endPoint x: 436, endPoint y: 321, distance: 23.2
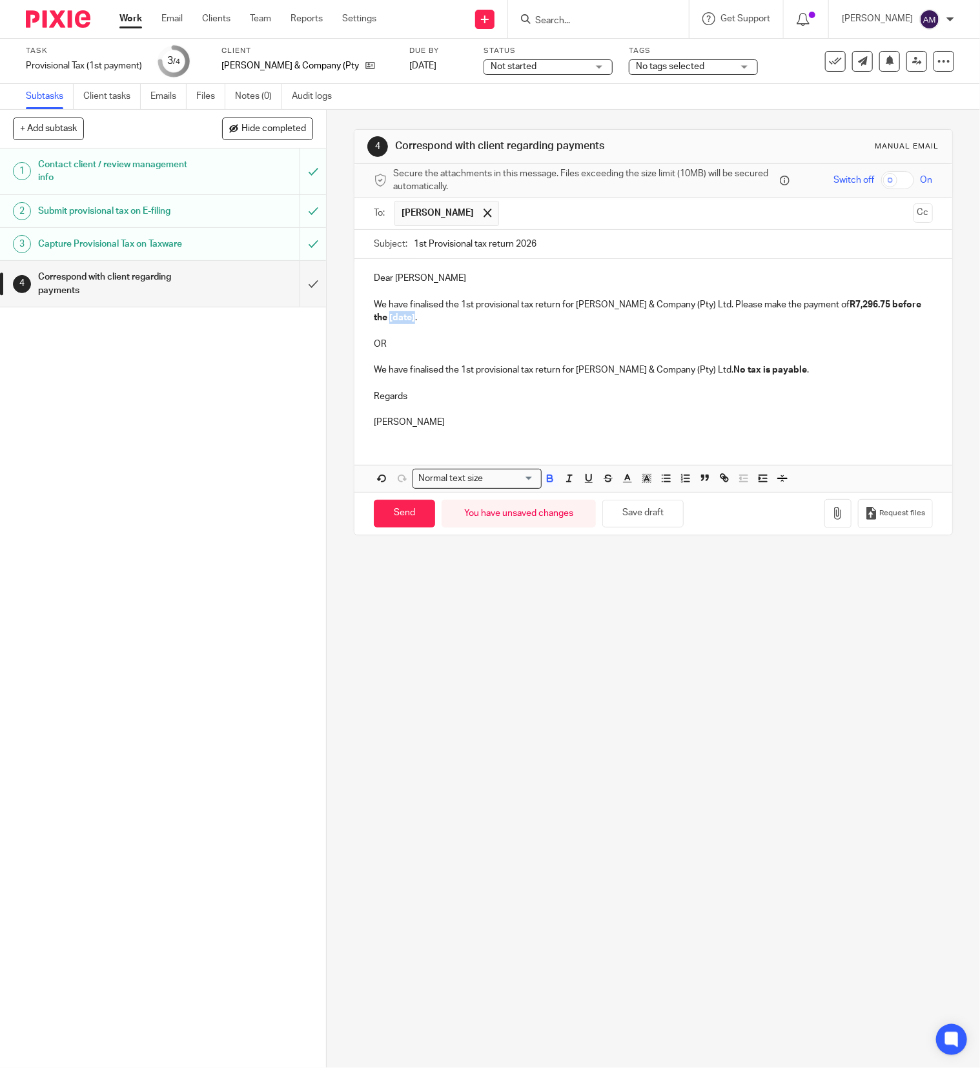
click at [436, 321] on strong "R7,296.75 before the [date]" at bounding box center [648, 311] width 549 height 22
drag, startPoint x: 675, startPoint y: 316, endPoint x: 887, endPoint y: 321, distance: 211.8
click at [887, 321] on p "We have finalised the 1st provisional tax return for Rowland Chute & Company (P…" at bounding box center [653, 311] width 559 height 26
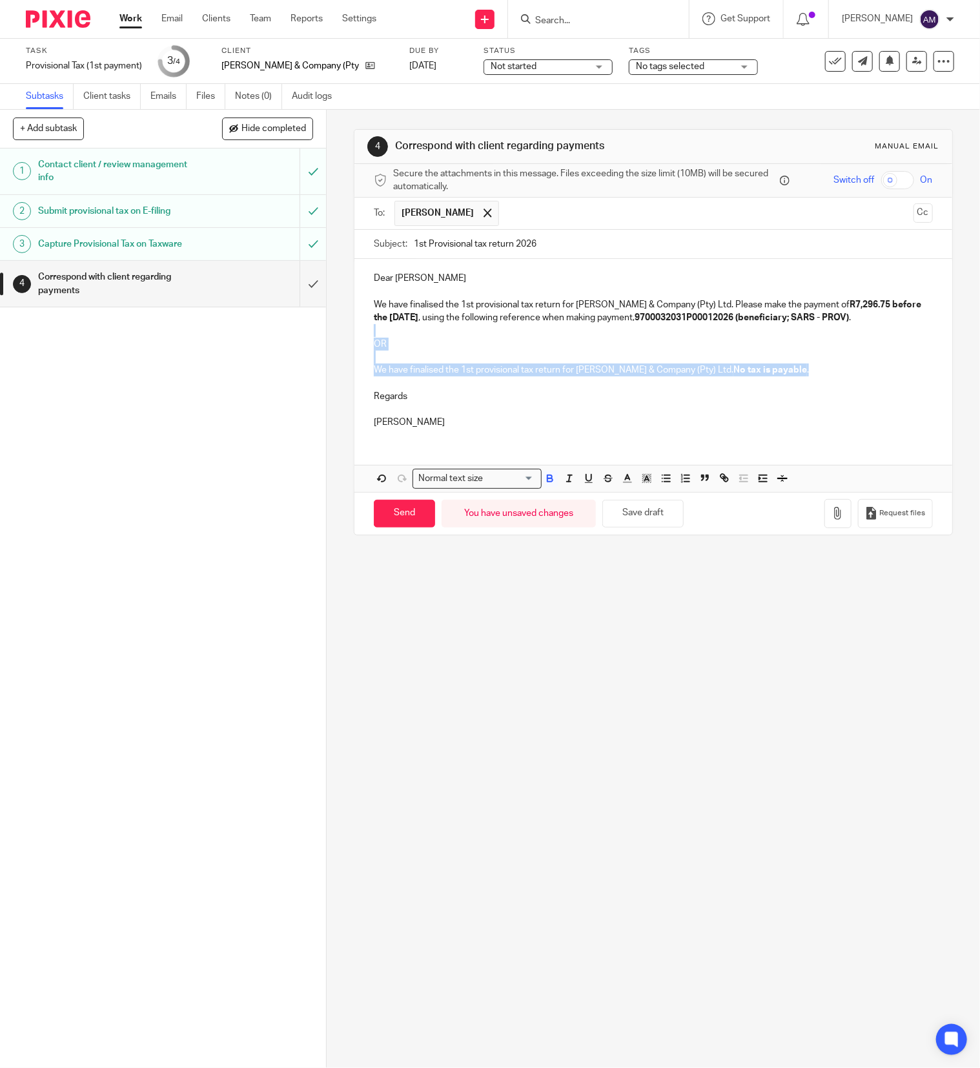
drag, startPoint x: 362, startPoint y: 332, endPoint x: 818, endPoint y: 374, distance: 457.7
click at [818, 374] on div "Dear Rowland We have finalised the 1st provisional tax return for Rowland Chute…" at bounding box center [653, 348] width 598 height 179
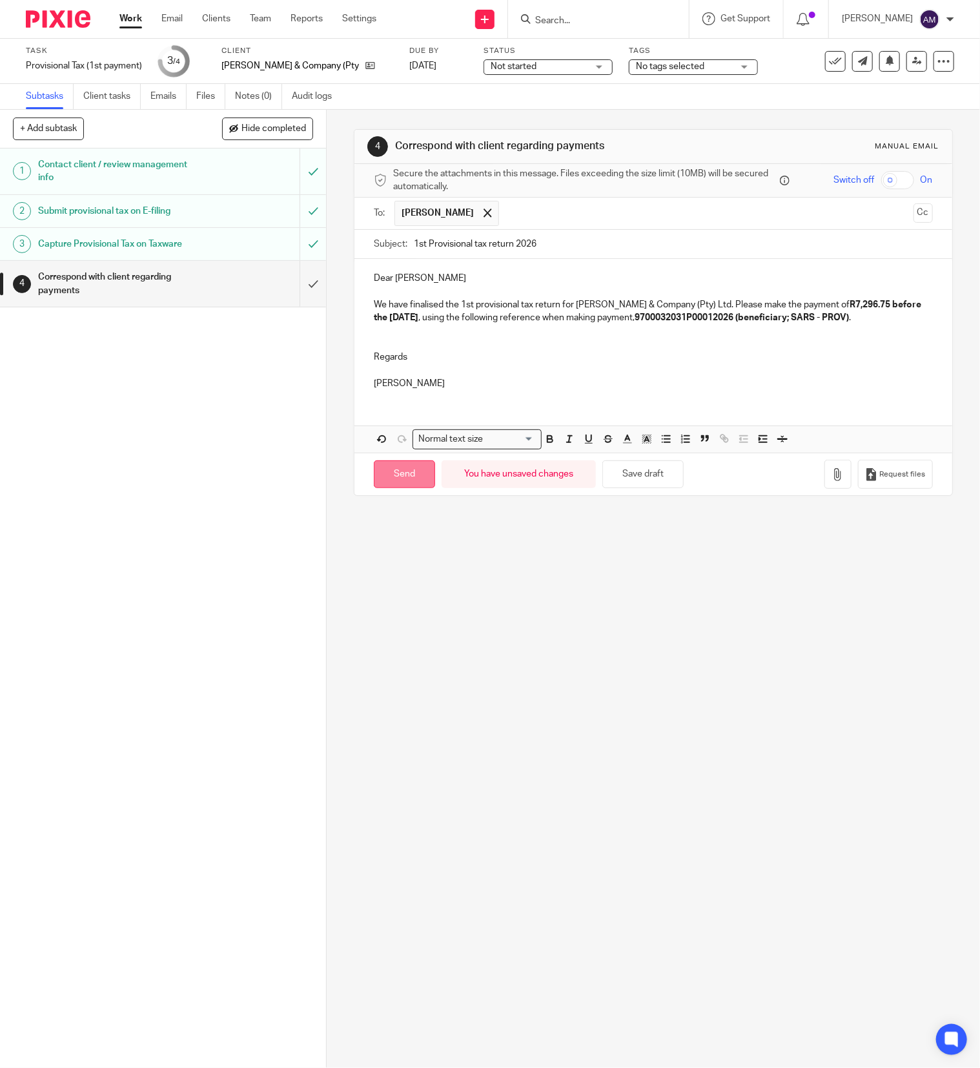
click at [405, 481] on input "Send" at bounding box center [404, 474] width 61 height 28
type input "Sent"
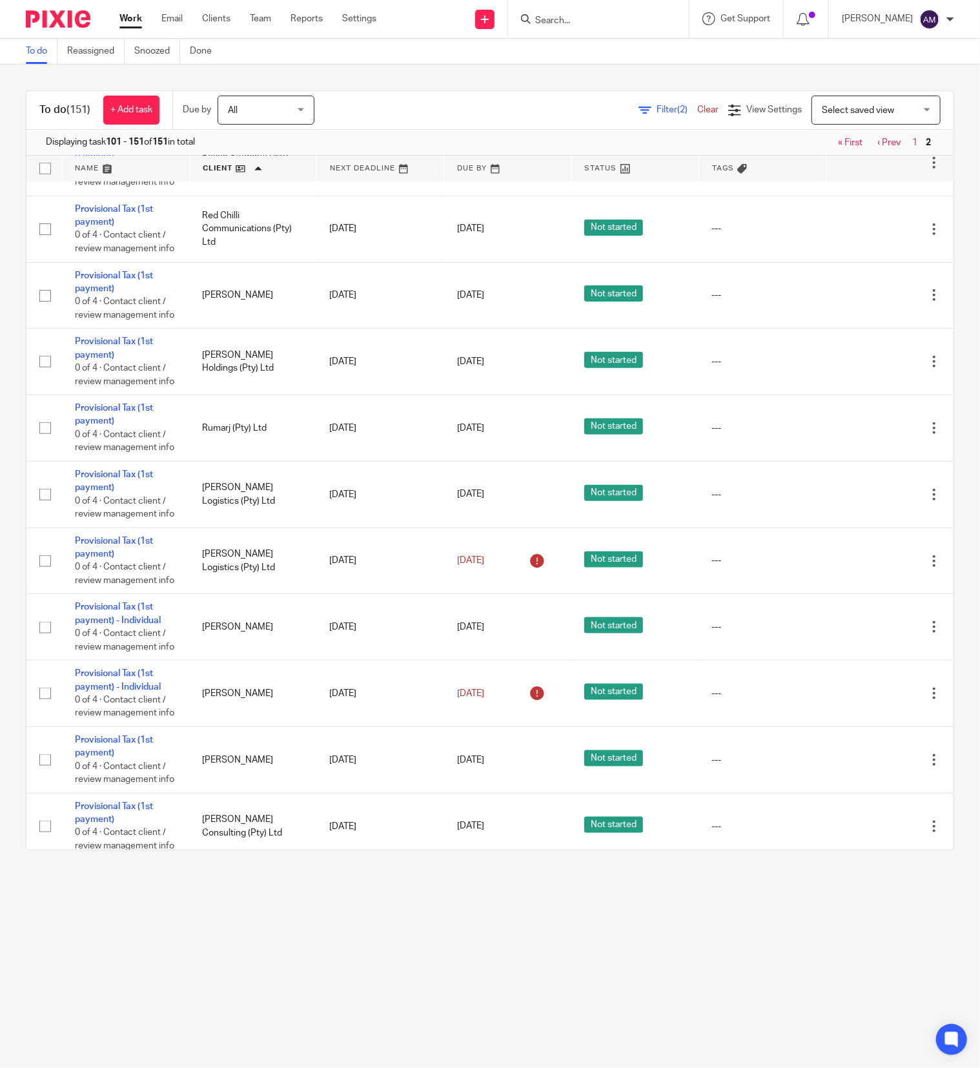
scroll to position [645, 0]
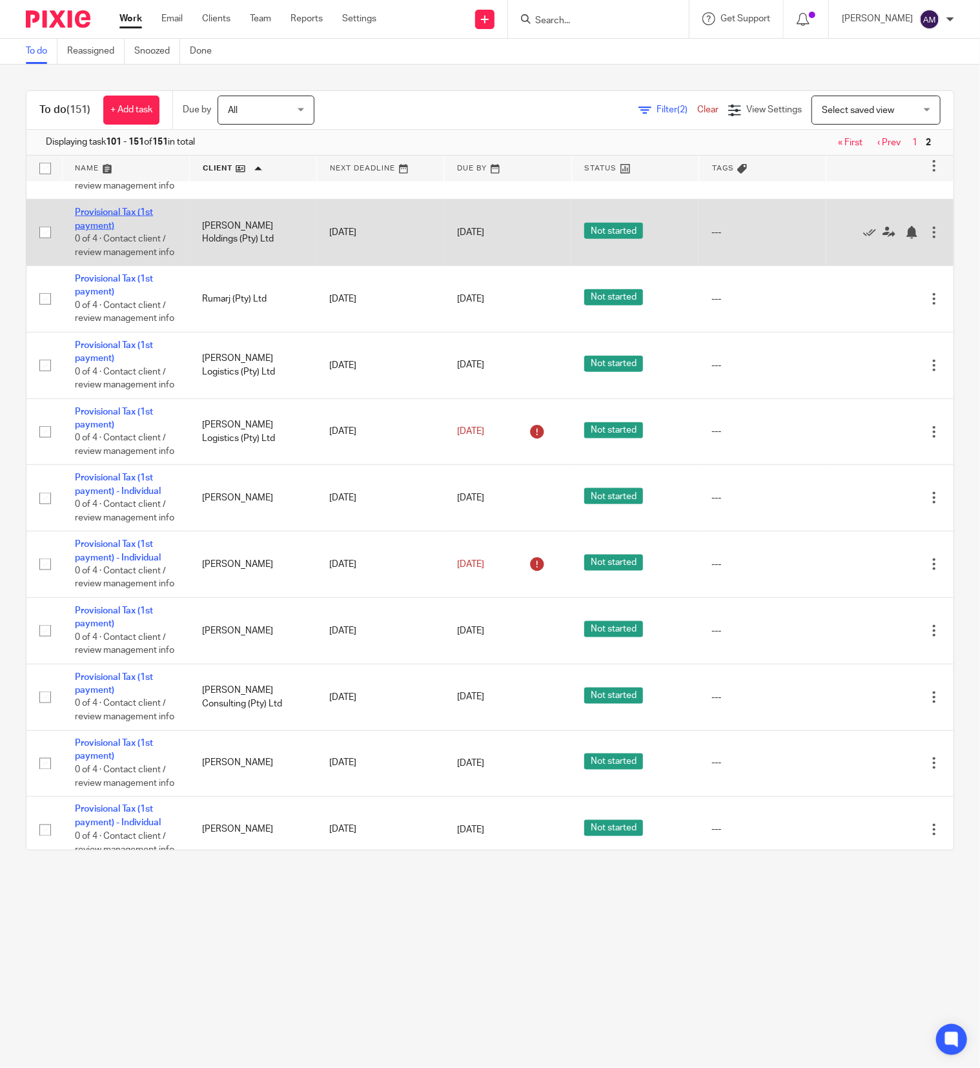
click at [102, 230] on link "Provisional Tax (1st payment)" at bounding box center [114, 219] width 78 height 22
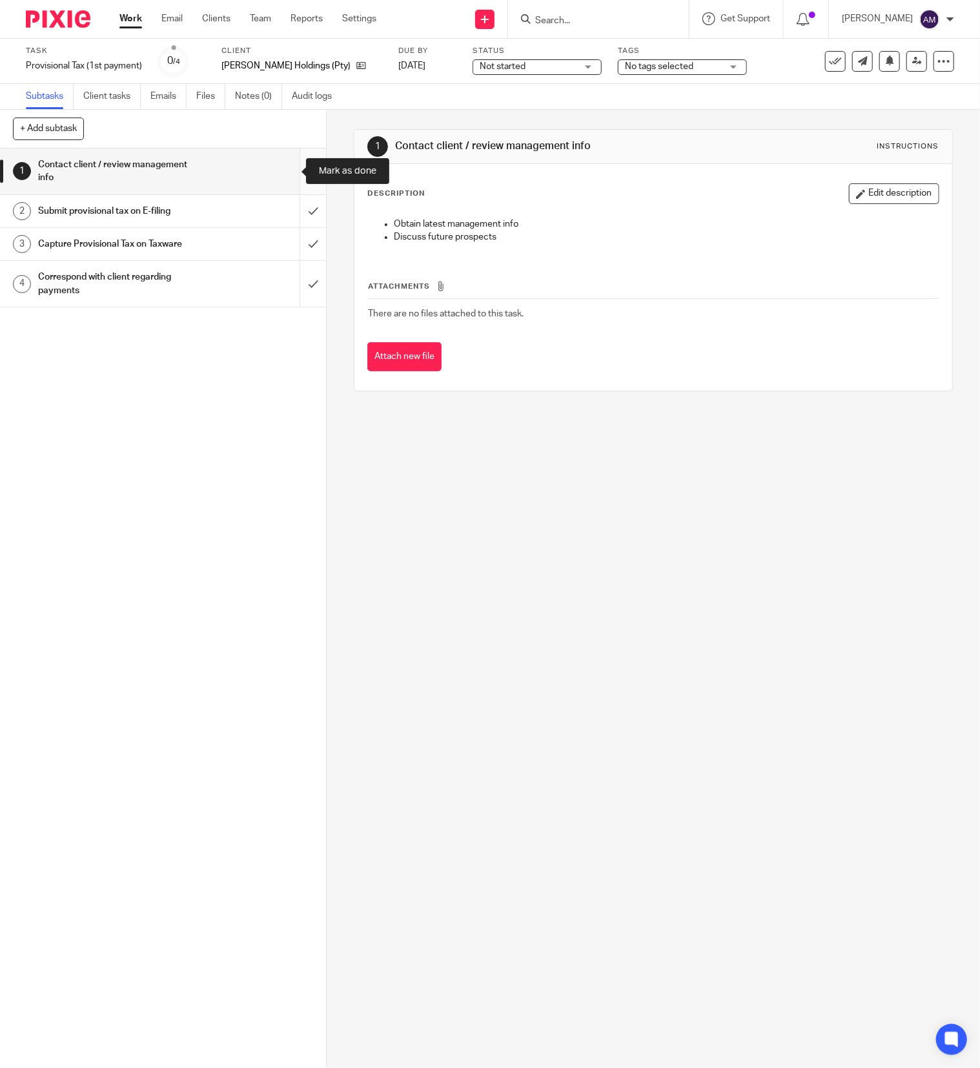
click at [290, 171] on input "submit" at bounding box center [163, 171] width 326 height 46
click at [283, 211] on input "submit" at bounding box center [163, 211] width 326 height 32
click at [286, 244] on input "submit" at bounding box center [163, 244] width 326 height 32
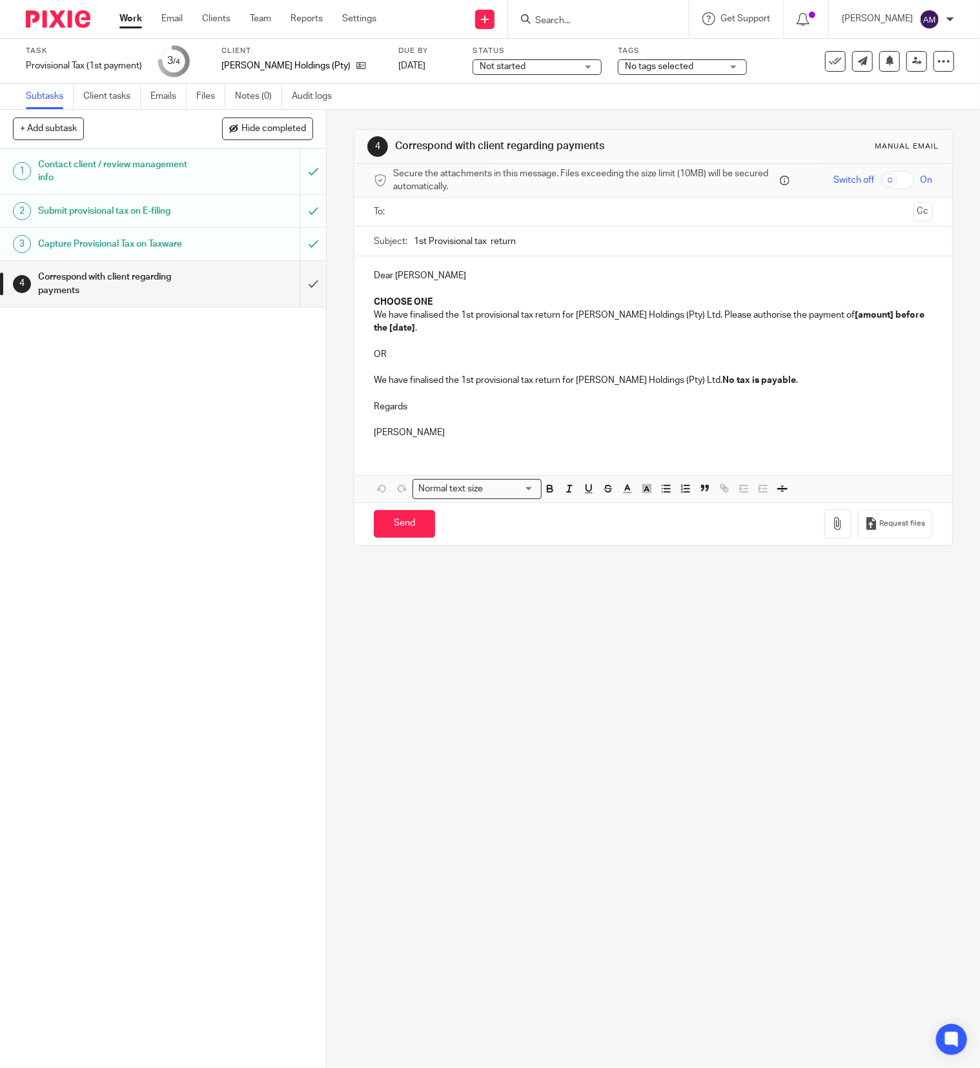
click at [534, 201] on ul at bounding box center [653, 211] width 519 height 21
click at [541, 208] on input "text" at bounding box center [653, 212] width 510 height 15
click at [542, 241] on input "1st Provisional tax return" at bounding box center [673, 244] width 519 height 29
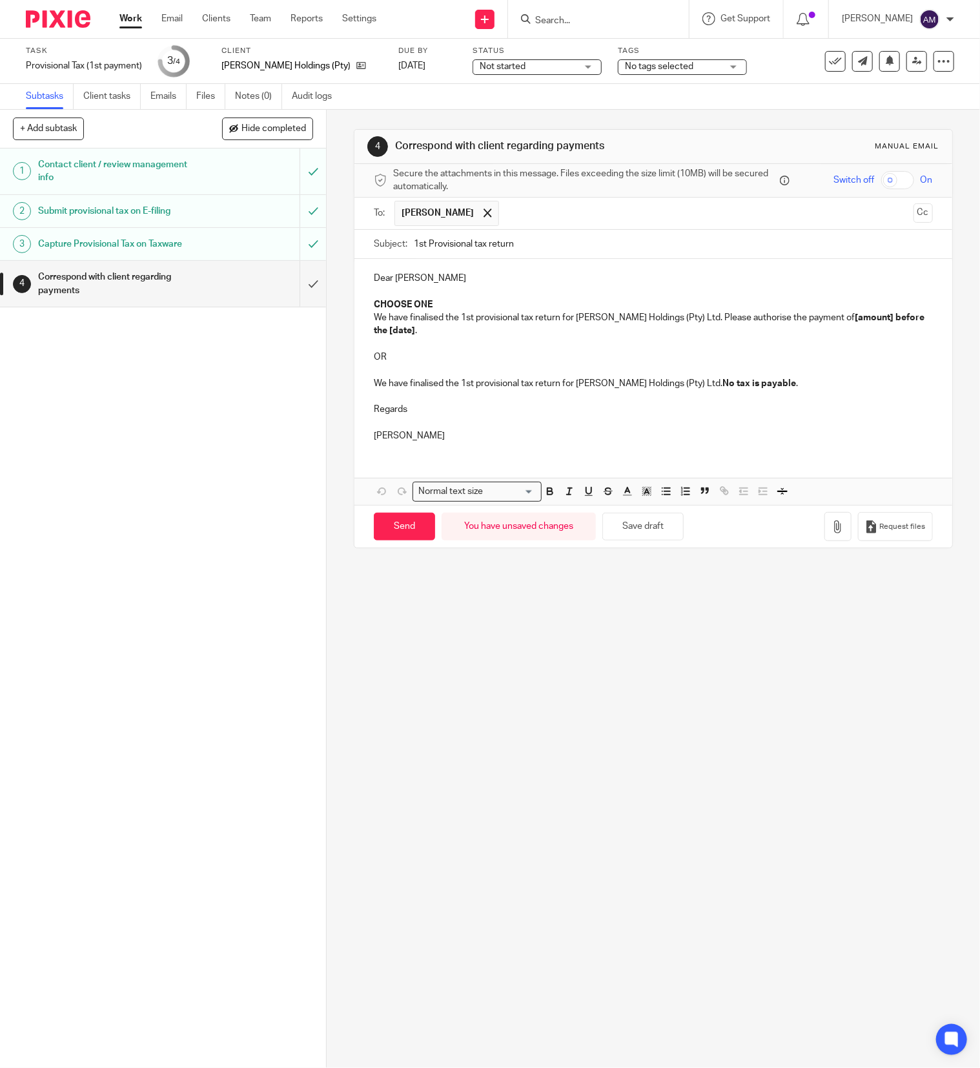
click at [550, 250] on input "1st Provisional tax return" at bounding box center [673, 244] width 519 height 29
type input "1st Provisional tax return 2026"
drag, startPoint x: 365, startPoint y: 289, endPoint x: 447, endPoint y: 301, distance: 82.2
click at [448, 301] on div "Dear Rowland CHOOSE ONE We have finalised the 1st provisional tax return for Ro…" at bounding box center [653, 355] width 598 height 192
drag, startPoint x: 443, startPoint y: 302, endPoint x: 362, endPoint y: 290, distance: 81.6
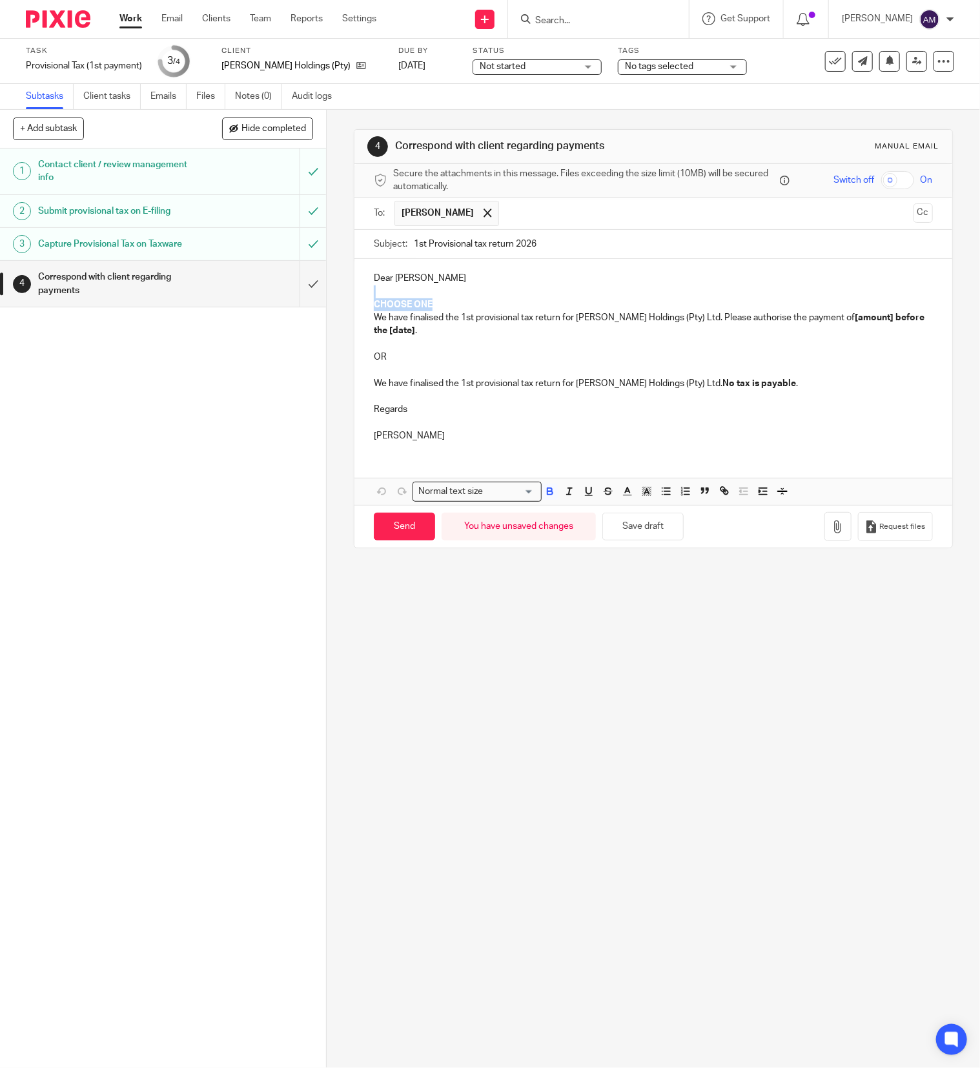
click at [362, 290] on div "Dear Rowland CHOOSE ONE We have finalised the 1st provisional tax return for Ro…" at bounding box center [653, 355] width 598 height 192
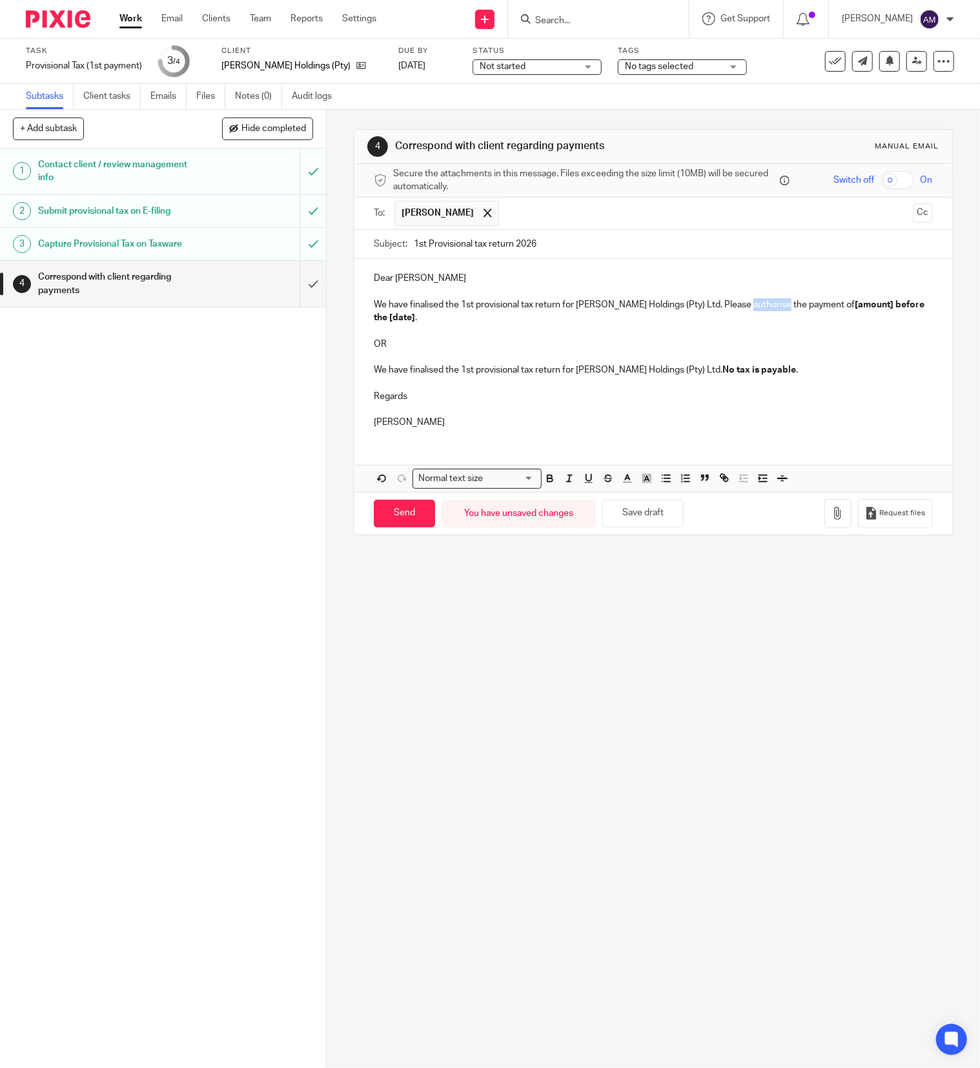
drag, startPoint x: 737, startPoint y: 303, endPoint x: 773, endPoint y: 306, distance: 36.2
click at [773, 306] on p "We have finalised the 1st provisional tax return for Rowland Chute Holdings (Pt…" at bounding box center [653, 311] width 559 height 26
drag, startPoint x: 826, startPoint y: 304, endPoint x: 863, endPoint y: 309, distance: 37.1
click at [863, 309] on strong "[amount] before the [date]" at bounding box center [650, 311] width 552 height 22
drag, startPoint x: 413, startPoint y: 320, endPoint x: 440, endPoint y: 320, distance: 26.5
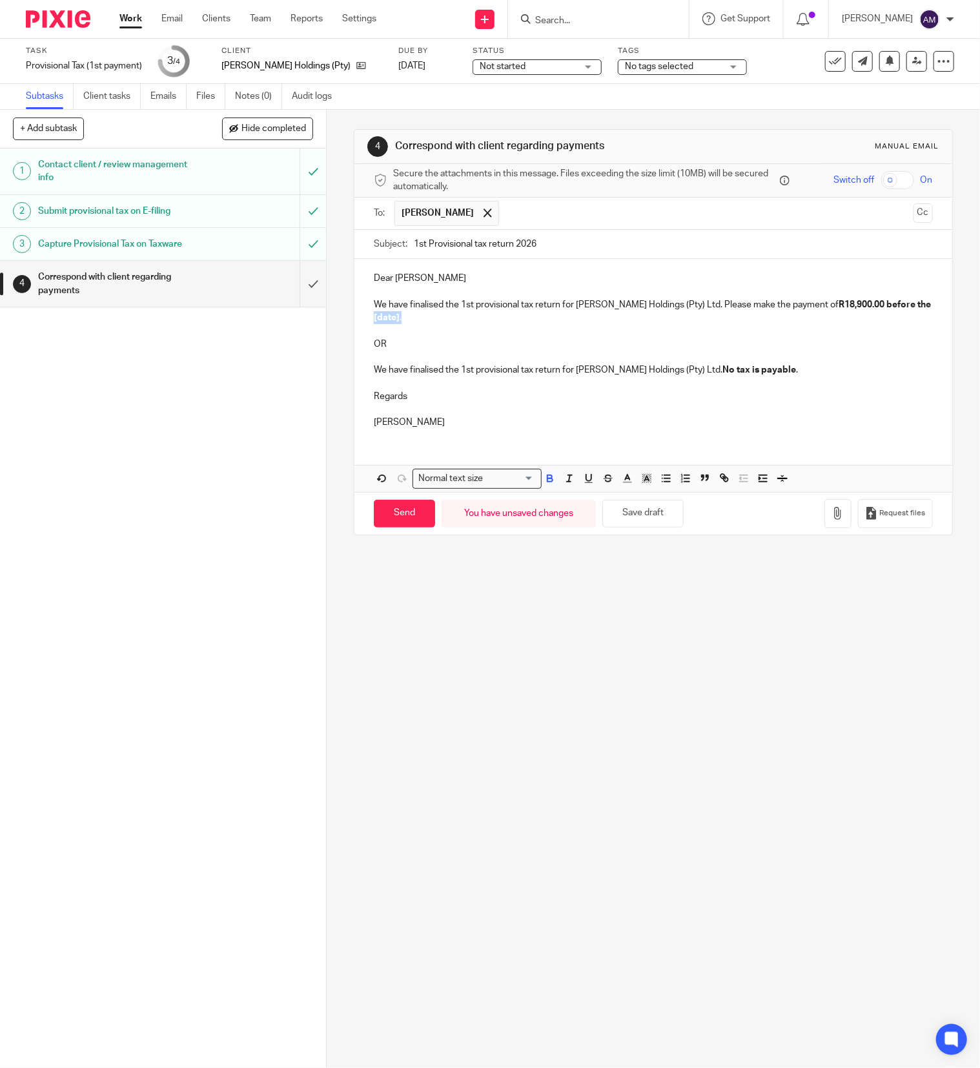
click at [440, 320] on p "We have finalised the 1st provisional tax return for Rowland Chute Holdings (Pt…" at bounding box center [653, 311] width 559 height 26
drag, startPoint x: 676, startPoint y: 319, endPoint x: 887, endPoint y: 321, distance: 210.4
click at [887, 321] on p "We have finalised the 1st provisional tax return for Rowland Chute Holdings (Pt…" at bounding box center [653, 311] width 559 height 26
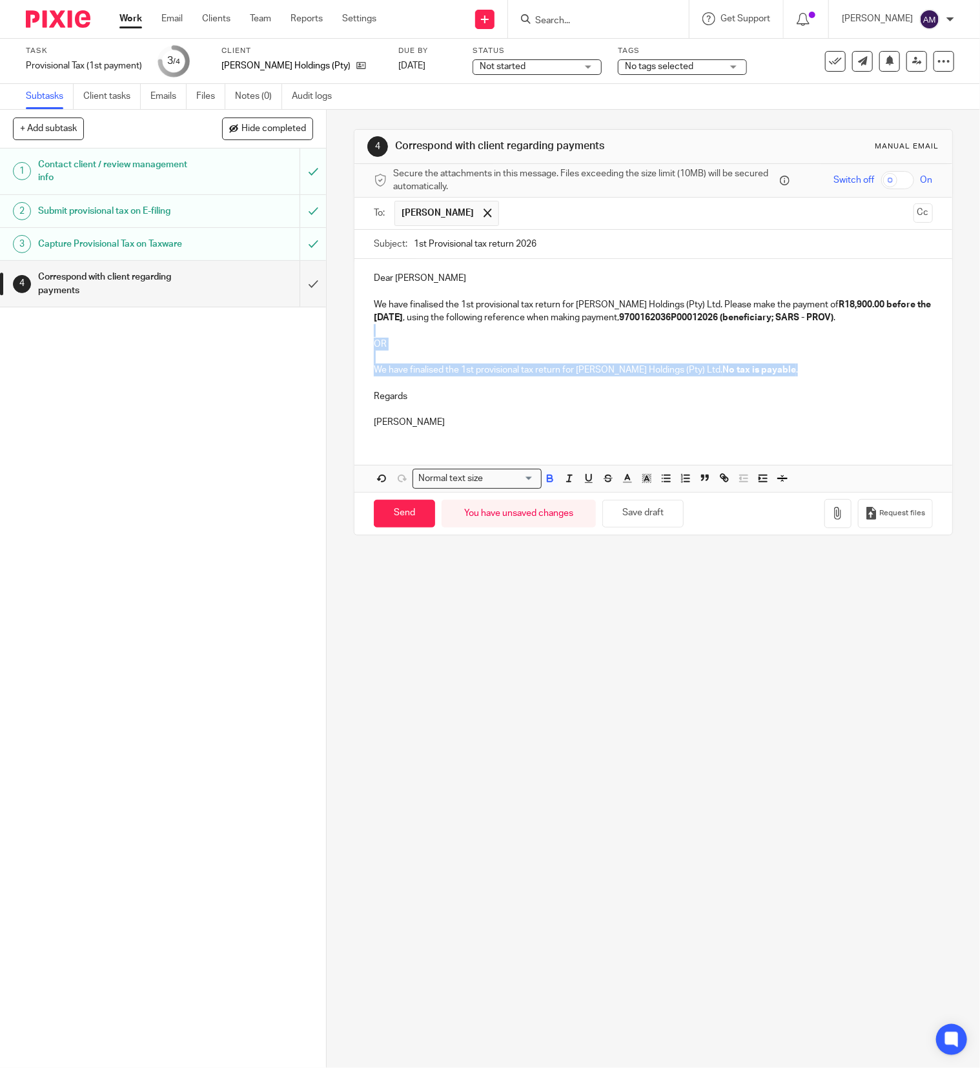
drag, startPoint x: 369, startPoint y: 332, endPoint x: 816, endPoint y: 373, distance: 449.2
click at [816, 373] on div "Dear Rowland We have finalised the 1st provisional tax return for Rowland Chute…" at bounding box center [653, 348] width 598 height 179
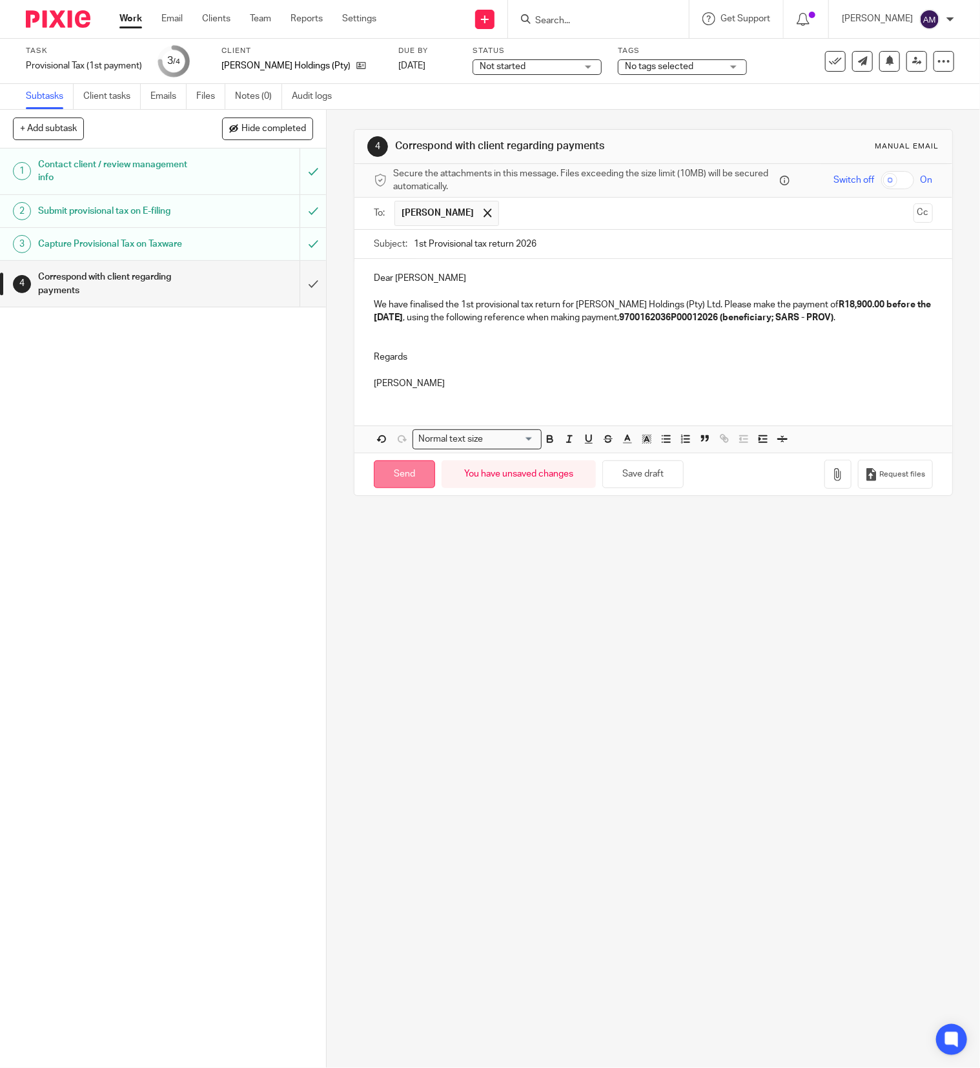
click at [403, 485] on input "Send" at bounding box center [404, 474] width 61 height 28
type input "Sent"
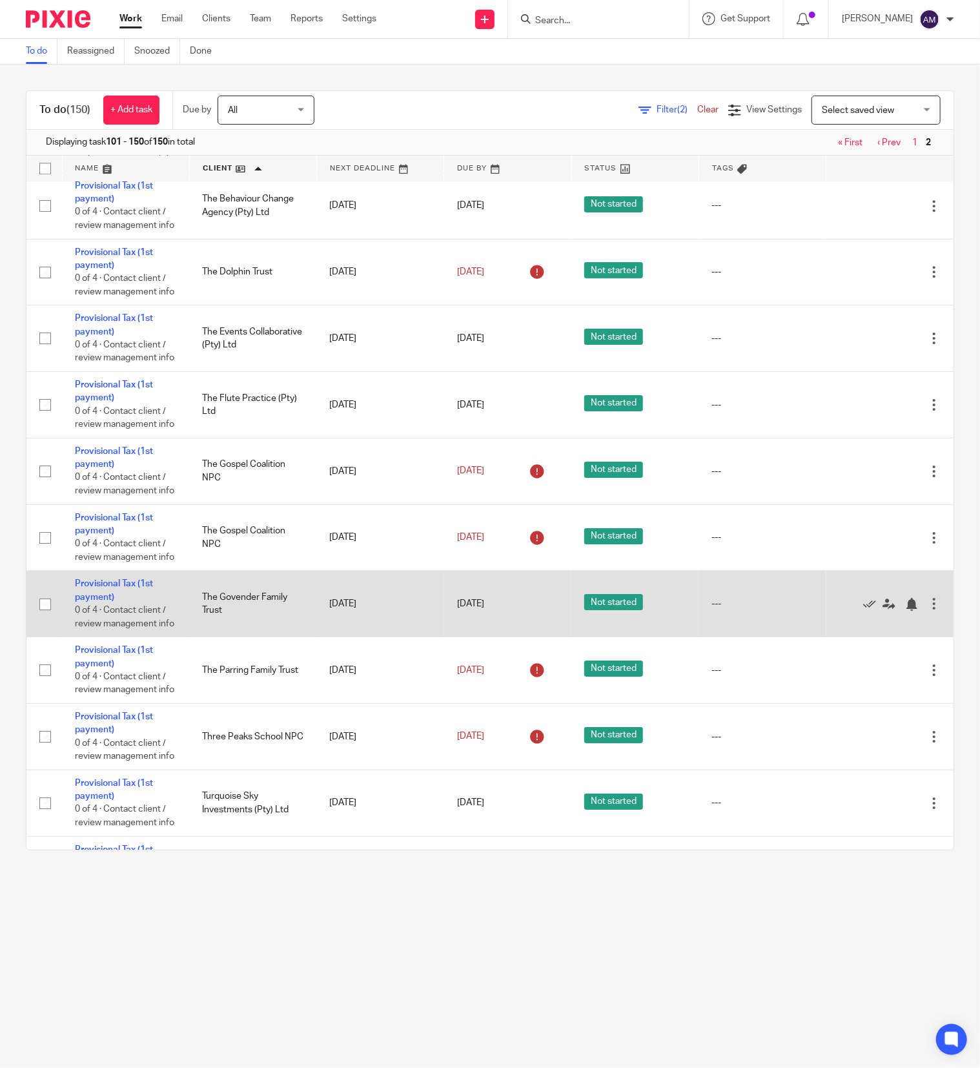
scroll to position [3433, 0]
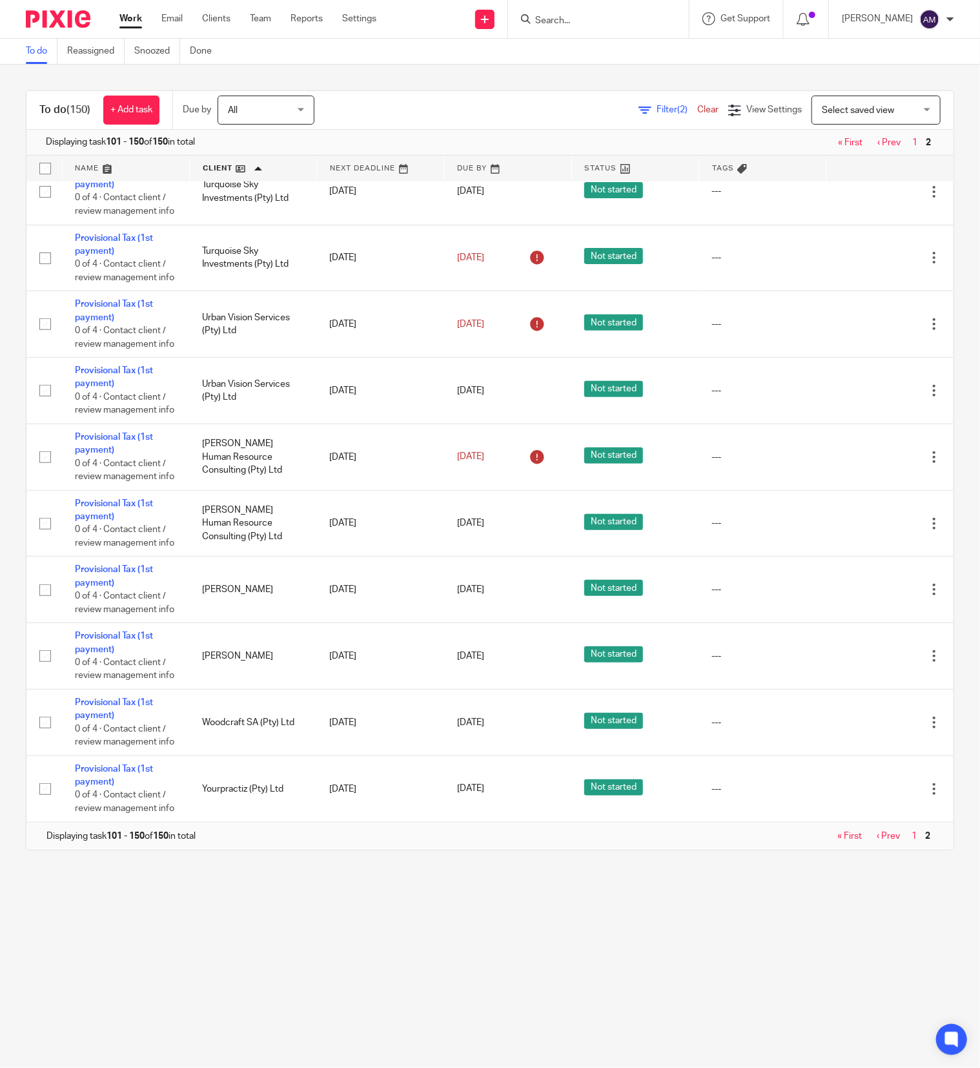
click at [837, 835] on link "« First" at bounding box center [849, 835] width 25 height 9
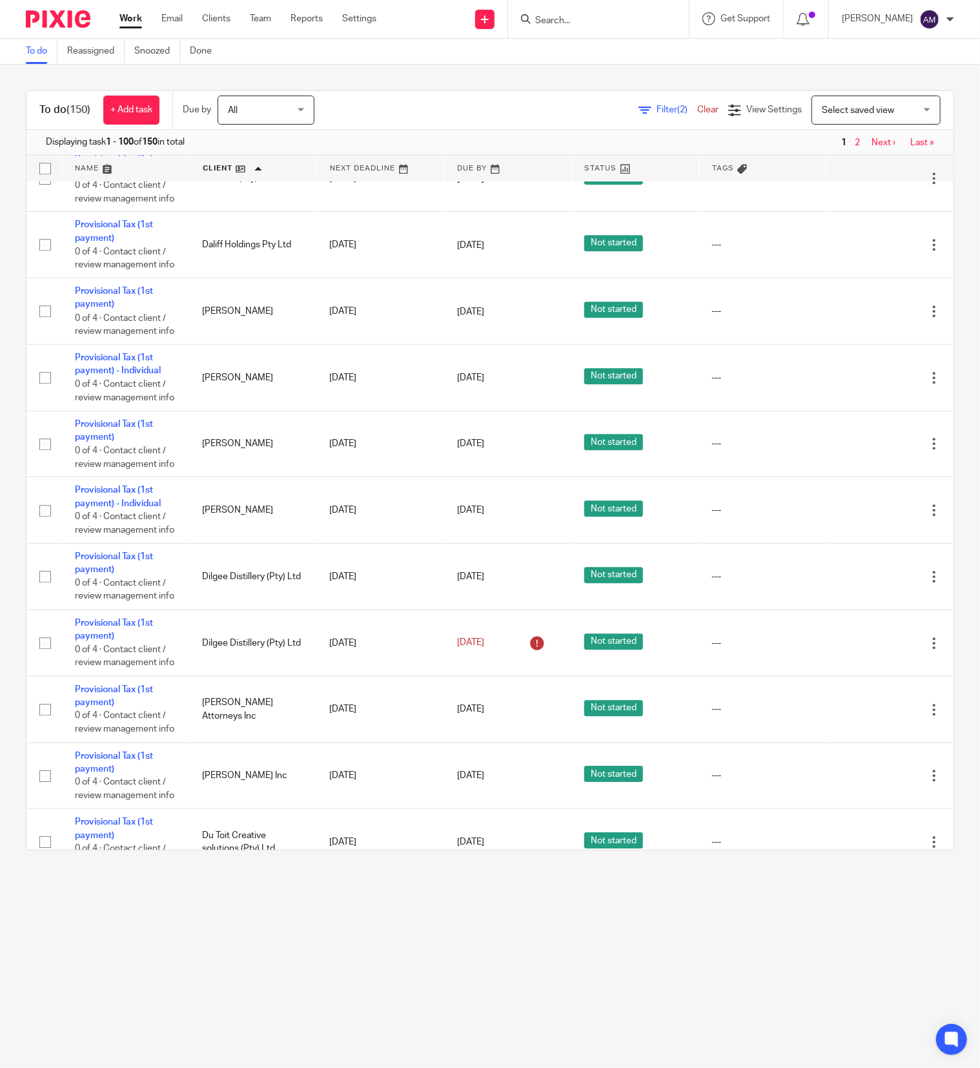
scroll to position [1936, 0]
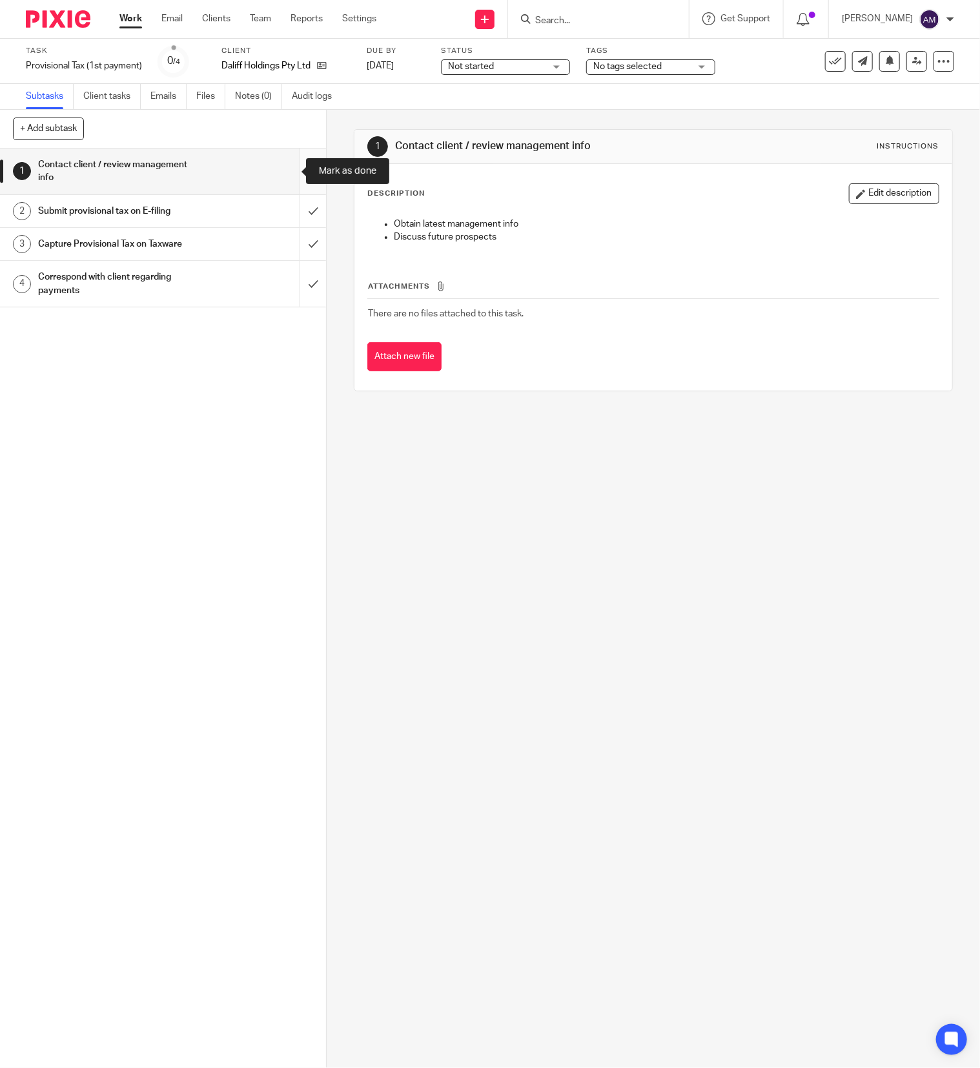
drag, startPoint x: 286, startPoint y: 166, endPoint x: 287, endPoint y: 185, distance: 19.4
click at [287, 166] on input "submit" at bounding box center [163, 171] width 326 height 46
click at [279, 209] on input "submit" at bounding box center [163, 211] width 326 height 32
click at [284, 243] on input "submit" at bounding box center [163, 244] width 326 height 32
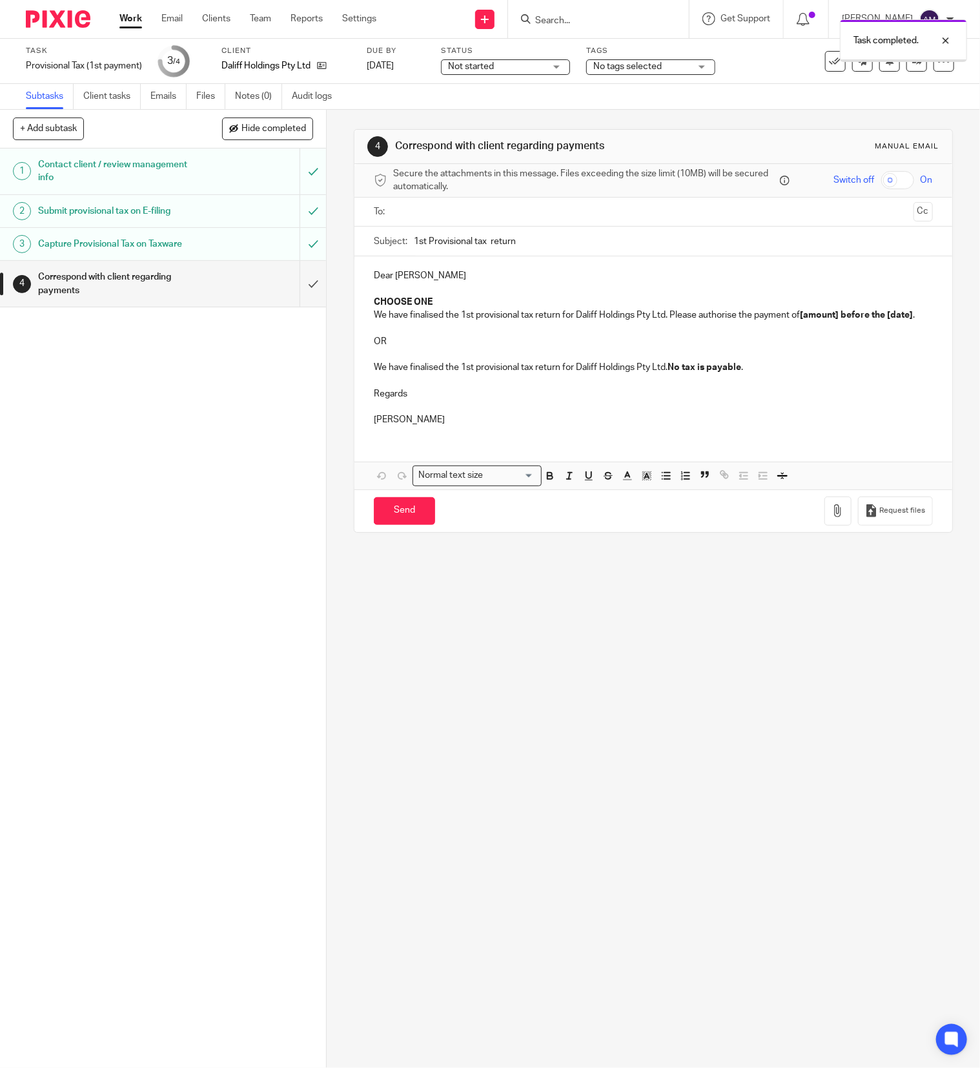
click at [424, 219] on input "text" at bounding box center [653, 212] width 510 height 15
click at [480, 241] on input "1st Provisional tax return" at bounding box center [673, 244] width 519 height 29
click at [534, 247] on input "1st Provisional tax return" at bounding box center [673, 244] width 519 height 29
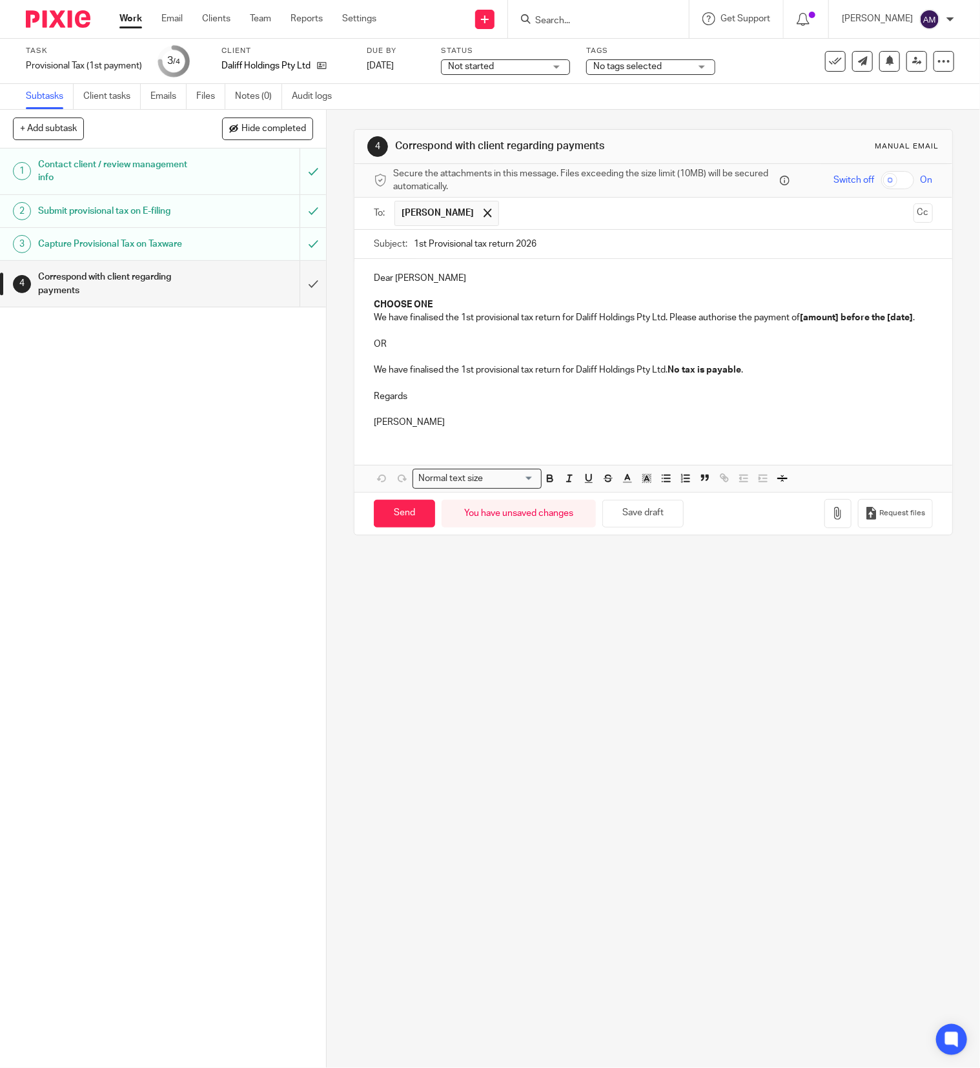
type input "1st Provisional tax return 2026"
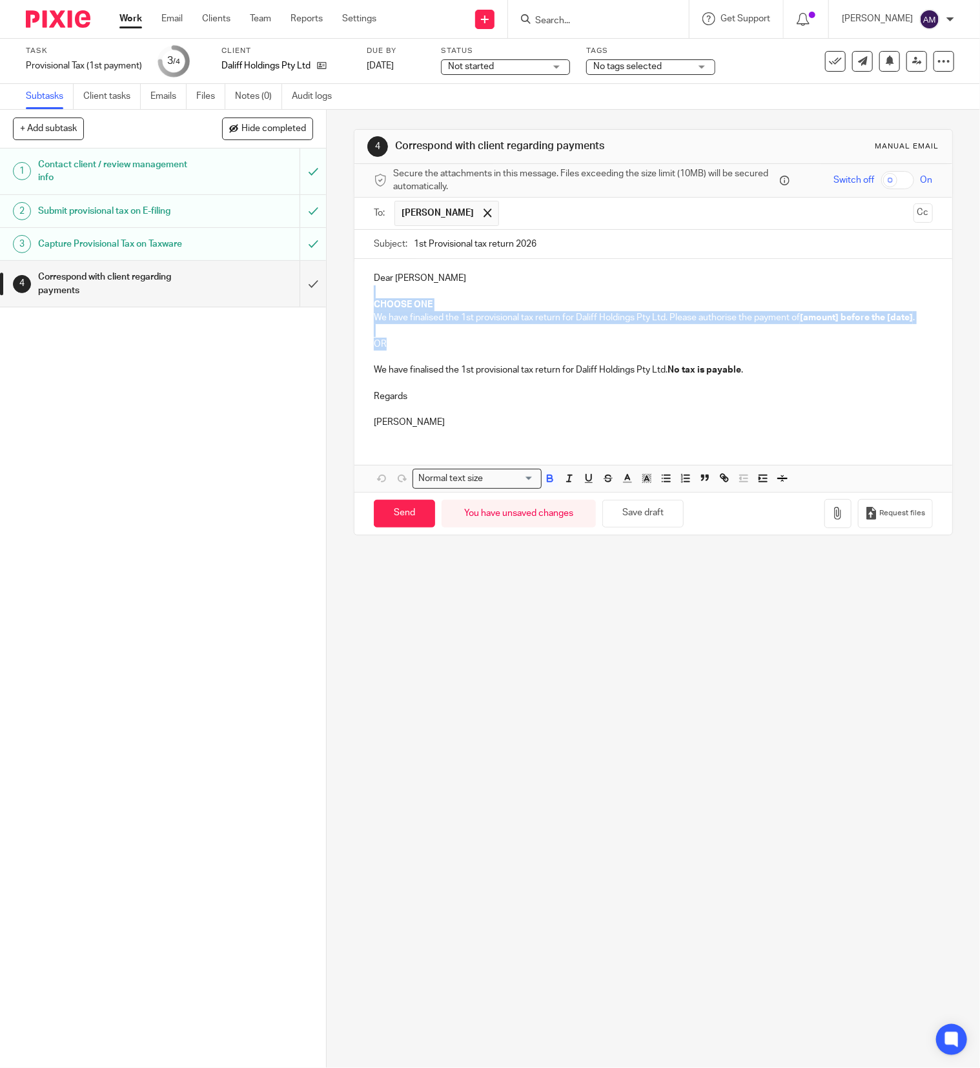
drag, startPoint x: 365, startPoint y: 294, endPoint x: 388, endPoint y: 357, distance: 67.2
click at [388, 357] on div "Dear [PERSON_NAME] CHOOSE ONE We have finalised the 1st provisional tax return …" at bounding box center [653, 348] width 598 height 179
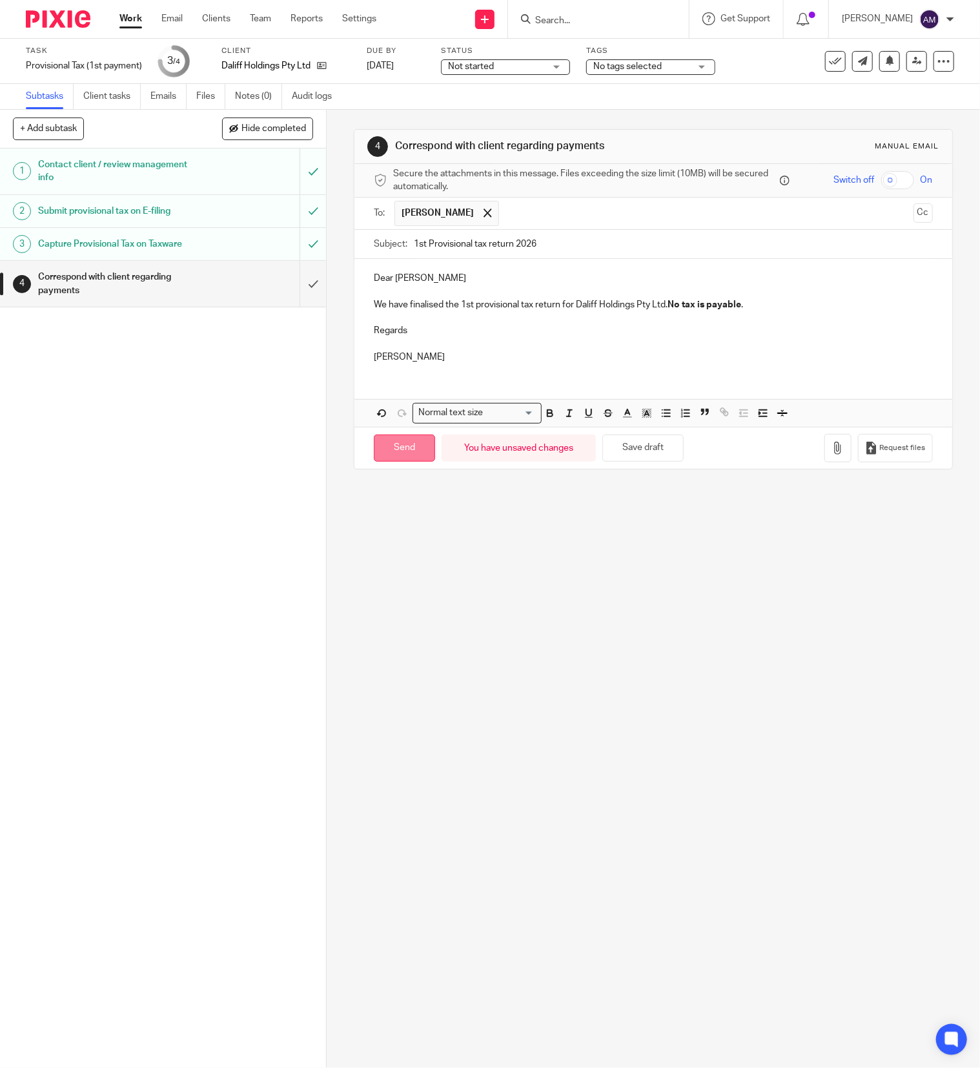
click at [403, 452] on input "Send" at bounding box center [404, 448] width 61 height 28
type input "Sent"
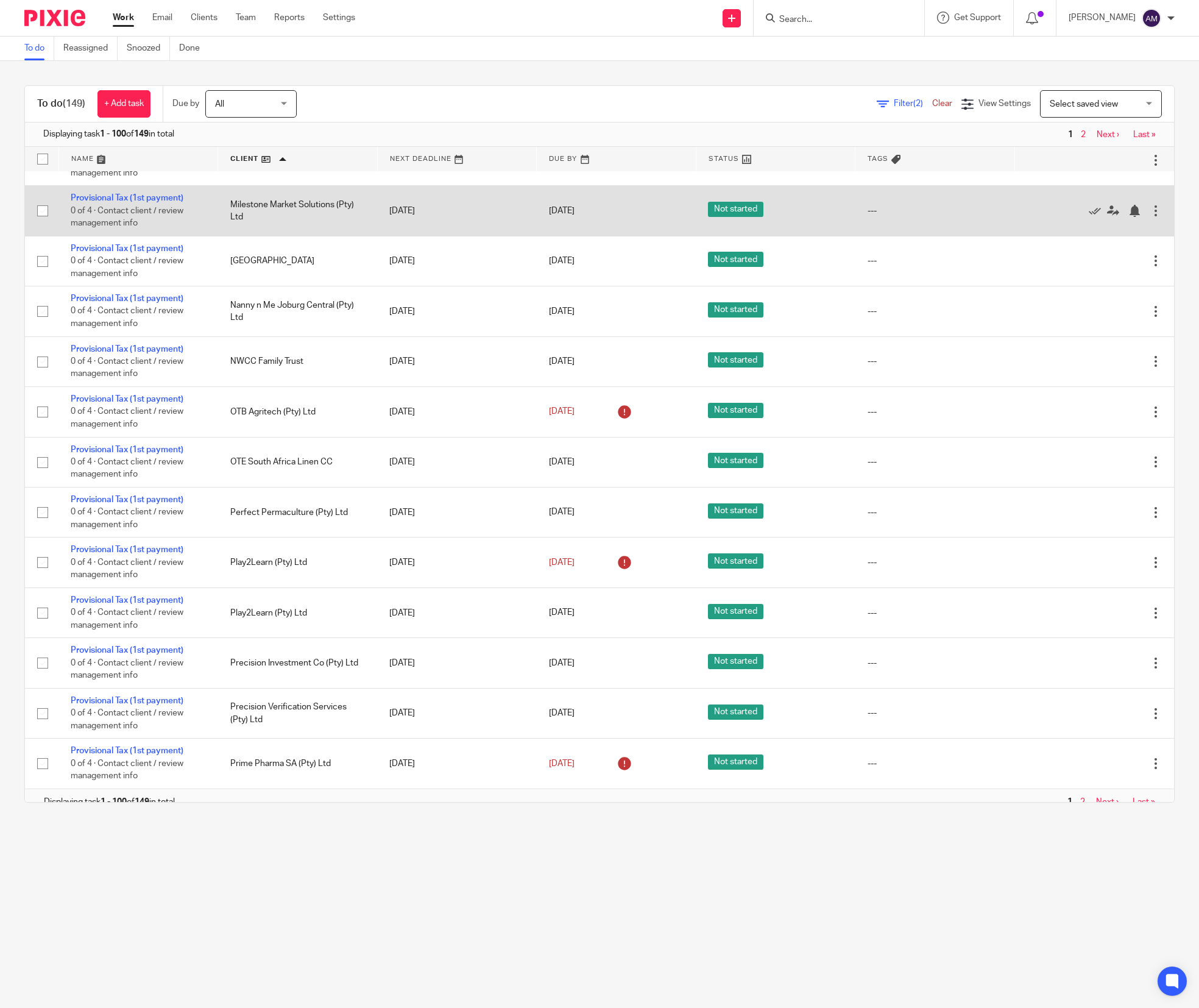
scroll to position [4881, 0]
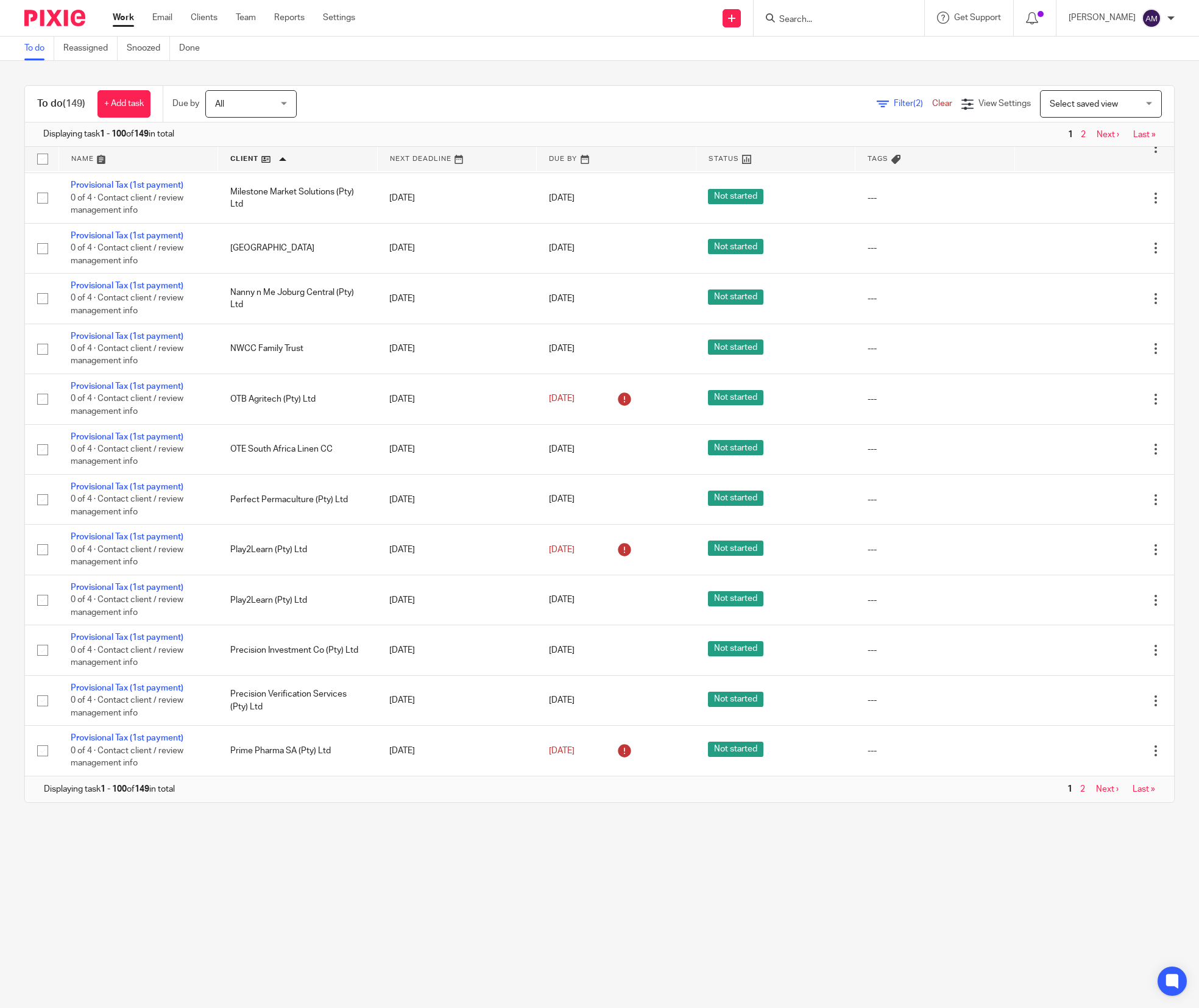
click at [1080, 788] on link "2" at bounding box center [1082, 788] width 5 height 8
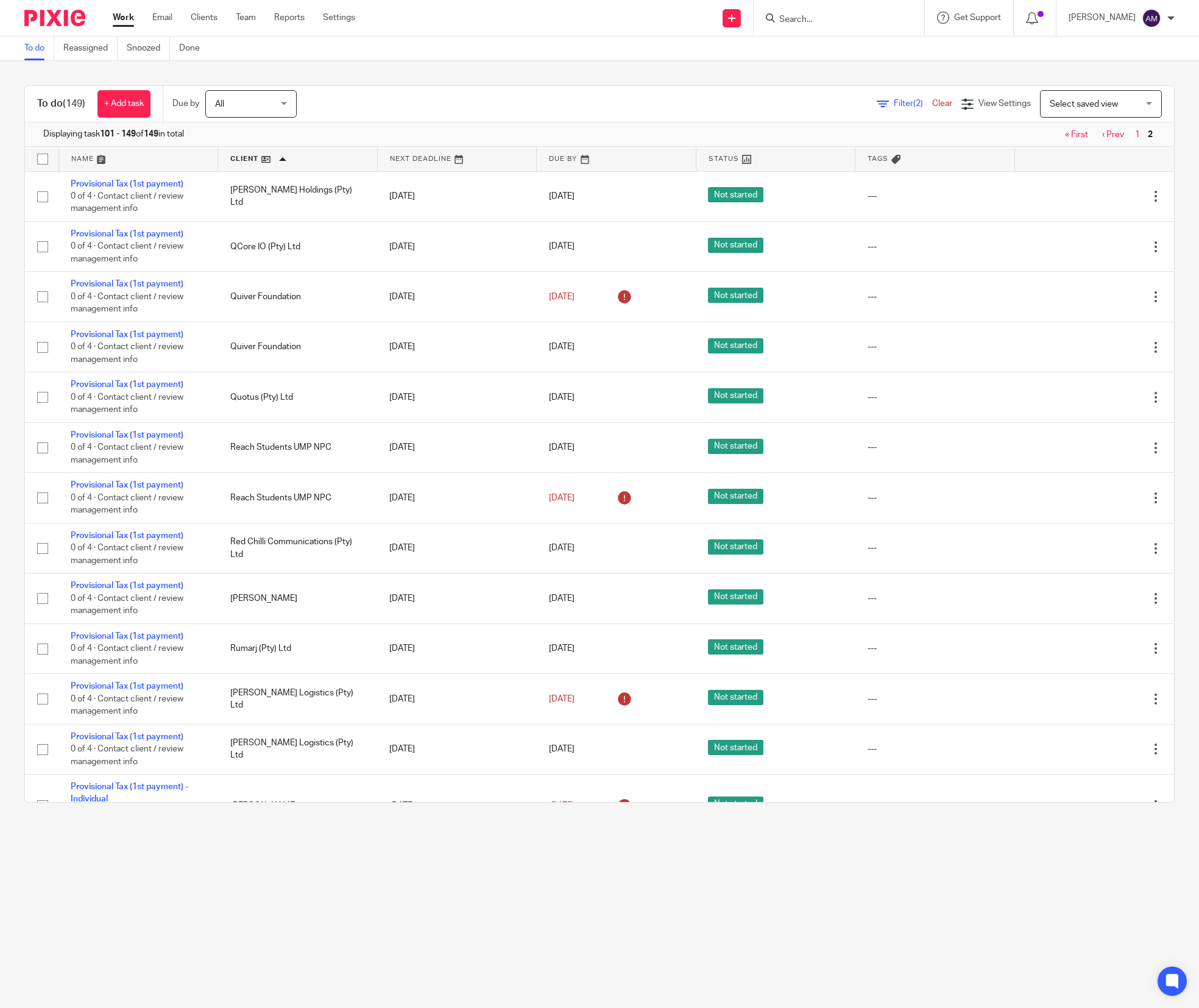
scroll to position [365, 0]
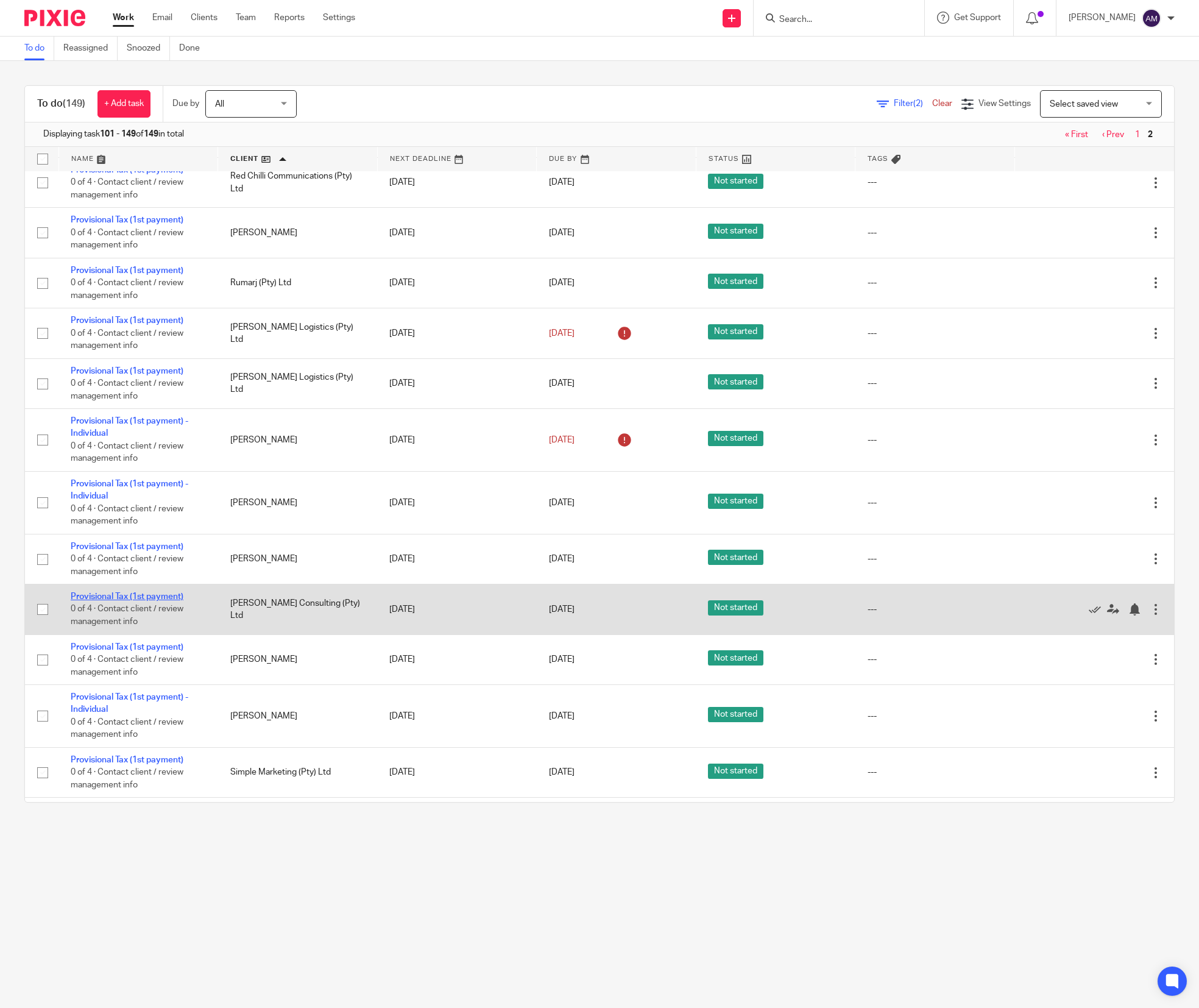
click at [114, 600] on link "Provisional Tax (1st payment)" at bounding box center [127, 596] width 112 height 8
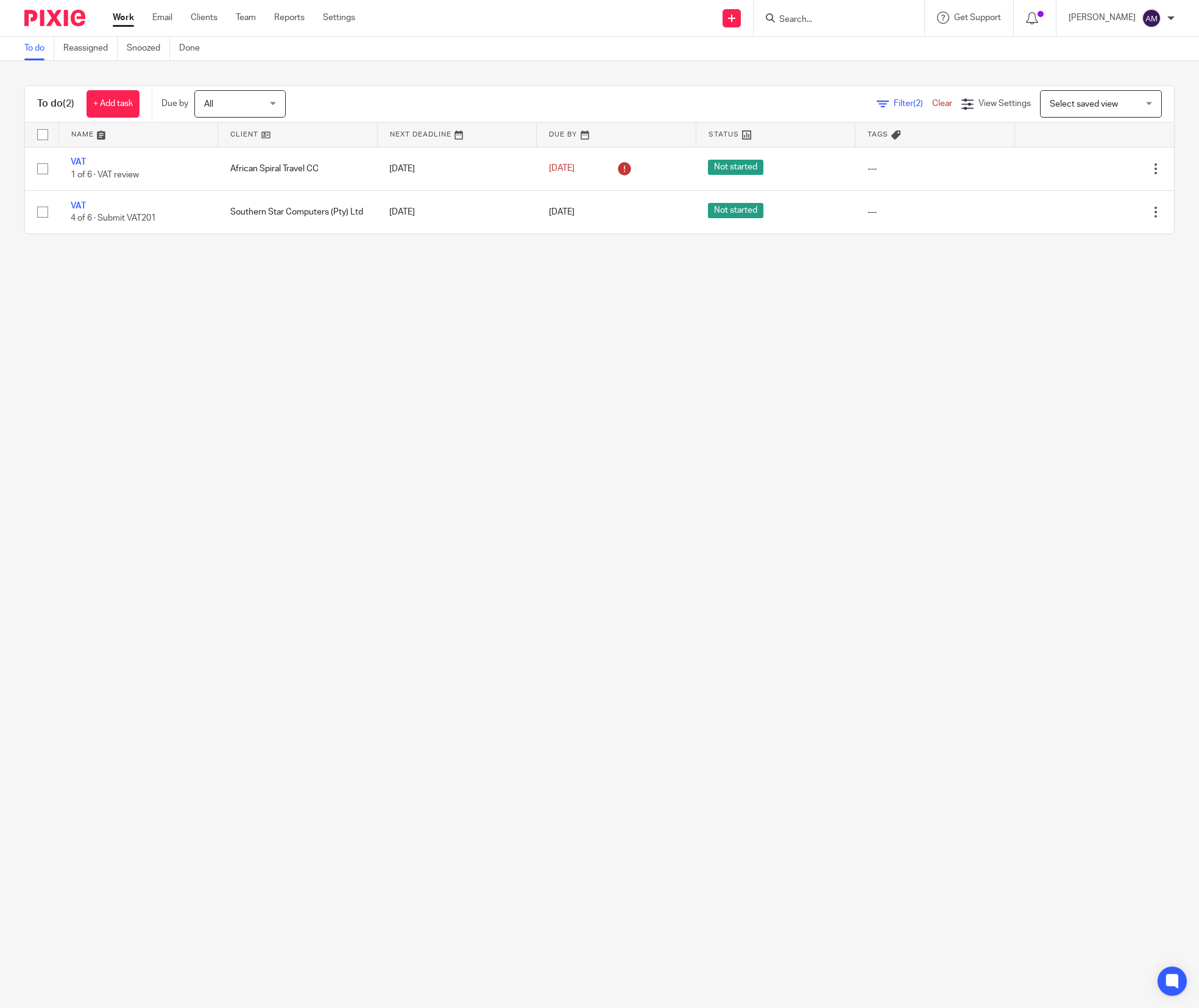
click at [831, 16] on input "Search" at bounding box center [833, 20] width 110 height 11
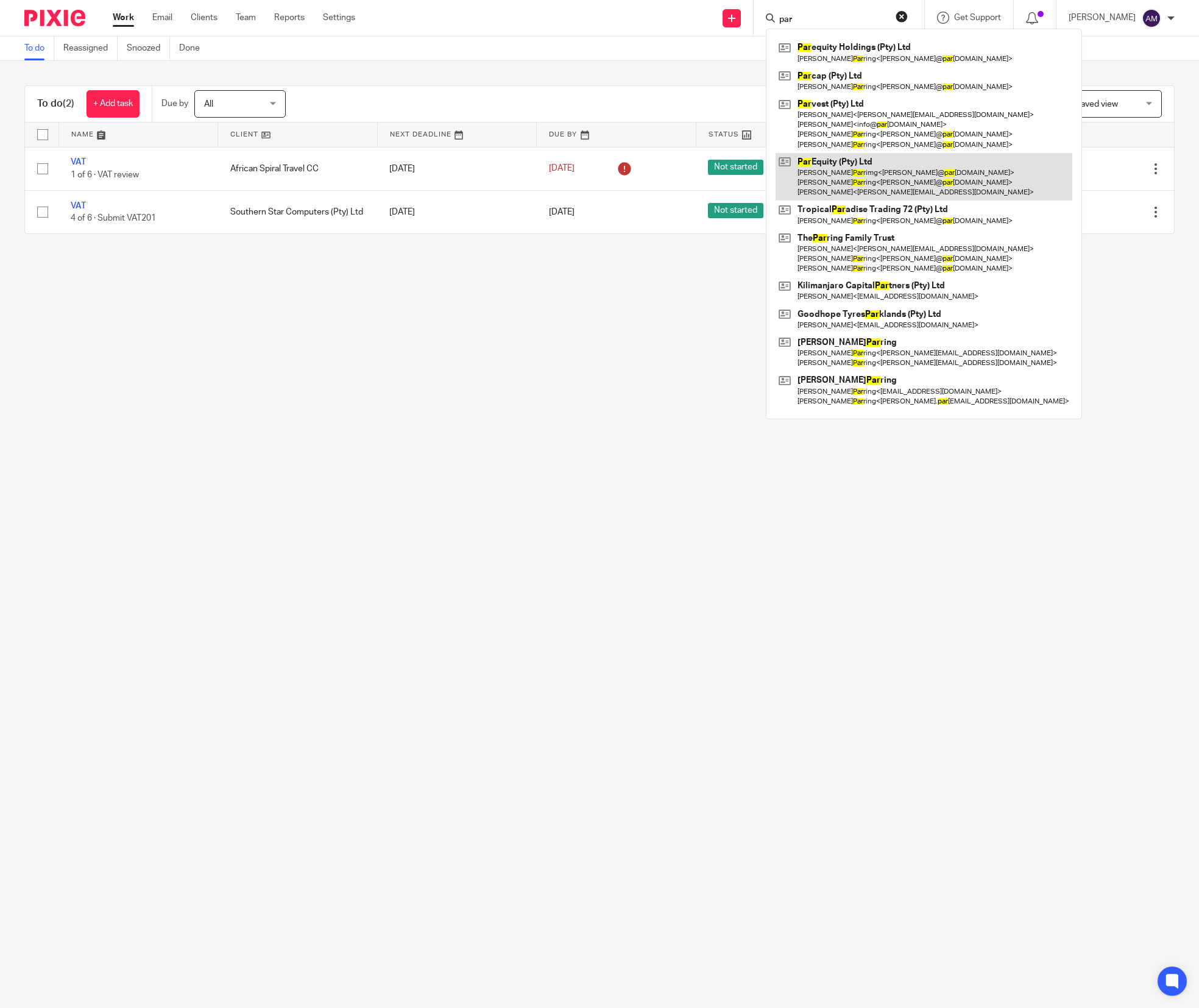
type input "par"
click at [852, 185] on link at bounding box center [924, 176] width 296 height 48
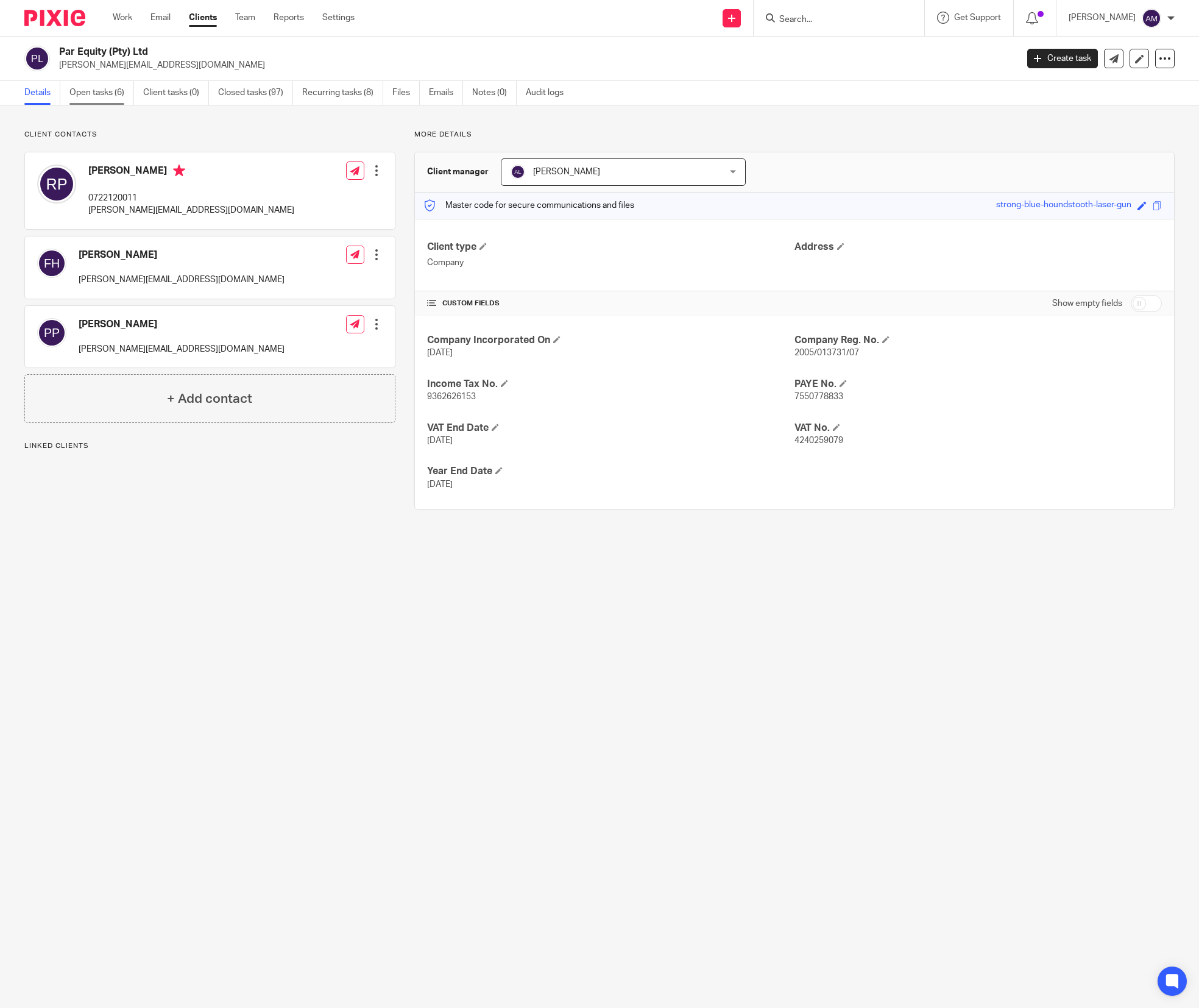
click at [103, 91] on link "Open tasks (6)" at bounding box center [102, 92] width 64 height 24
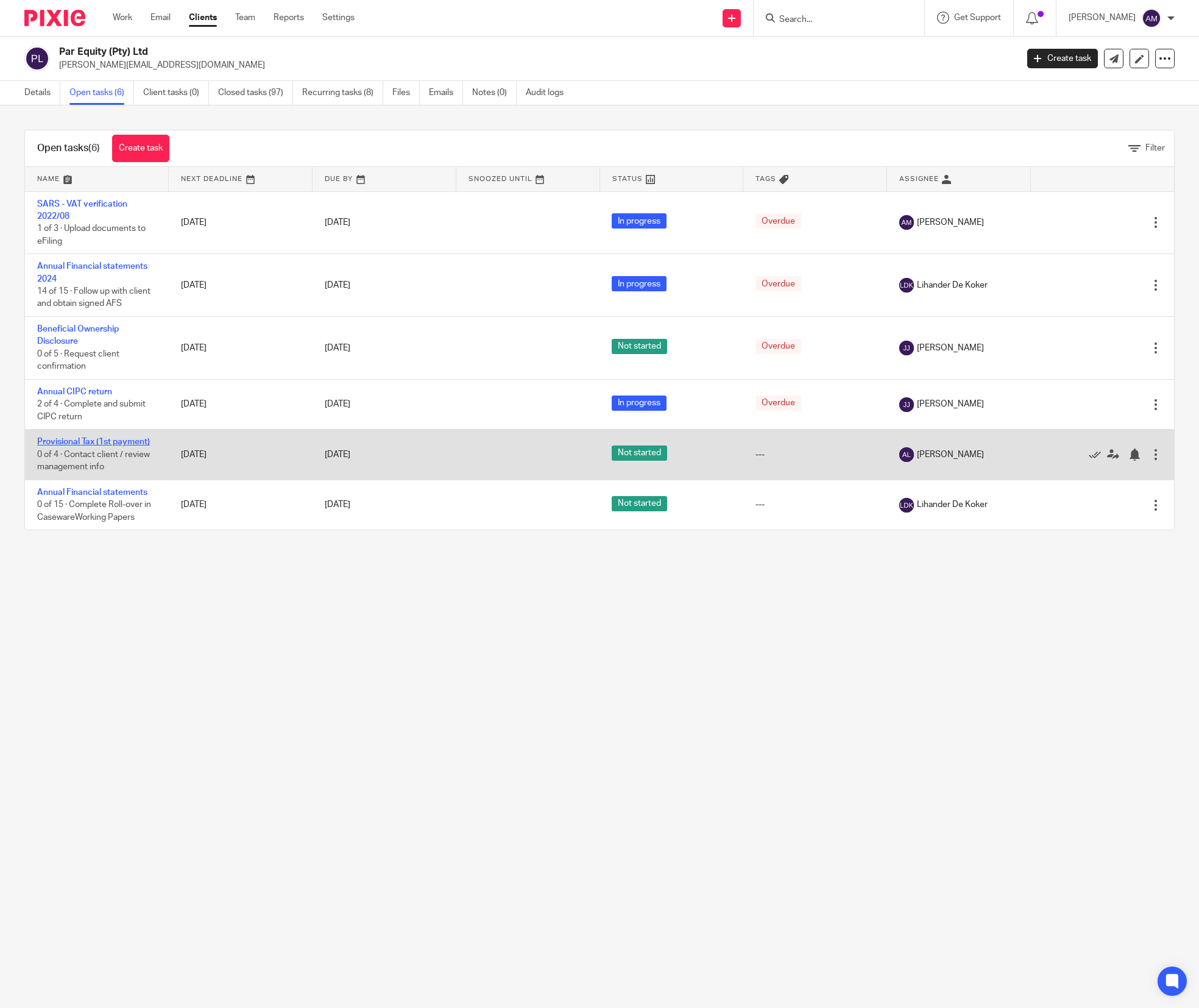
click at [135, 445] on link "Provisional Tax (1st payment)" at bounding box center [93, 441] width 112 height 8
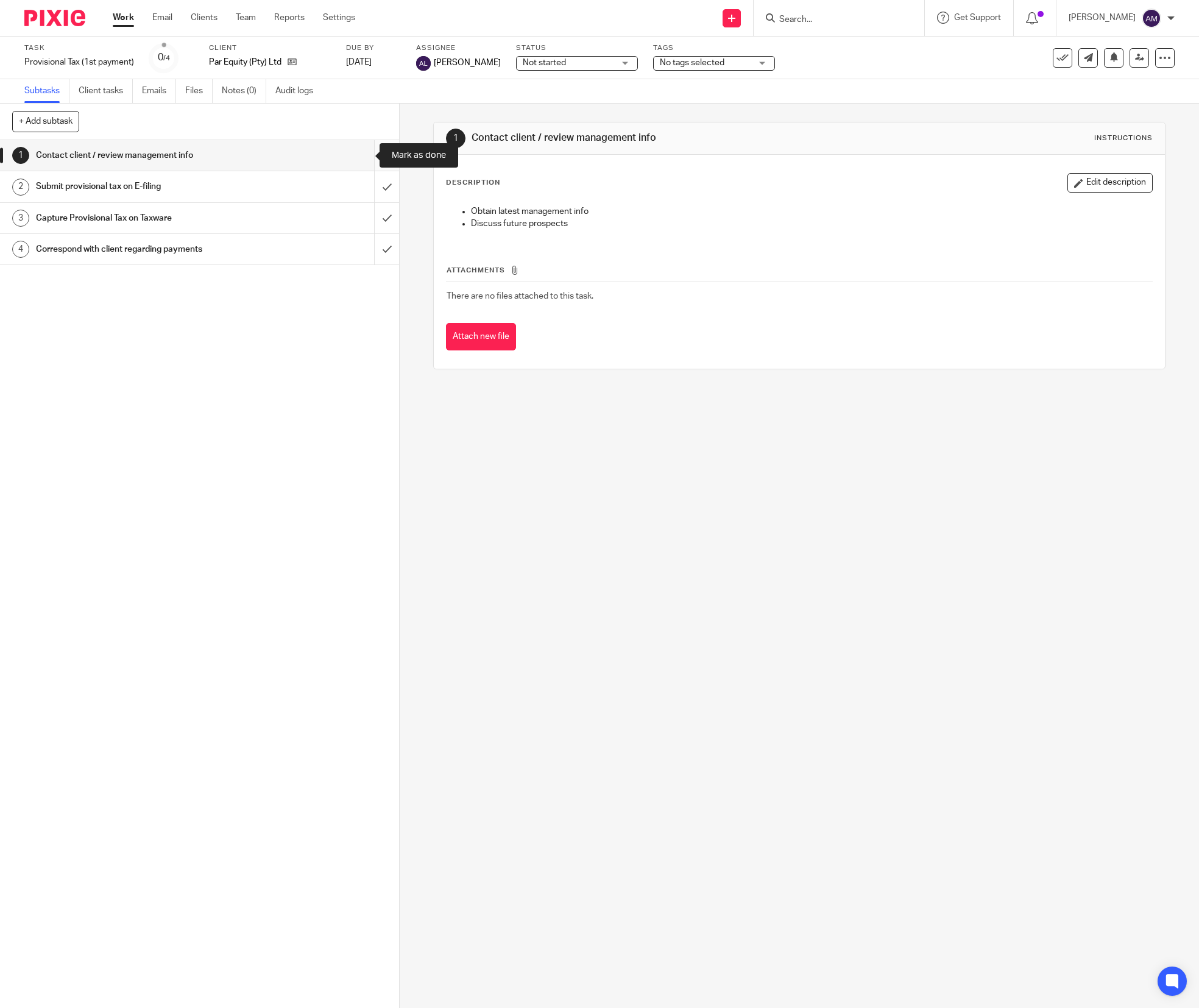
click at [363, 152] on input "submit" at bounding box center [199, 155] width 399 height 30
click at [358, 195] on input "submit" at bounding box center [199, 186] width 399 height 30
click at [355, 217] on input "submit" at bounding box center [199, 218] width 399 height 30
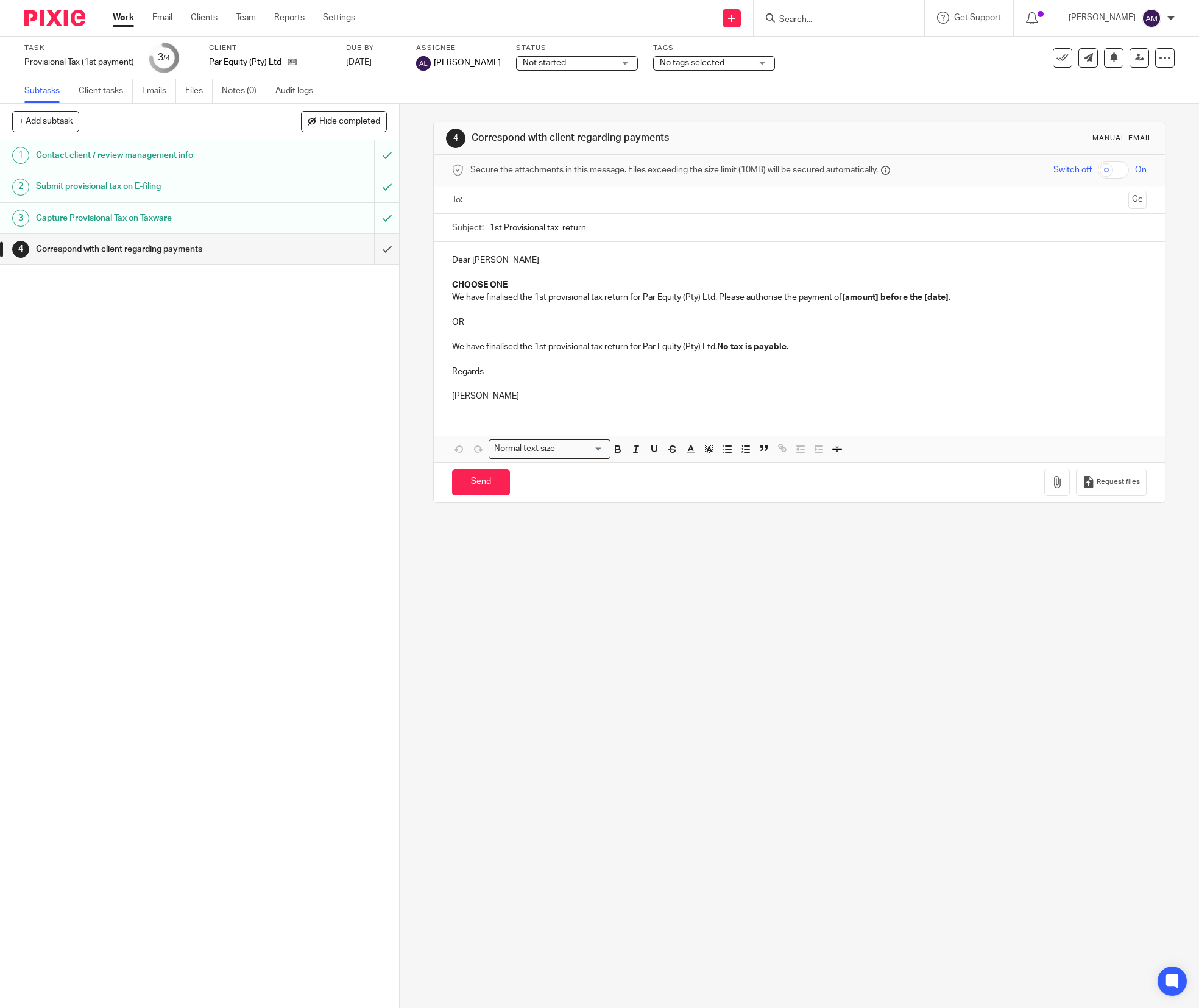
click at [508, 195] on input "text" at bounding box center [799, 200] width 649 height 14
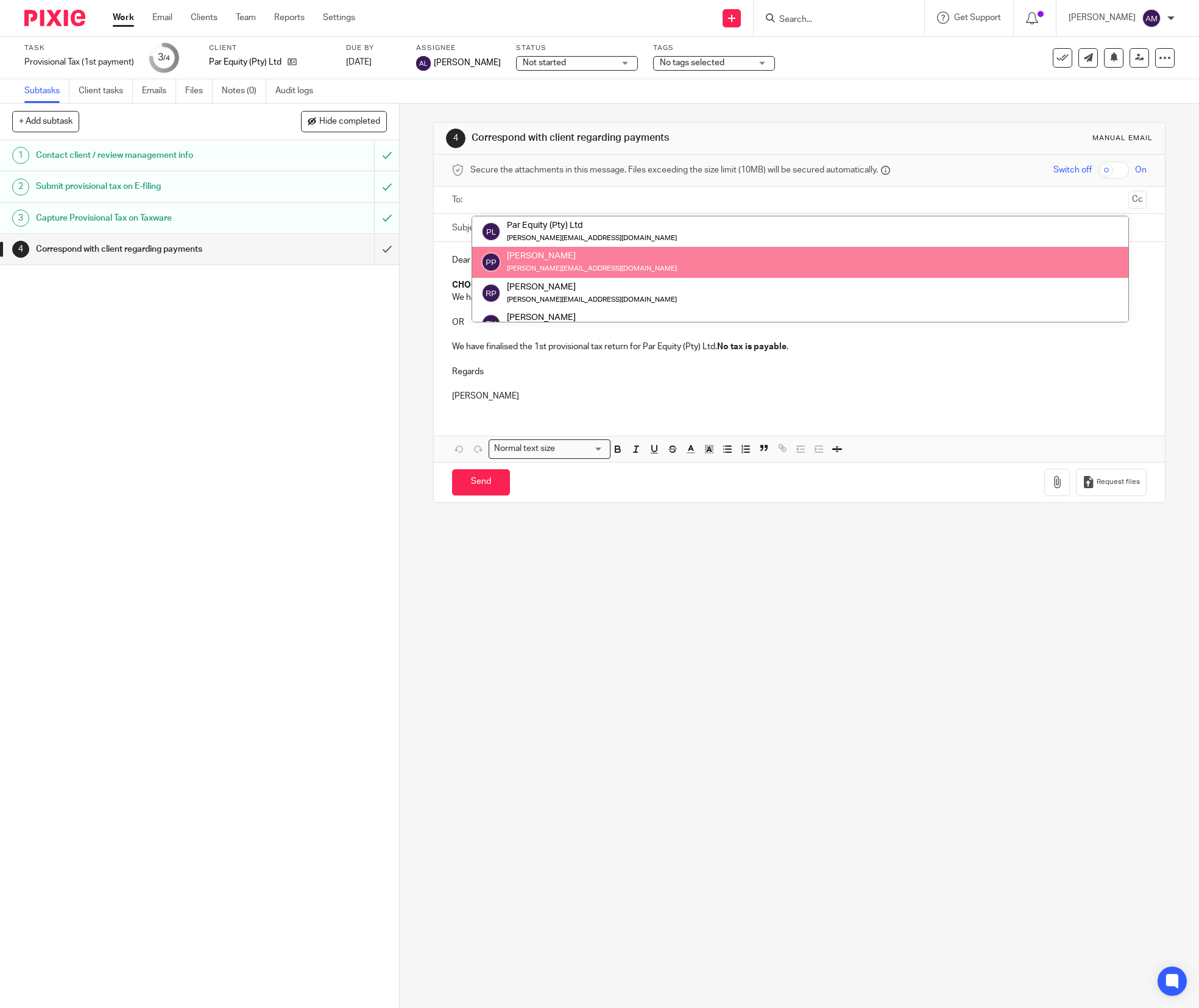
drag, startPoint x: 532, startPoint y: 260, endPoint x: 549, endPoint y: 244, distance: 23.3
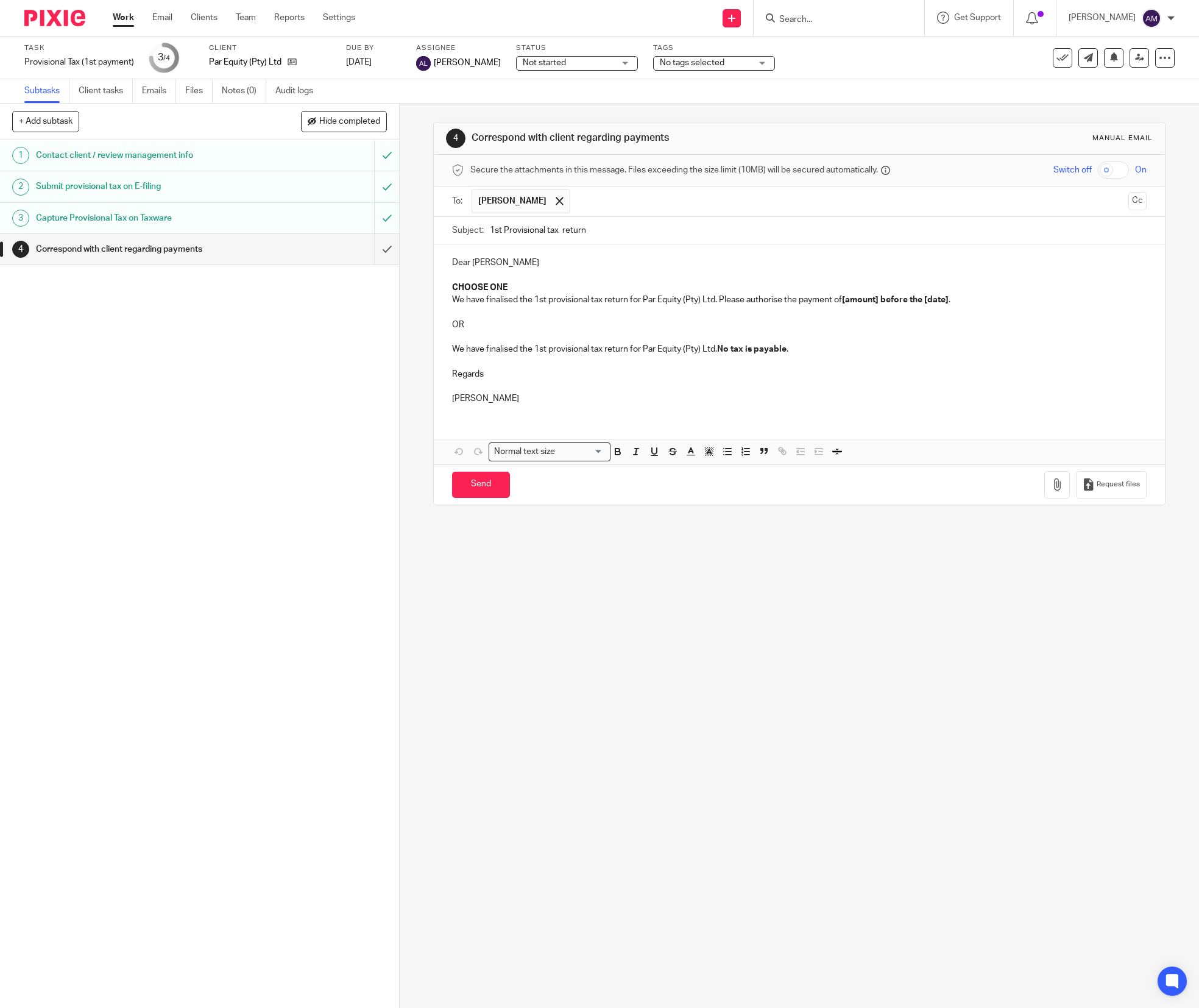
click at [577, 202] on input "text" at bounding box center [851, 201] width 548 height 24
click at [682, 204] on input "text" at bounding box center [901, 201] width 446 height 24
click at [554, 230] on input "1st Provisional tax return" at bounding box center [819, 230] width 657 height 27
click at [602, 228] on input "1st Provisional tax return" at bounding box center [819, 230] width 657 height 27
type input "1st Provisional tax return 2026 - Par Equity"
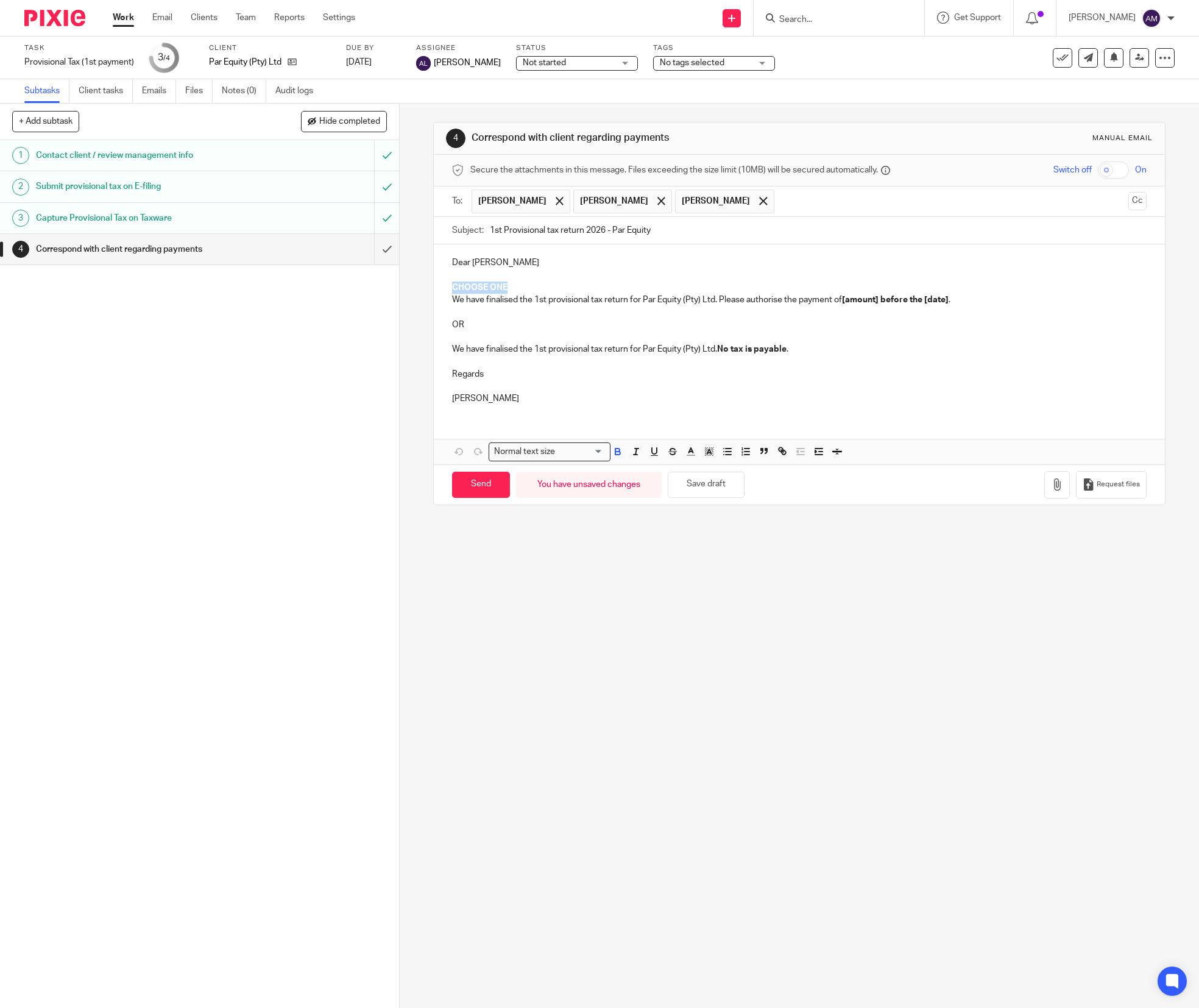
drag, startPoint x: 445, startPoint y: 288, endPoint x: 508, endPoint y: 288, distance: 63.0
click at [508, 288] on p "CHOOSE ONE" at bounding box center [800, 287] width 695 height 12
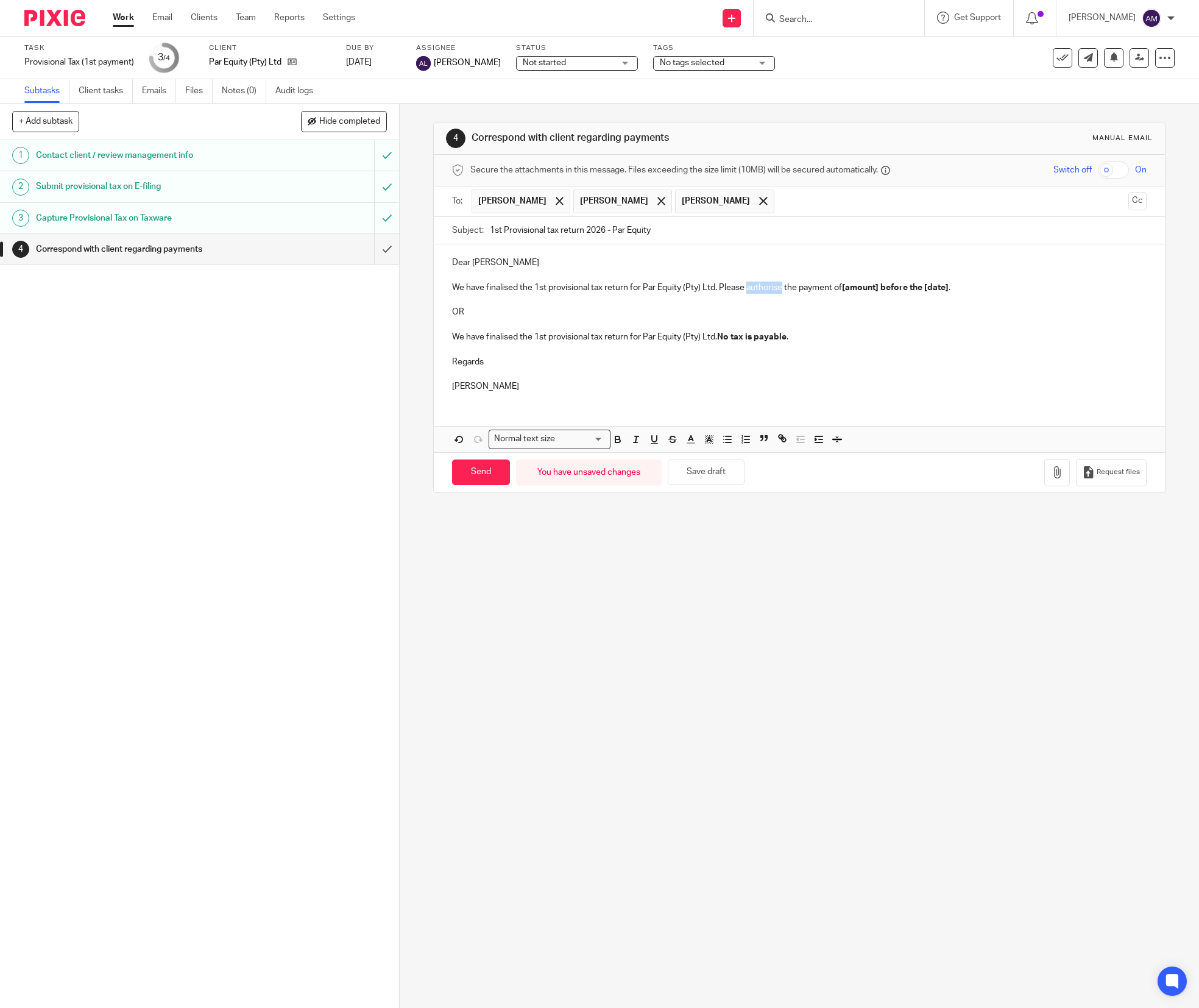
drag, startPoint x: 741, startPoint y: 287, endPoint x: 775, endPoint y: 287, distance: 34.0
click at [775, 287] on p "We have finalised the 1st provisional tax return for Par Equity (Pty) Ltd. Plea…" at bounding box center [800, 287] width 695 height 12
drag, startPoint x: 824, startPoint y: 288, endPoint x: 858, endPoint y: 292, distance: 34.2
click at [858, 292] on strong "[amount] before the [date]" at bounding box center [880, 287] width 107 height 8
drag, startPoint x: 919, startPoint y: 289, endPoint x: 941, endPoint y: 292, distance: 22.2
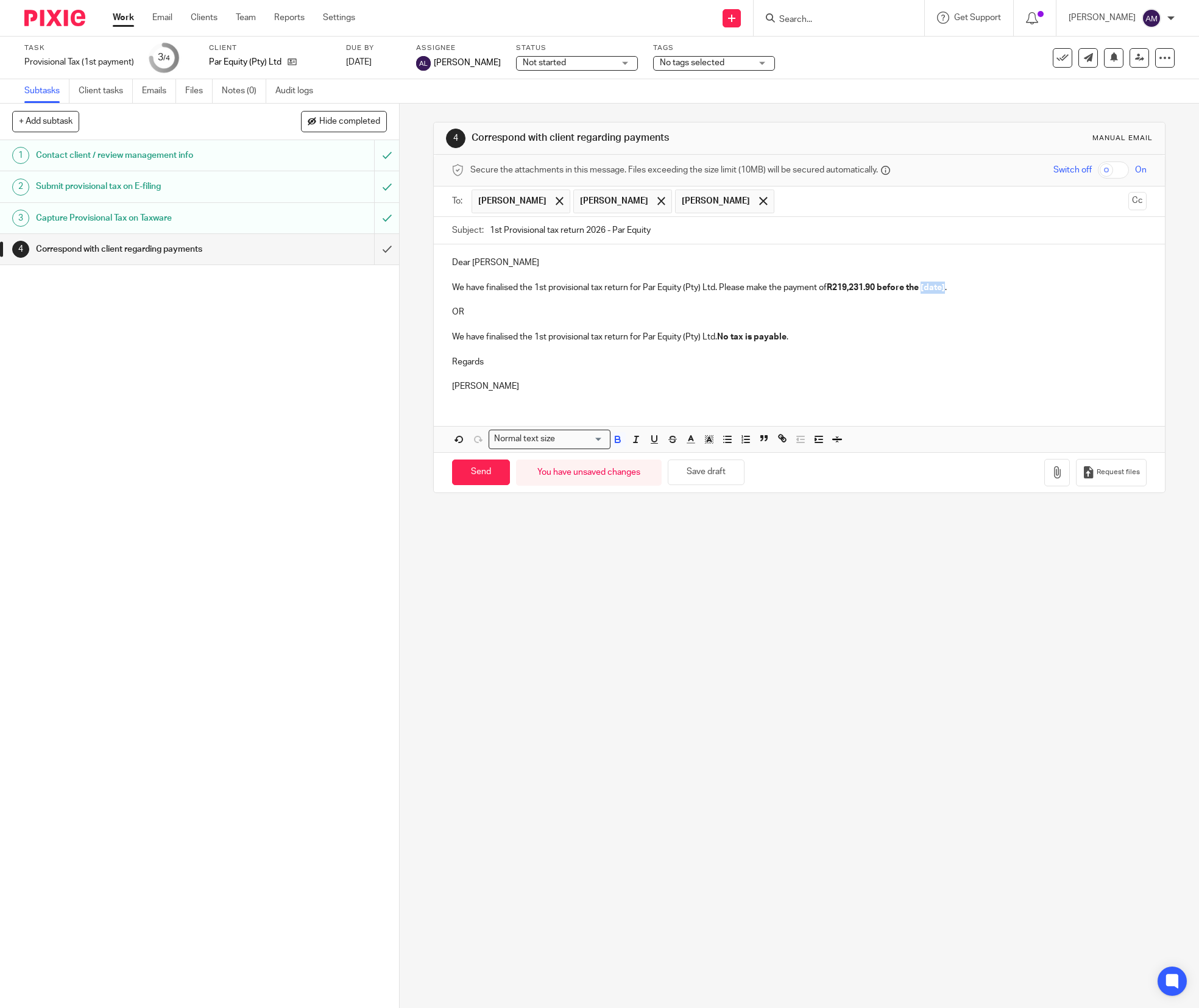
click at [941, 292] on strong "R219,231.90 before the [date]" at bounding box center [886, 287] width 118 height 8
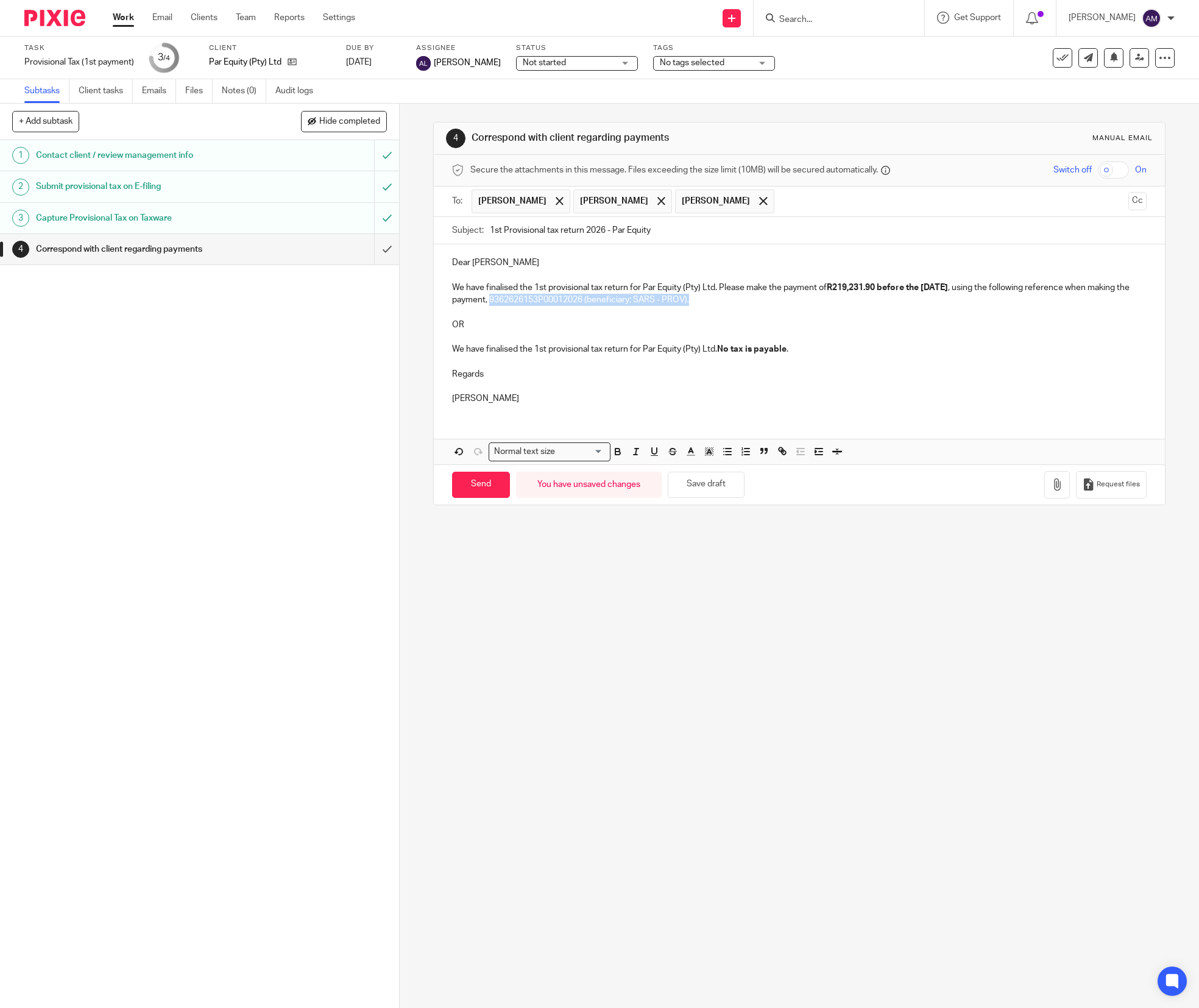
drag, startPoint x: 527, startPoint y: 302, endPoint x: 728, endPoint y: 302, distance: 201.0
click at [728, 302] on p "We have finalised the 1st provisional tax return for Par Equity (Pty) Ltd. Plea…" at bounding box center [800, 294] width 695 height 25
drag, startPoint x: 449, startPoint y: 314, endPoint x: 795, endPoint y: 345, distance: 347.4
click at [795, 345] on div "Dear Robert We have finalised the 1st provisional tax return for Par Equity (Pt…" at bounding box center [800, 328] width 732 height 169
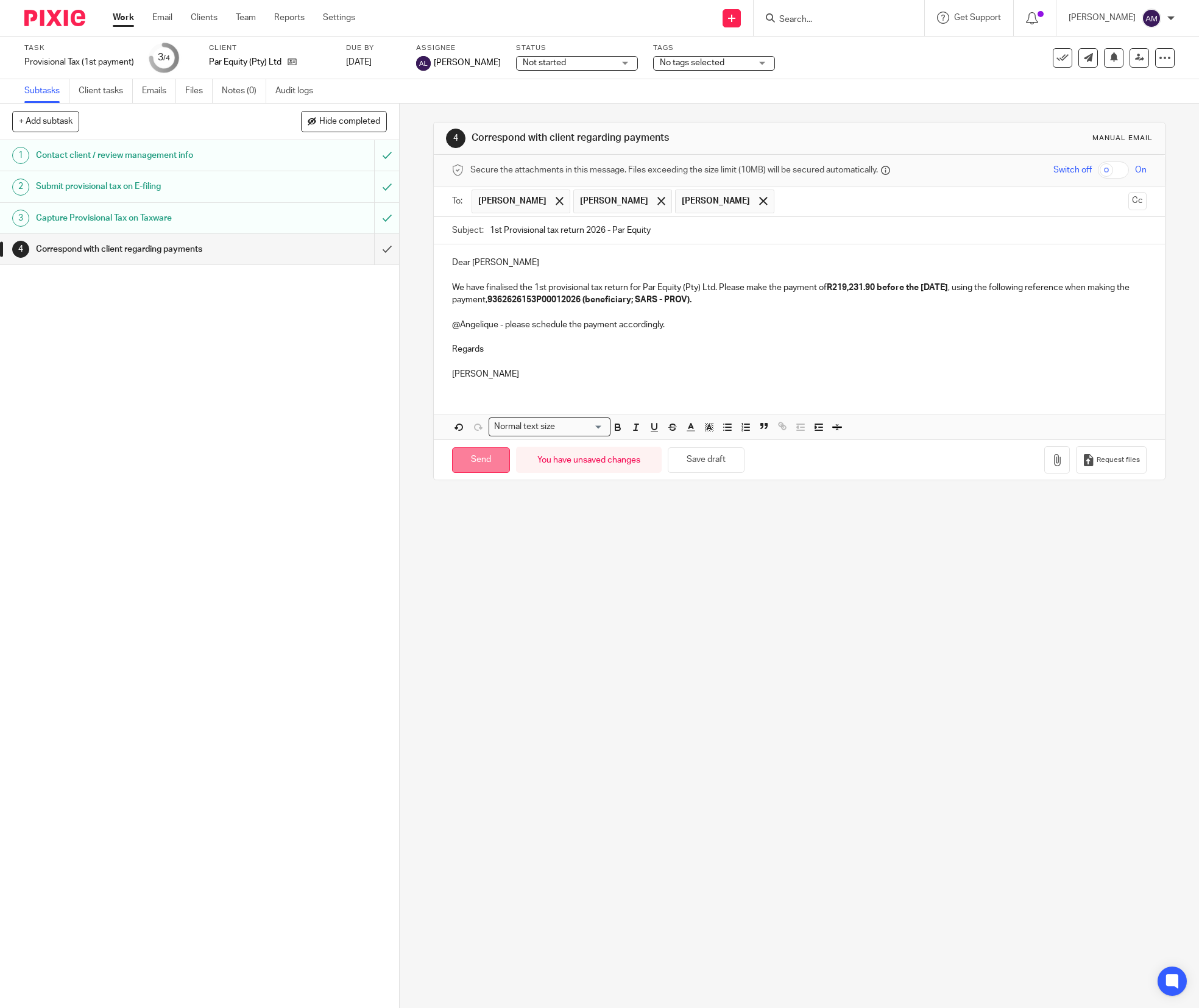
click at [479, 468] on input "Send" at bounding box center [481, 461] width 58 height 26
type input "Sent"
click at [820, 21] on form at bounding box center [842, 18] width 129 height 15
click at [848, 14] on input "Search" at bounding box center [833, 20] width 110 height 11
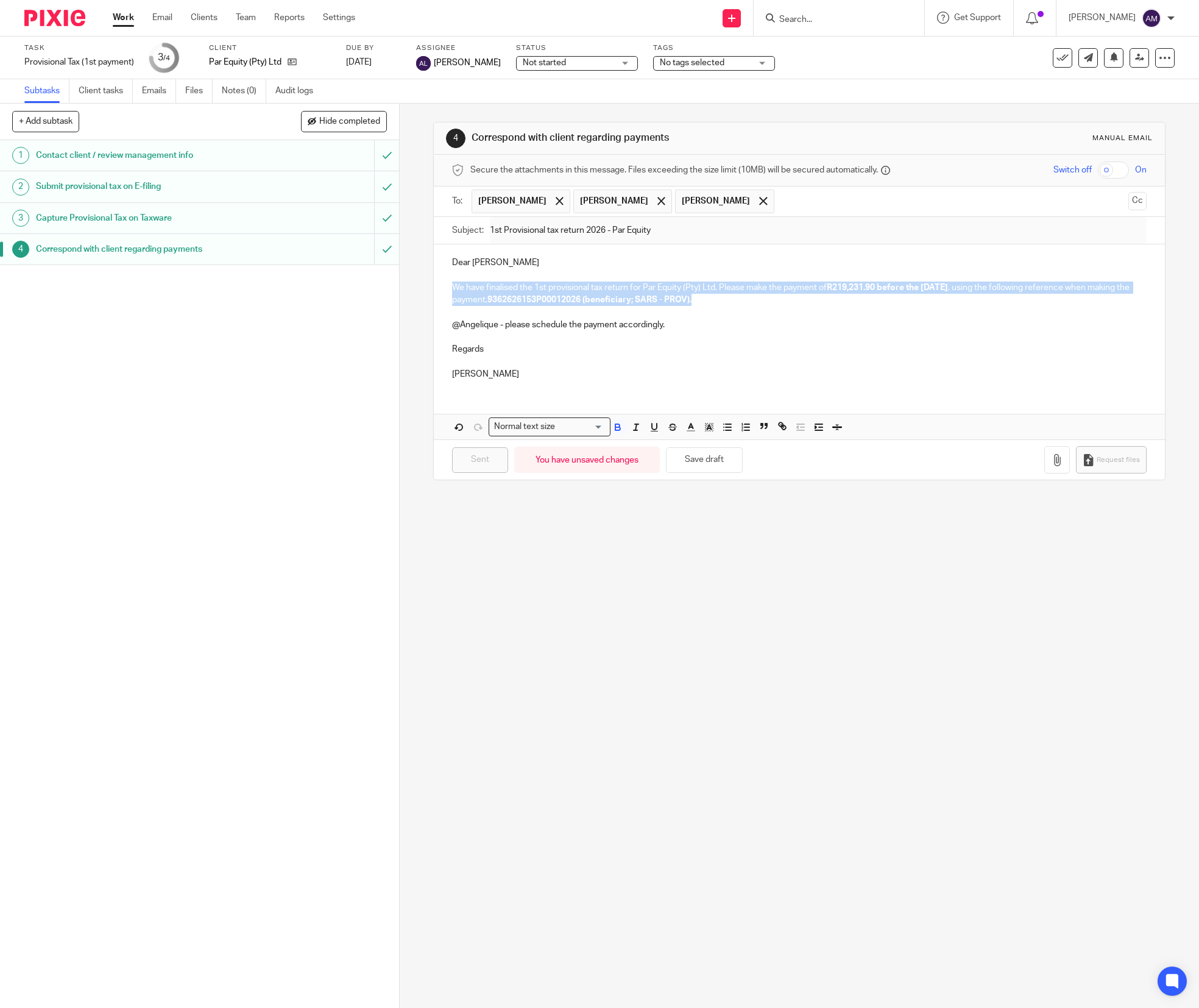
drag, startPoint x: 740, startPoint y: 303, endPoint x: 444, endPoint y: 288, distance: 296.4
click at [444, 288] on div "Dear Robert We have finalised the 1st provisional tax return for Par Equity (Pt…" at bounding box center [800, 317] width 732 height 145
copy p "We have finalised the 1st provisional tax return for Par Equity (Pty) Ltd. Plea…"
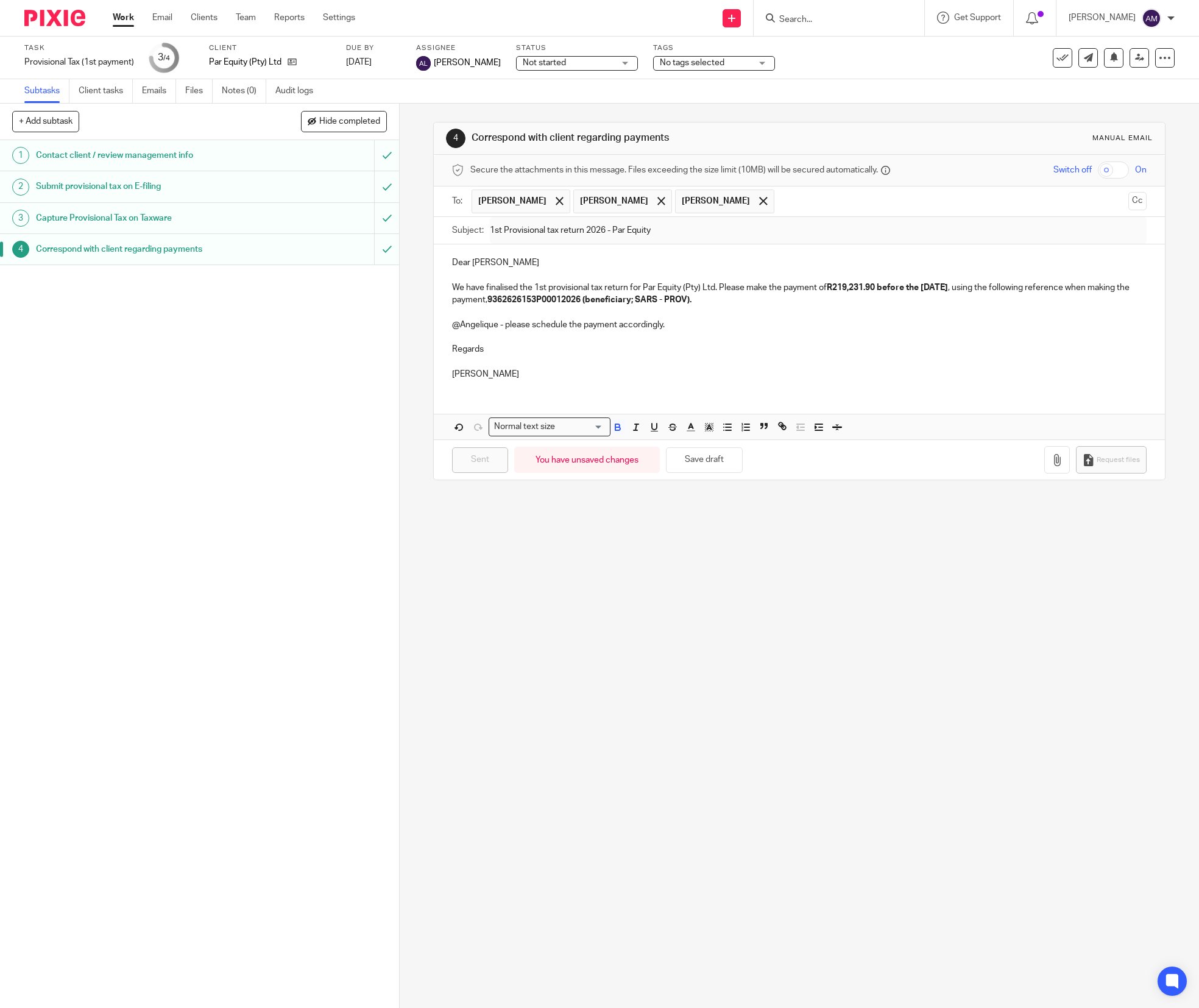
click at [808, 14] on input "Search" at bounding box center [833, 20] width 110 height 11
type input "parvest"
click at [842, 67] on link at bounding box center [906, 67] width 262 height 58
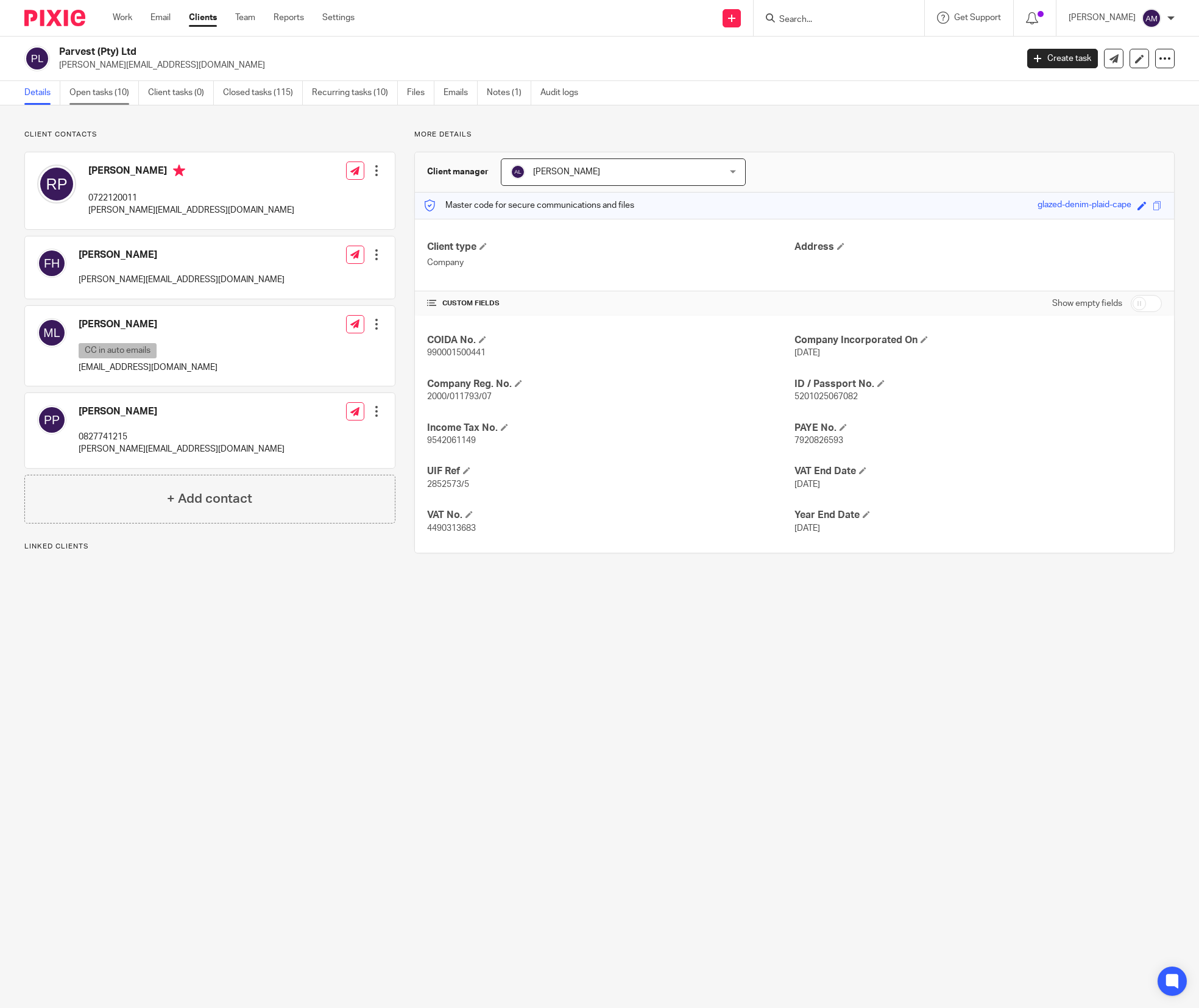
click at [112, 92] on link "Open tasks (10)" at bounding box center [105, 92] width 70 height 24
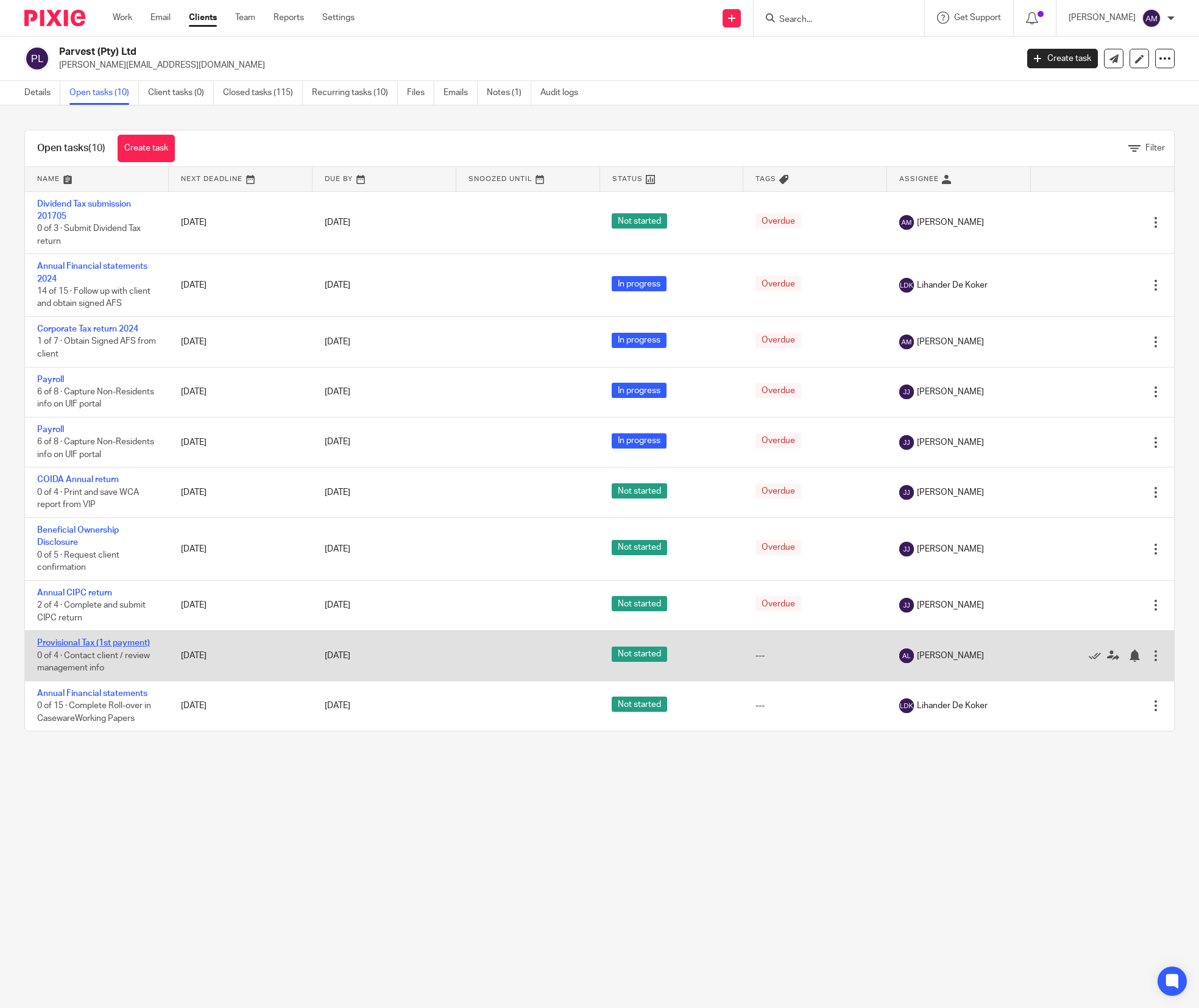
click at [121, 647] on link "Provisional Tax (1st payment)" at bounding box center [93, 642] width 112 height 8
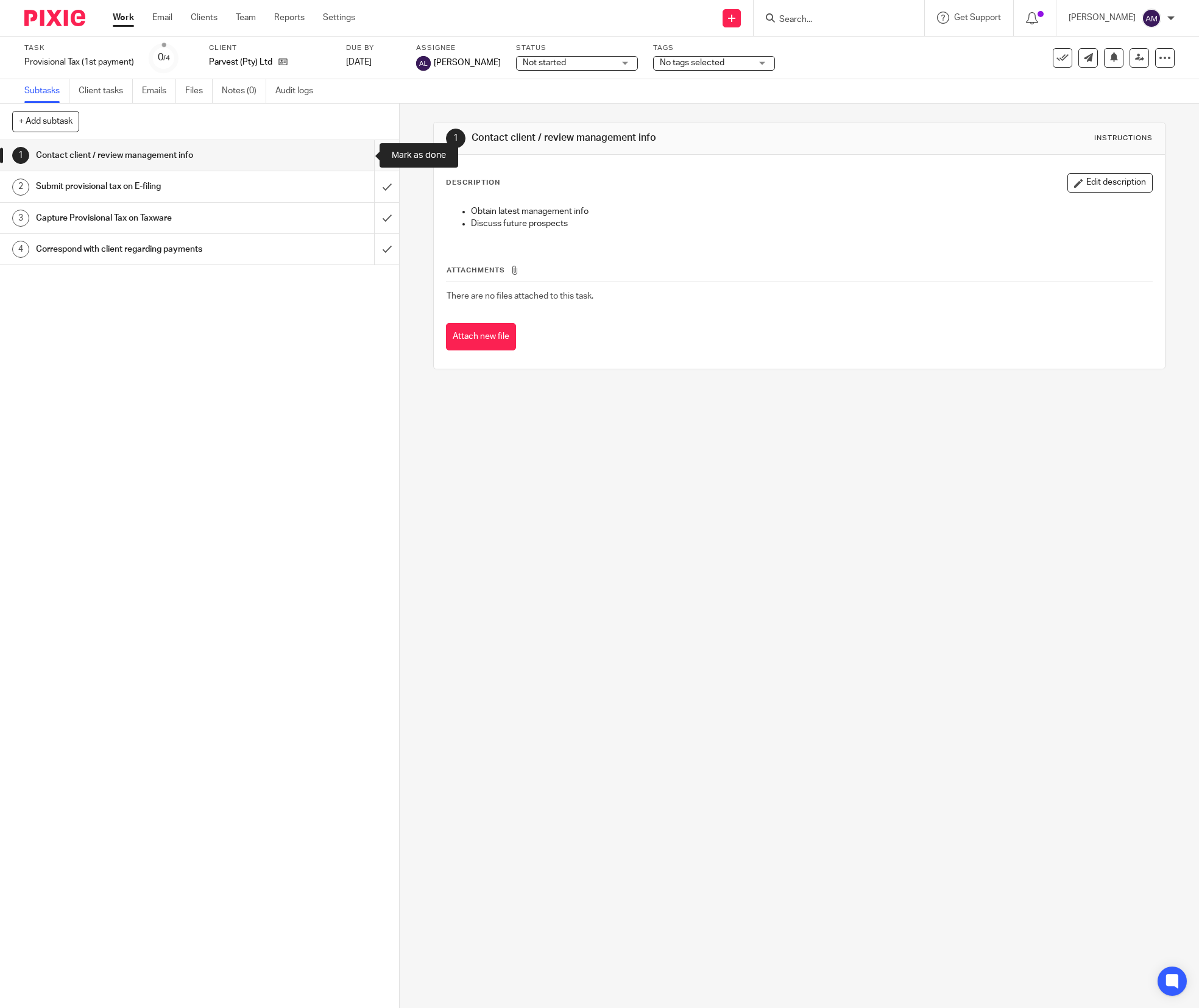
click at [364, 150] on input "submit" at bounding box center [199, 155] width 399 height 30
click at [359, 186] on input "submit" at bounding box center [199, 186] width 399 height 30
click at [363, 221] on input "submit" at bounding box center [199, 218] width 399 height 30
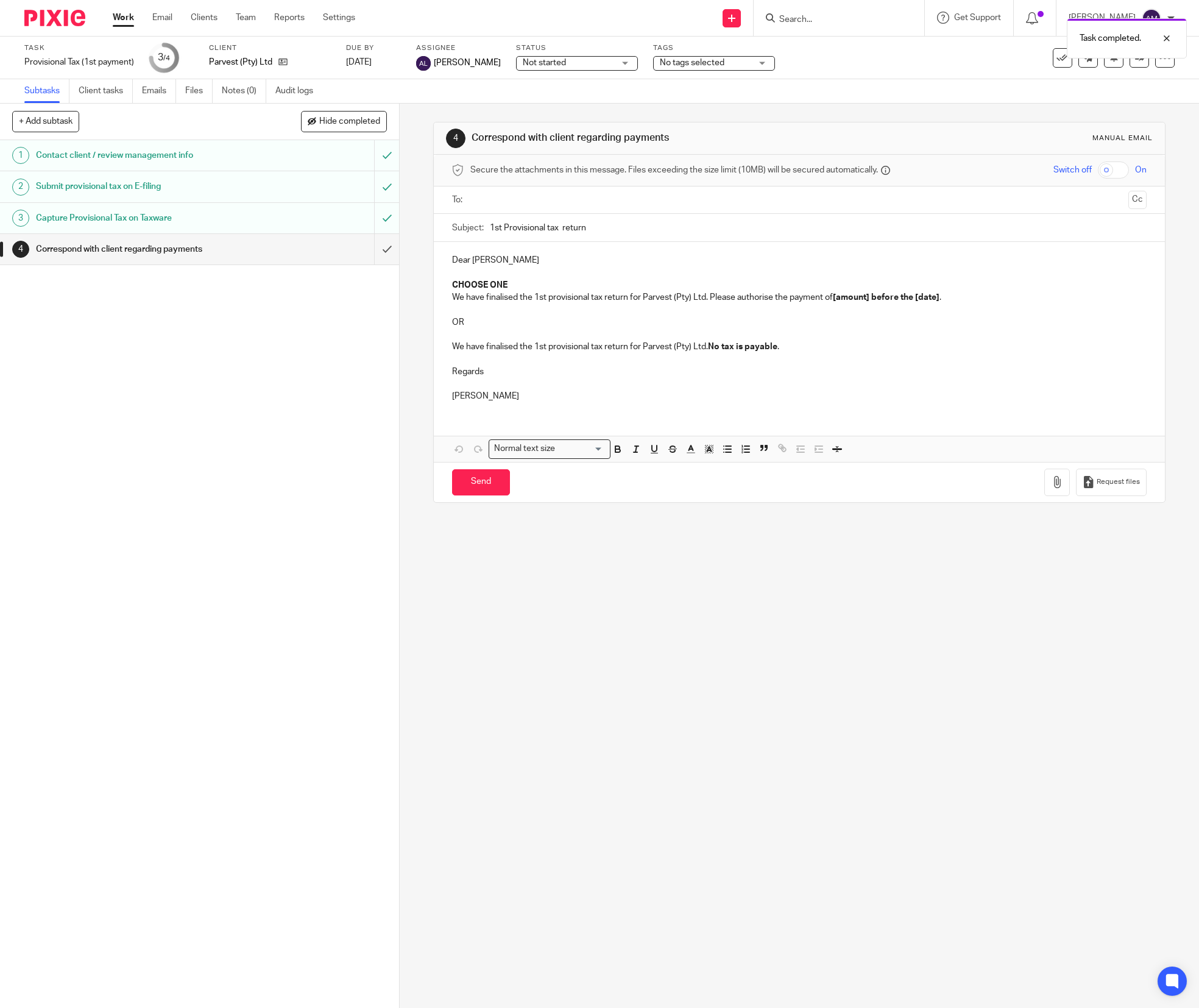
click at [535, 201] on input "text" at bounding box center [799, 200] width 649 height 14
click at [589, 196] on input "text" at bounding box center [849, 201] width 549 height 24
click at [678, 204] on input "text" at bounding box center [900, 201] width 448 height 24
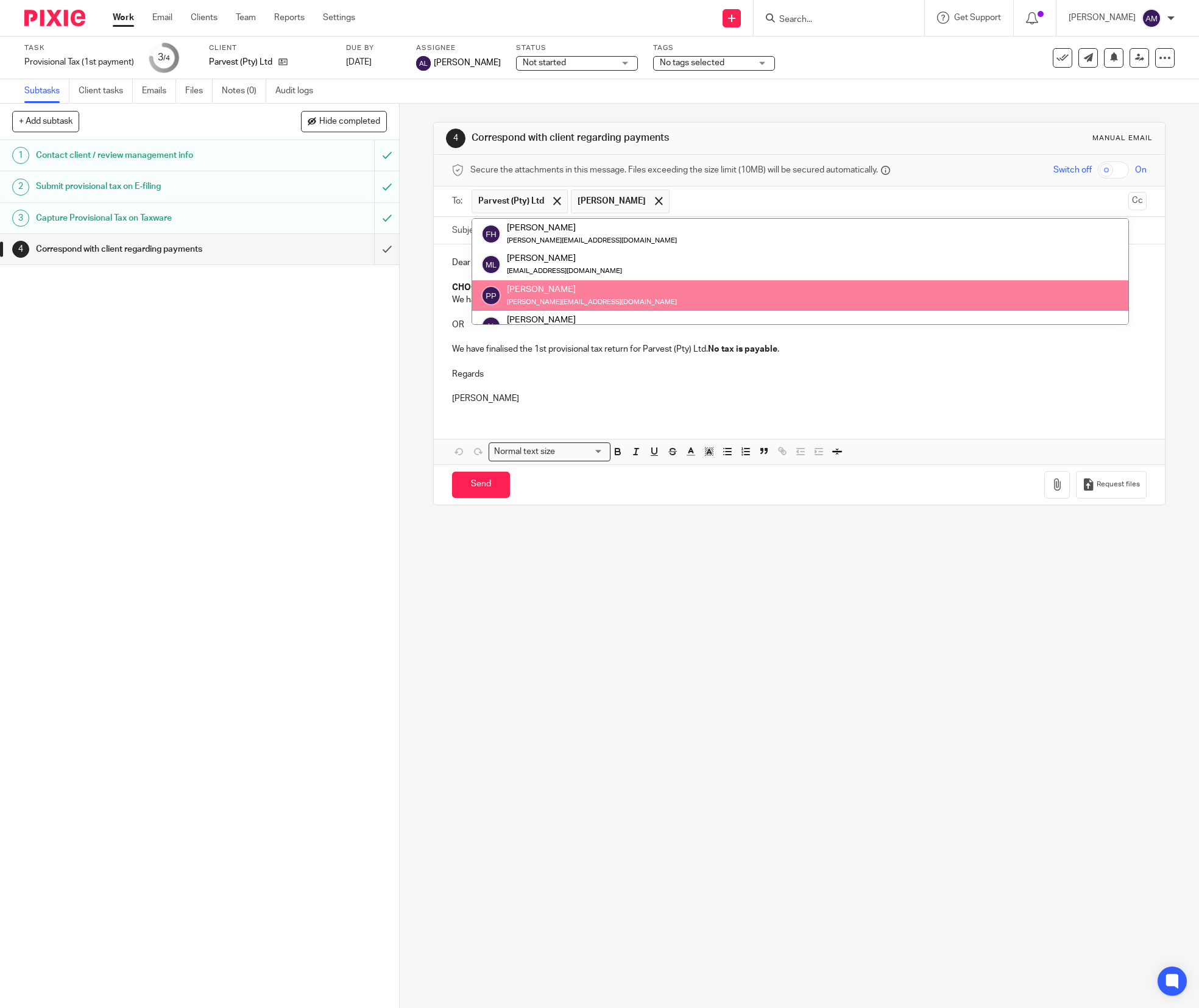
scroll to position [30, 0]
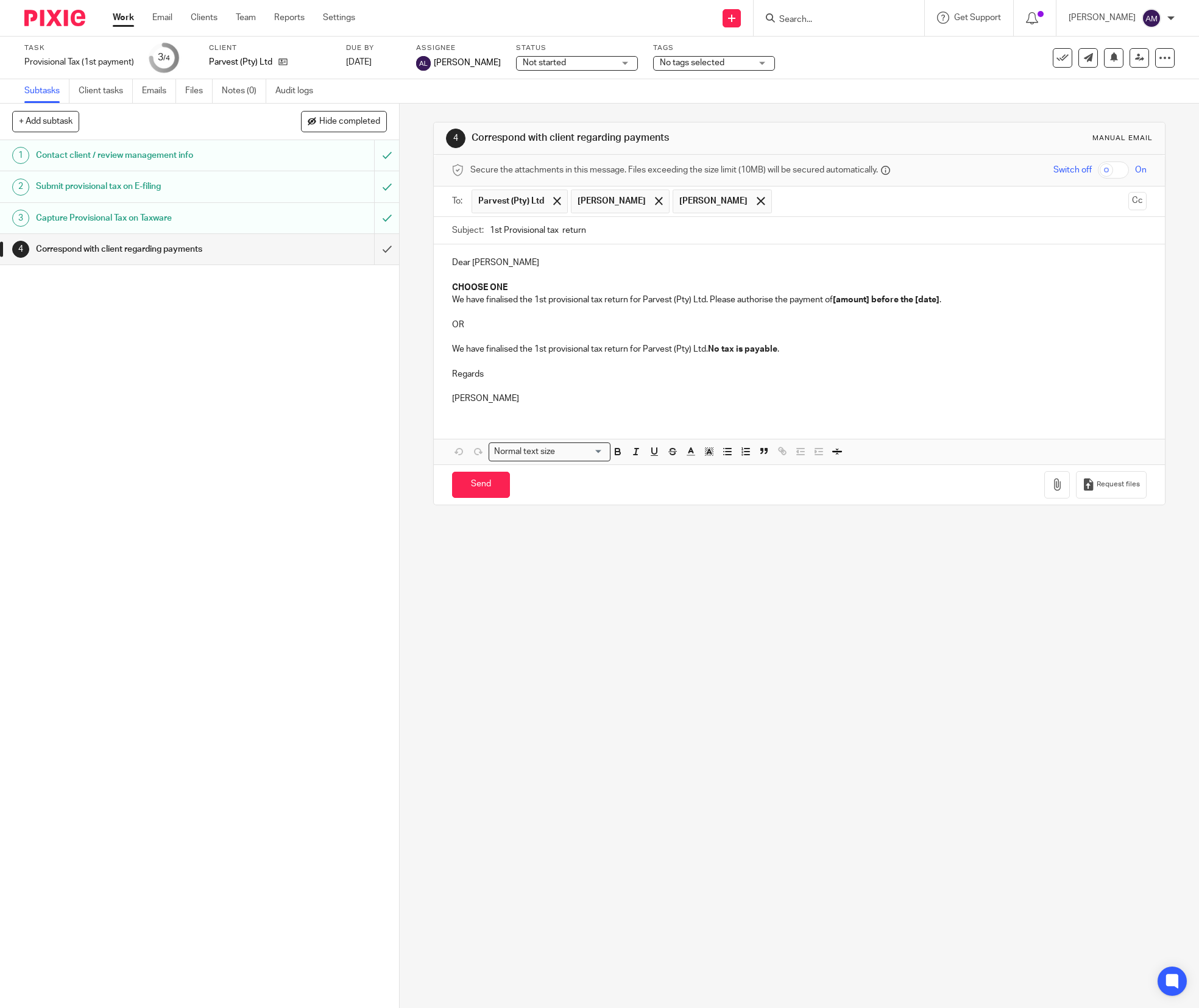
click at [556, 235] on input "1st Provisional tax return" at bounding box center [819, 230] width 657 height 27
drag, startPoint x: 581, startPoint y: 229, endPoint x: 627, endPoint y: 236, distance: 46.5
click at [623, 235] on input "1st Provisional tax return" at bounding box center [819, 230] width 657 height 27
type input "1st Provisional tax return 2026 - Parvest"
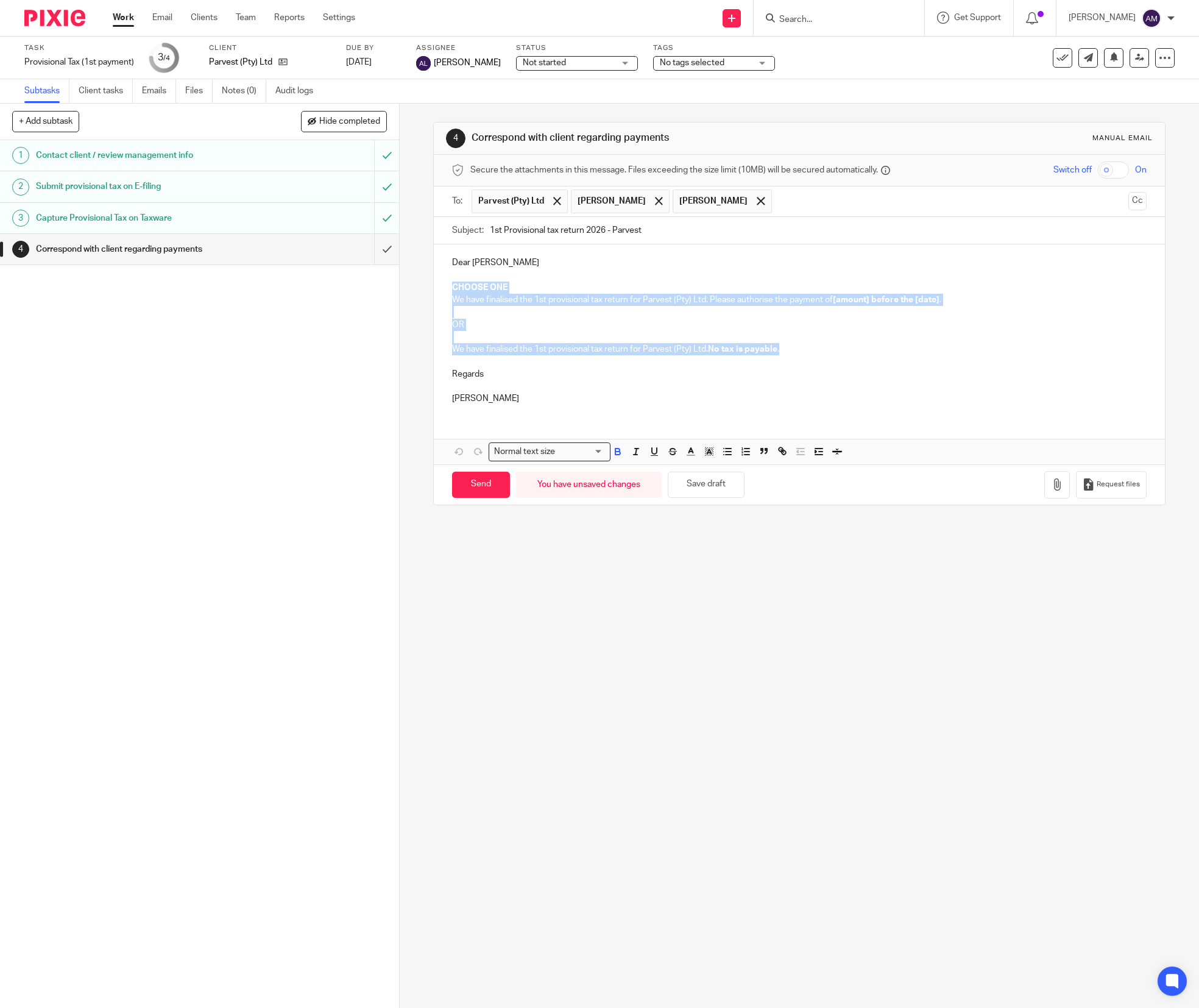
drag, startPoint x: 446, startPoint y: 287, endPoint x: 833, endPoint y: 349, distance: 391.9
click at [833, 349] on div "Dear [PERSON_NAME] CHOOSE ONE We have finalised the 1st provisional tax return …" at bounding box center [800, 328] width 732 height 169
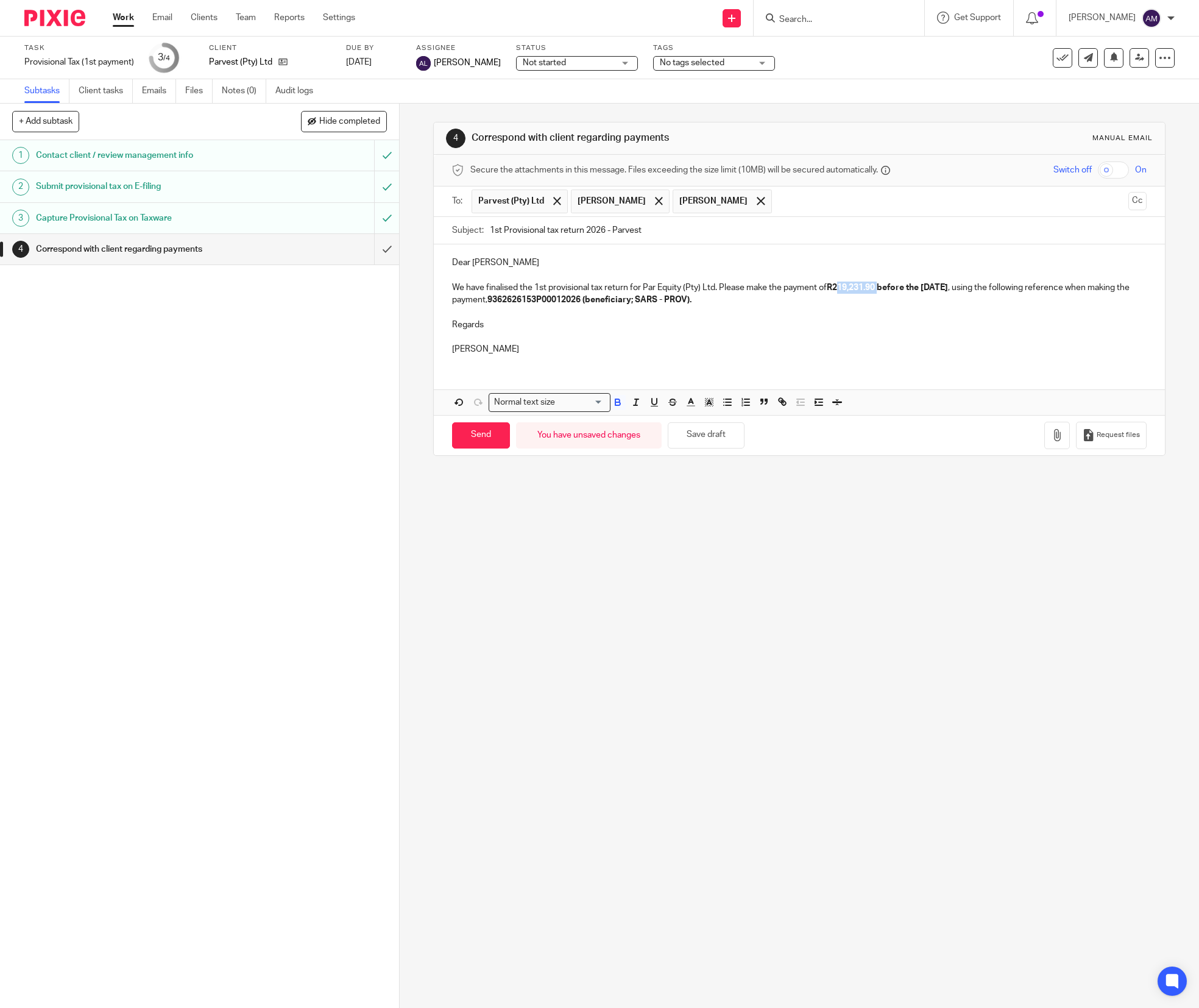
drag, startPoint x: 836, startPoint y: 287, endPoint x: 873, endPoint y: 292, distance: 37.3
click at [873, 292] on strong "R219,231.90 before the [DATE]" at bounding box center [887, 287] width 121 height 8
drag, startPoint x: 529, startPoint y: 298, endPoint x: 623, endPoint y: 300, distance: 94.0
click at [623, 300] on strong "9362626153P00012026 (beneficiary; SARS - PROV)." at bounding box center [589, 299] width 204 height 8
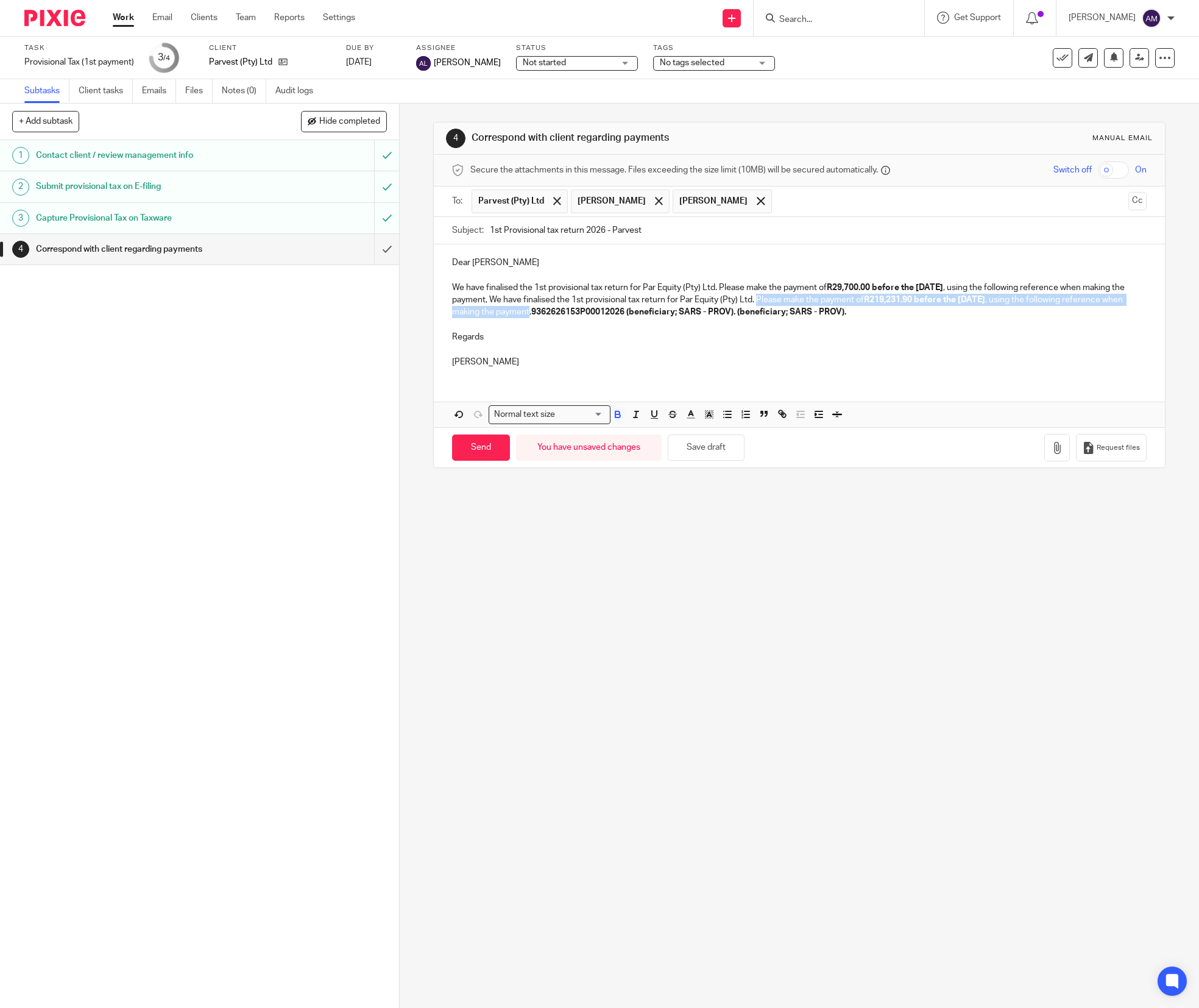
drag, startPoint x: 795, startPoint y: 300, endPoint x: 621, endPoint y: 315, distance: 174.6
click at [621, 315] on p "We have finalised the 1st provisional tax return for Par Equity (Pty) Ltd. Plea…" at bounding box center [800, 299] width 695 height 37
drag, startPoint x: 525, startPoint y: 298, endPoint x: 611, endPoint y: 314, distance: 87.5
click at [616, 314] on p "We have finalised the 1st provisional tax return for Par Equity (Pty) Ltd. Plea…" at bounding box center [800, 299] width 695 height 37
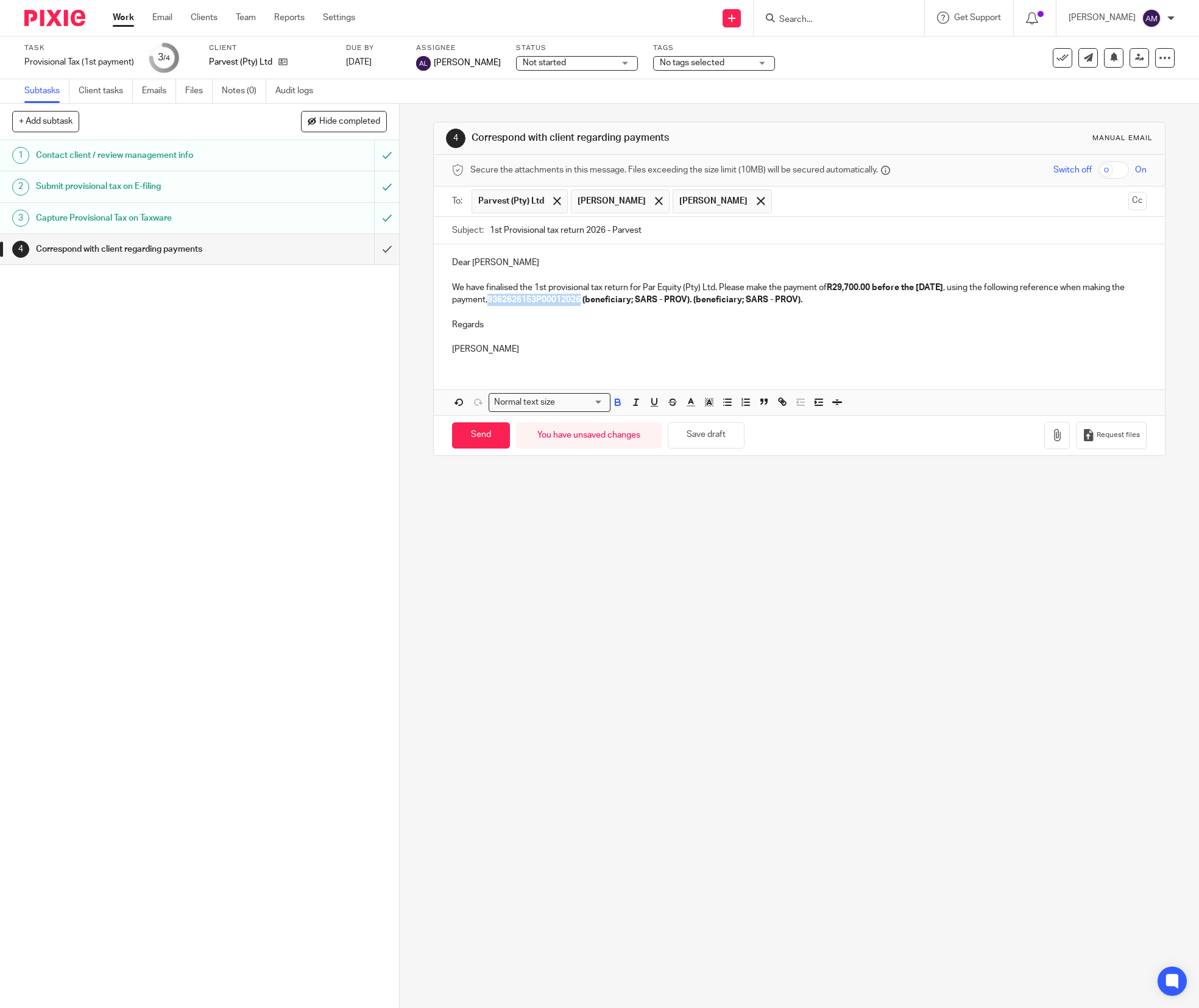
drag, startPoint x: 527, startPoint y: 300, endPoint x: 623, endPoint y: 305, distance: 96.1
click at [623, 304] on strong "9362626153P00012026 (beneficiary; SARS - PROV). (beneficiary; SARS - PROV)." at bounding box center [645, 299] width 315 height 8
drag, startPoint x: 529, startPoint y: 298, endPoint x: 624, endPoint y: 303, distance: 95.1
click at [624, 303] on p "We have finalised the 1st provisional tax return for Par Equity (Pty) Ltd. Plea…" at bounding box center [800, 294] width 695 height 25
click at [797, 313] on p at bounding box center [800, 311] width 695 height 12
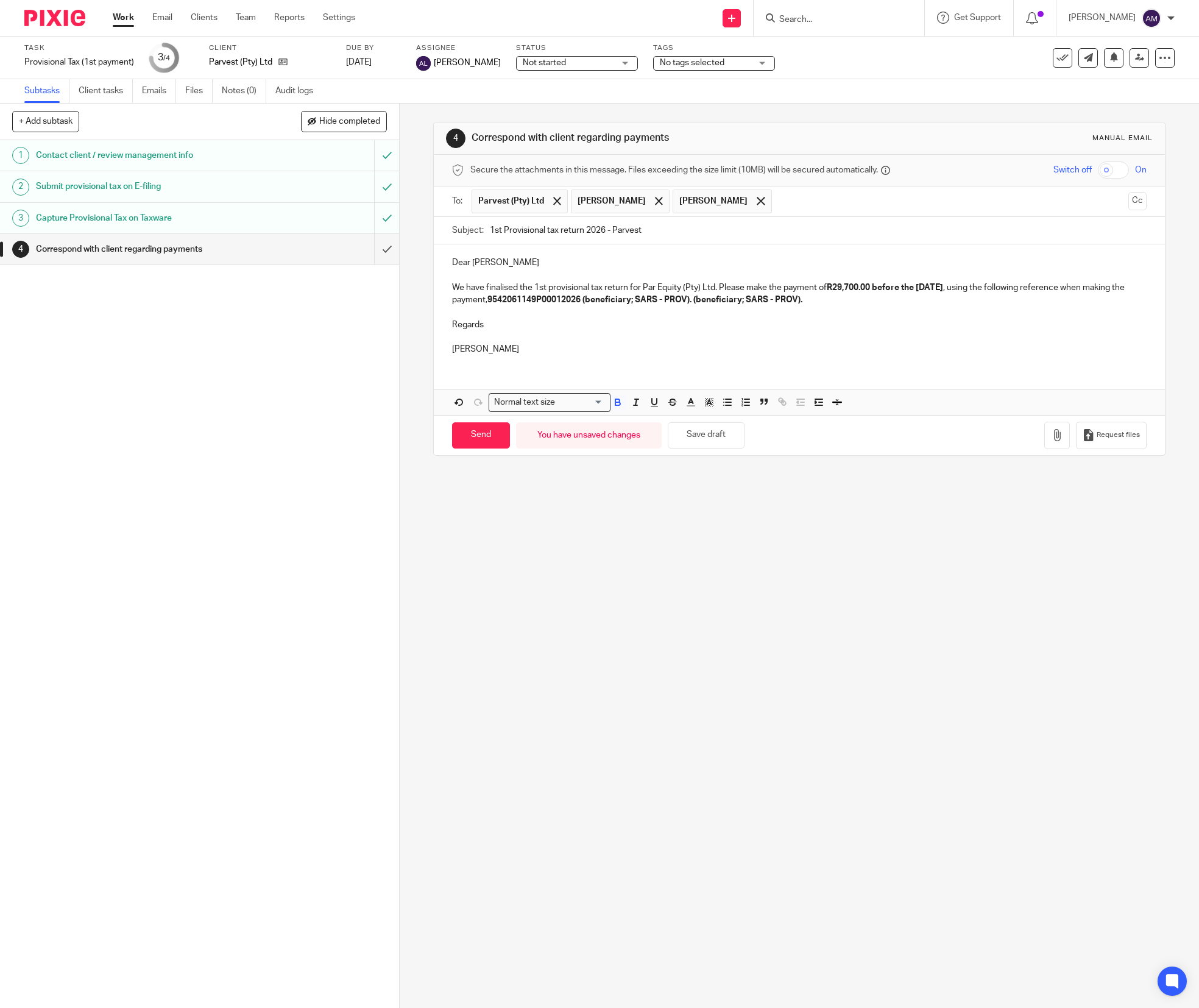
click at [857, 303] on p "We have finalised the 1st provisional tax return for Par Equity (Pty) Ltd. Plea…" at bounding box center [800, 294] width 695 height 25
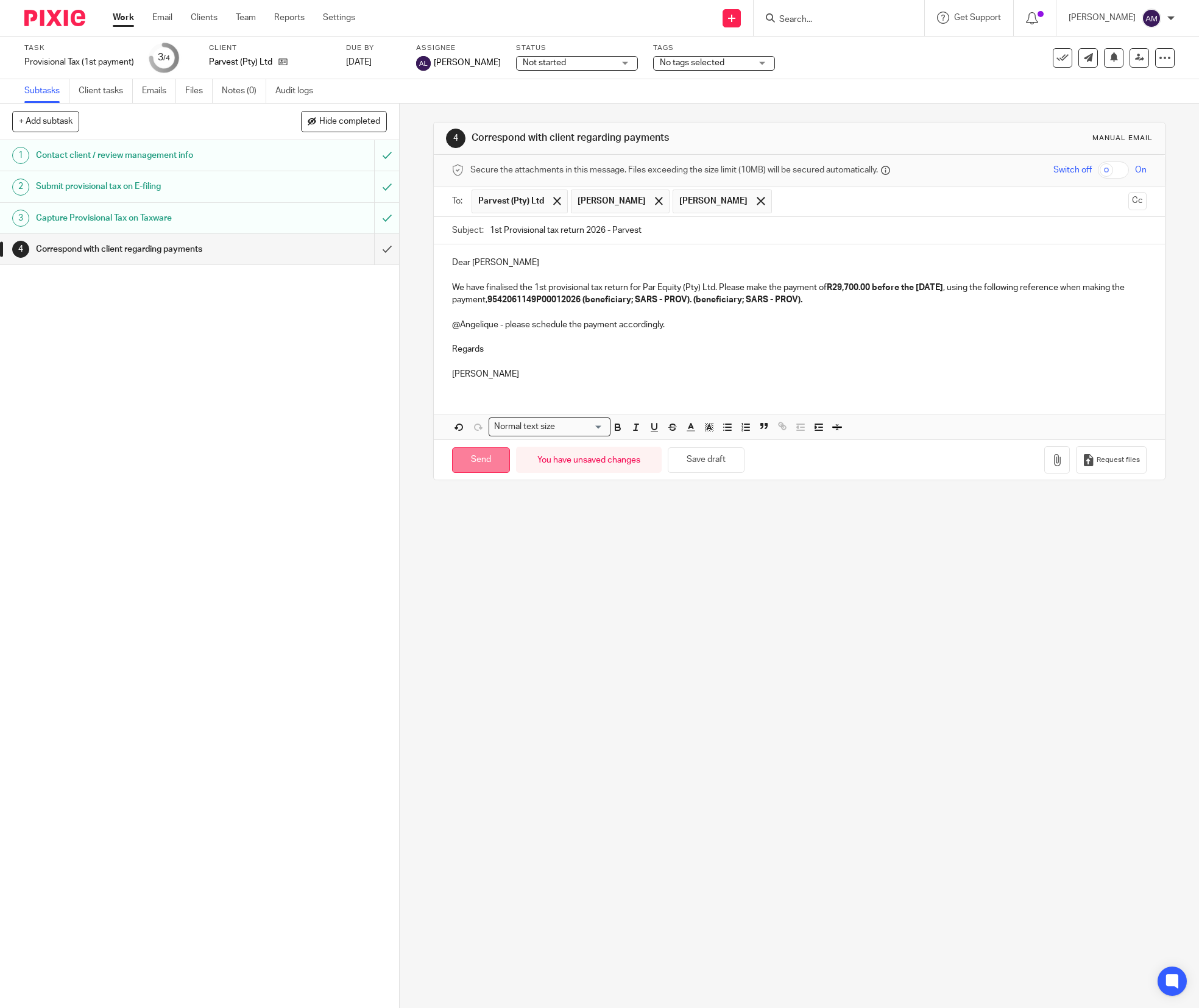
click at [470, 465] on input "Send" at bounding box center [481, 461] width 58 height 26
type input "Sent"
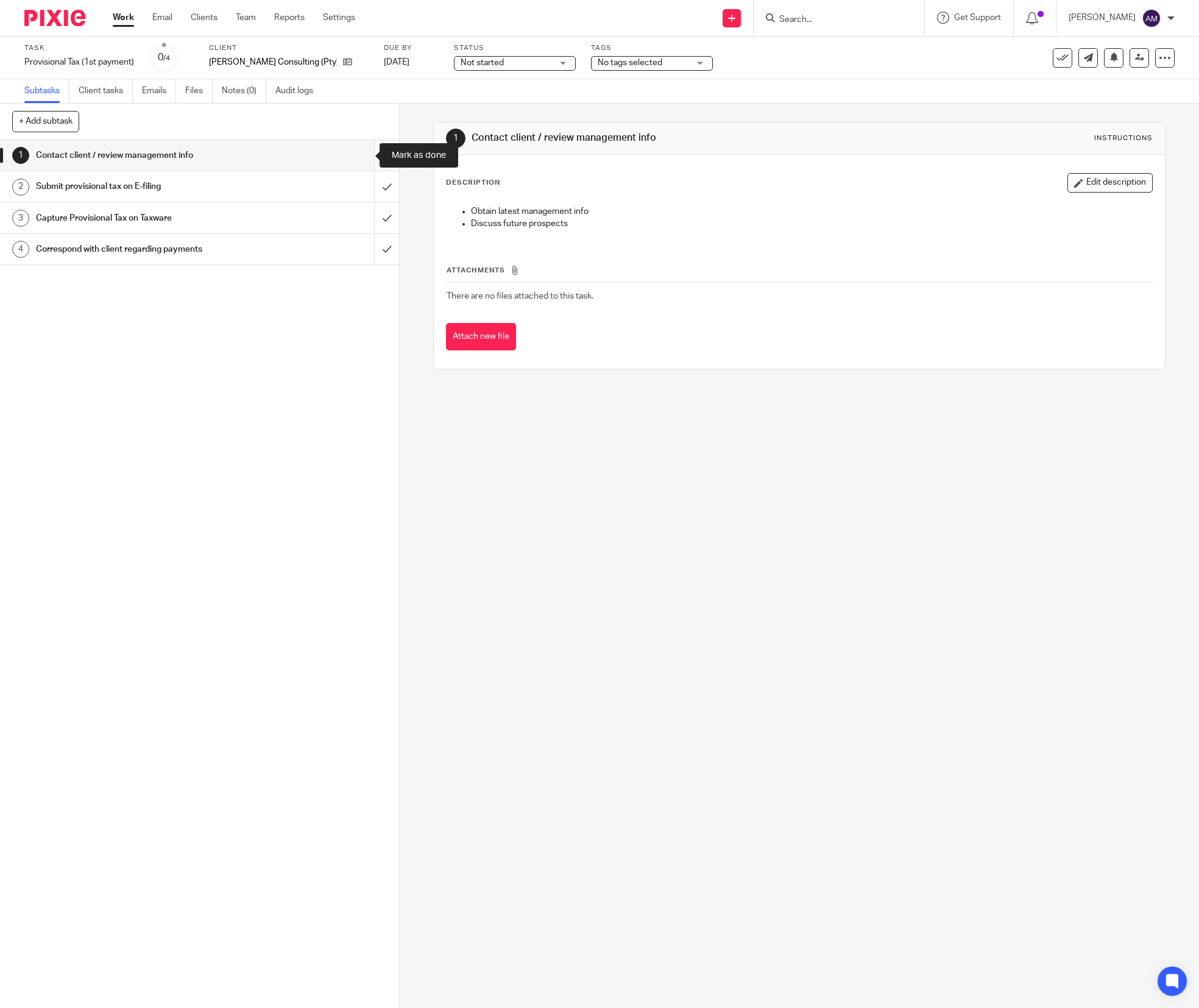
click at [353, 157] on input "submit" at bounding box center [199, 155] width 399 height 30
click at [363, 187] on input "submit" at bounding box center [199, 186] width 399 height 30
click at [365, 223] on input "submit" at bounding box center [199, 218] width 399 height 30
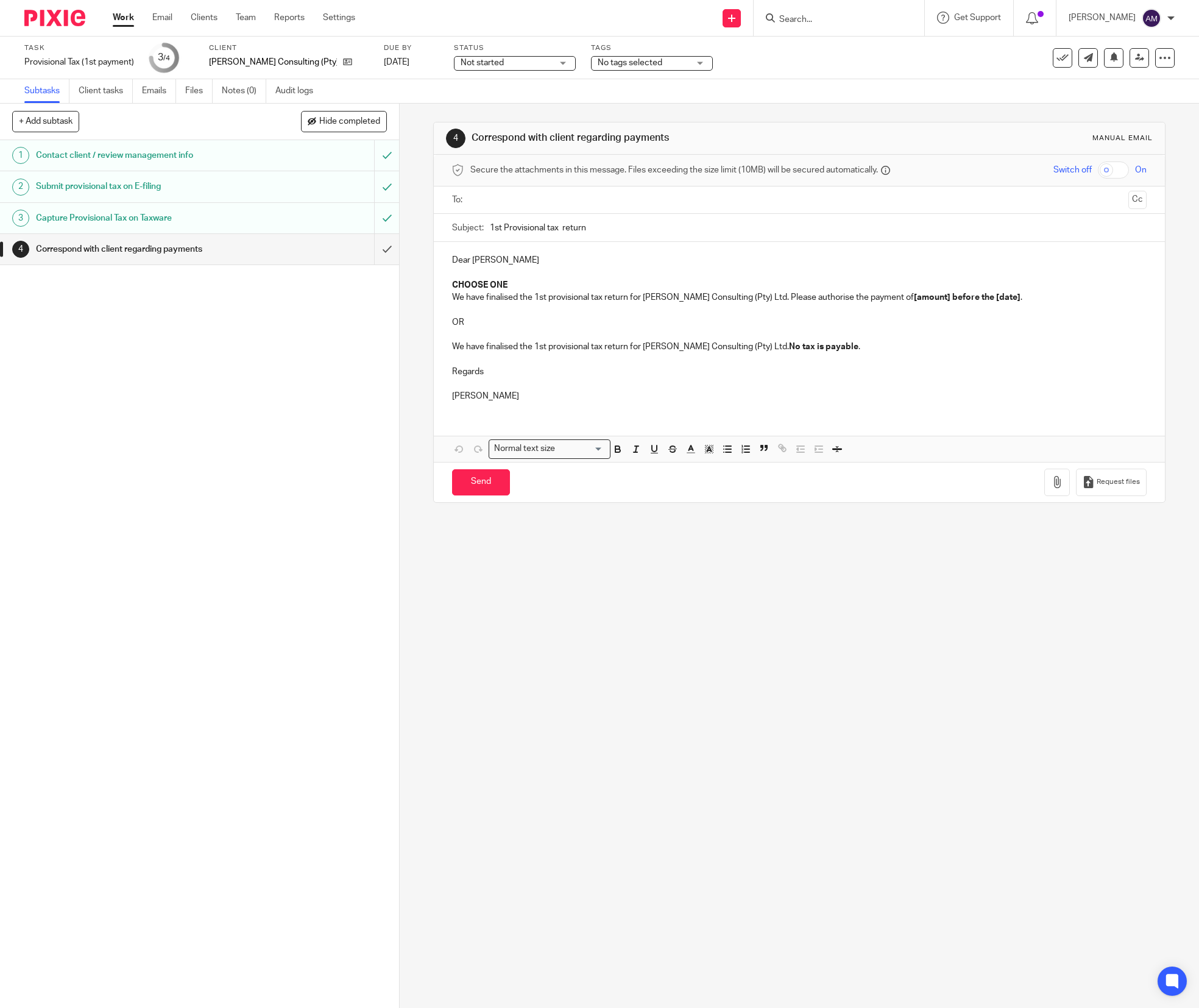
click at [592, 199] on input "text" at bounding box center [799, 200] width 649 height 14
click at [556, 231] on input "1st Provisional tax return" at bounding box center [819, 230] width 657 height 27
click at [602, 233] on input "1st Provisional tax return" at bounding box center [819, 230] width 657 height 27
type input "1st Provisional tax return 2026"
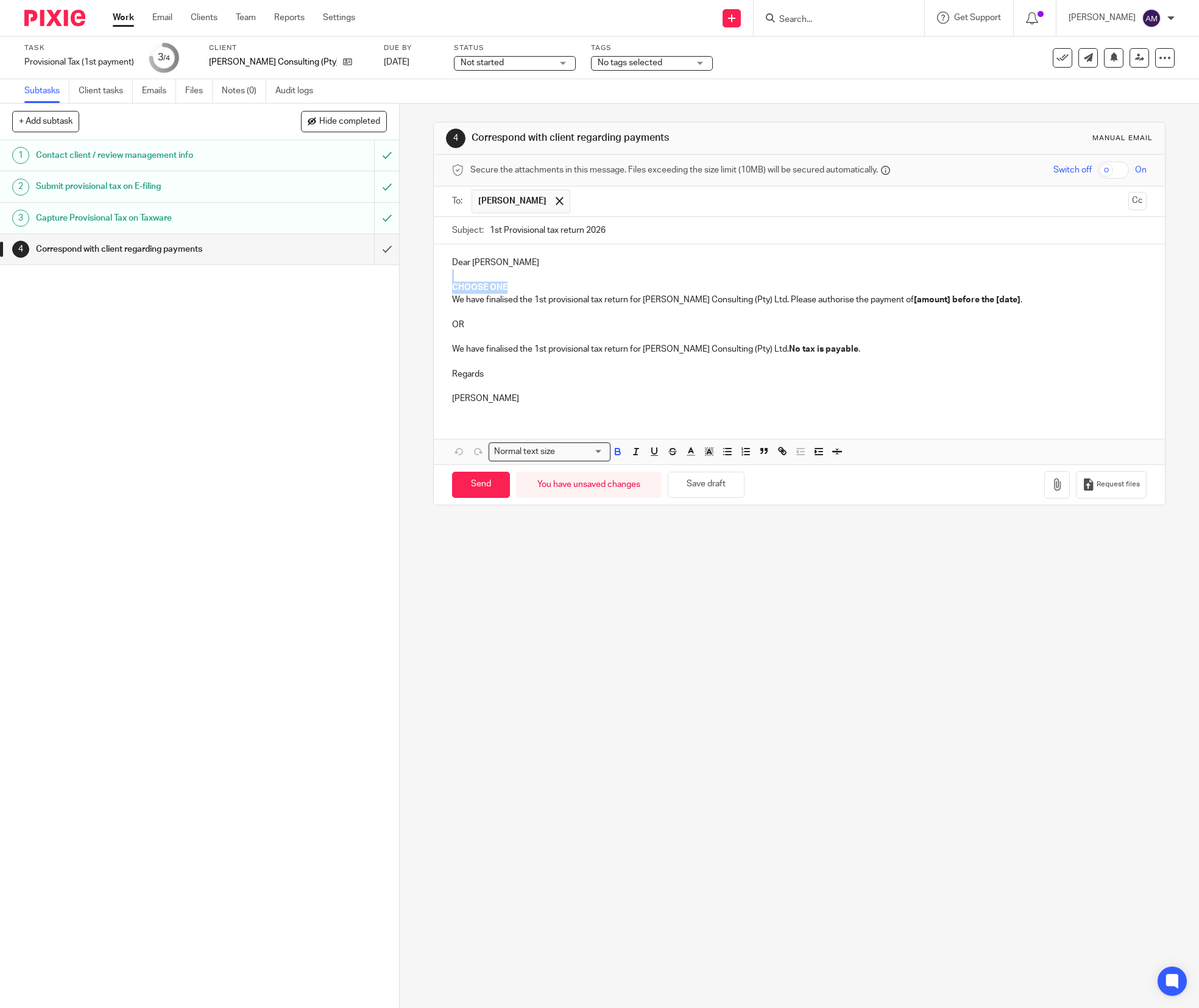
drag, startPoint x: 446, startPoint y: 274, endPoint x: 527, endPoint y: 288, distance: 82.2
click at [527, 288] on div "Dear David CHOOSE ONE We have finalised the 1st provisional tax return for Shan…" at bounding box center [800, 328] width 732 height 169
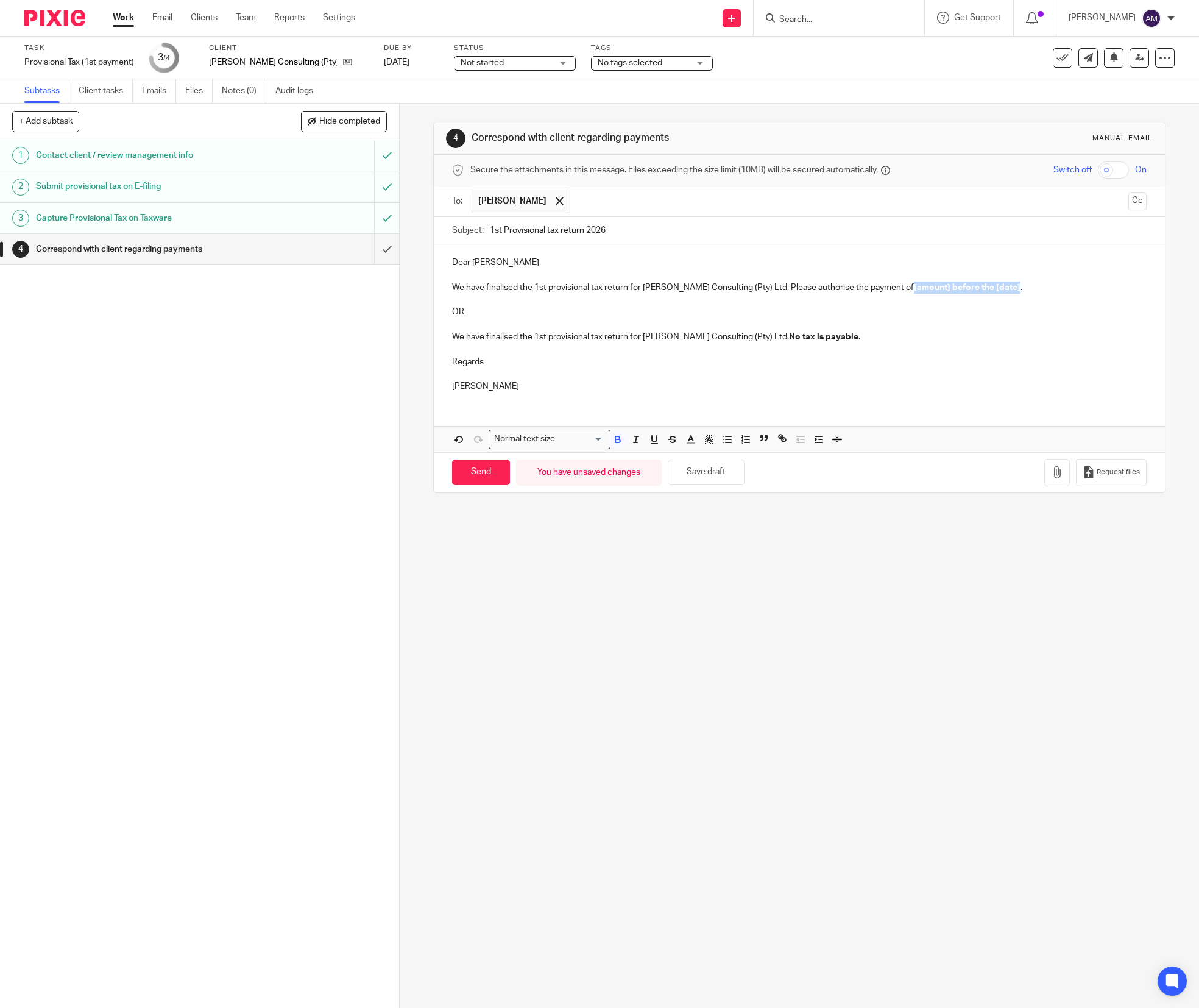
drag, startPoint x: 877, startPoint y: 288, endPoint x: 972, endPoint y: 323, distance: 101.2
click at [982, 292] on strong "[amount] before the [date]" at bounding box center [967, 287] width 107 height 8
drag, startPoint x: 444, startPoint y: 302, endPoint x: 851, endPoint y: 339, distance: 408.7
click at [851, 339] on div "Dear David We have finalised the 1st provisional tax return for Shandler Consul…" at bounding box center [800, 323] width 732 height 158
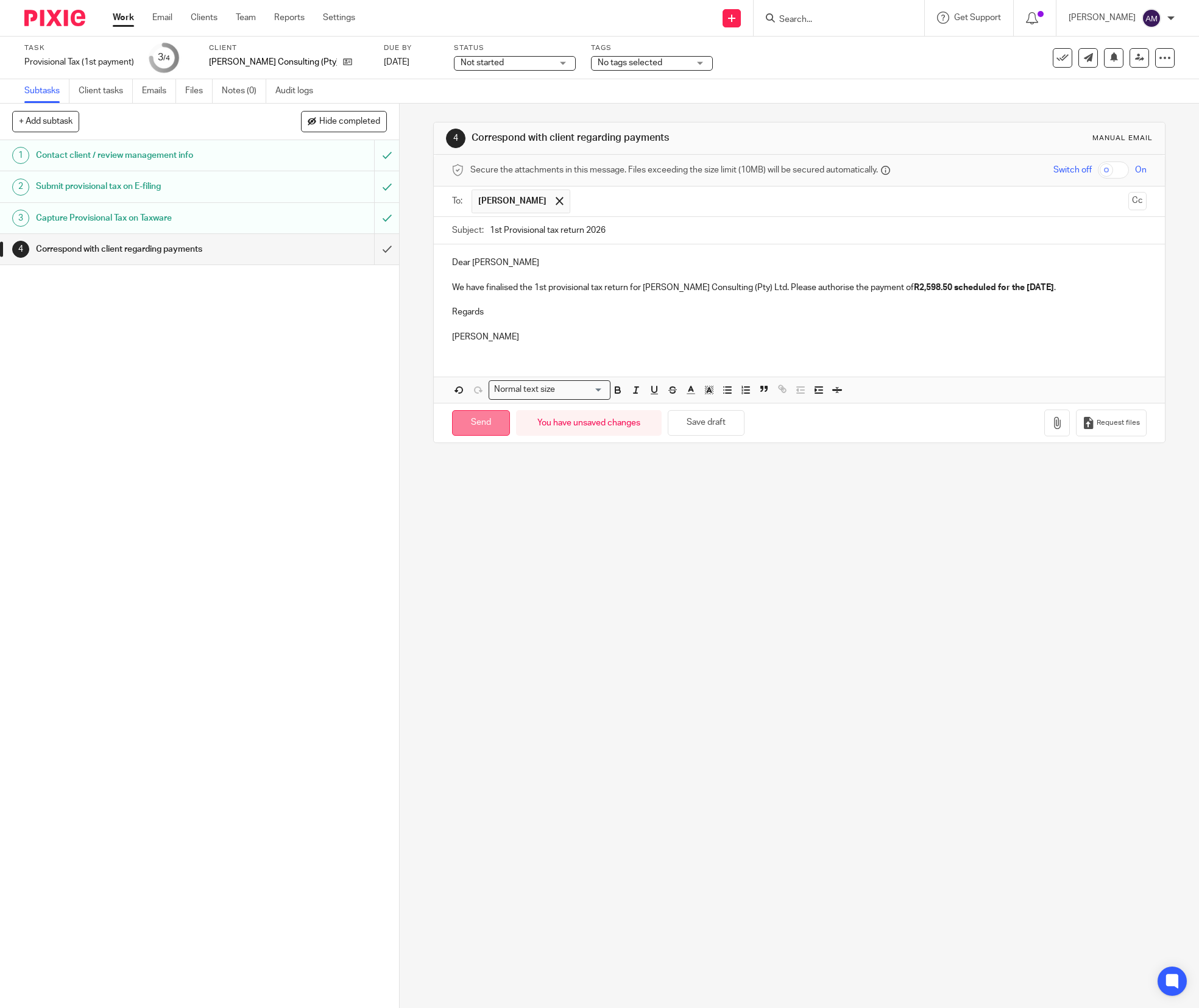
click at [475, 431] on input "Send" at bounding box center [481, 423] width 58 height 26
type input "Sent"
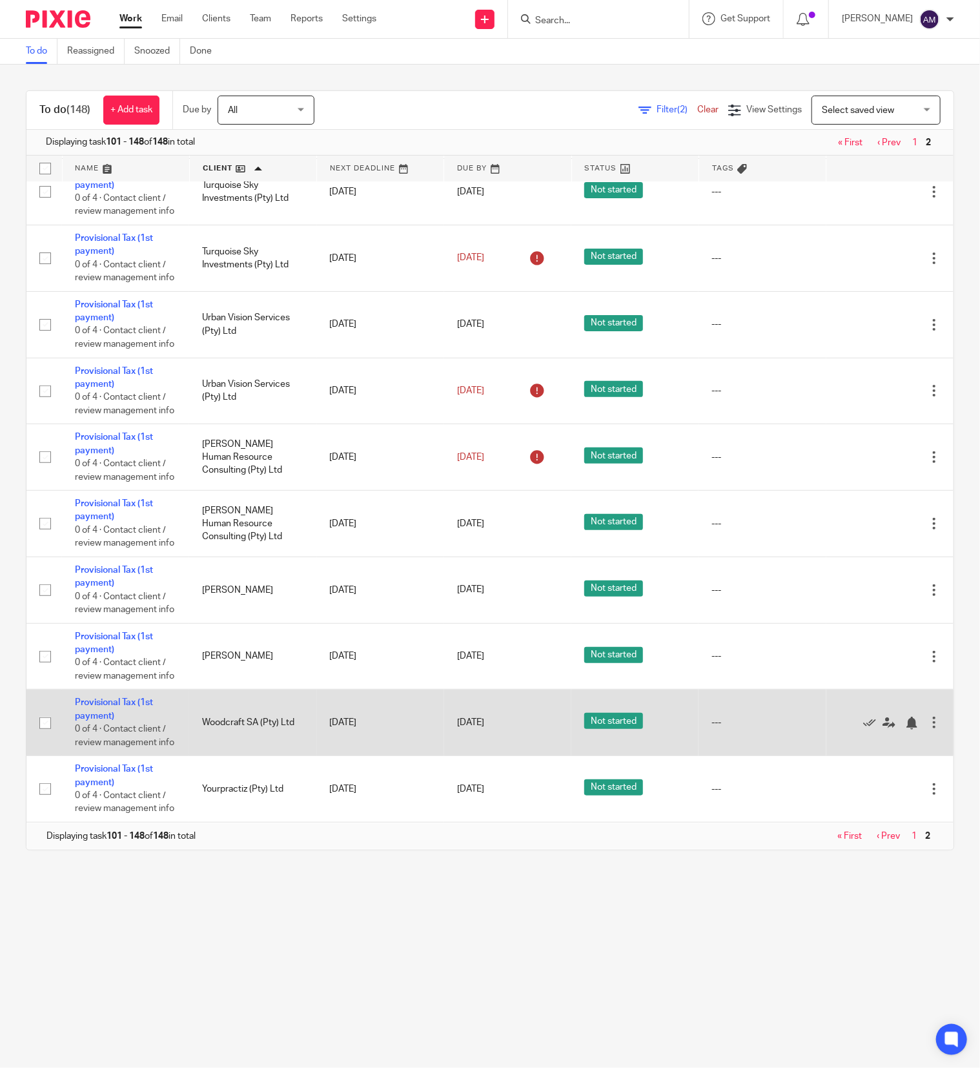
scroll to position [3269, 0]
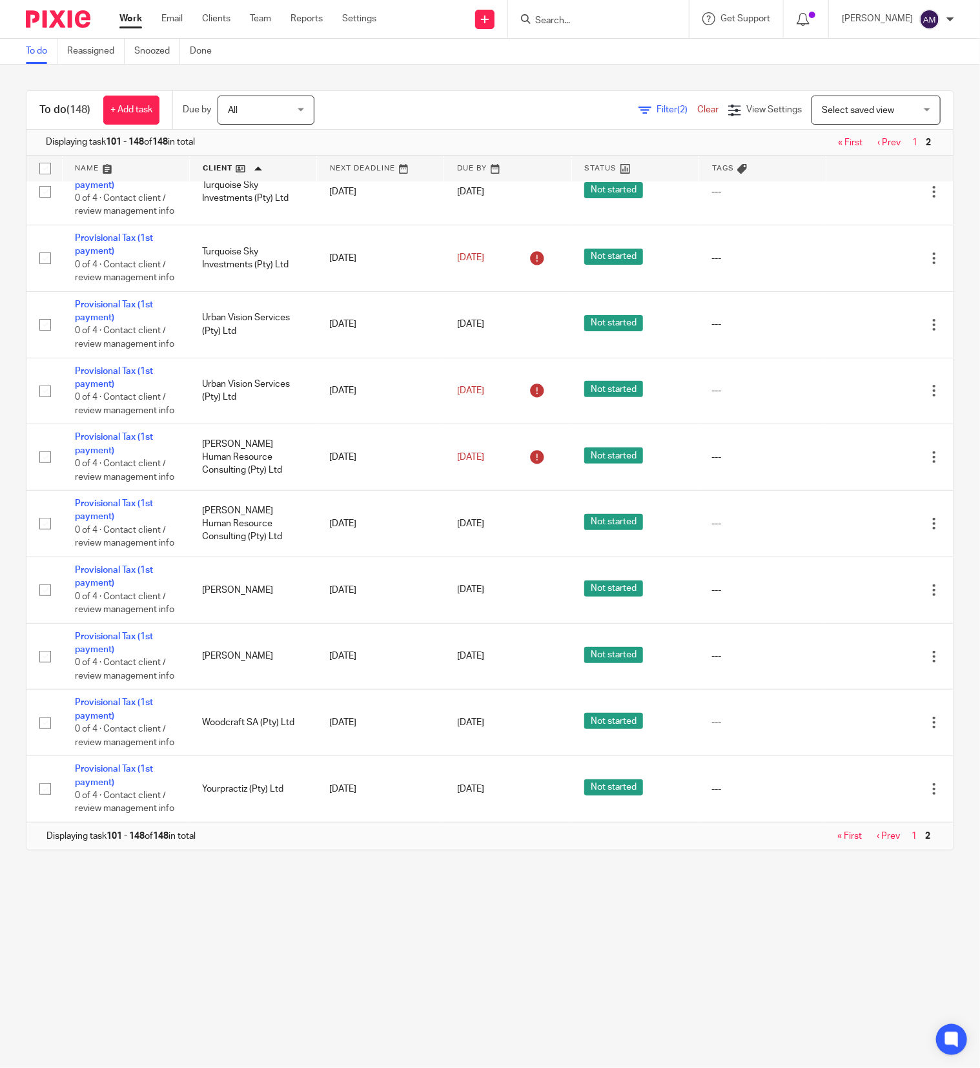
click at [837, 833] on link "« First" at bounding box center [849, 835] width 25 height 9
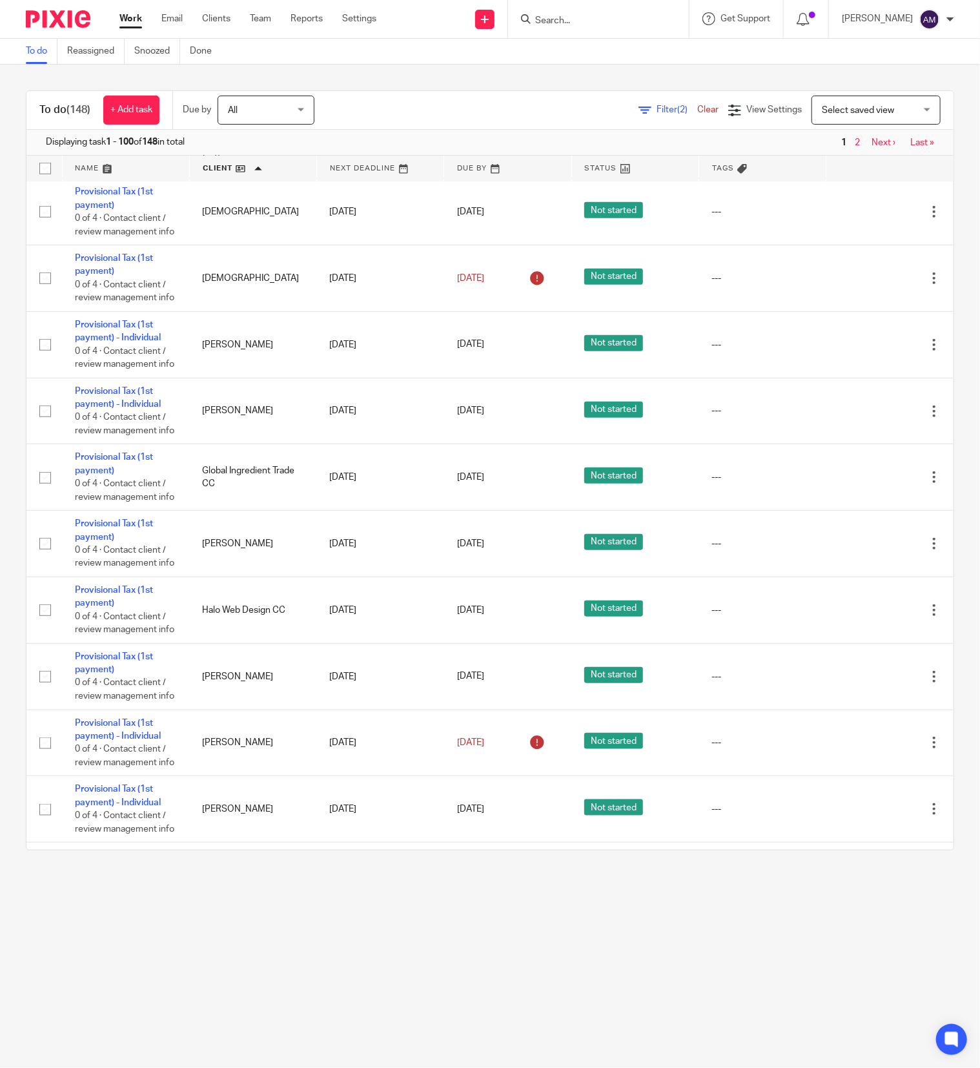
scroll to position [3098, 0]
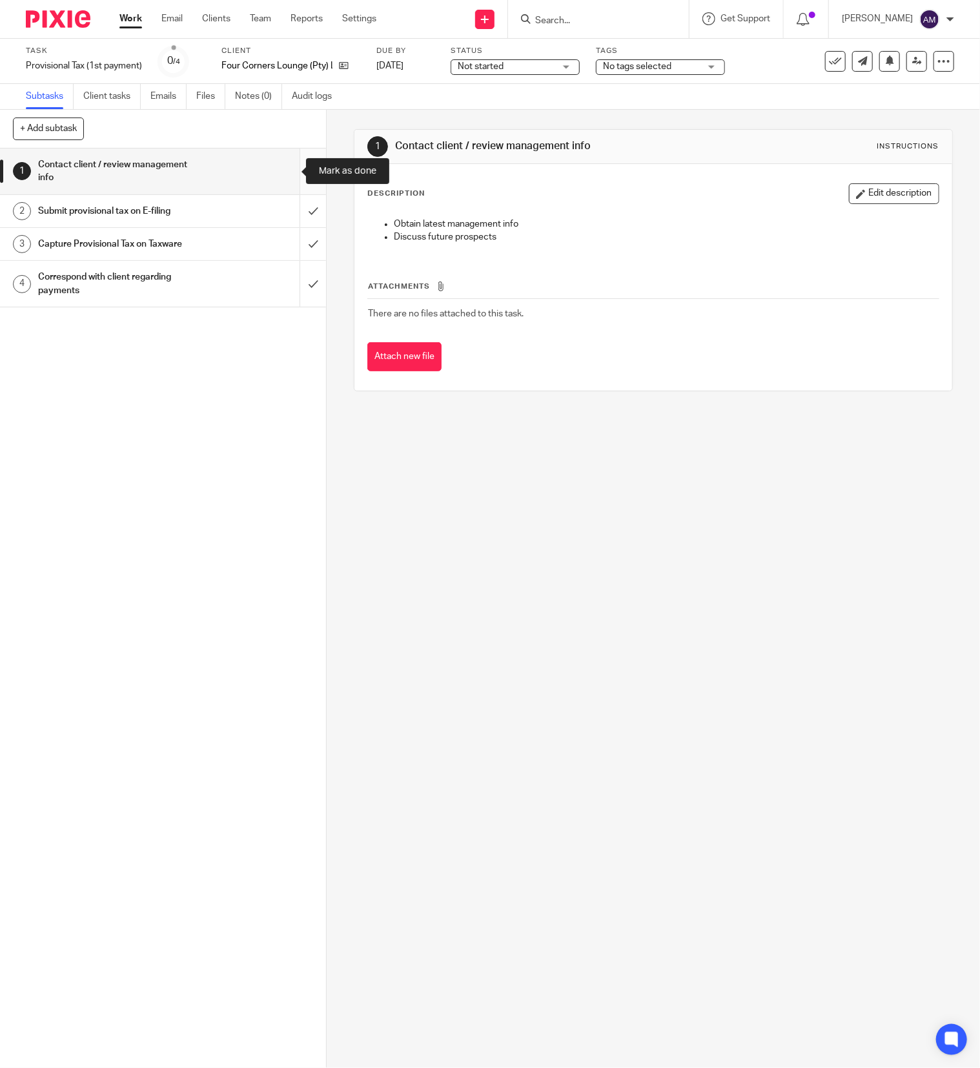
click at [285, 173] on input "submit" at bounding box center [163, 171] width 326 height 46
click at [289, 211] on input "submit" at bounding box center [163, 211] width 326 height 32
click at [283, 244] on input "submit" at bounding box center [163, 244] width 326 height 32
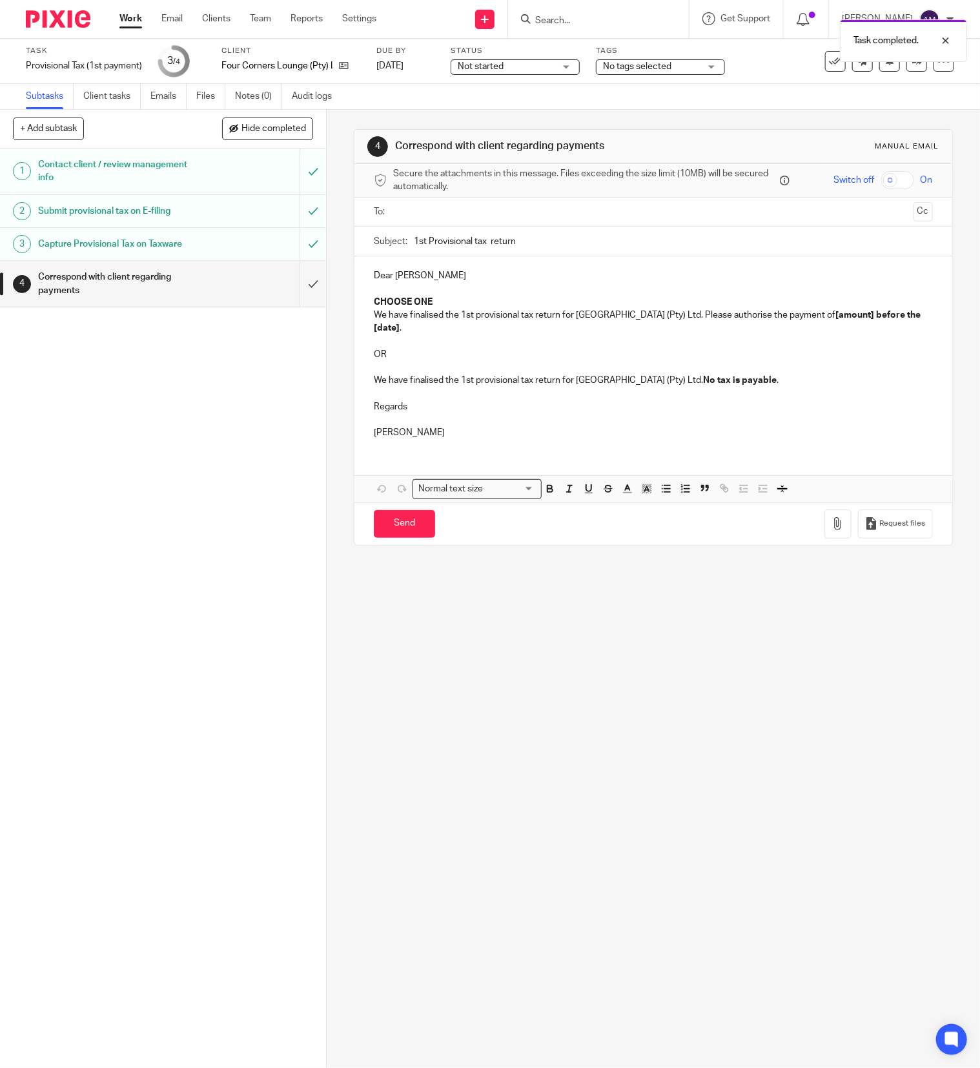
click at [429, 209] on input "text" at bounding box center [653, 212] width 510 height 15
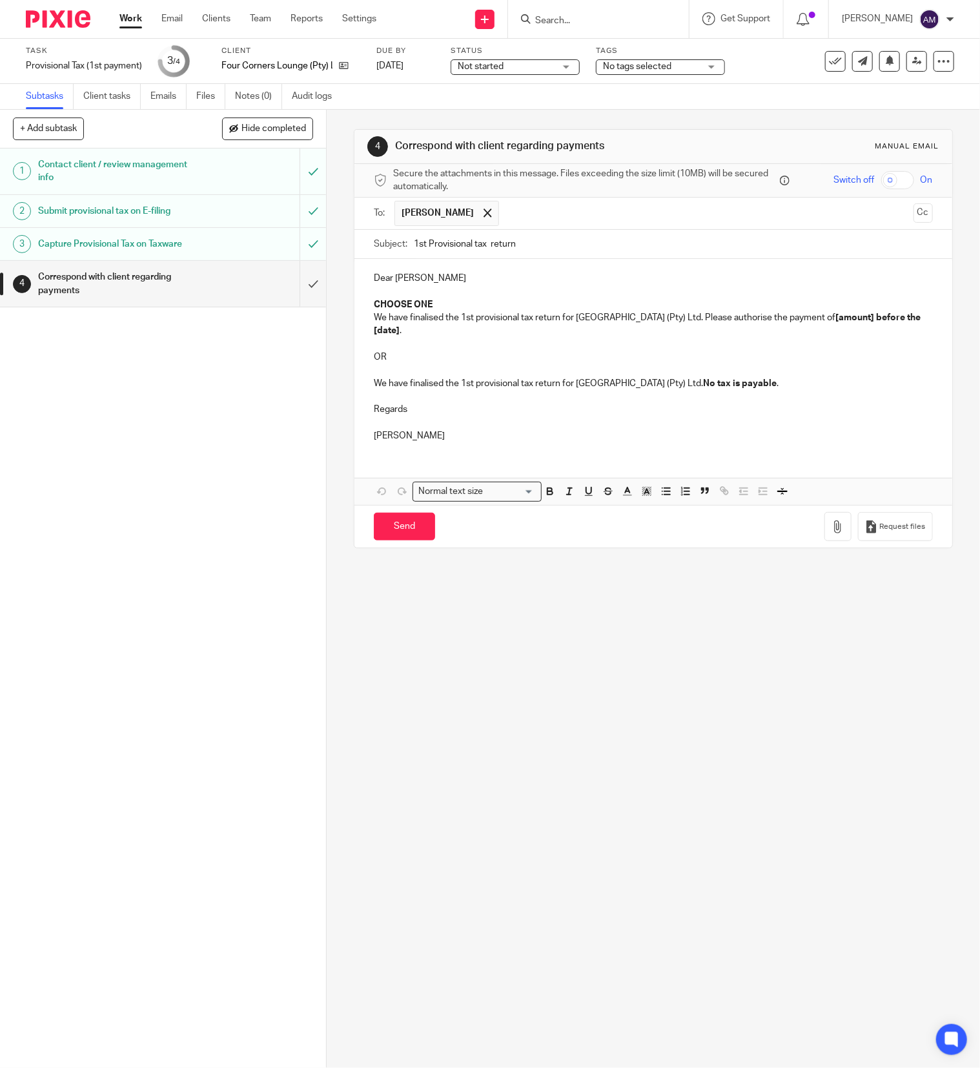
click at [484, 247] on input "1st Provisional tax return" at bounding box center [673, 244] width 519 height 29
click at [523, 247] on input "1st Provisional tax return" at bounding box center [673, 244] width 519 height 29
type input "1st Provisional tax return 2026"
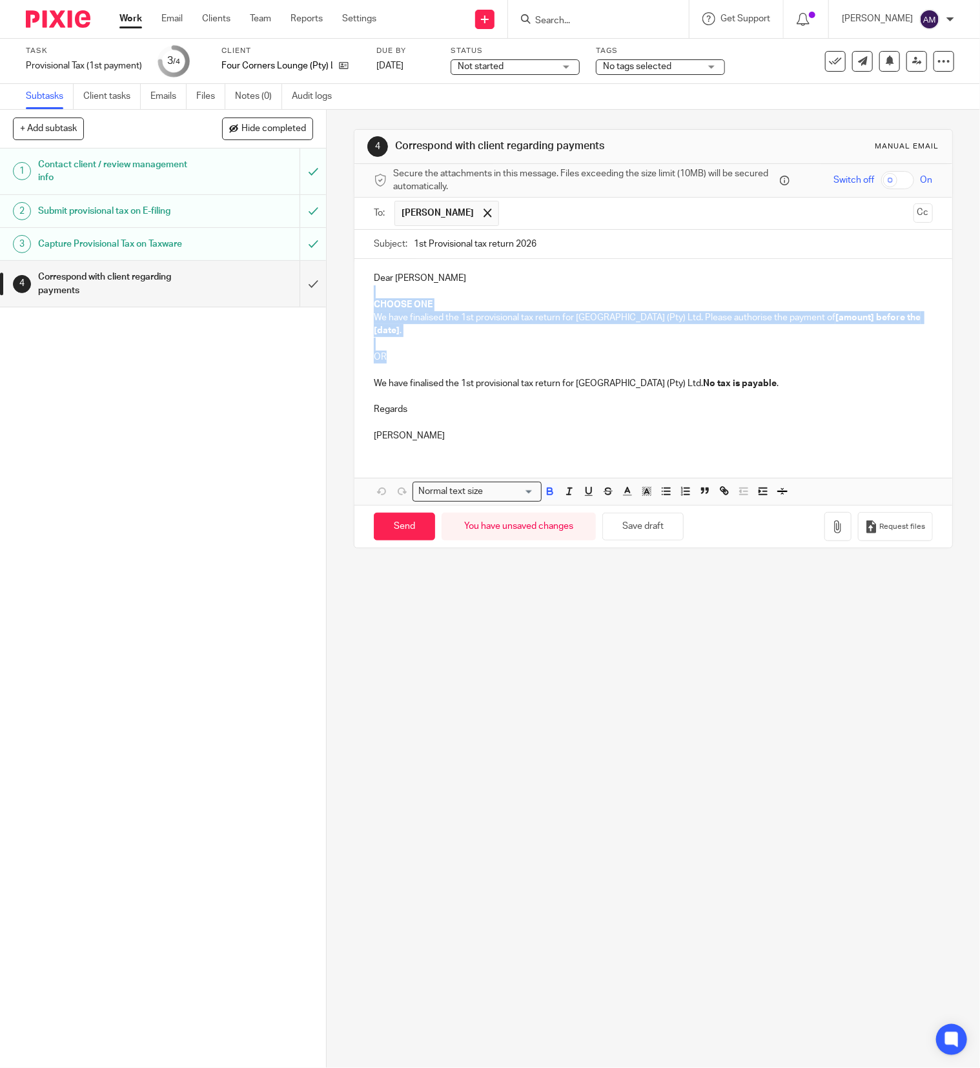
drag, startPoint x: 365, startPoint y: 294, endPoint x: 434, endPoint y: 364, distance: 98.1
click at [434, 364] on div "Dear Peter CHOOSE ONE We have finalised the 1st provisional tax return for Four…" at bounding box center [653, 355] width 598 height 192
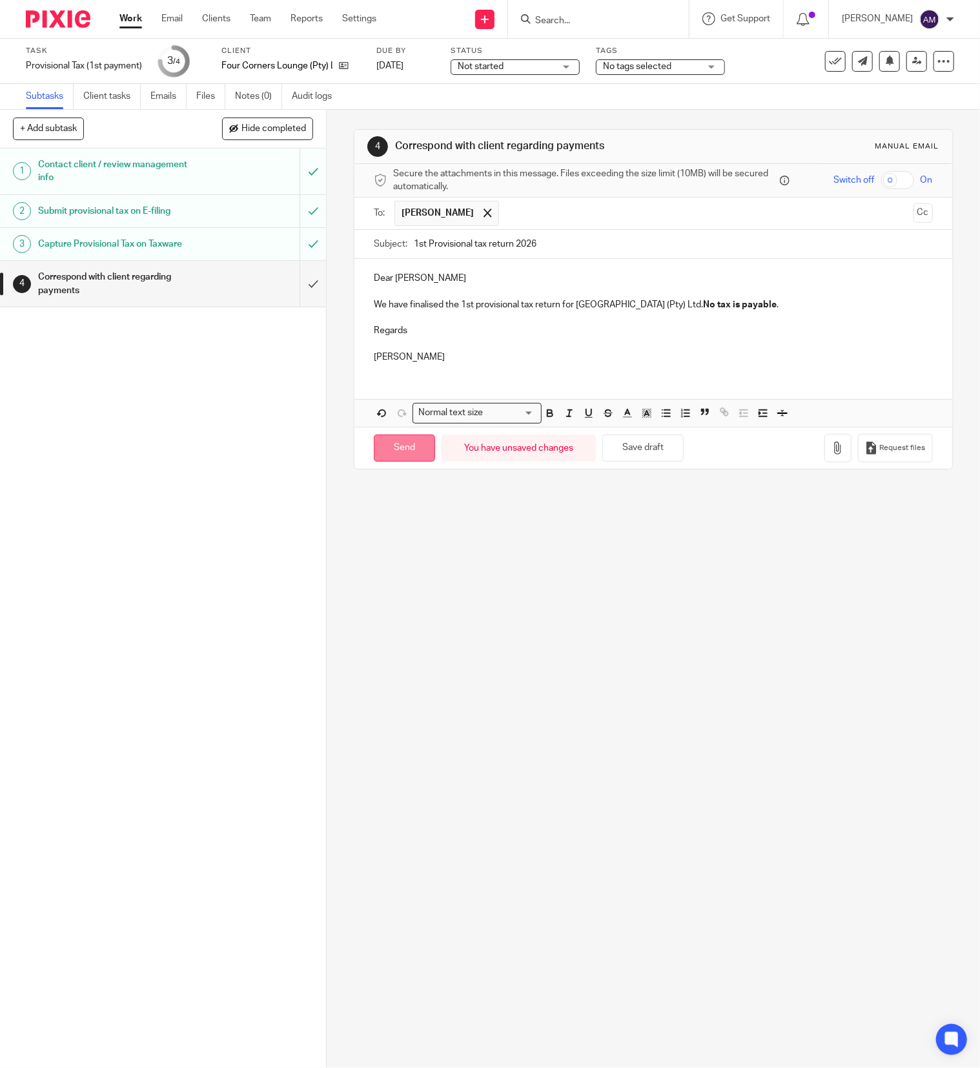
click at [382, 456] on input "Send" at bounding box center [404, 448] width 61 height 28
type input "Sent"
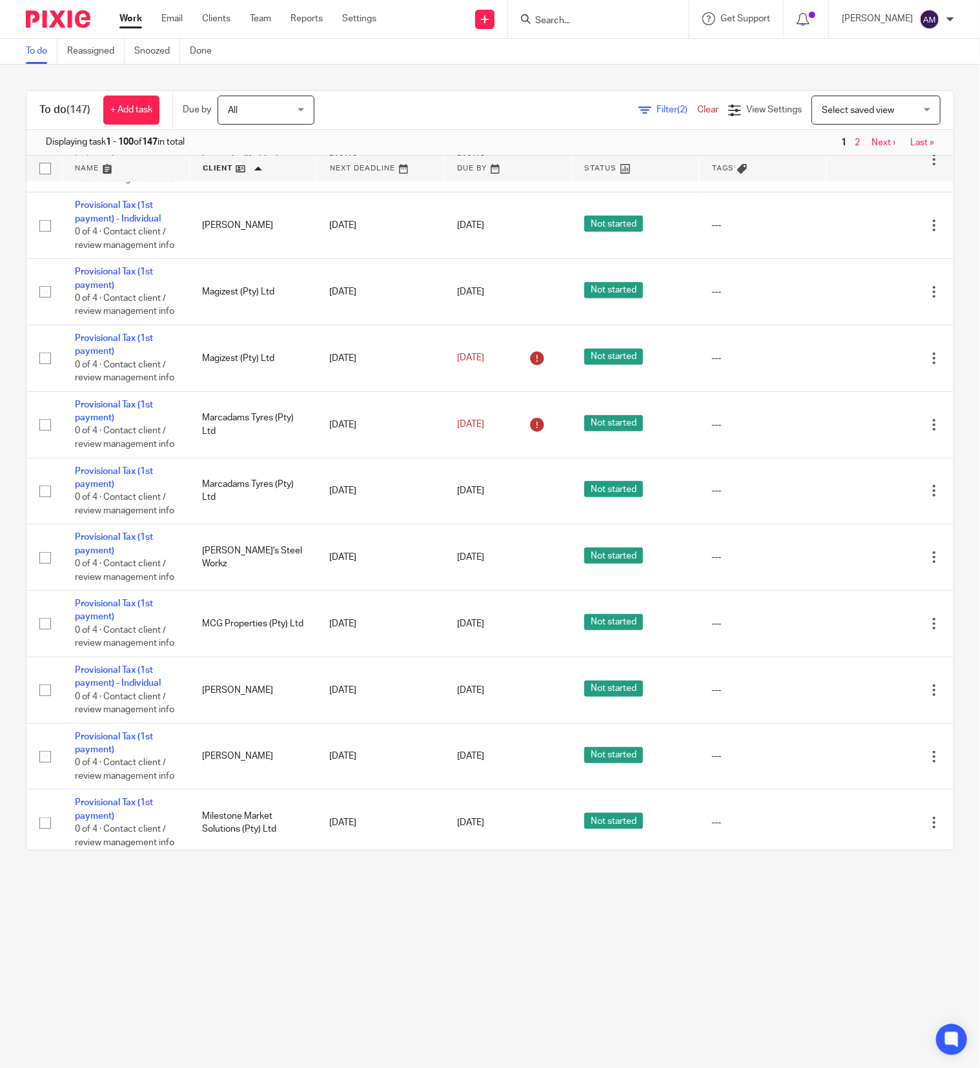
scroll to position [5809, 0]
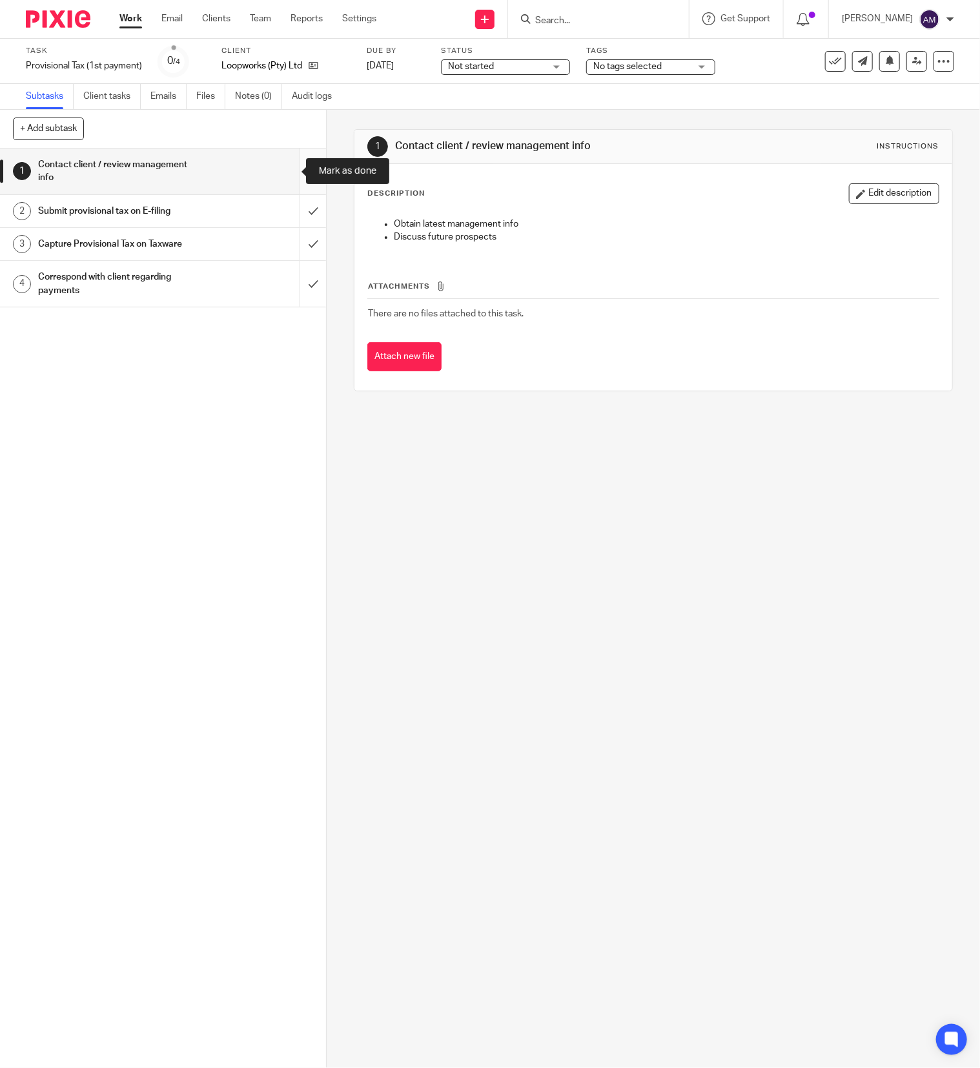
drag, startPoint x: 284, startPoint y: 167, endPoint x: 284, endPoint y: 178, distance: 11.6
click at [285, 168] on input "submit" at bounding box center [163, 171] width 326 height 46
click at [284, 211] on input "submit" at bounding box center [163, 211] width 326 height 32
click at [285, 242] on input "submit" at bounding box center [163, 244] width 326 height 32
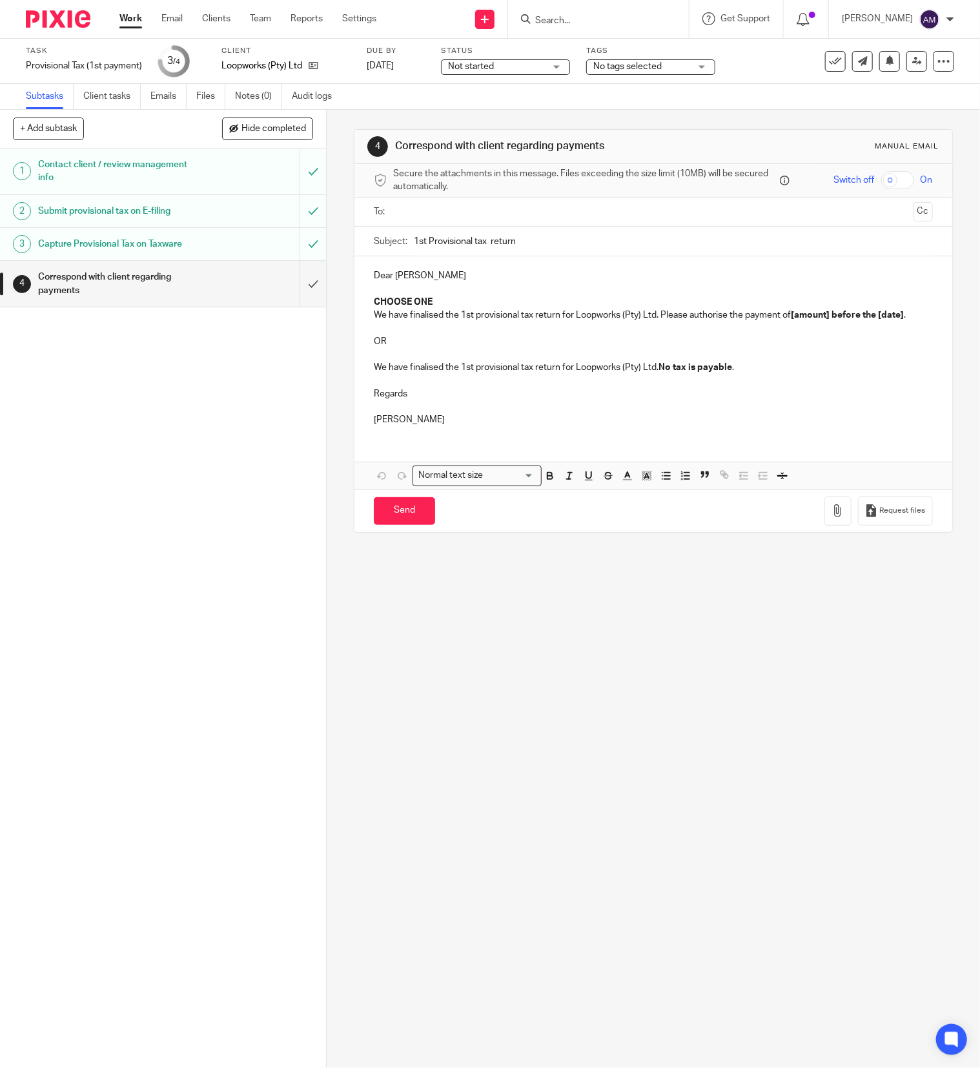
click at [534, 216] on input "text" at bounding box center [653, 212] width 510 height 15
click at [480, 244] on input "1st Provisional tax return" at bounding box center [673, 244] width 519 height 29
click at [545, 247] on input "1st Provisional tax return" at bounding box center [673, 244] width 519 height 29
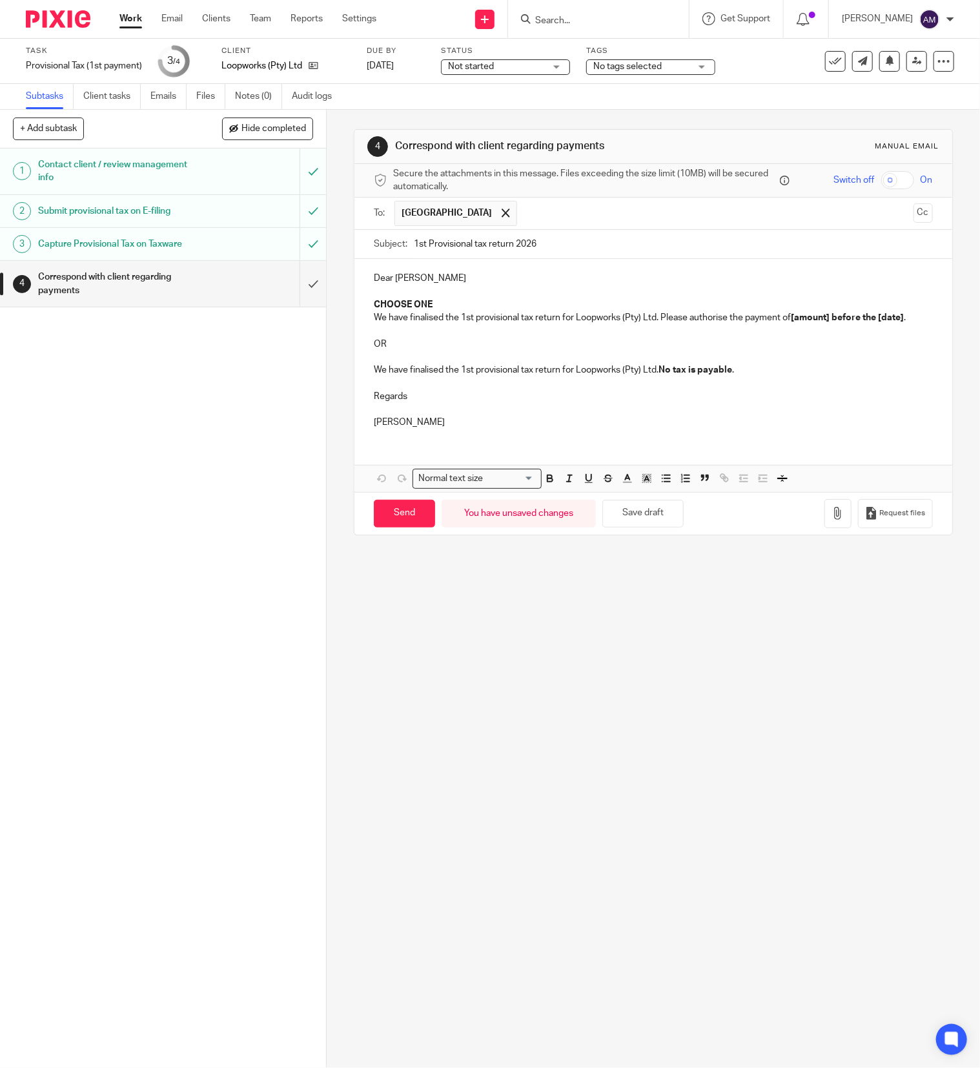
type input "1st Provisional tax return 2026"
drag, startPoint x: 365, startPoint y: 292, endPoint x: 452, endPoint y: 305, distance: 87.5
click at [452, 305] on div "Dear [PERSON_NAME] CHOOSE ONE We have finalised the 1st provisional tax return …" at bounding box center [653, 348] width 598 height 179
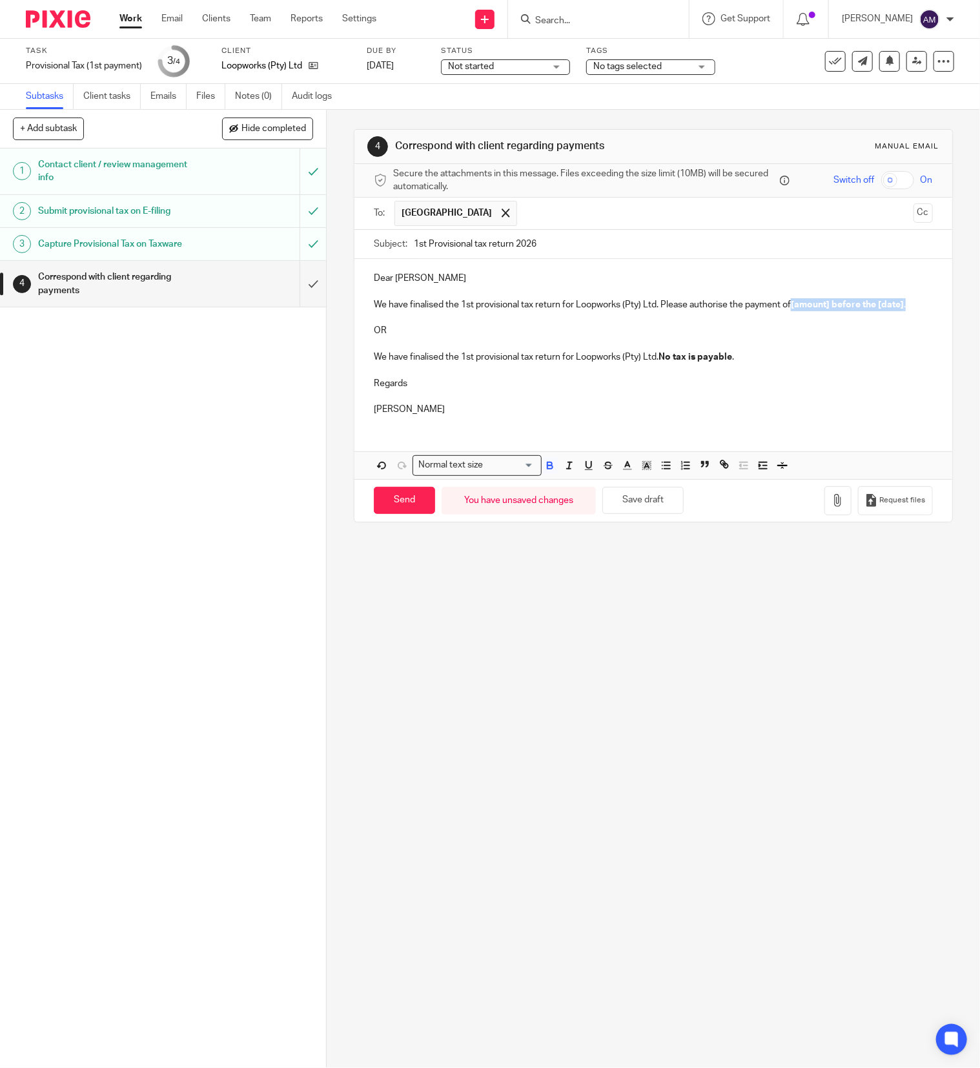
drag, startPoint x: 787, startPoint y: 305, endPoint x: 395, endPoint y: 321, distance: 392.8
click at [395, 311] on p "We have finalised the 1st provisional tax return for Loopworks (Pty) Ltd. Pleas…" at bounding box center [653, 304] width 559 height 13
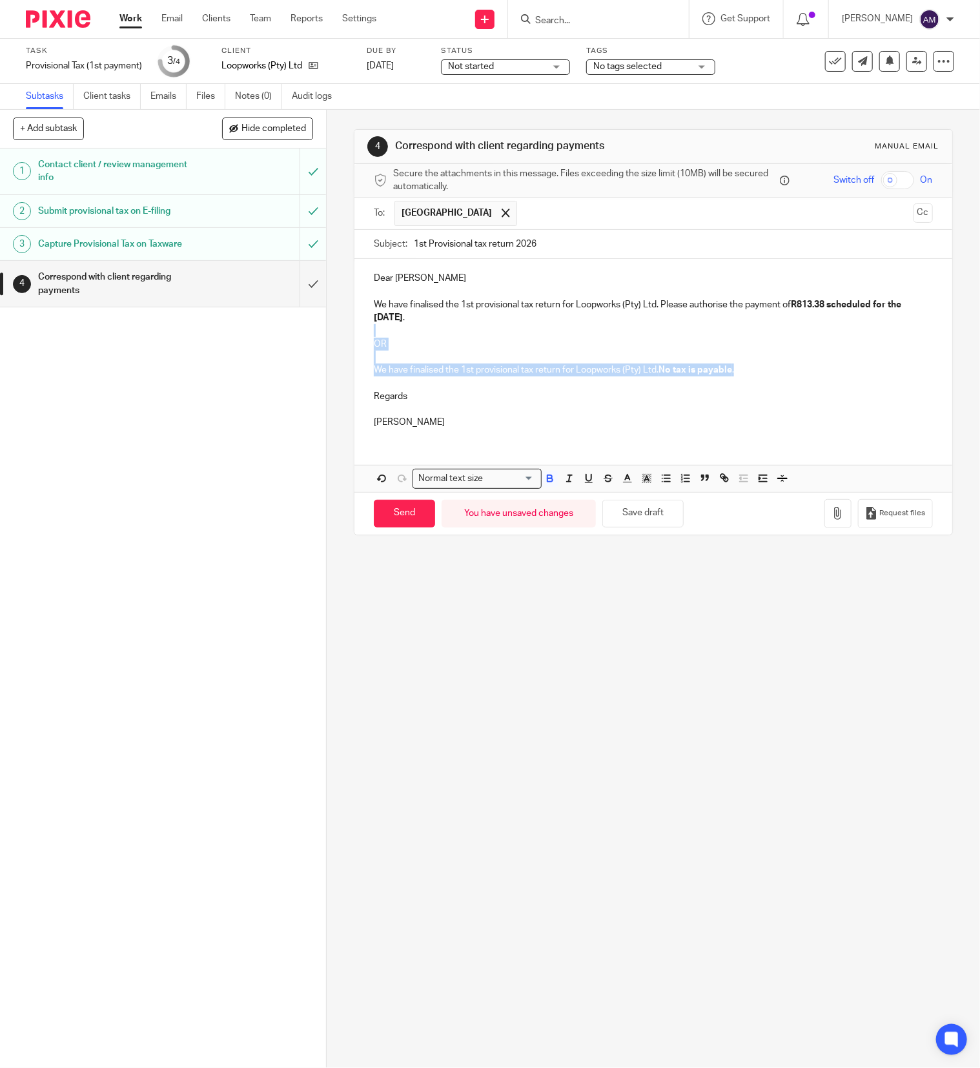
drag, startPoint x: 365, startPoint y: 331, endPoint x: 795, endPoint y: 378, distance: 432.5
click at [795, 378] on div "Dear [PERSON_NAME] We have finalised the 1st provisional tax return for Loopwor…" at bounding box center [653, 348] width 598 height 179
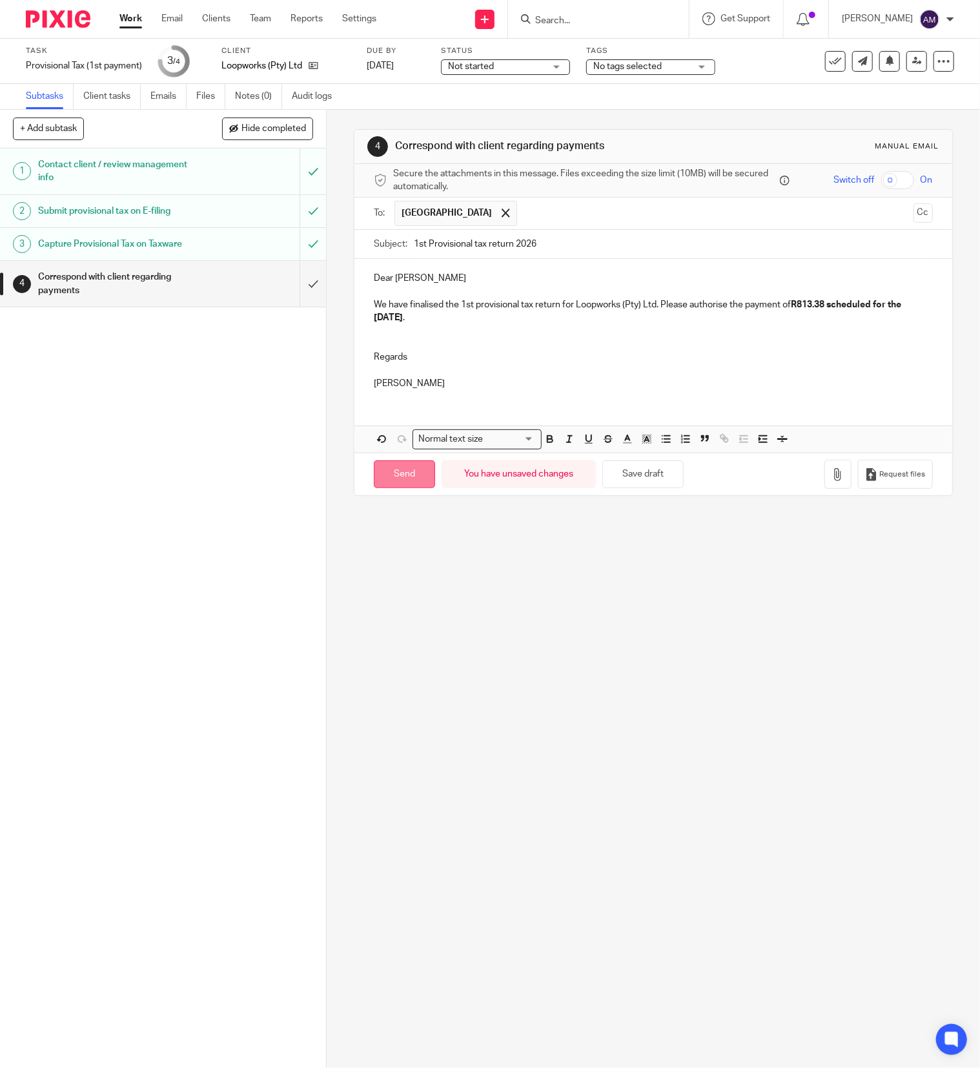
click at [405, 480] on input "Send" at bounding box center [404, 474] width 61 height 28
type input "Sent"
